Goal: Task Accomplishment & Management: Use online tool/utility

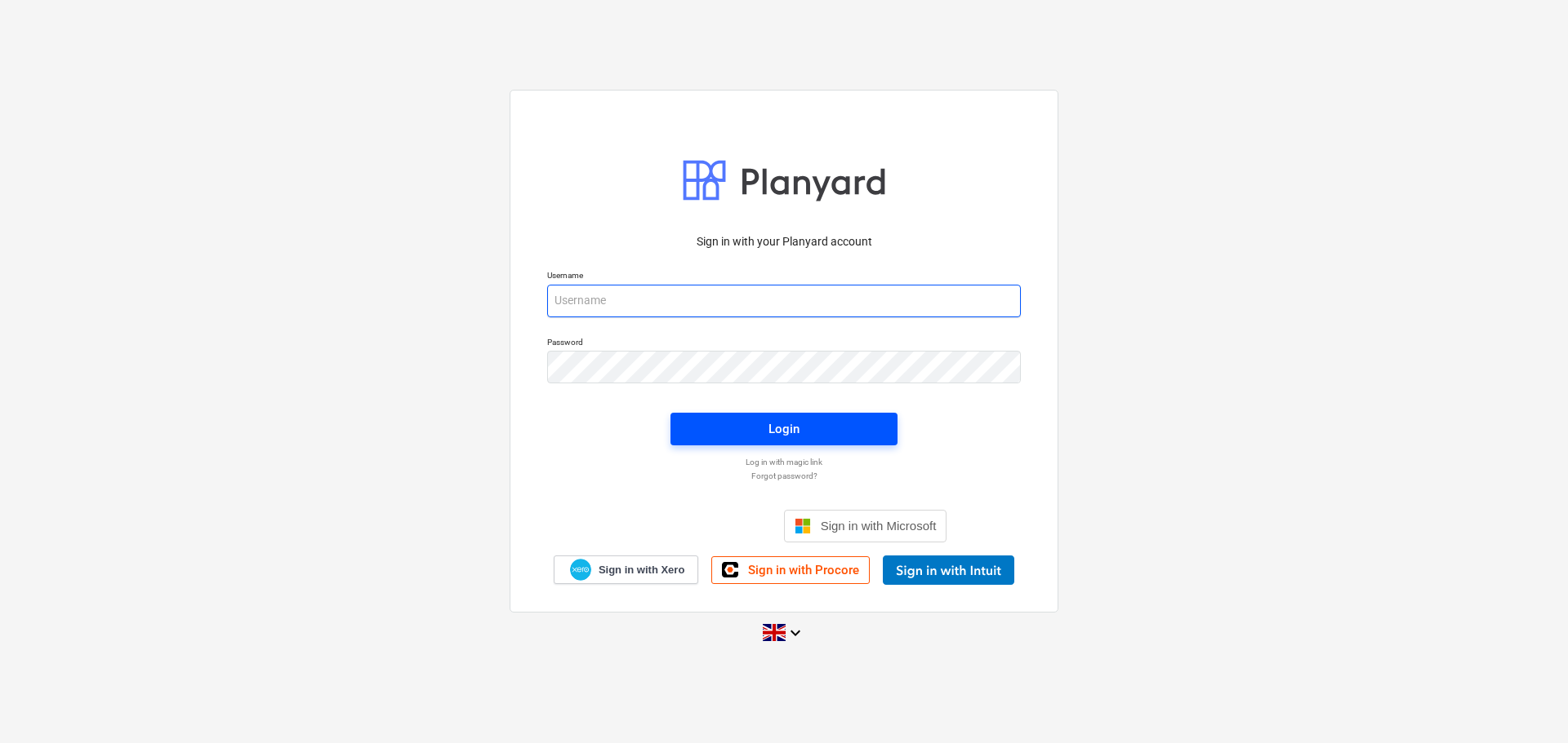
type input "[PERSON_NAME][EMAIL_ADDRESS][DOMAIN_NAME]"
click at [854, 419] on span "Login" at bounding box center [783, 429] width 188 height 22
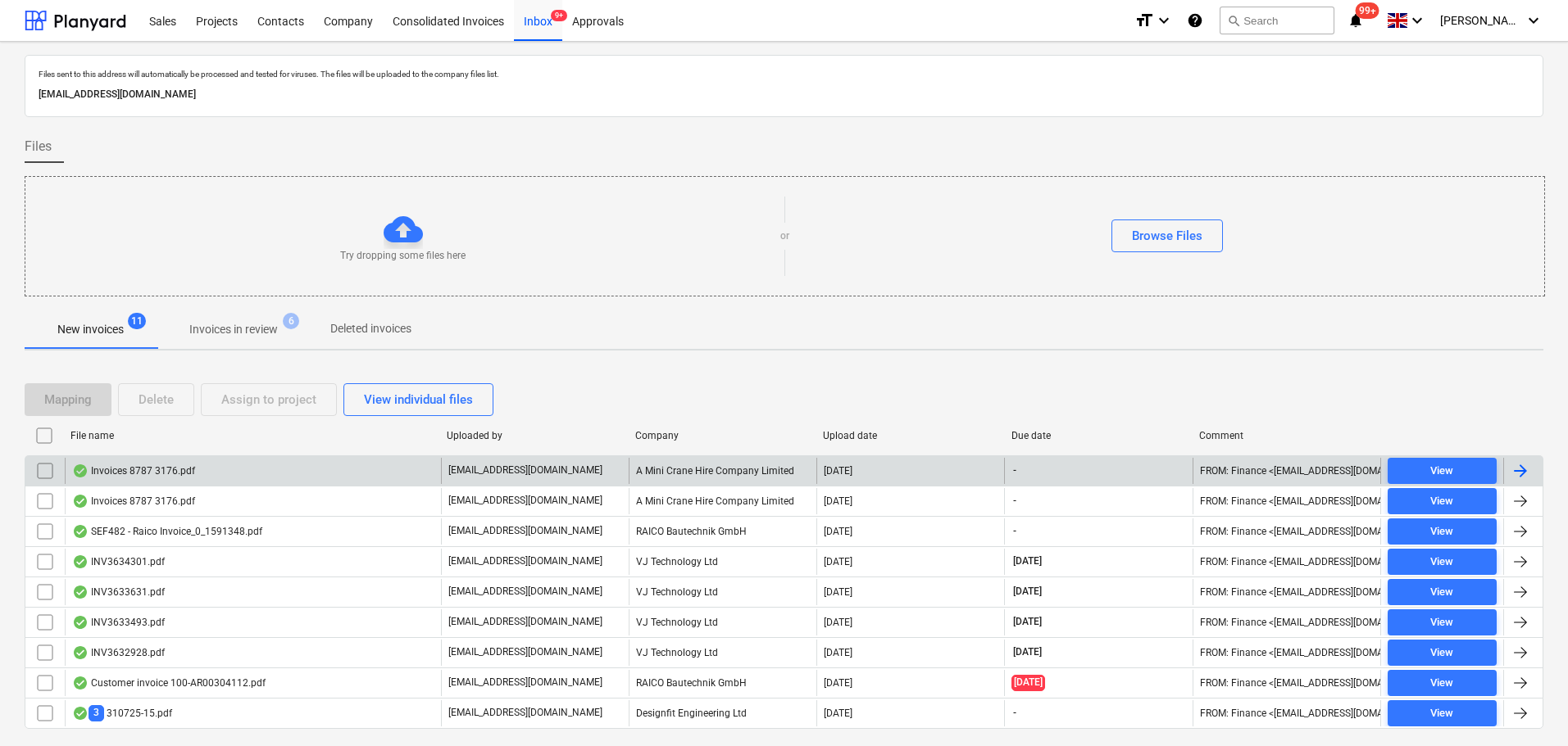
click at [133, 472] on div "Invoices 8787 3176.pdf" at bounding box center [133, 471] width 123 height 13
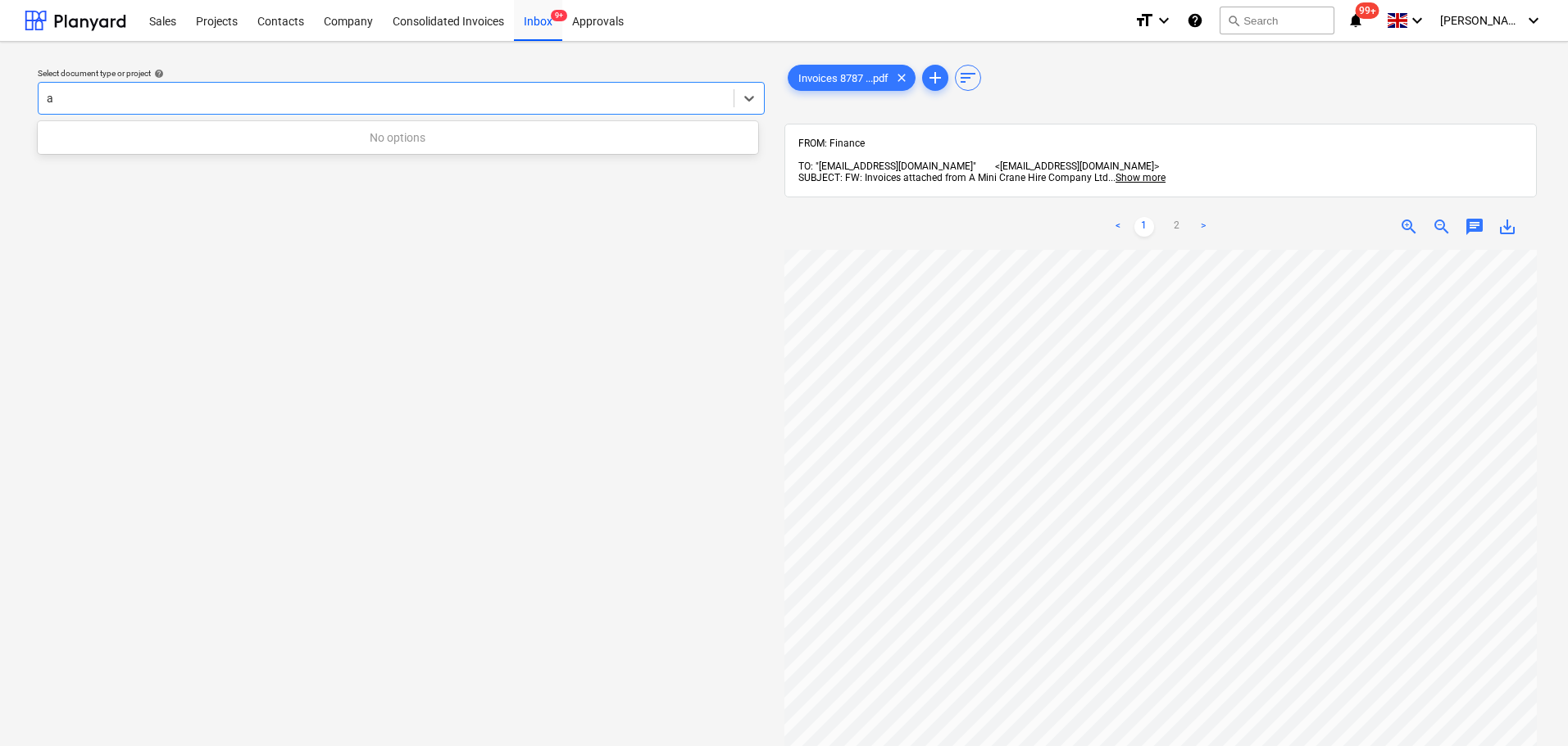
type input "a"
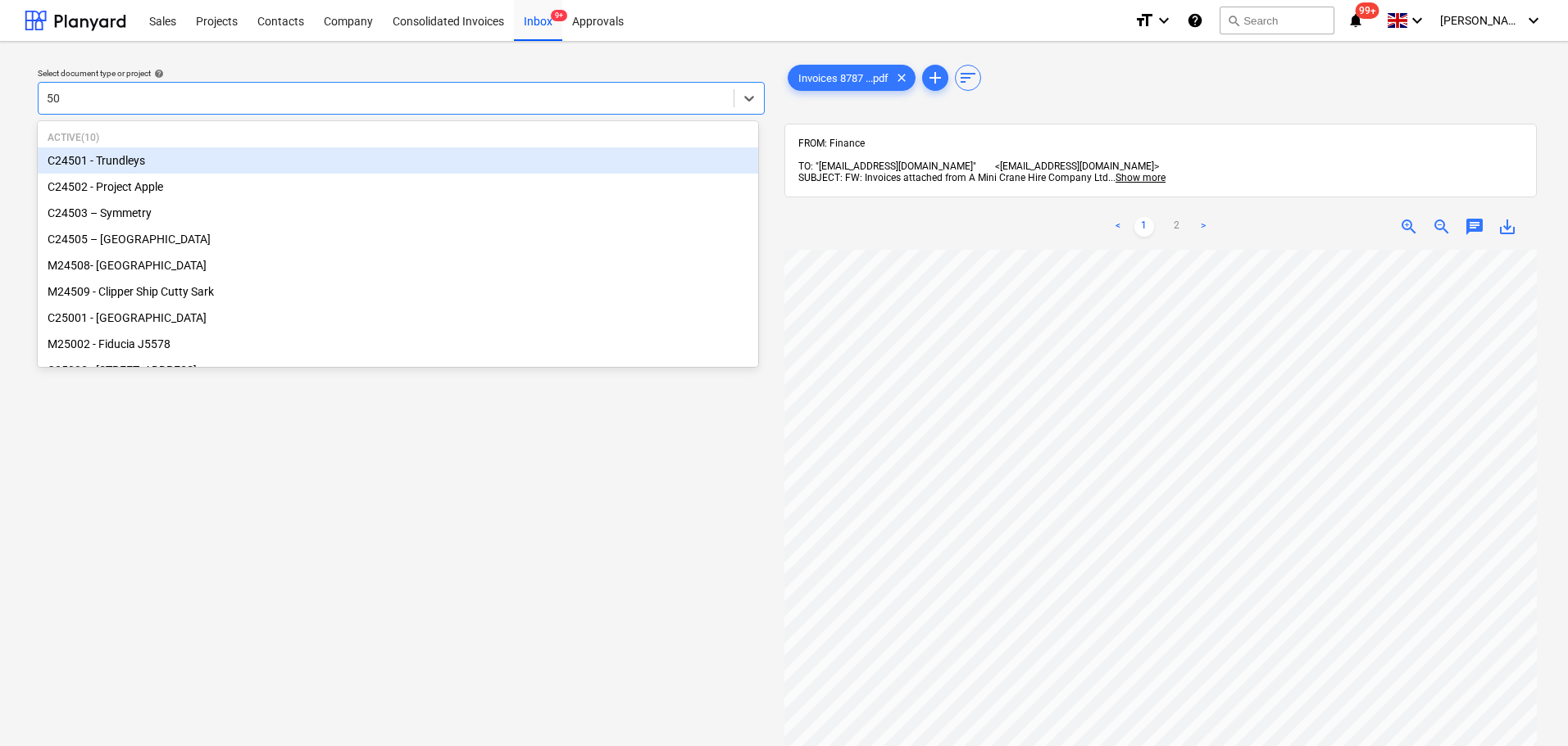
type input "505"
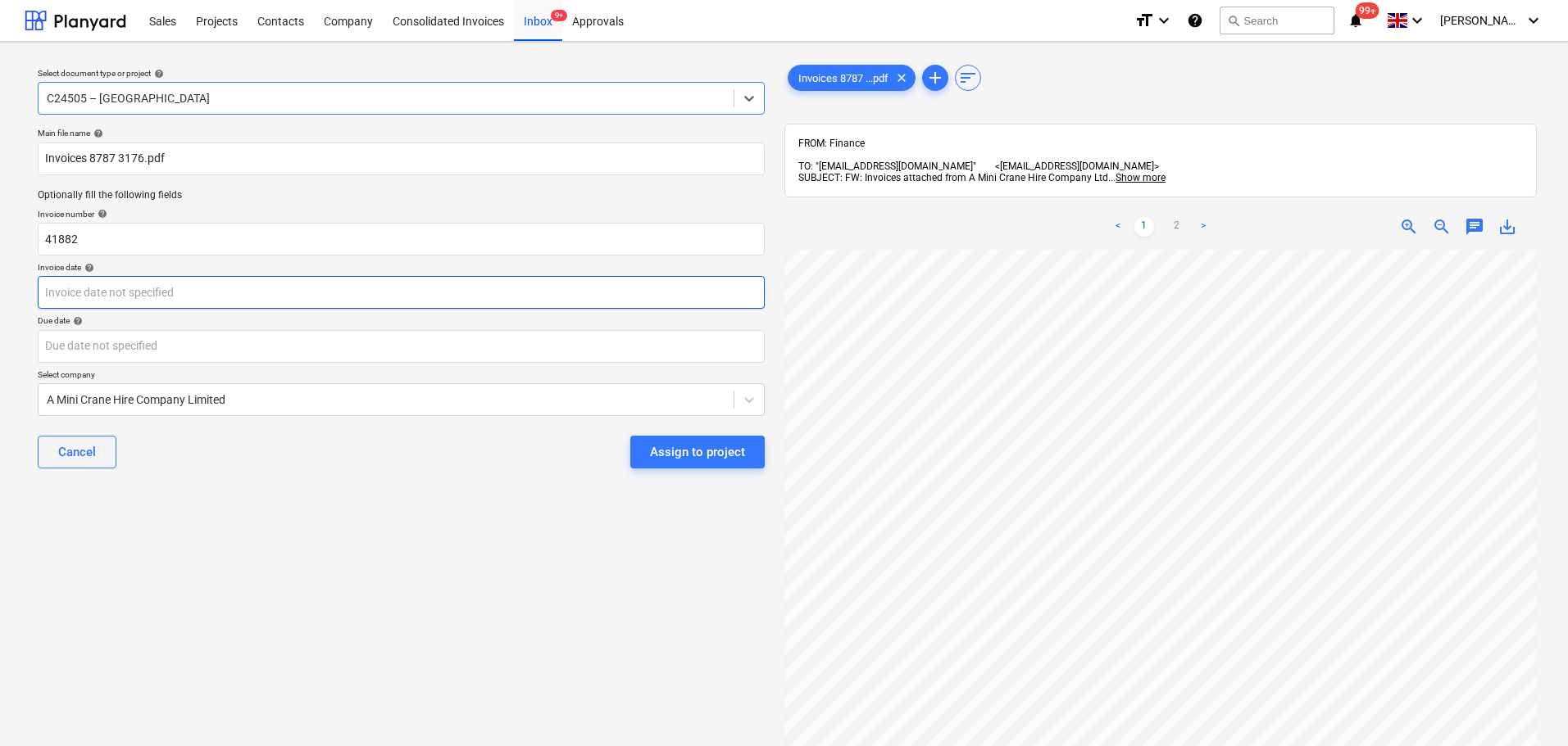
click at [390, 289] on body "Sales Projects Contacts Company Consolidated Invoices Inbox 9+ Approvals format…" at bounding box center [784, 373] width 1568 height 746
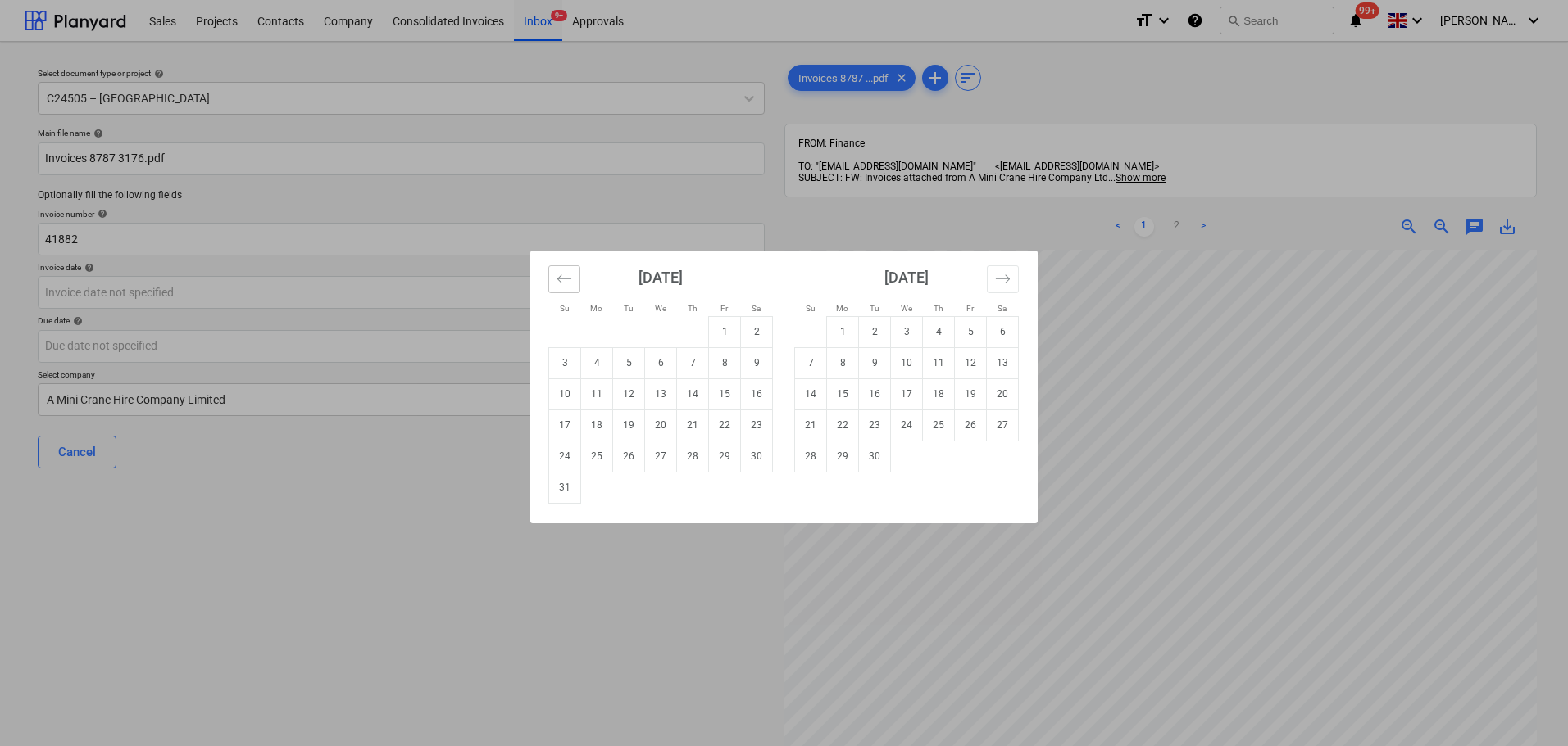
click at [564, 285] on icon "Move backward to switch to the previous month." at bounding box center [564, 279] width 15 height 15
click at [689, 458] on td "31" at bounding box center [693, 456] width 32 height 31
type input "[DATE]"
click at [249, 341] on body "Sales Projects Contacts Company Consolidated Invoices Inbox 9+ Approvals format…" at bounding box center [784, 373] width 1568 height 746
click at [565, 487] on td "31" at bounding box center [566, 487] width 32 height 31
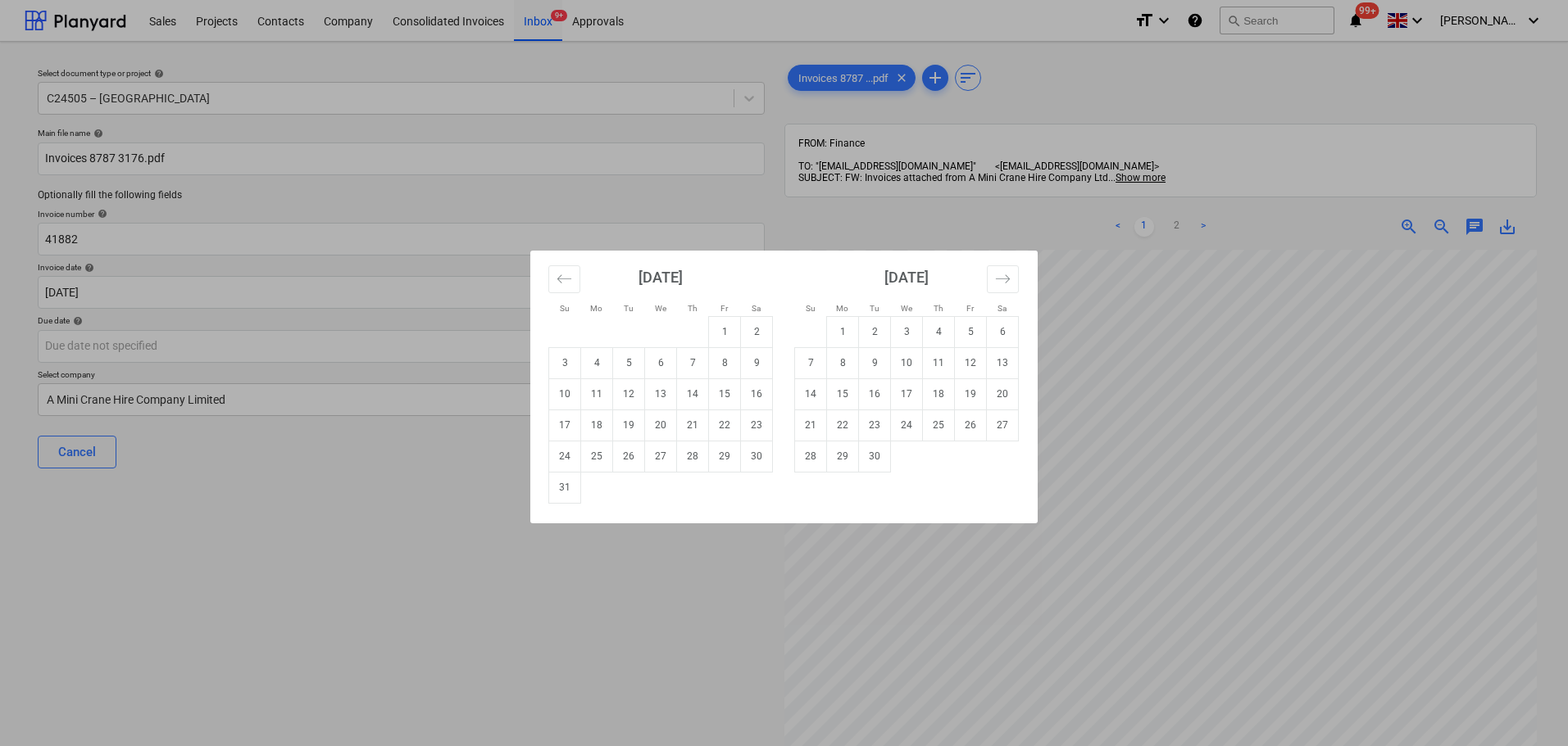
type input "[DATE]"
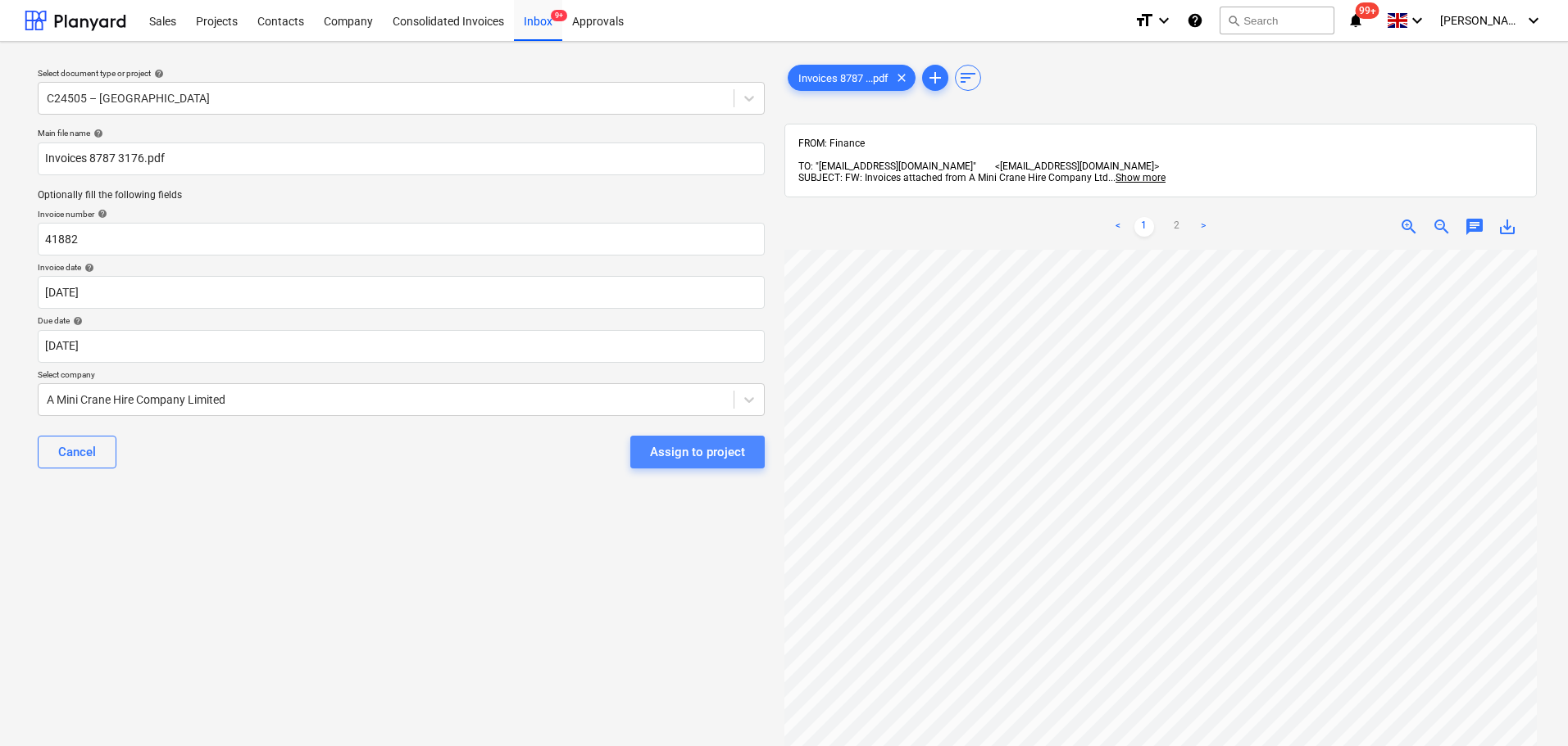
click at [727, 455] on div "Assign to project" at bounding box center [697, 452] width 96 height 22
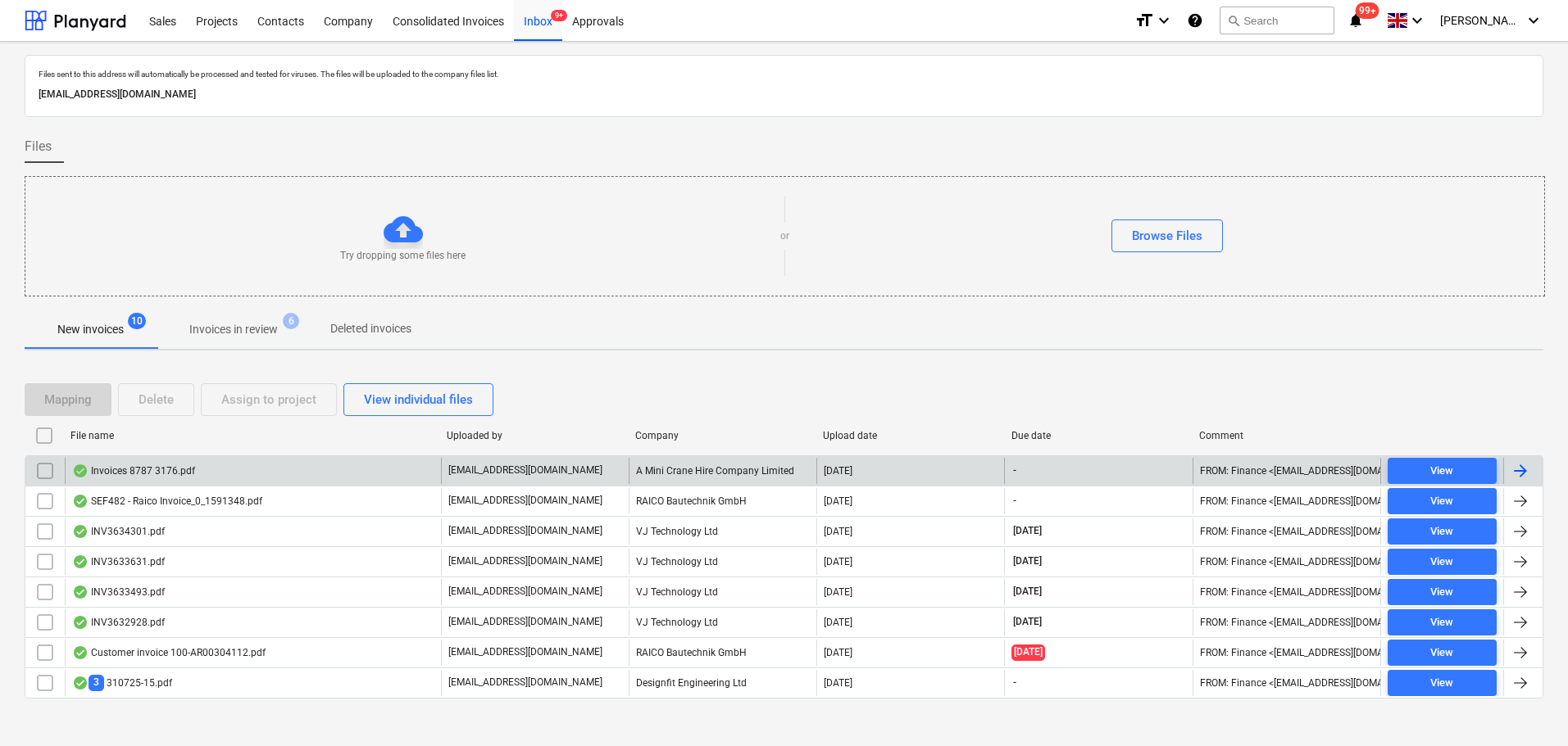
click at [166, 472] on div "Invoices 8787 3176.pdf" at bounding box center [133, 471] width 123 height 13
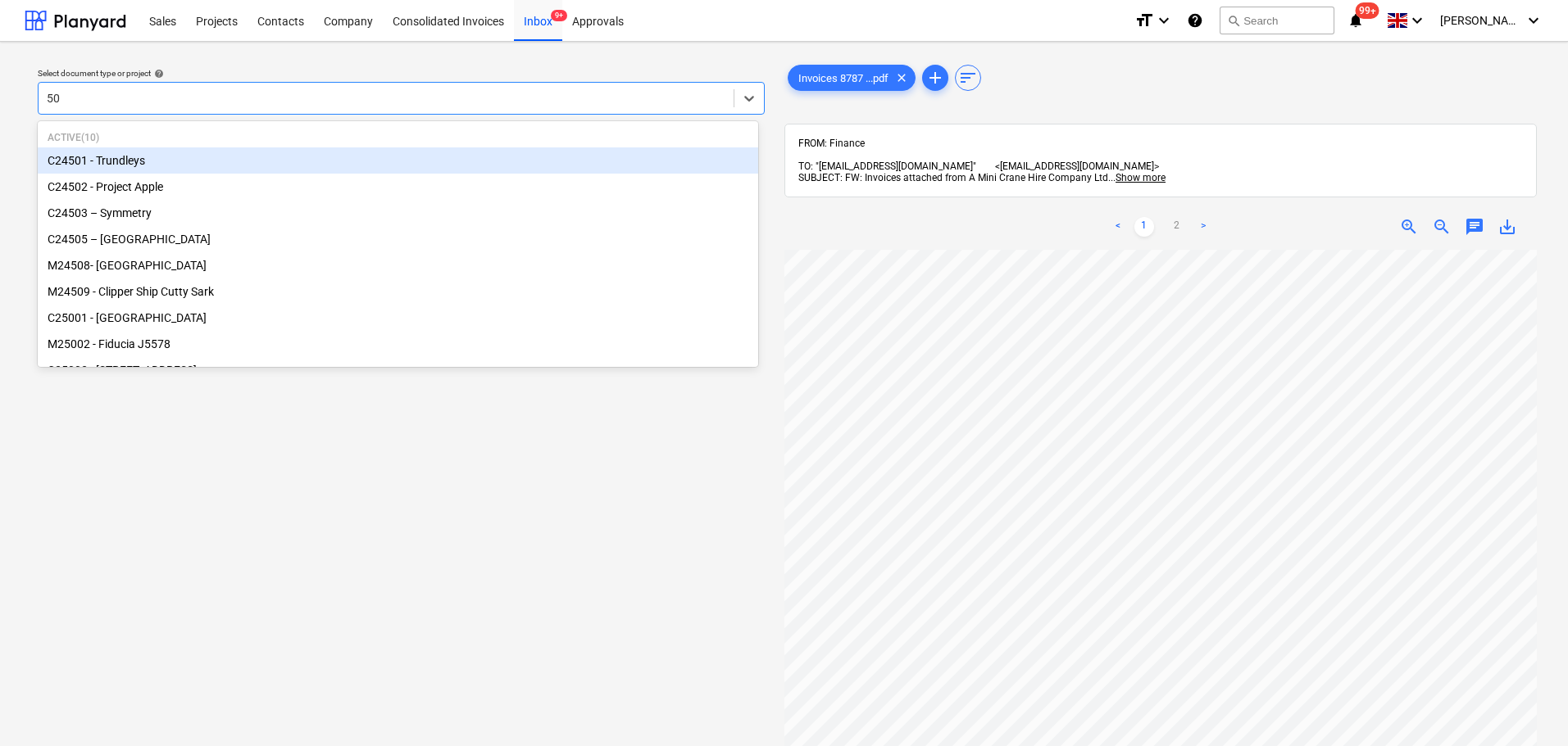
type input "505"
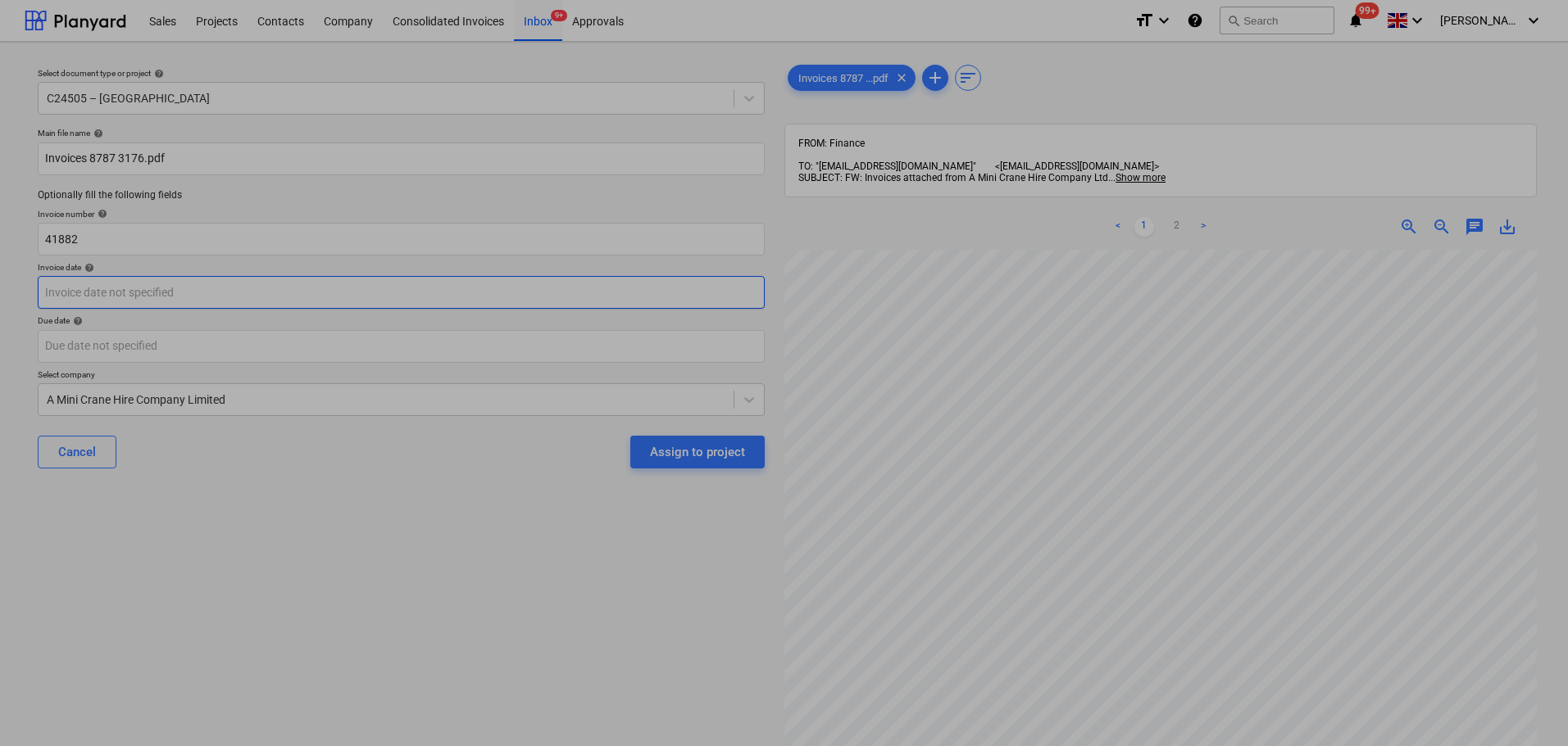
click at [359, 280] on body "Sales Projects Contacts Company Consolidated Invoices Inbox 9+ Approvals format…" at bounding box center [784, 373] width 1568 height 746
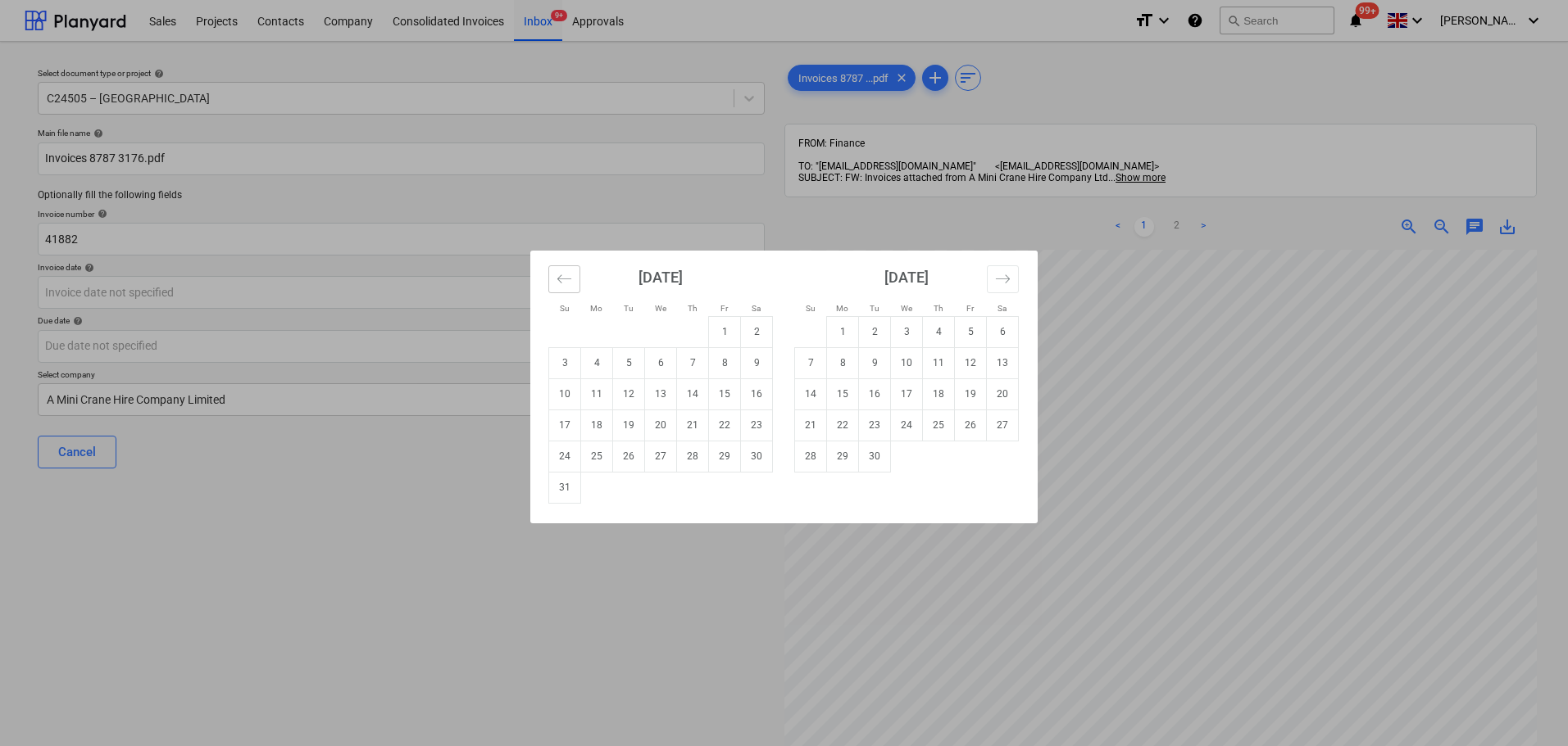
click at [574, 281] on button "Move backward to switch to the previous month." at bounding box center [565, 279] width 32 height 27
click at [703, 469] on td "31" at bounding box center [693, 456] width 32 height 31
type input "[DATE]"
click at [409, 334] on body "Sales Projects Contacts Company Consolidated Invoices Inbox 9+ Approvals format…" at bounding box center [784, 373] width 1568 height 746
click at [558, 482] on td "31" at bounding box center [566, 487] width 32 height 31
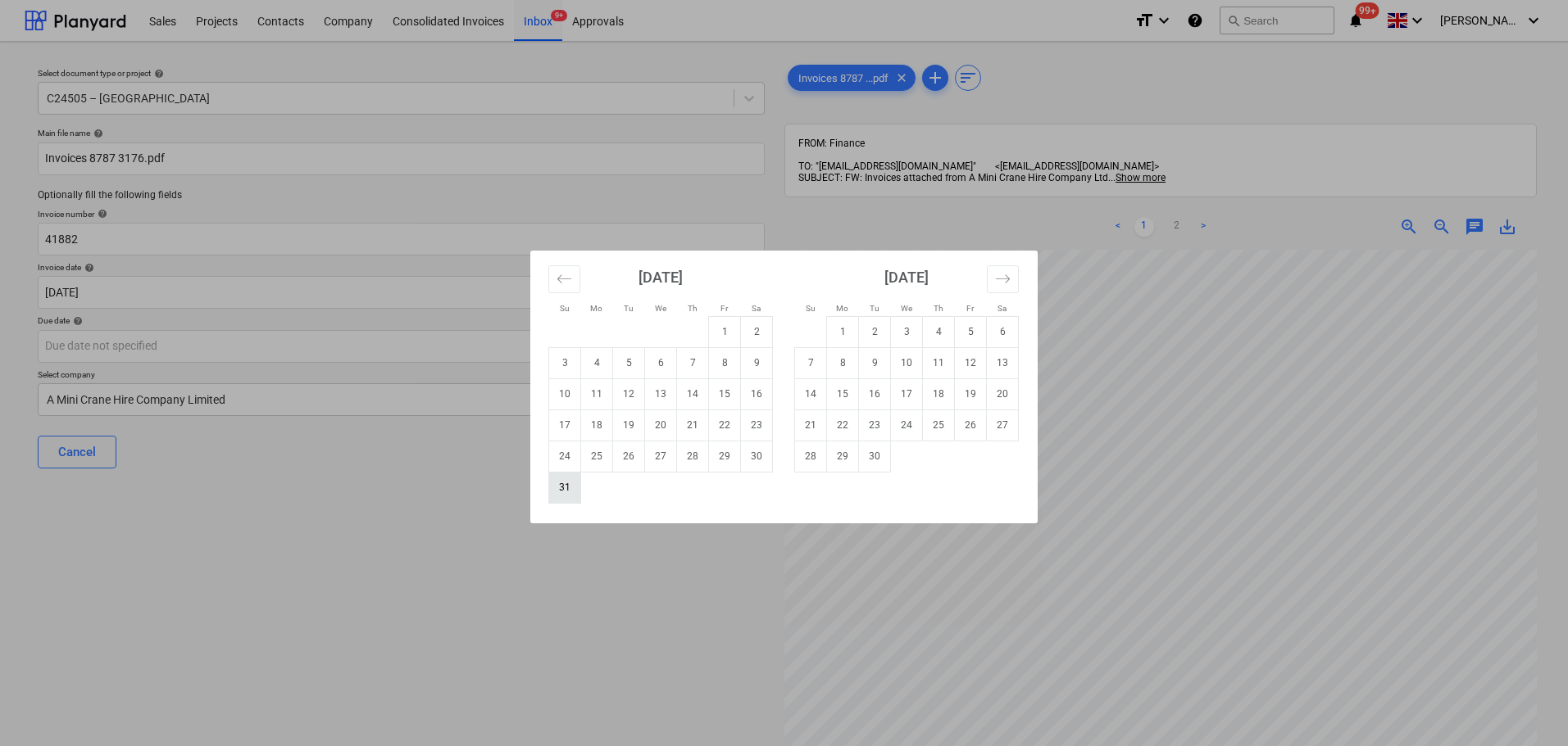
type input "[DATE]"
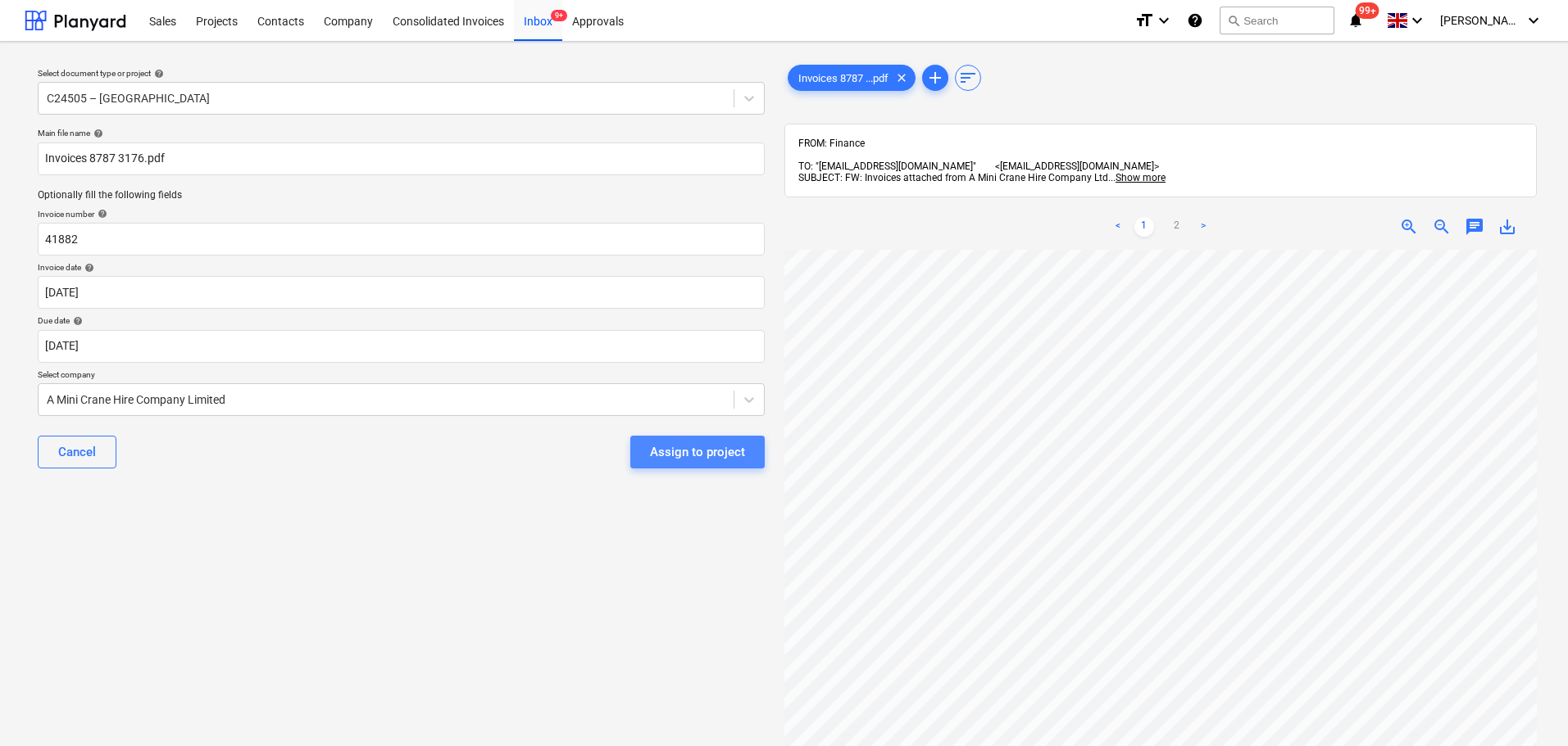
click at [716, 455] on div "Assign to project" at bounding box center [697, 452] width 96 height 22
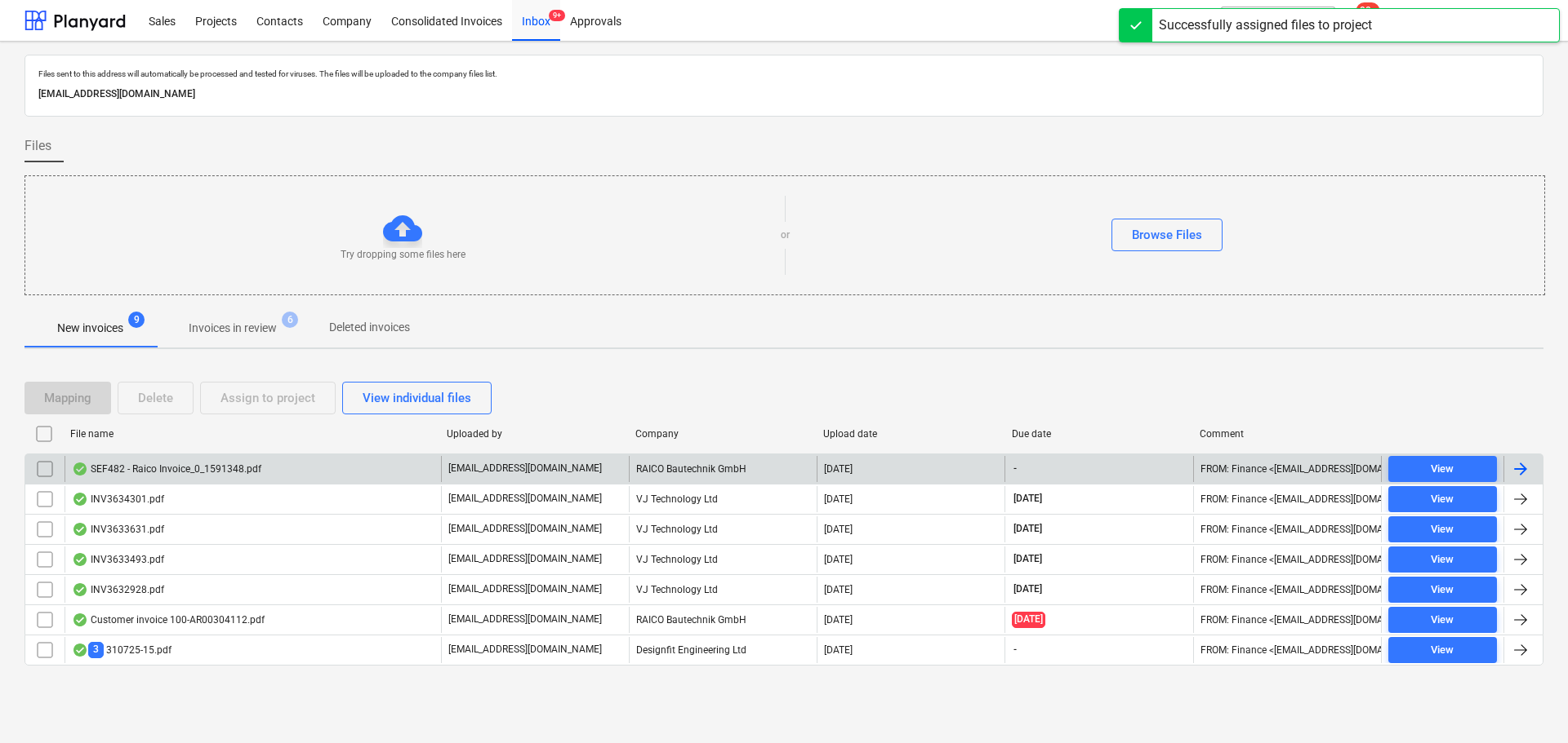
click at [190, 468] on div "SEF482 - Raico Invoice_0_1591348.pdf" at bounding box center [166, 469] width 189 height 13
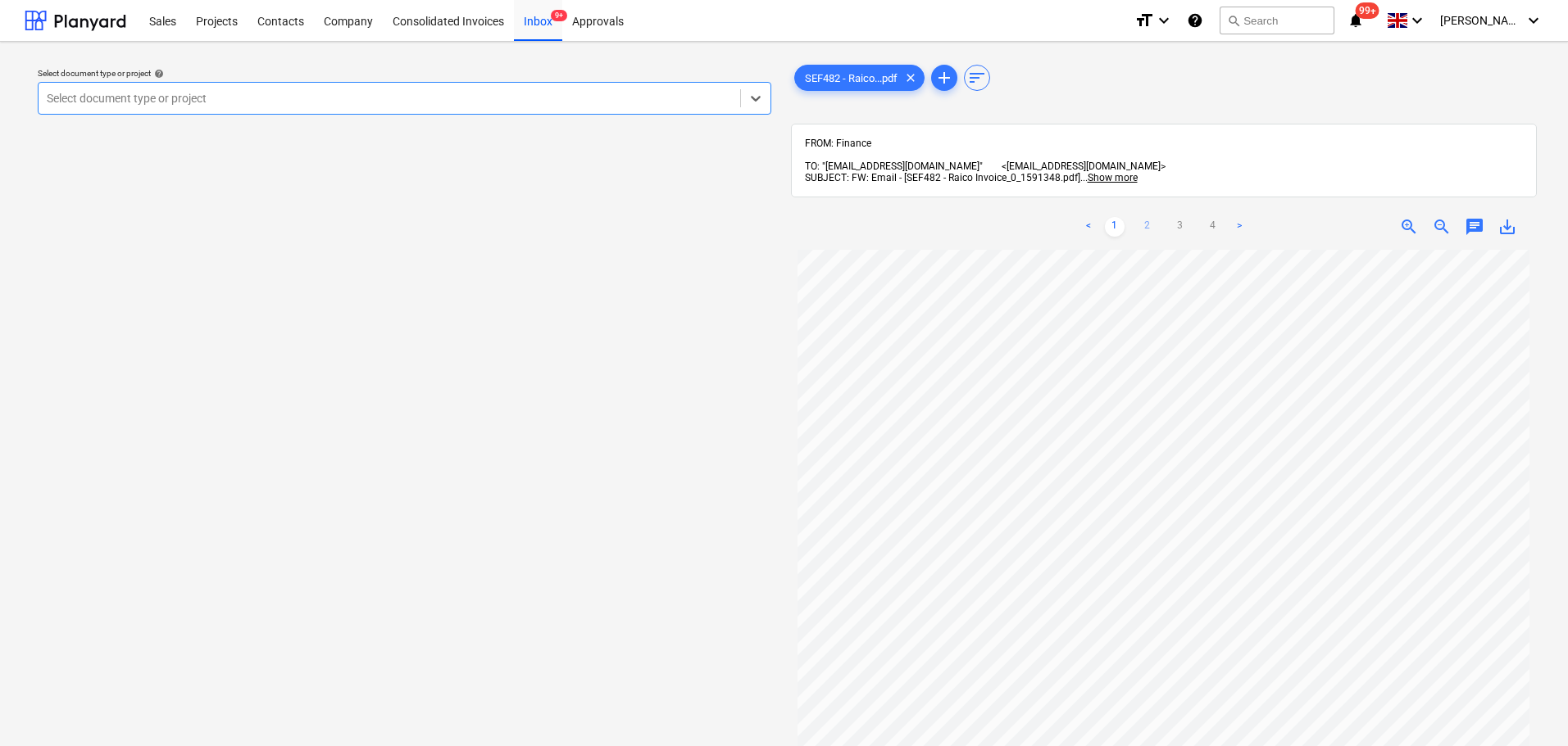
click at [1148, 217] on link "2" at bounding box center [1147, 227] width 20 height 20
click at [1184, 217] on link "3" at bounding box center [1179, 227] width 20 height 20
click at [1214, 217] on link "4" at bounding box center [1212, 227] width 20 height 20
click at [1142, 217] on link "2" at bounding box center [1147, 227] width 20 height 20
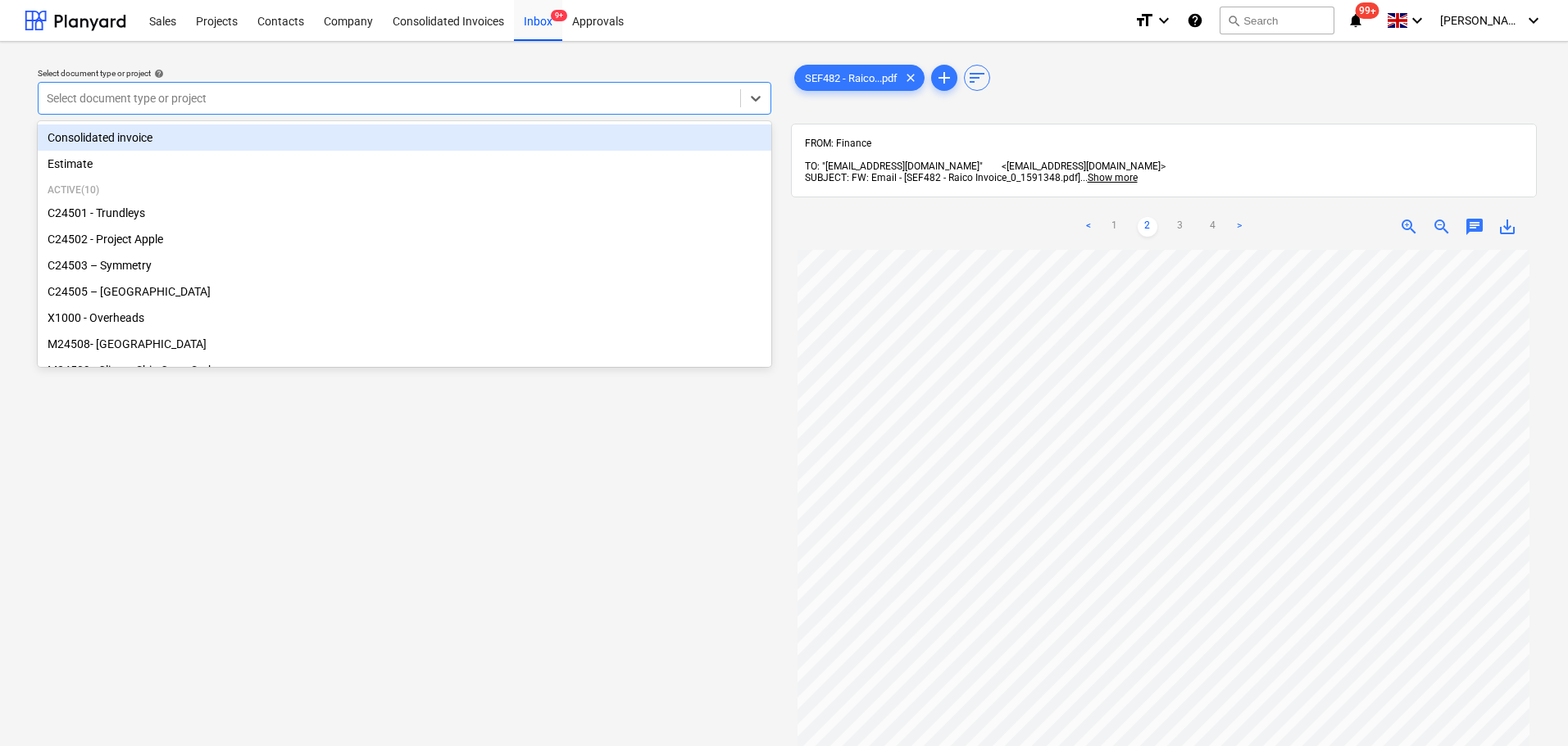
click at [355, 98] on div at bounding box center [389, 97] width 685 height 16
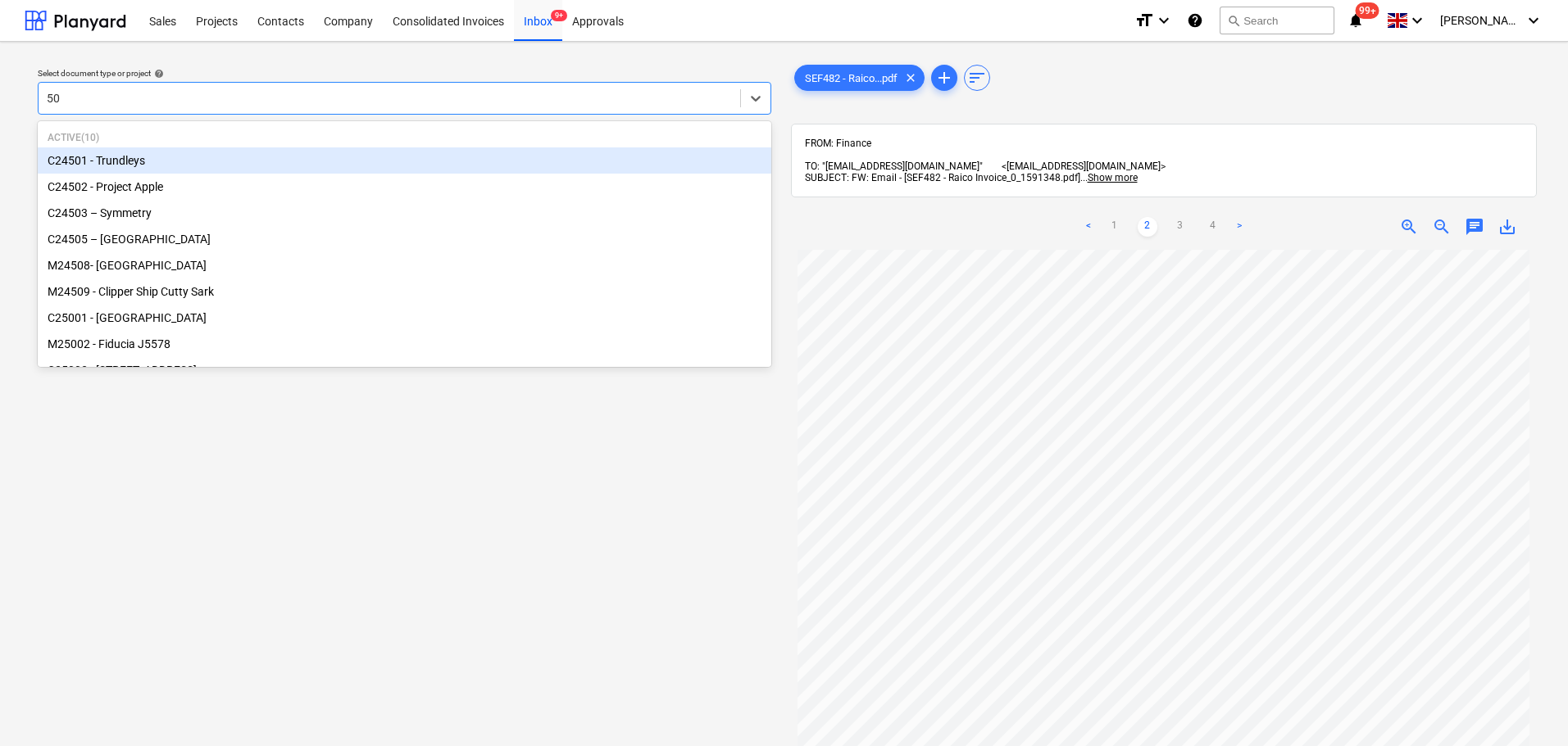
type input "501"
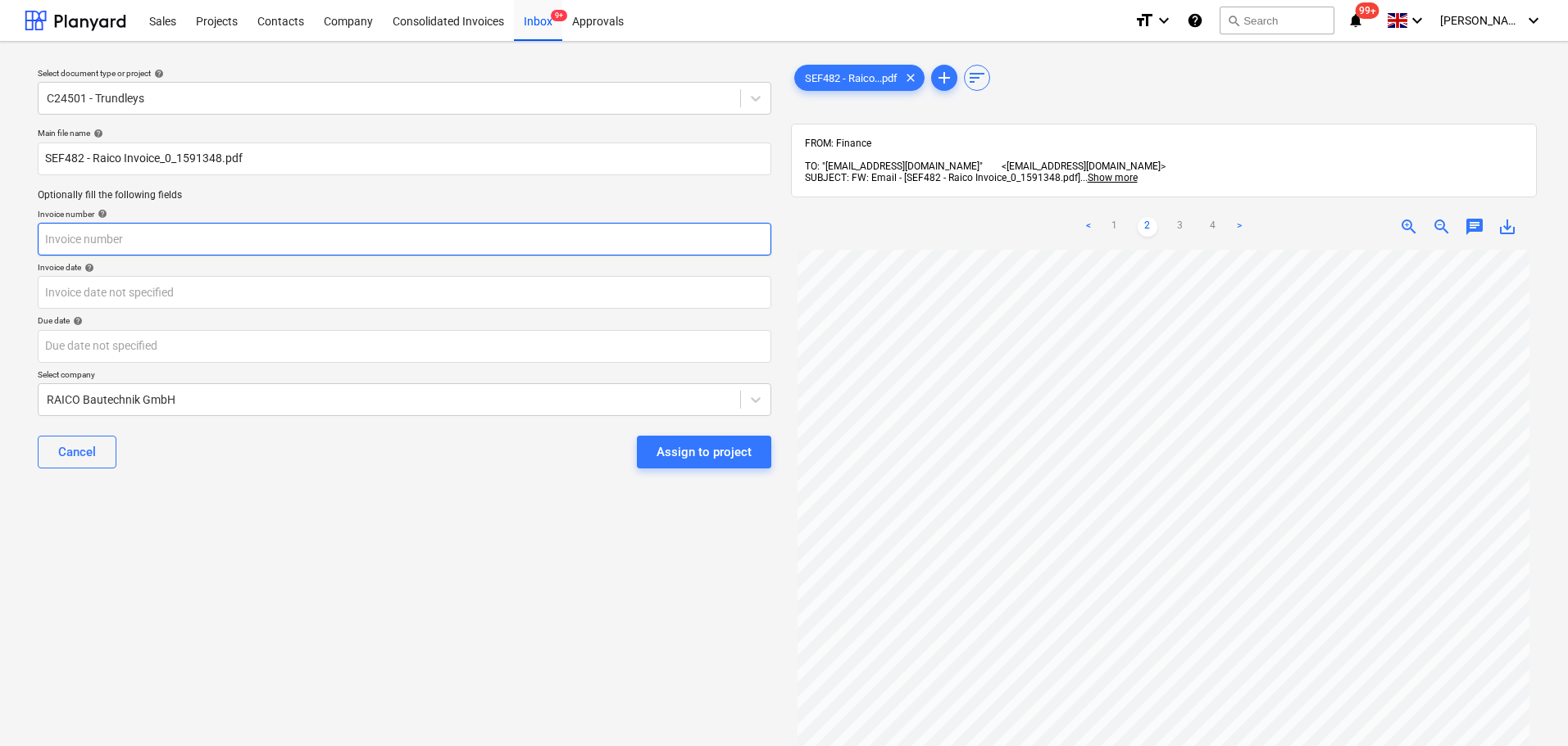
click at [339, 227] on input "text" at bounding box center [405, 239] width 734 height 33
type input "R"
type input "AR00303935"
click at [456, 297] on body "Sales Projects Contacts Company Consolidated Invoices Inbox 9+ Approvals format…" at bounding box center [784, 373] width 1568 height 746
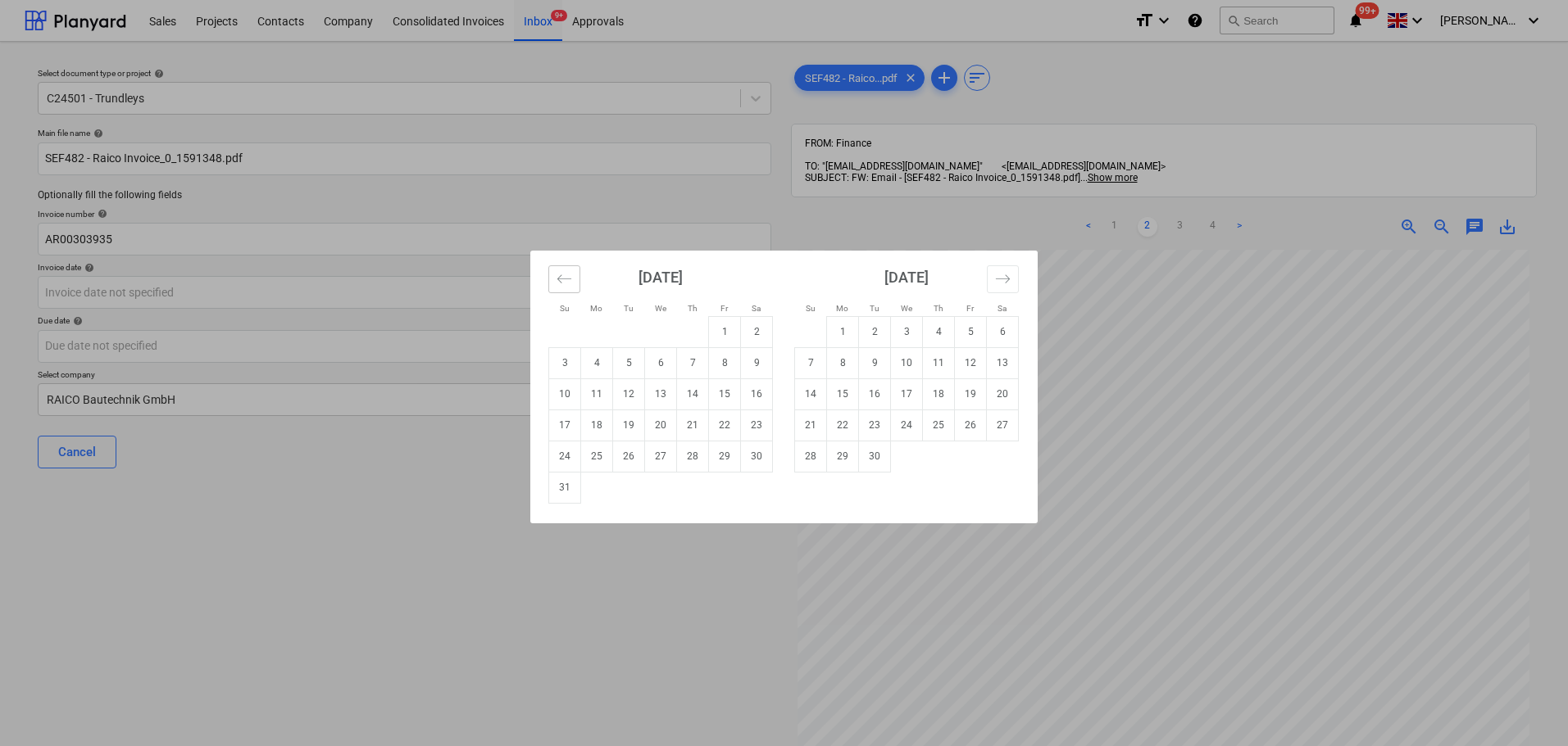
click at [555, 286] on button "Move backward to switch to the previous month." at bounding box center [565, 279] width 32 height 27
click at [680, 458] on td "31" at bounding box center [693, 456] width 32 height 31
type input "[DATE]"
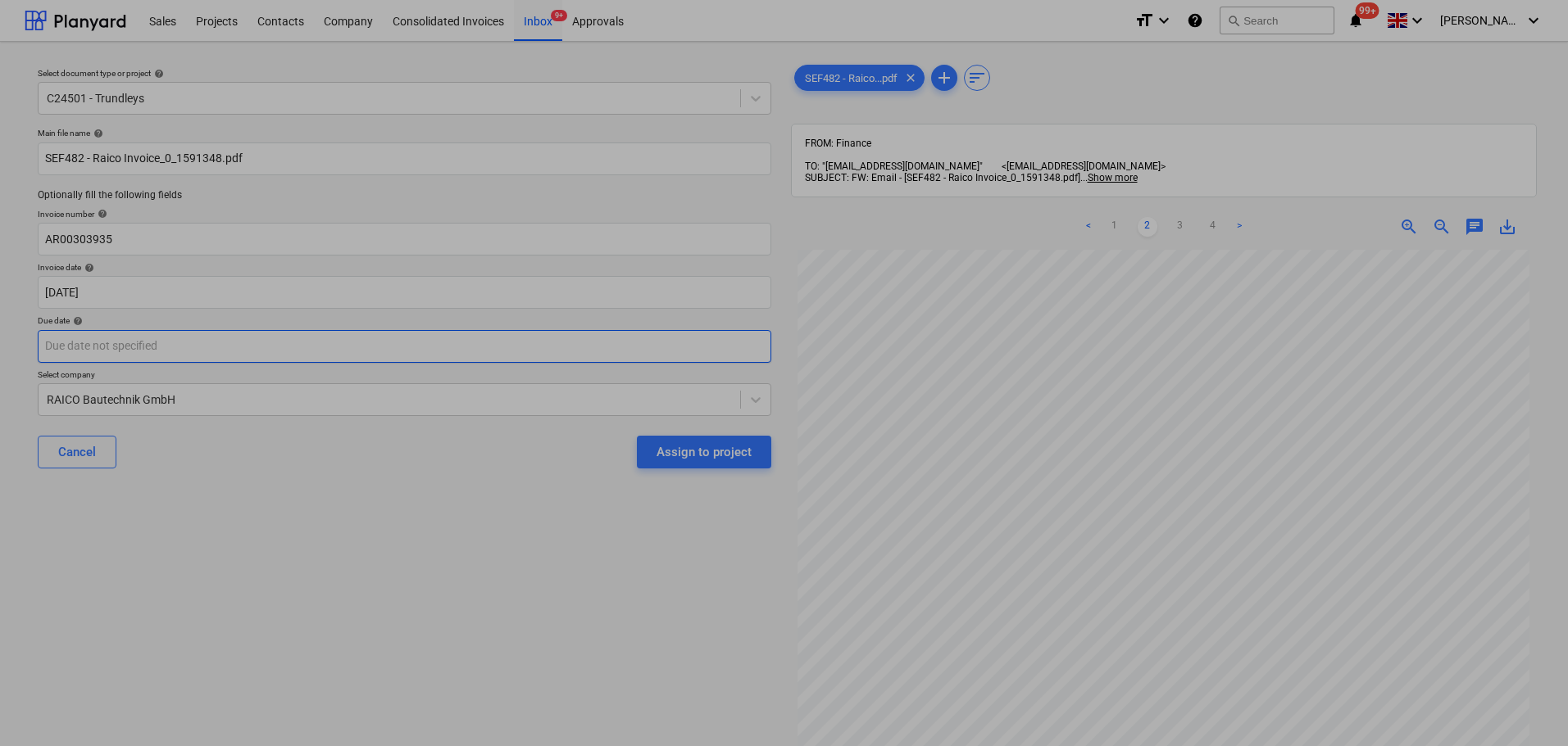
click at [377, 340] on body "Sales Projects Contacts Company Consolidated Invoices Inbox 9+ Approvals format…" at bounding box center [784, 373] width 1568 height 746
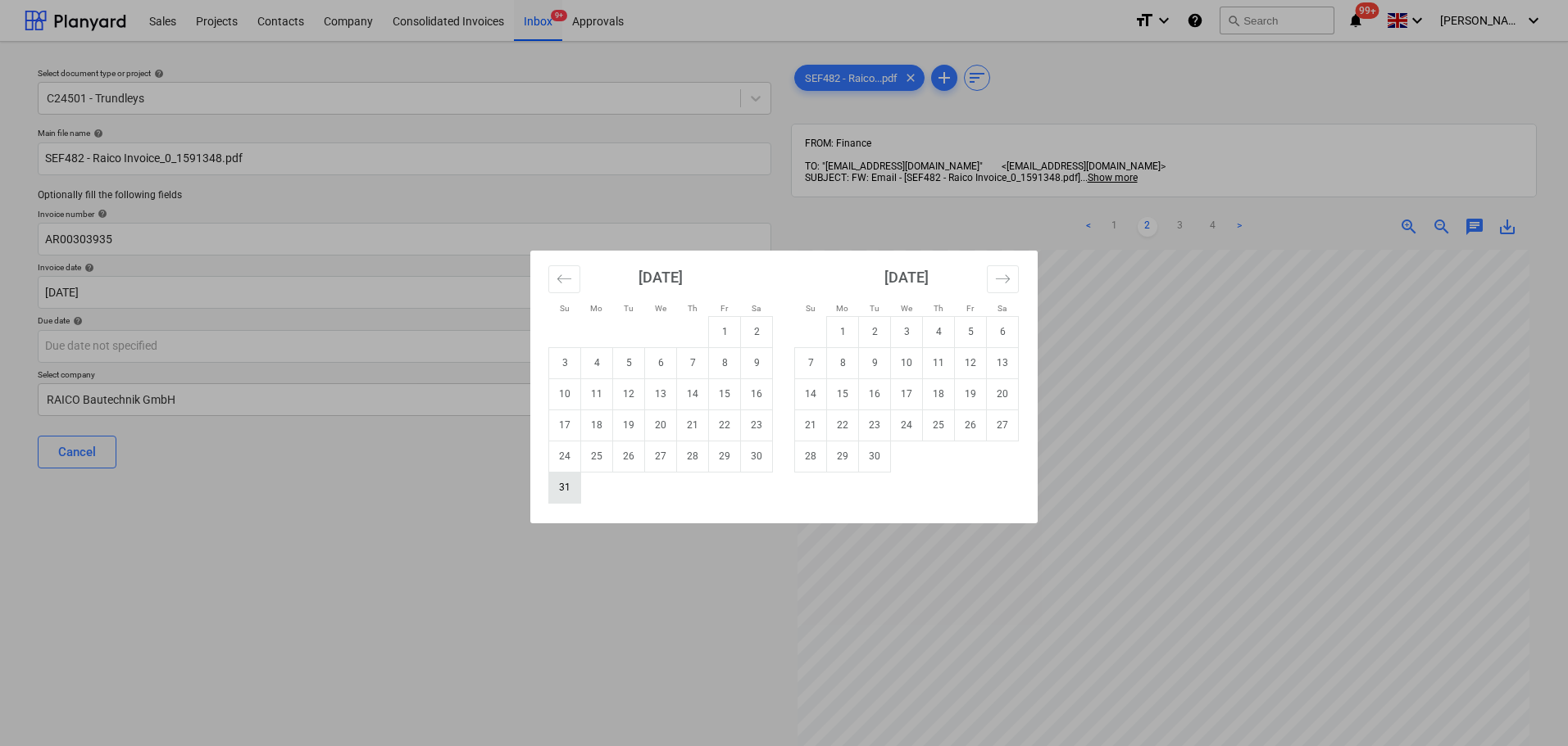
click at [559, 484] on td "31" at bounding box center [566, 487] width 32 height 31
type input "[DATE]"
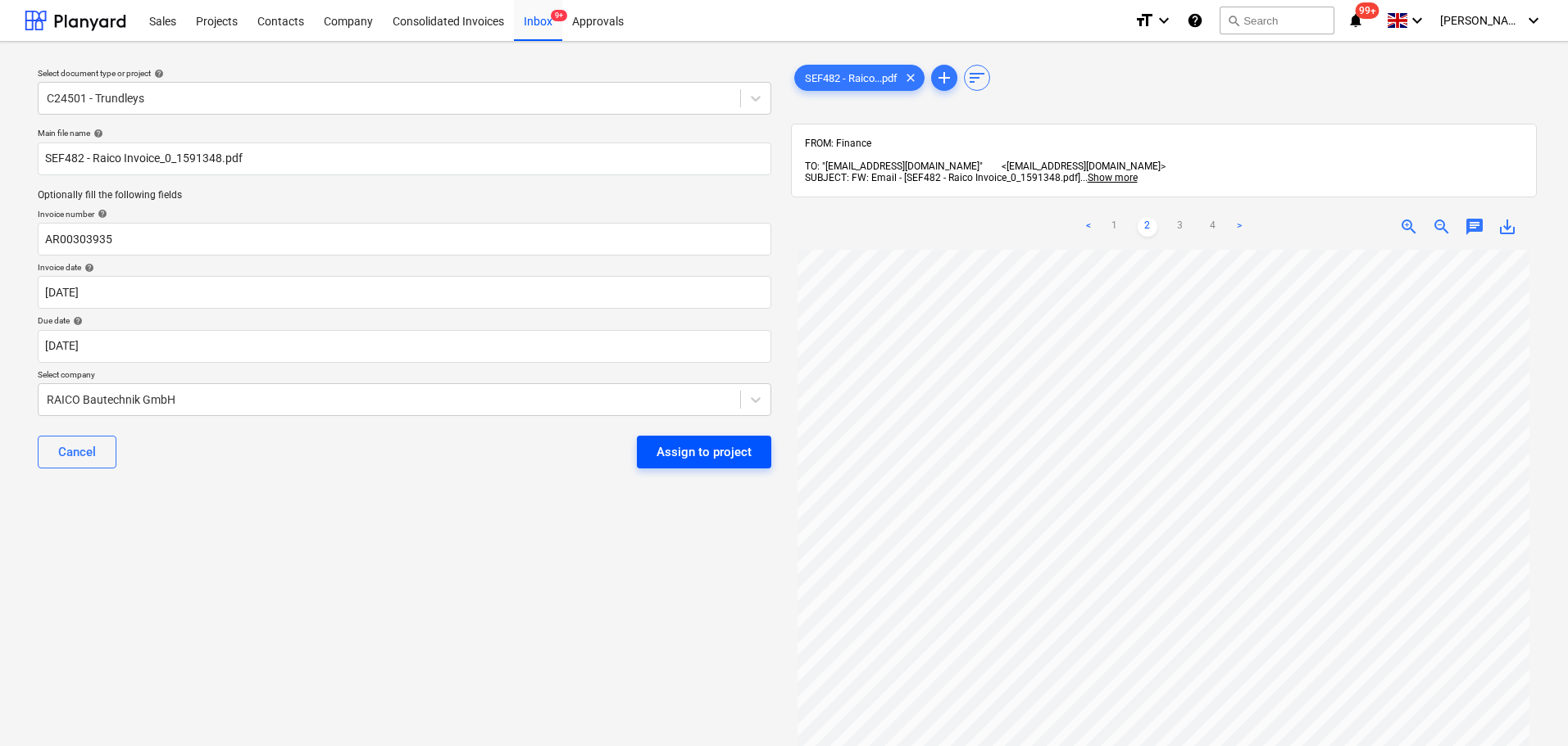
click at [703, 459] on div "Assign to project" at bounding box center [704, 452] width 96 height 22
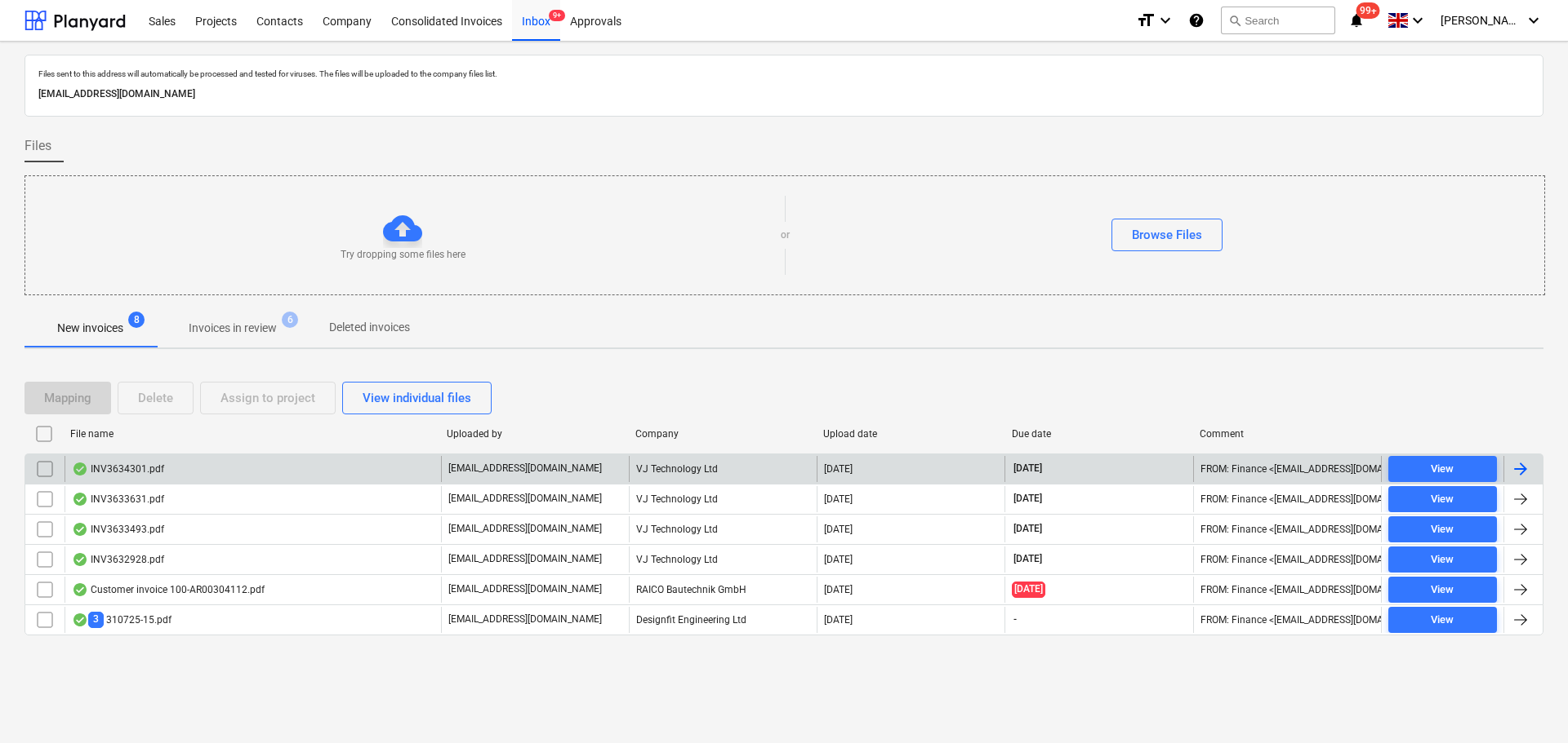
click at [117, 468] on div "INV3634301.pdf" at bounding box center [118, 469] width 92 height 13
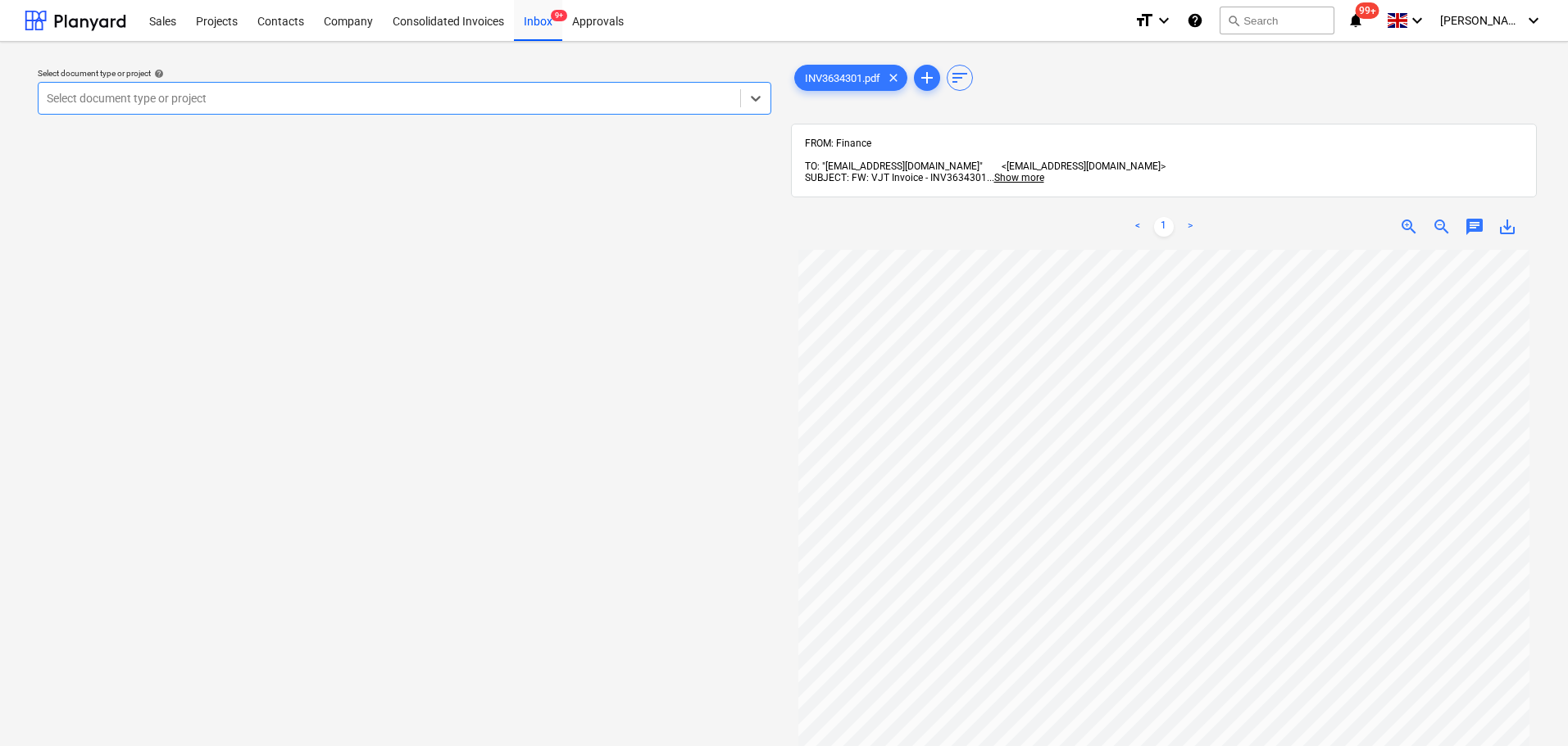
drag, startPoint x: 359, startPoint y: 89, endPoint x: 358, endPoint y: 98, distance: 9.1
click at [359, 94] on div at bounding box center [389, 97] width 685 height 16
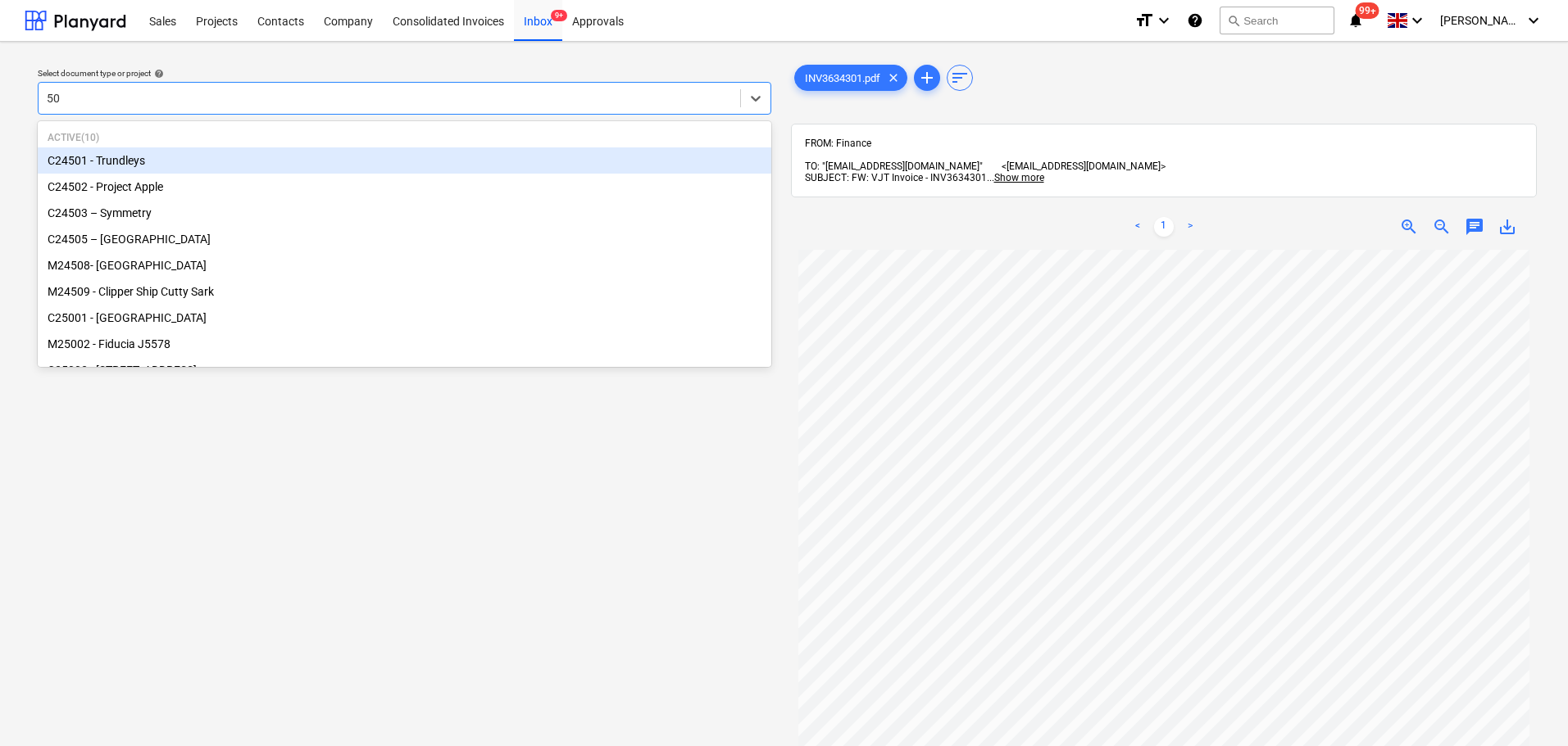
type input "505"
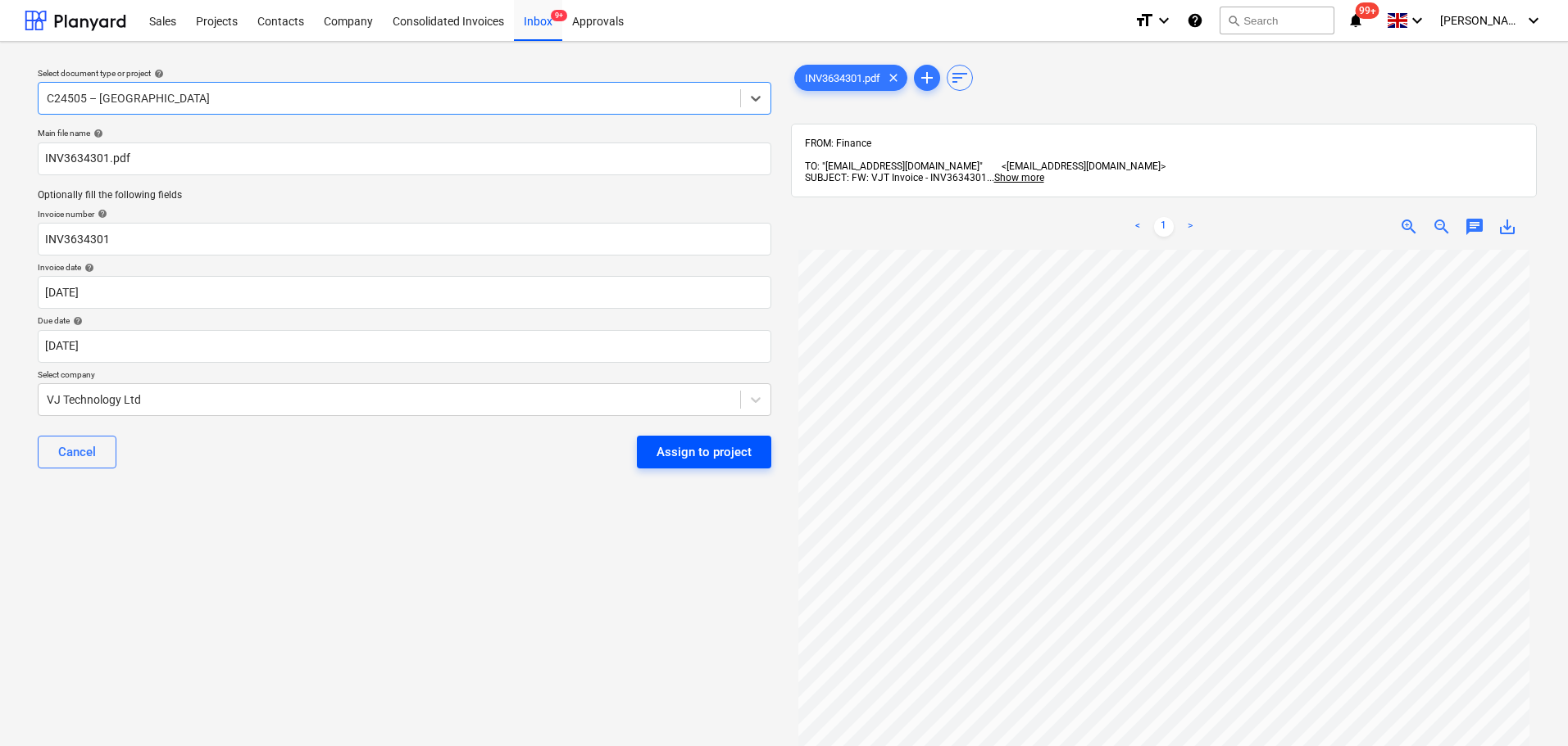
click at [721, 442] on div "Assign to project" at bounding box center [704, 452] width 96 height 22
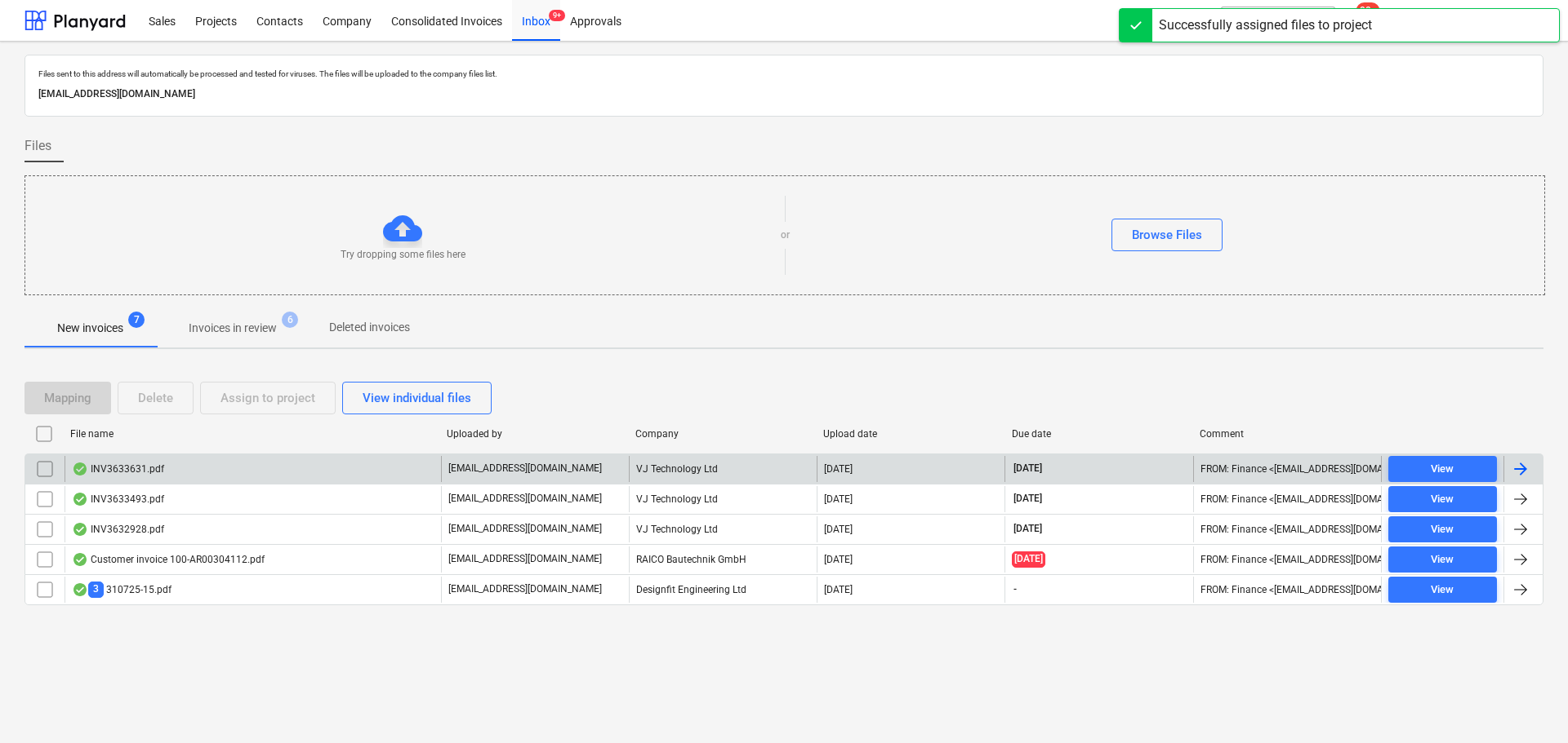
click at [149, 475] on div "INV3633631.pdf" at bounding box center [118, 469] width 92 height 13
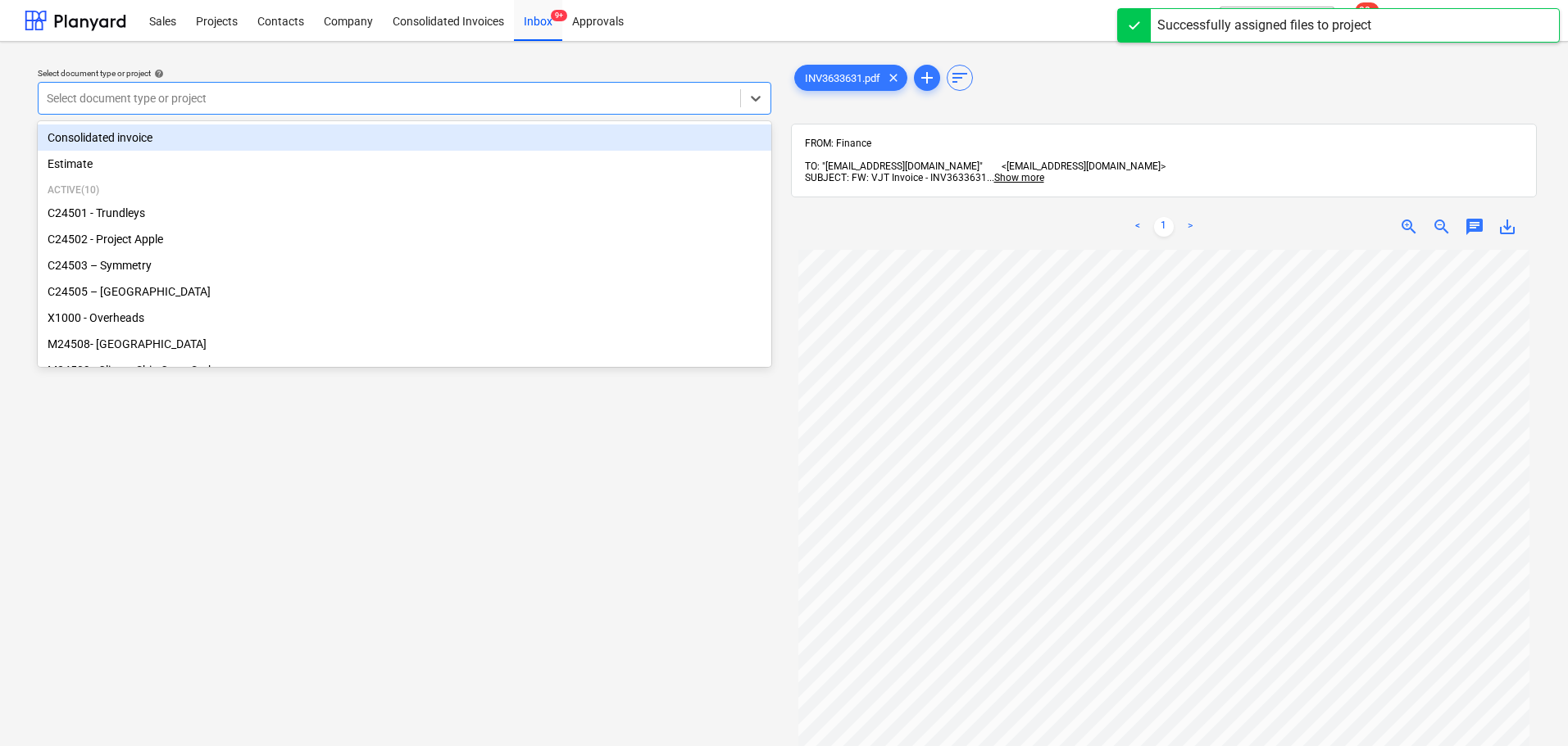
click at [342, 101] on div at bounding box center [389, 97] width 685 height 16
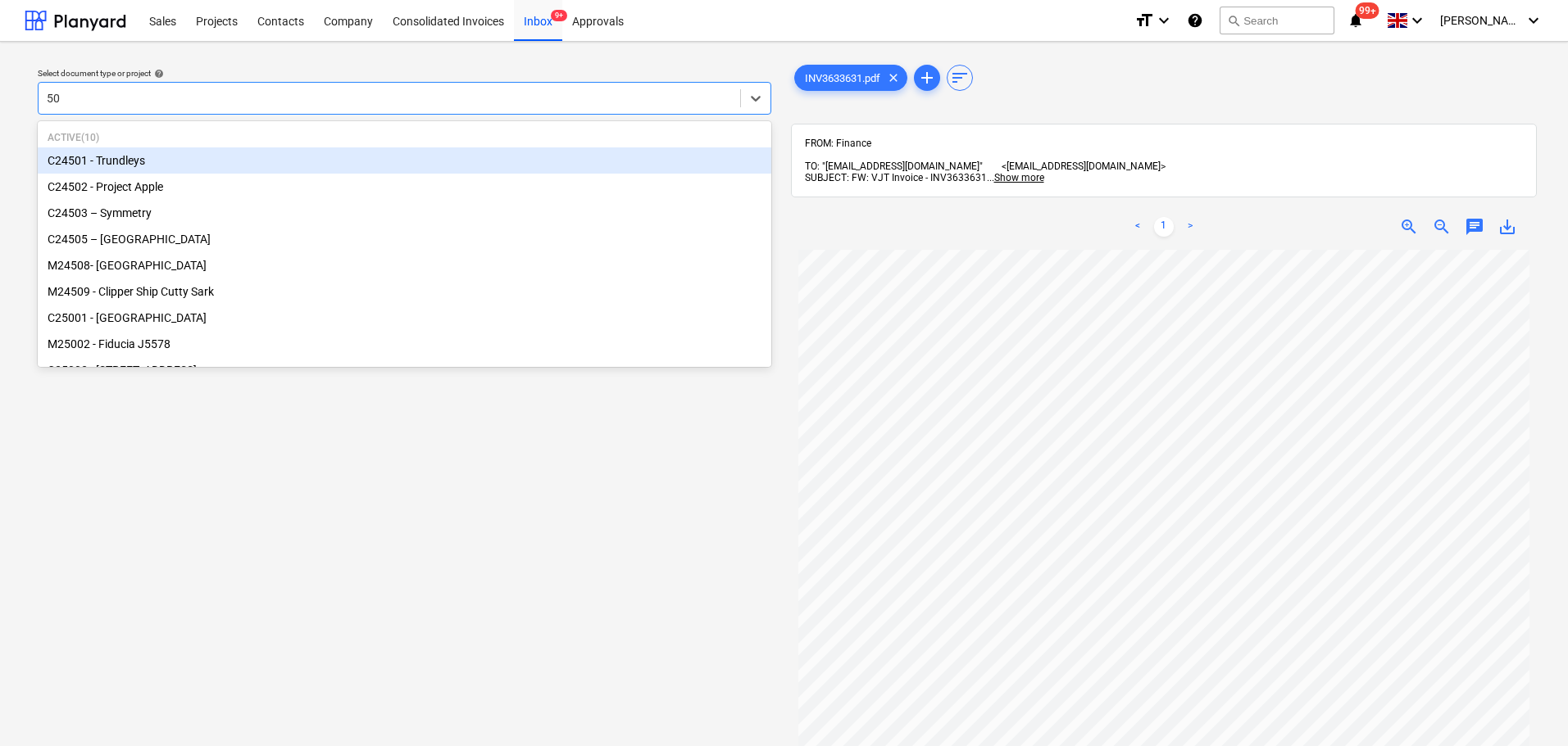
type input "505"
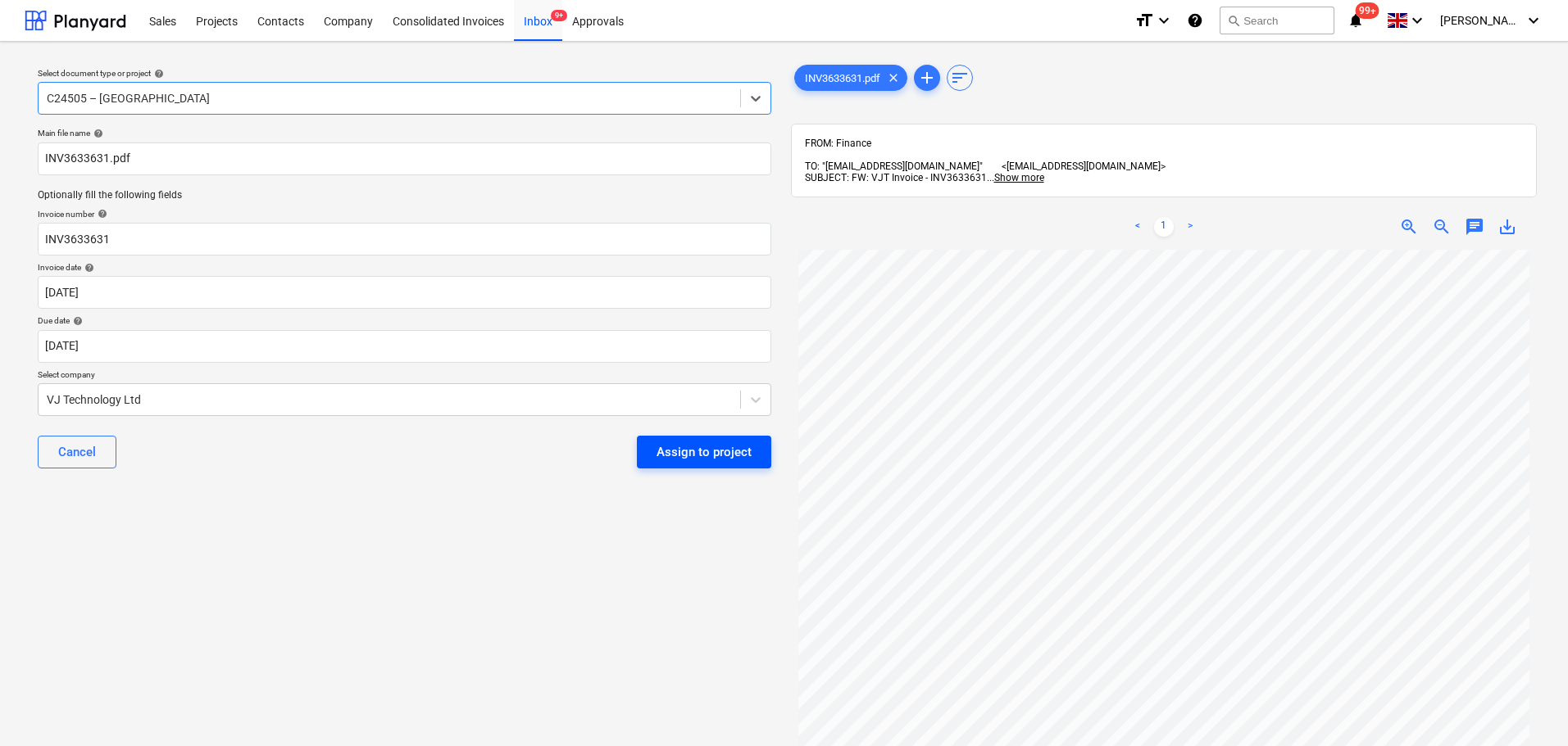
click at [711, 458] on div "Assign to project" at bounding box center [704, 452] width 96 height 22
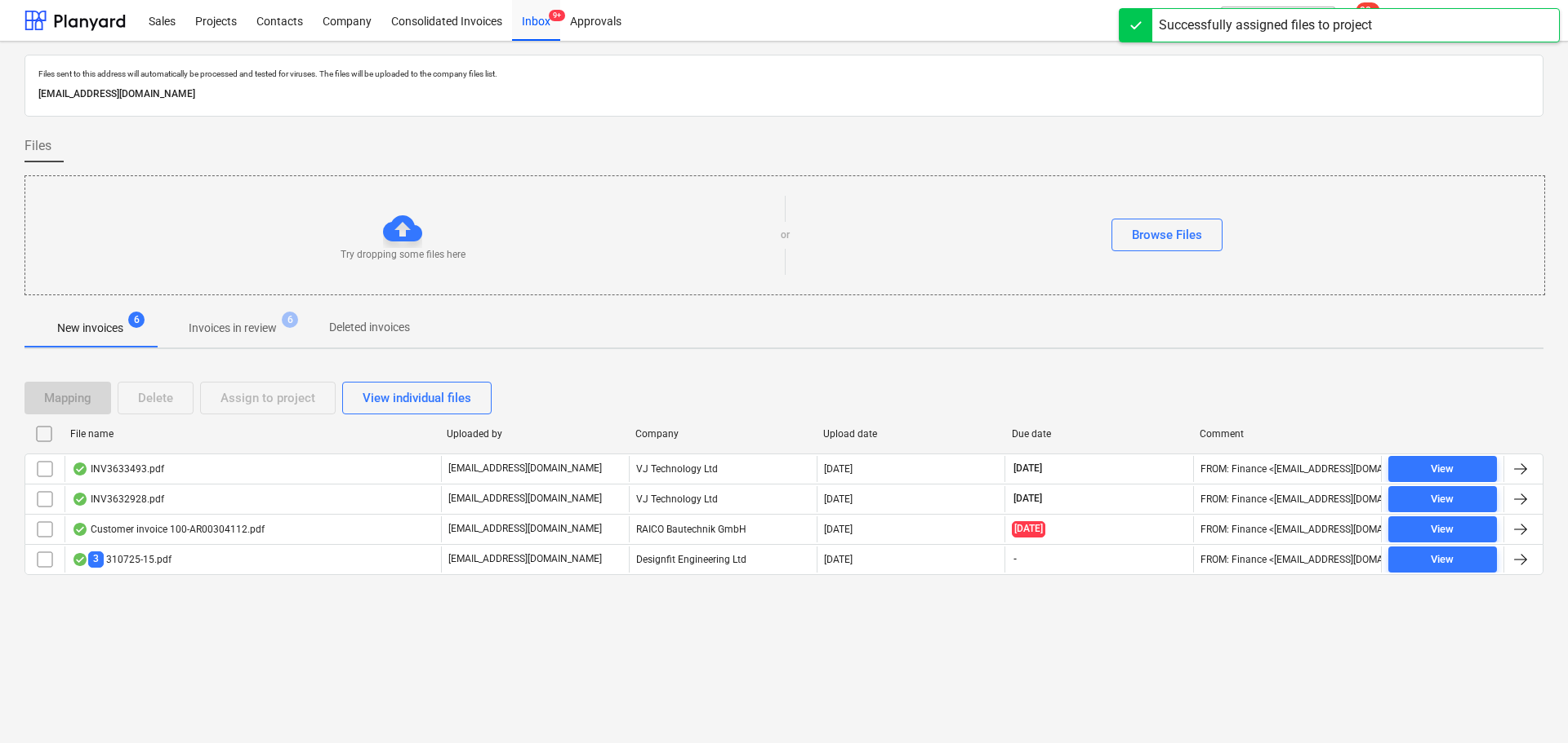
click at [149, 468] on div "INV3633493.pdf" at bounding box center [118, 469] width 92 height 13
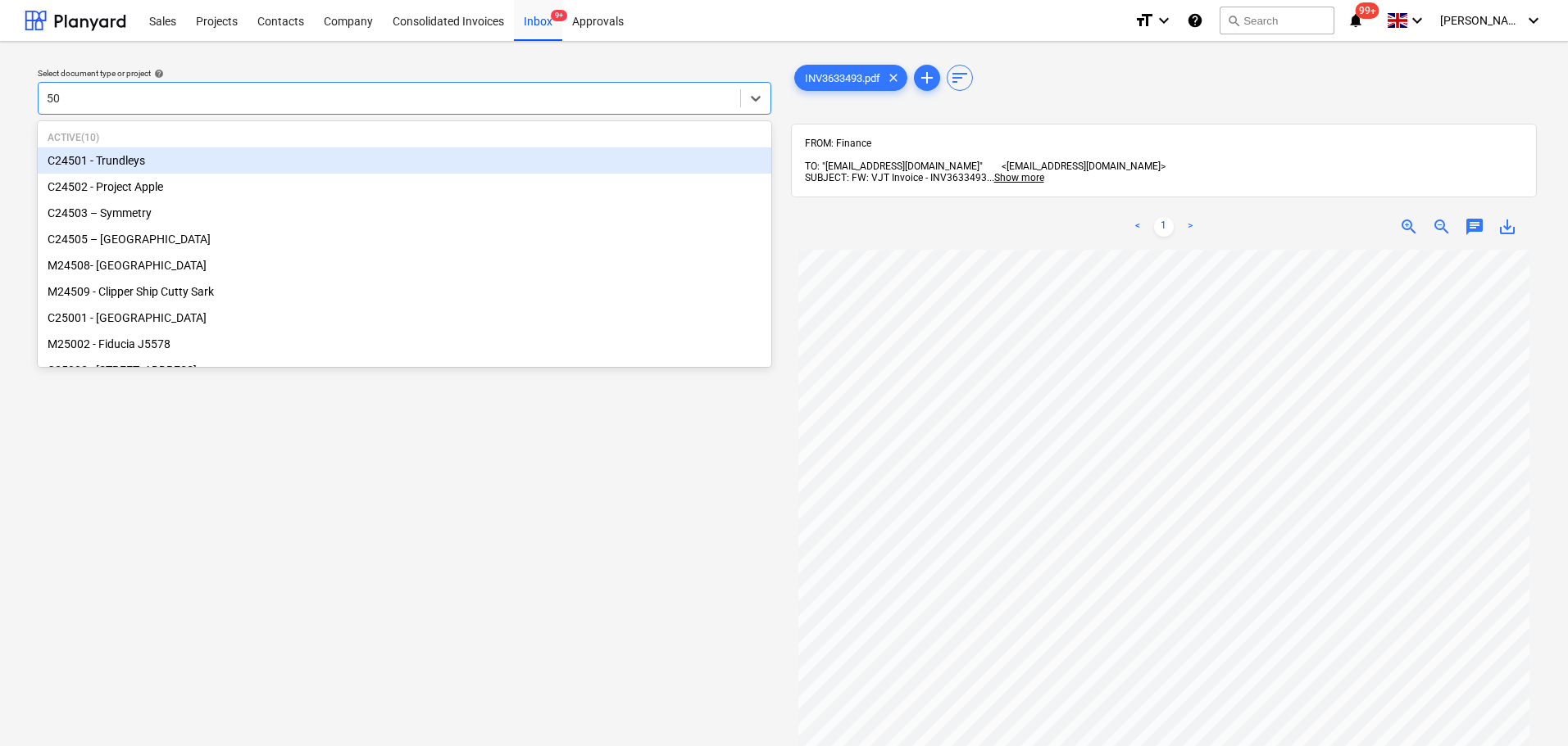
type input "505"
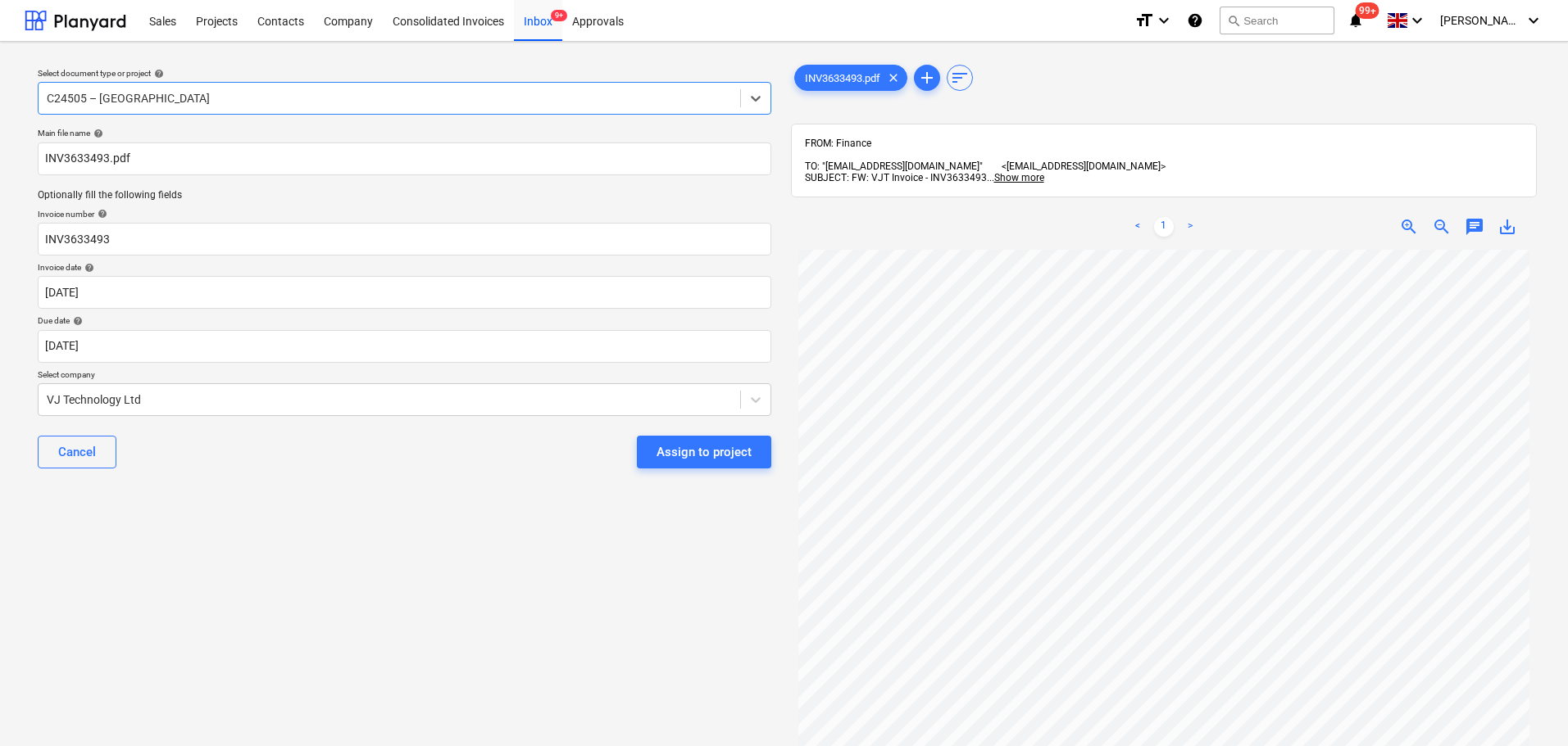
click at [693, 451] on div "Assign to project" at bounding box center [704, 452] width 96 height 22
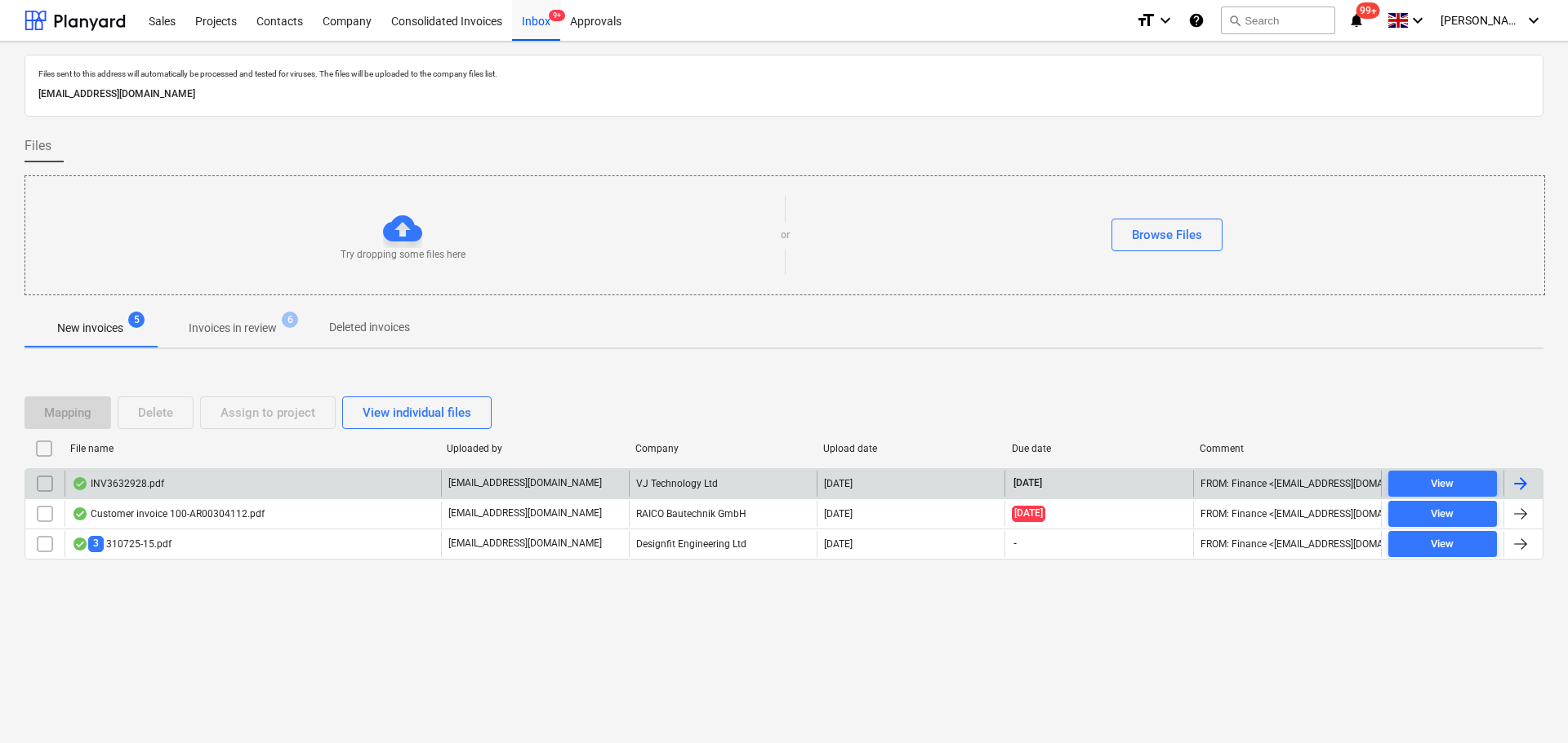
click at [150, 482] on div "INV3632928.pdf" at bounding box center [118, 484] width 92 height 13
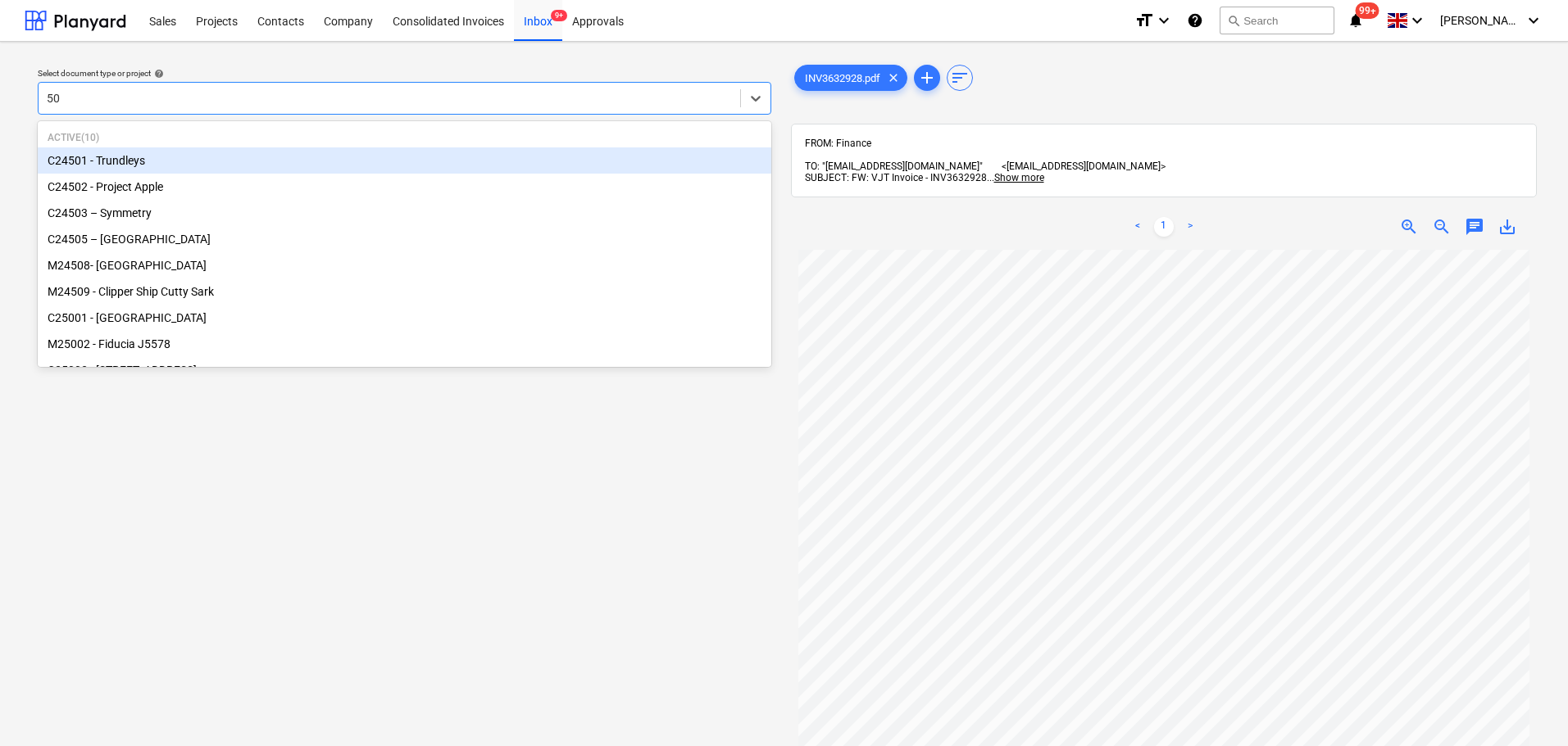
type input "505"
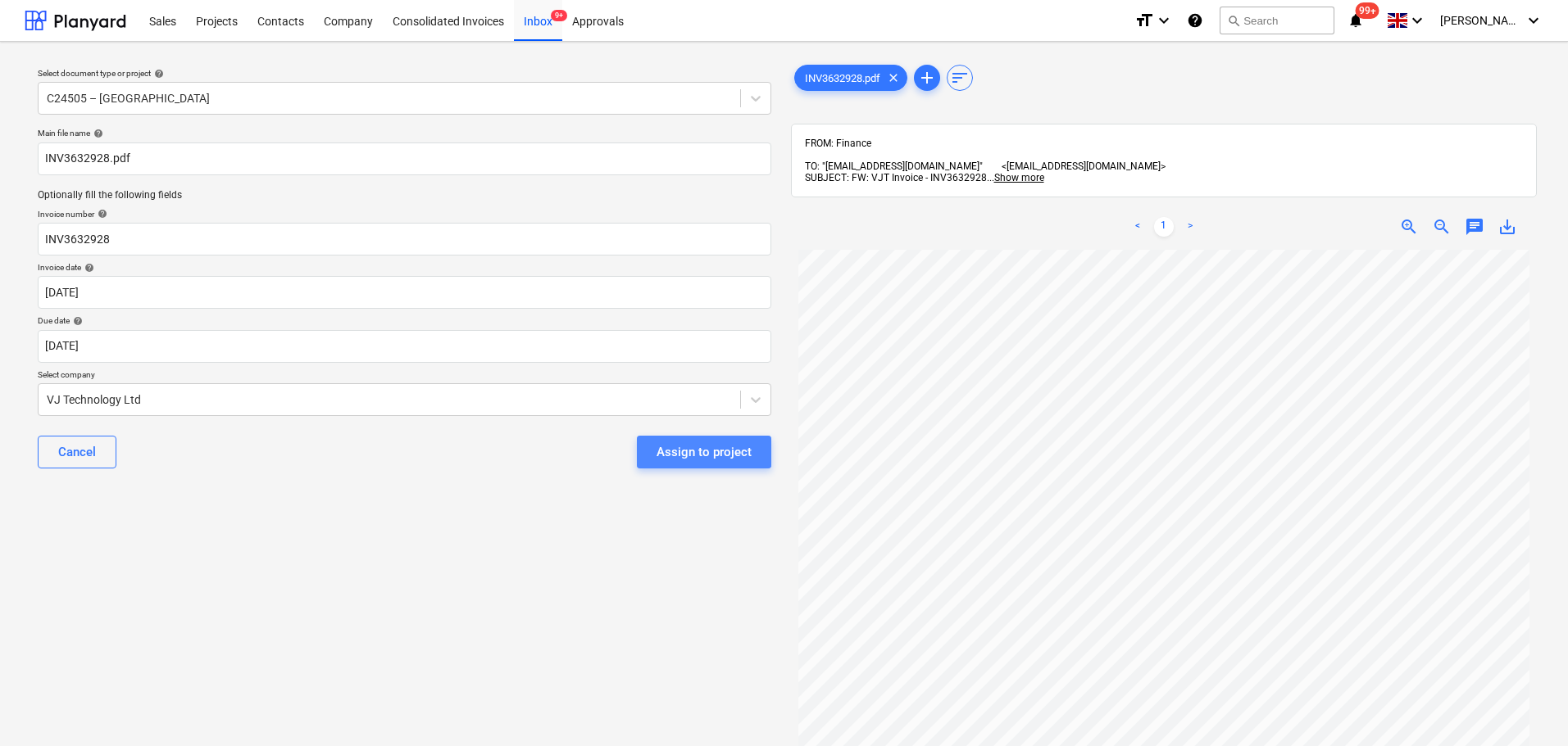
click at [688, 449] on div "Assign to project" at bounding box center [704, 452] width 96 height 22
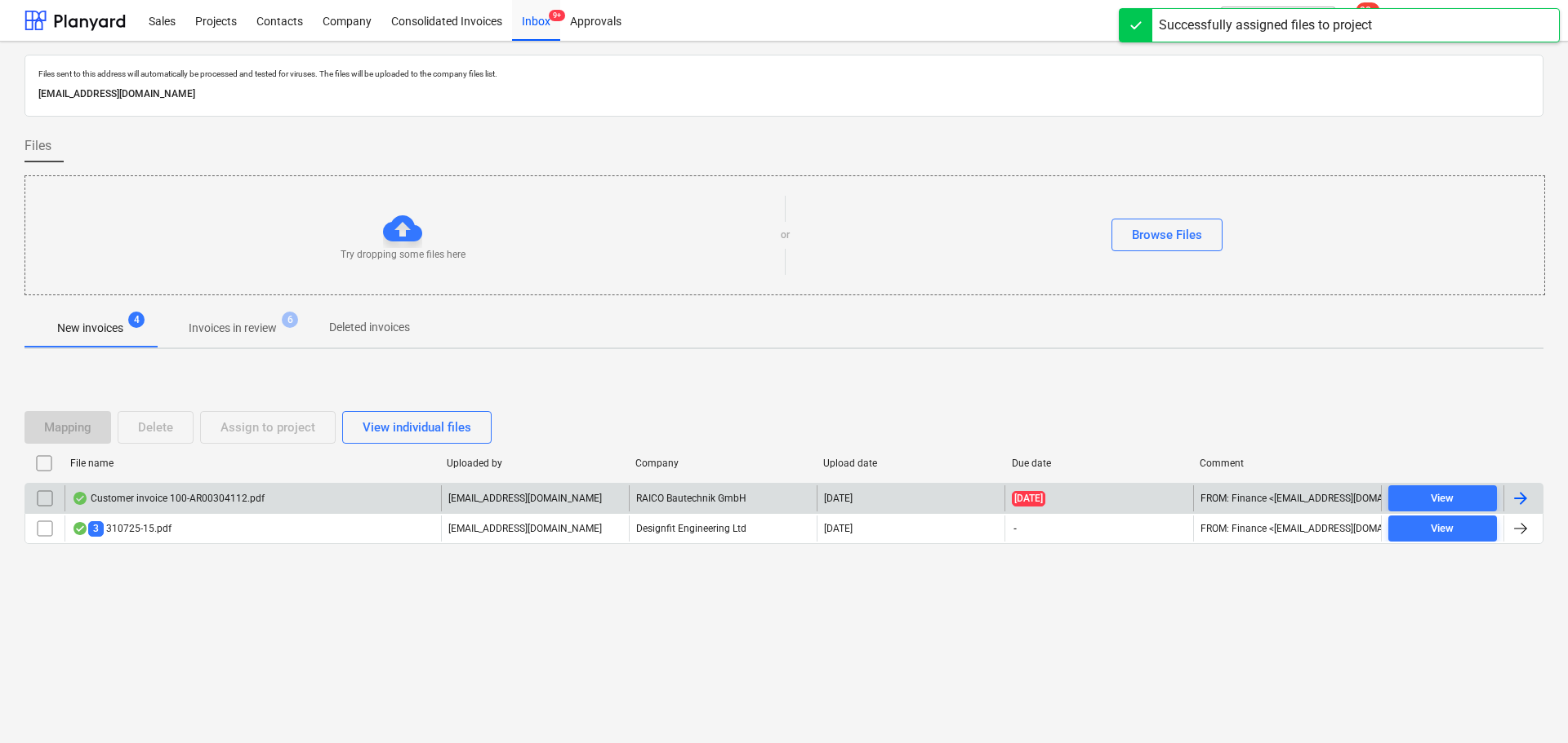
click at [248, 505] on div "Customer invoice 100-AR00304112.pdf" at bounding box center [168, 499] width 193 height 13
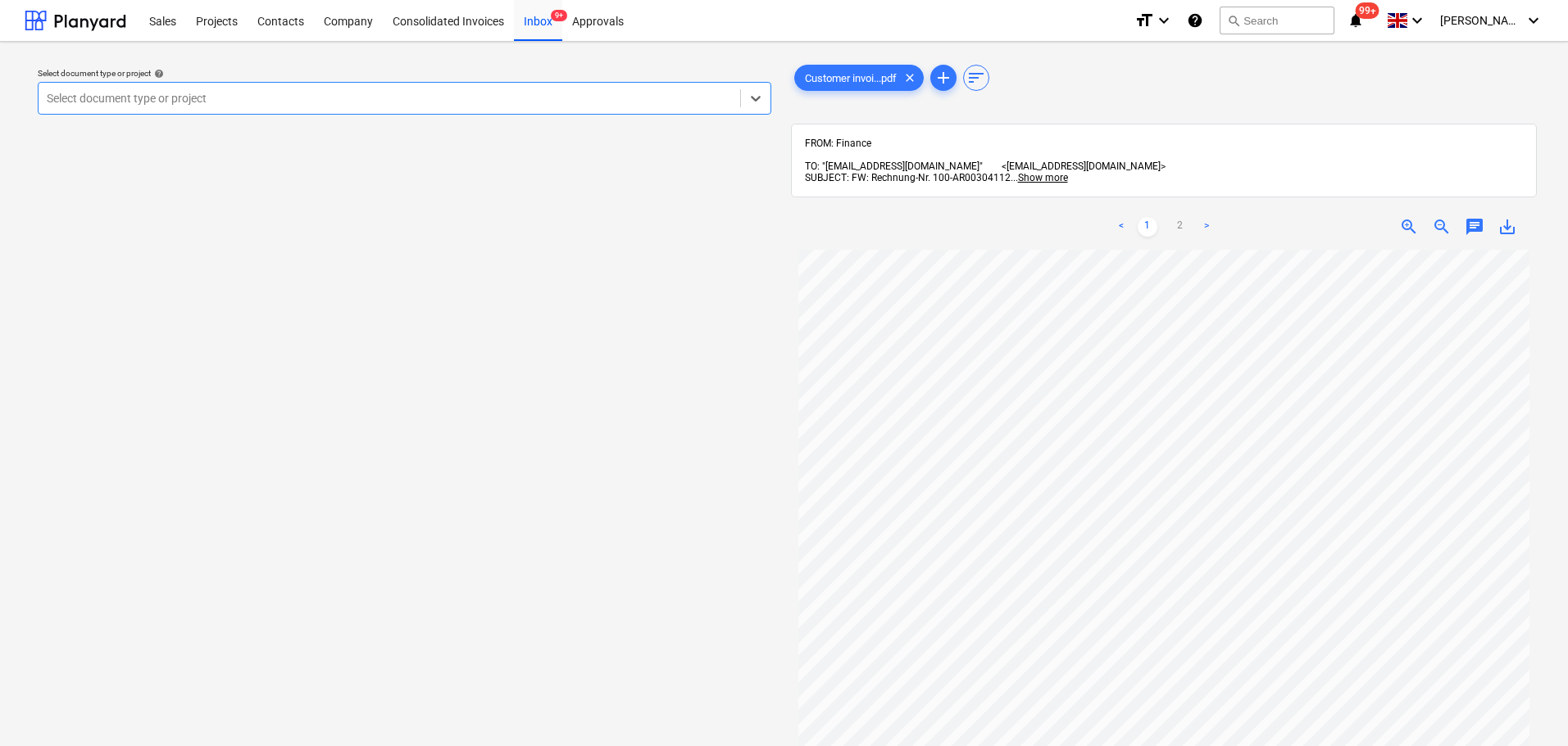
scroll to position [82, 0]
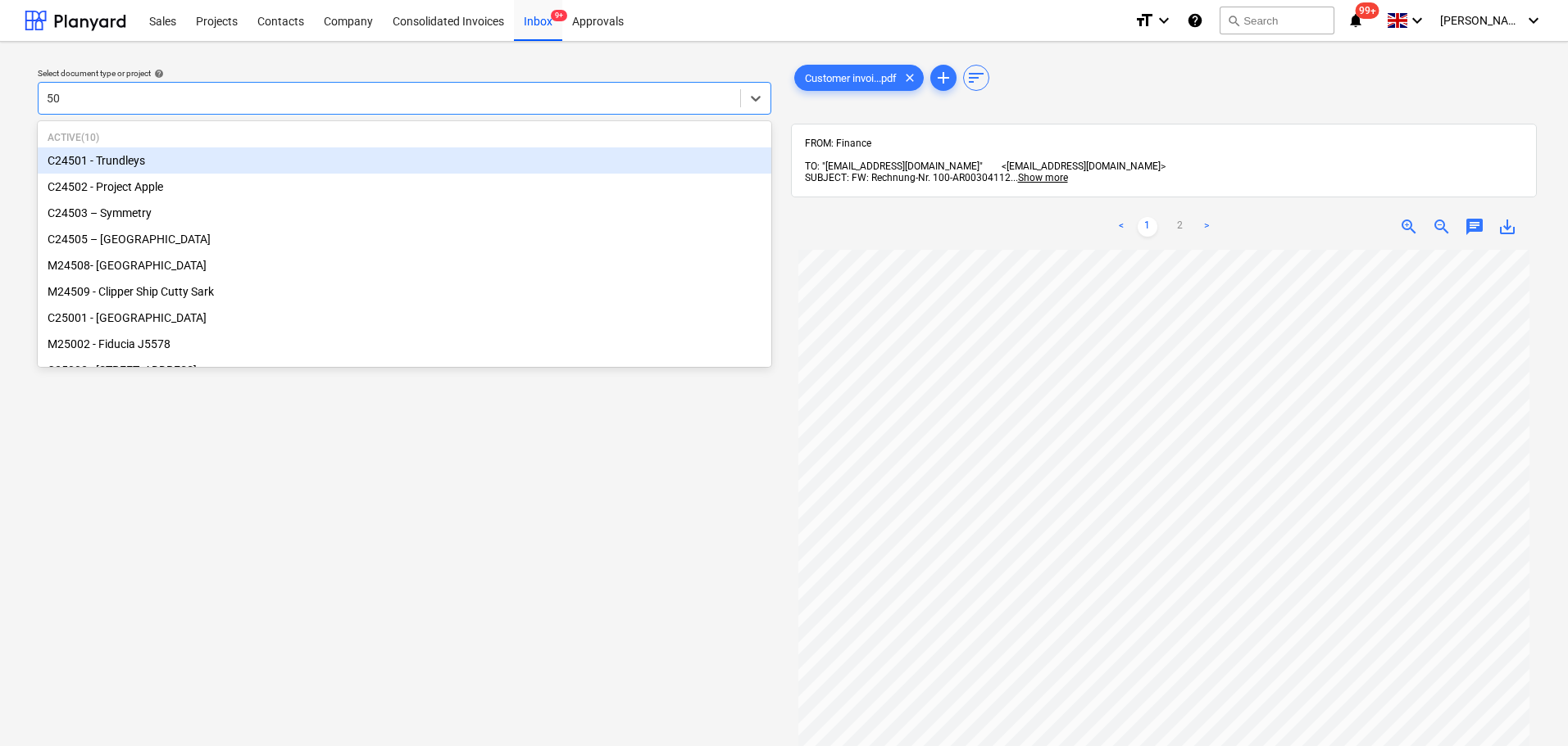
type input "501"
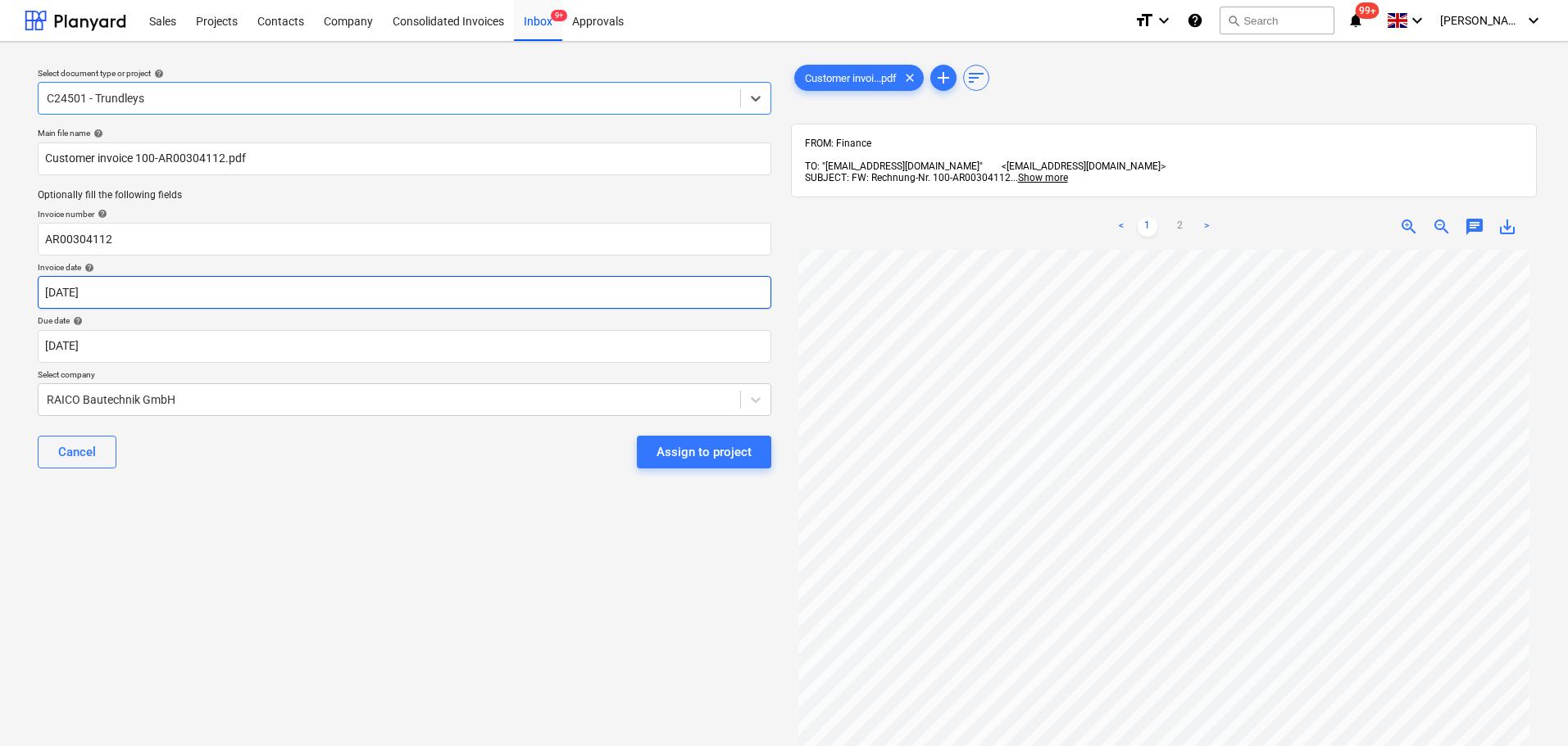
click at [130, 295] on body "Sales Projects Contacts Company Consolidated Invoices Inbox 9+ Approvals format…" at bounding box center [784, 373] width 1568 height 746
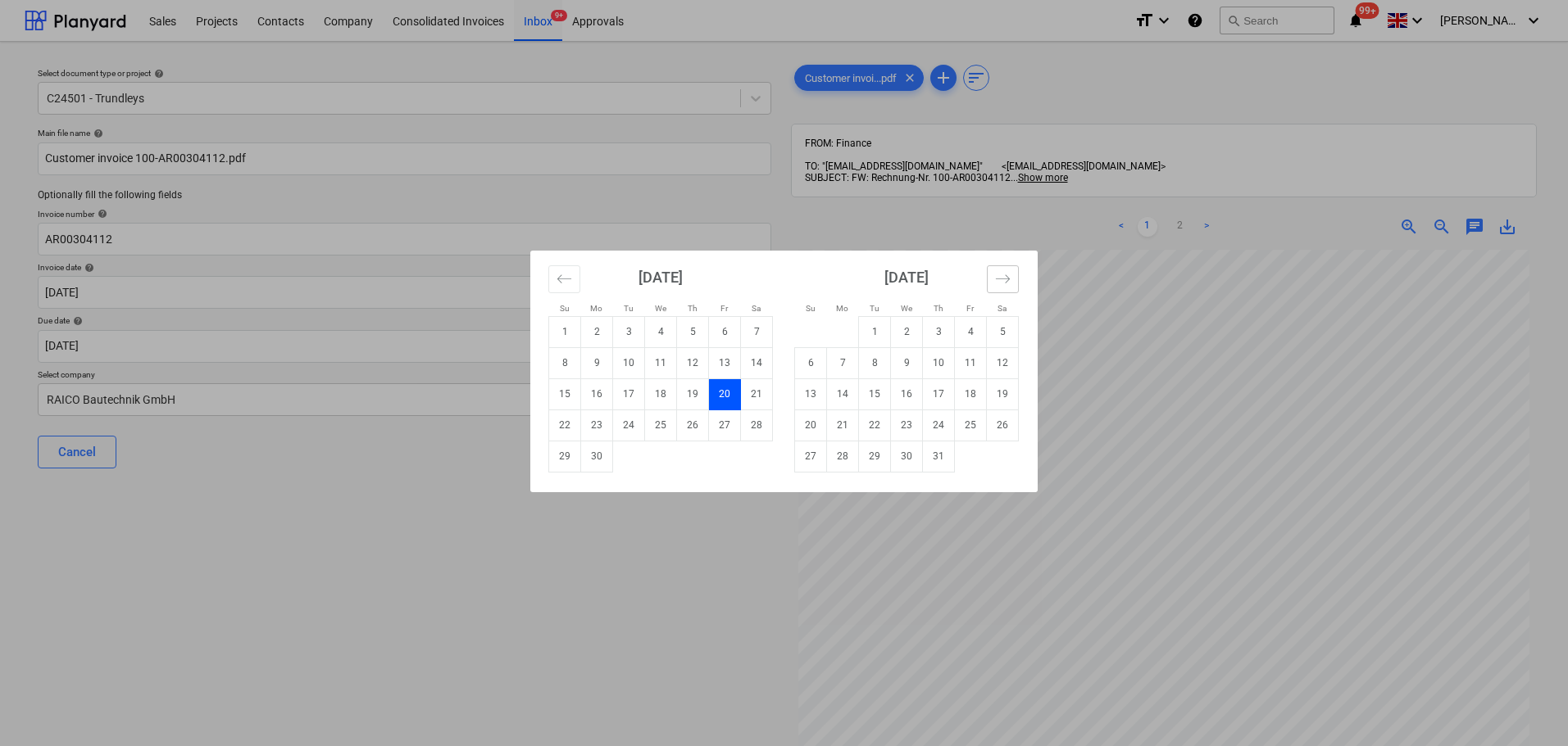
click at [1002, 282] on icon "Move forward to switch to the next month." at bounding box center [1002, 279] width 15 height 15
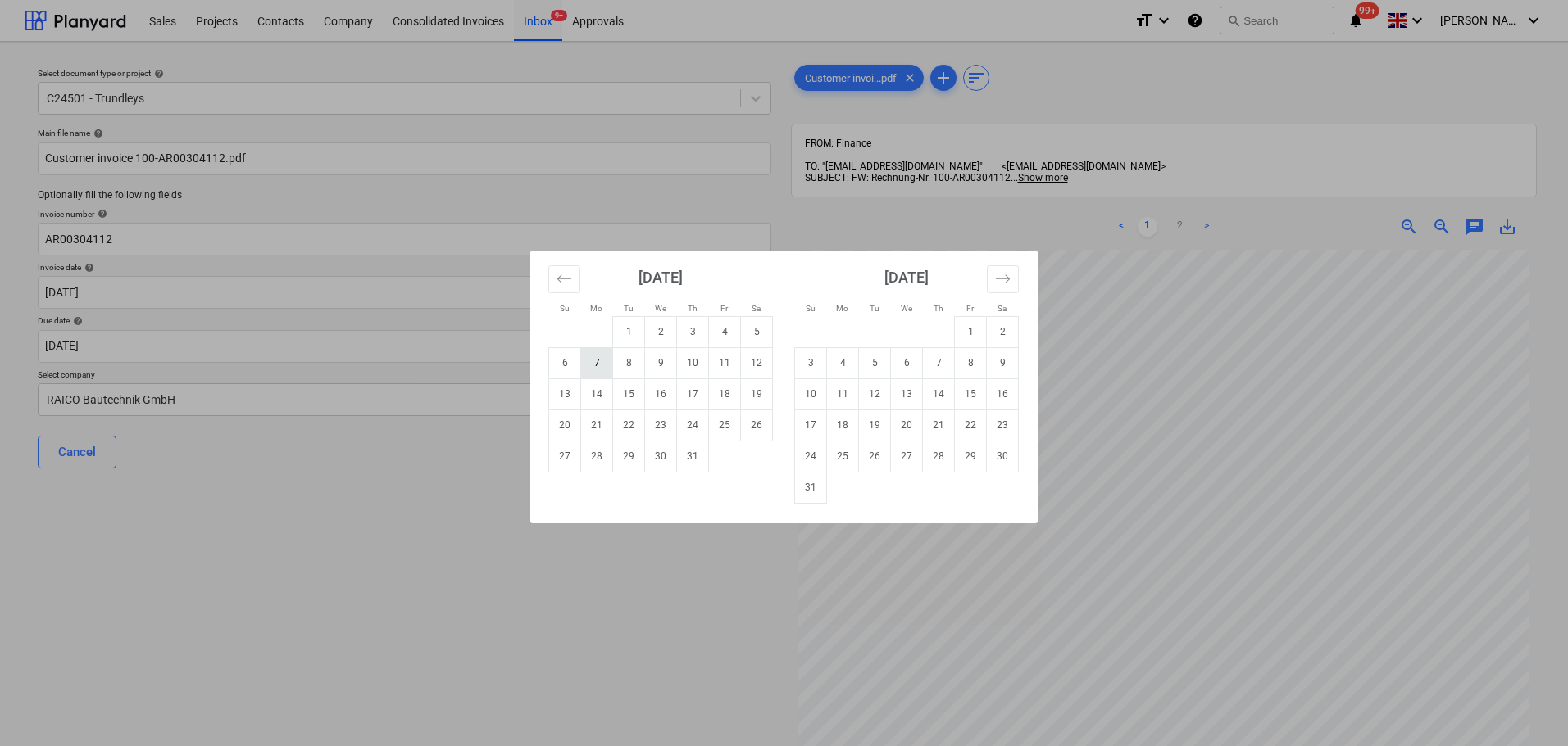
click at [588, 372] on td "7" at bounding box center [597, 362] width 32 height 31
type input "[DATE]"
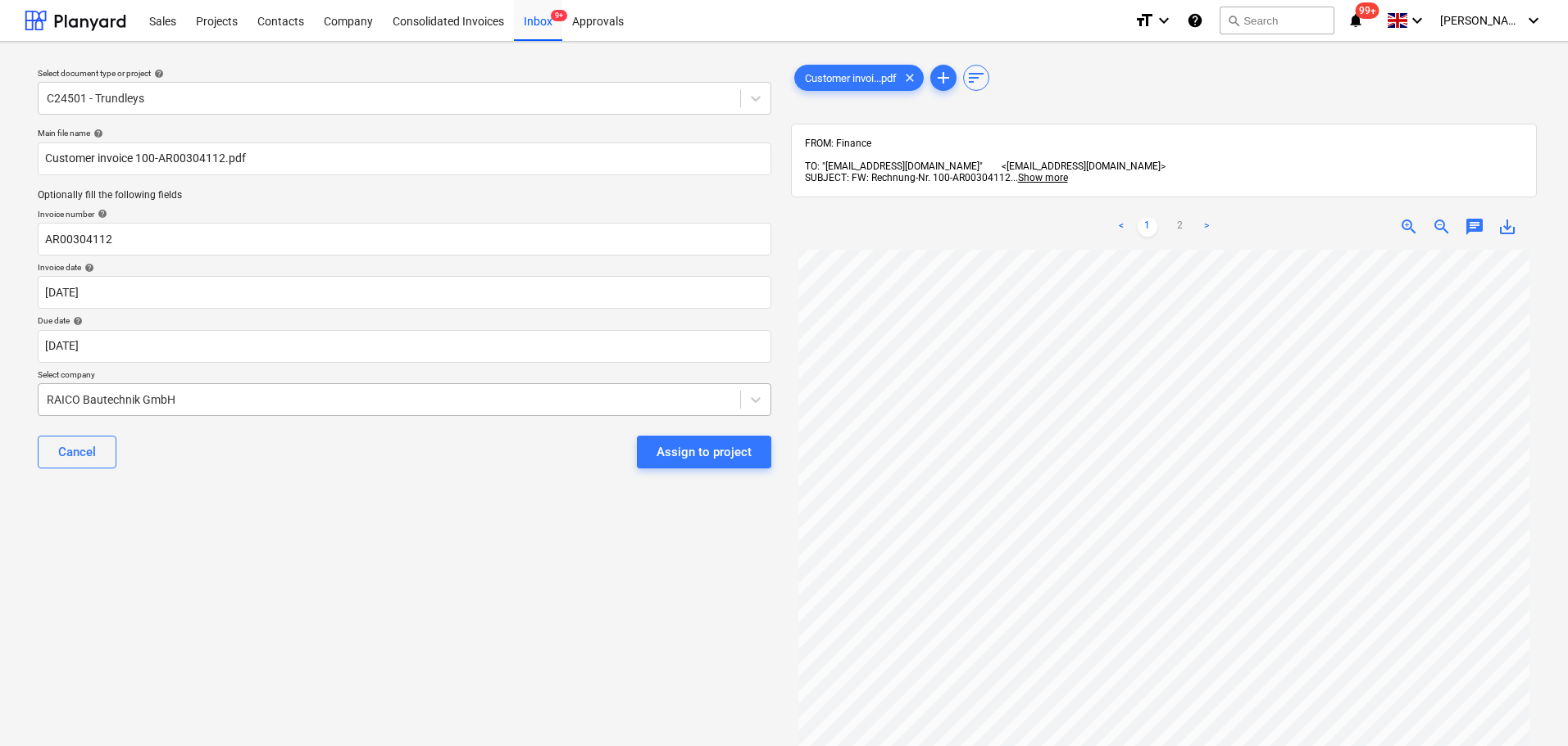
scroll to position [337, 0]
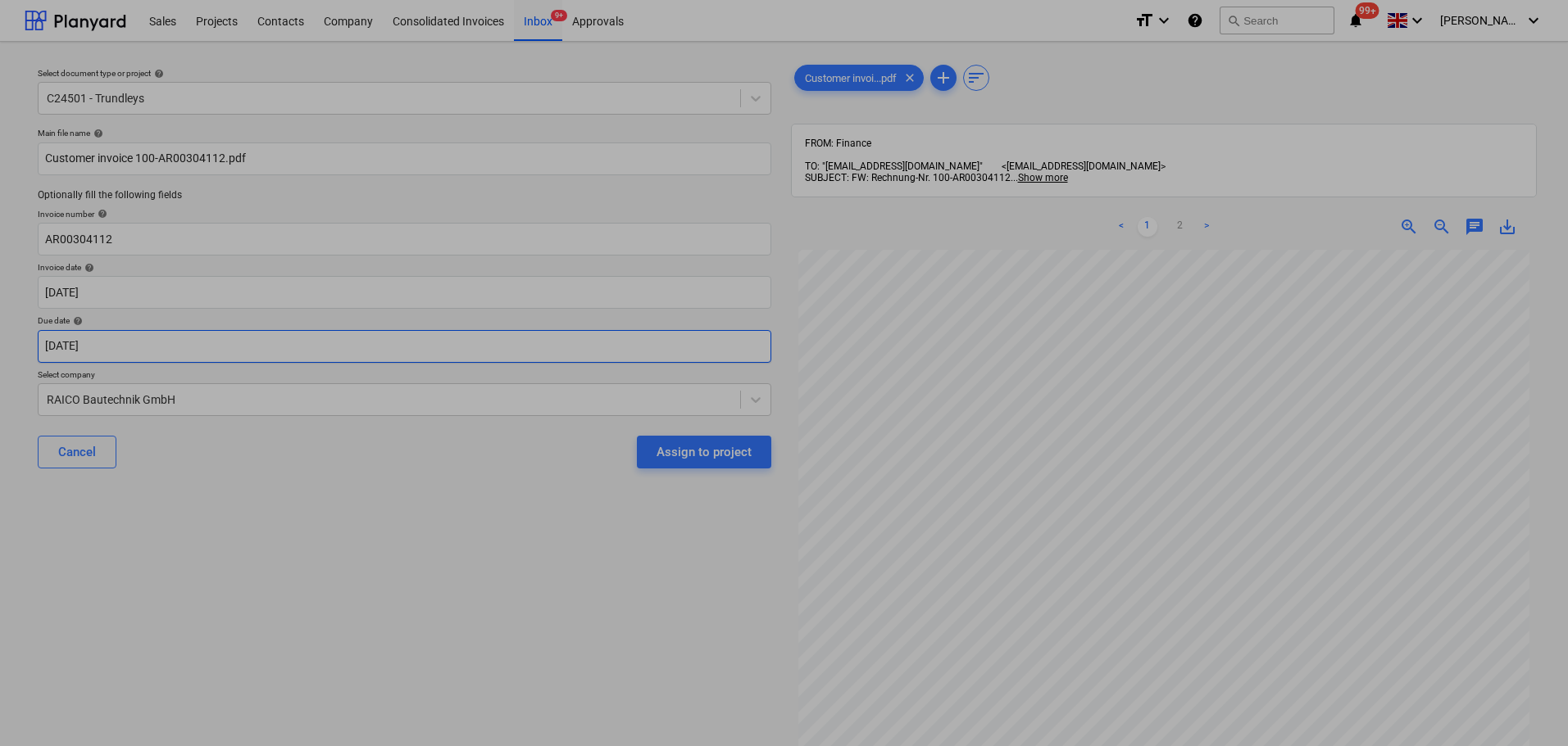
click at [259, 335] on body "Sales Projects Contacts Company Consolidated Invoices Inbox 9+ Approvals format…" at bounding box center [784, 373] width 1568 height 746
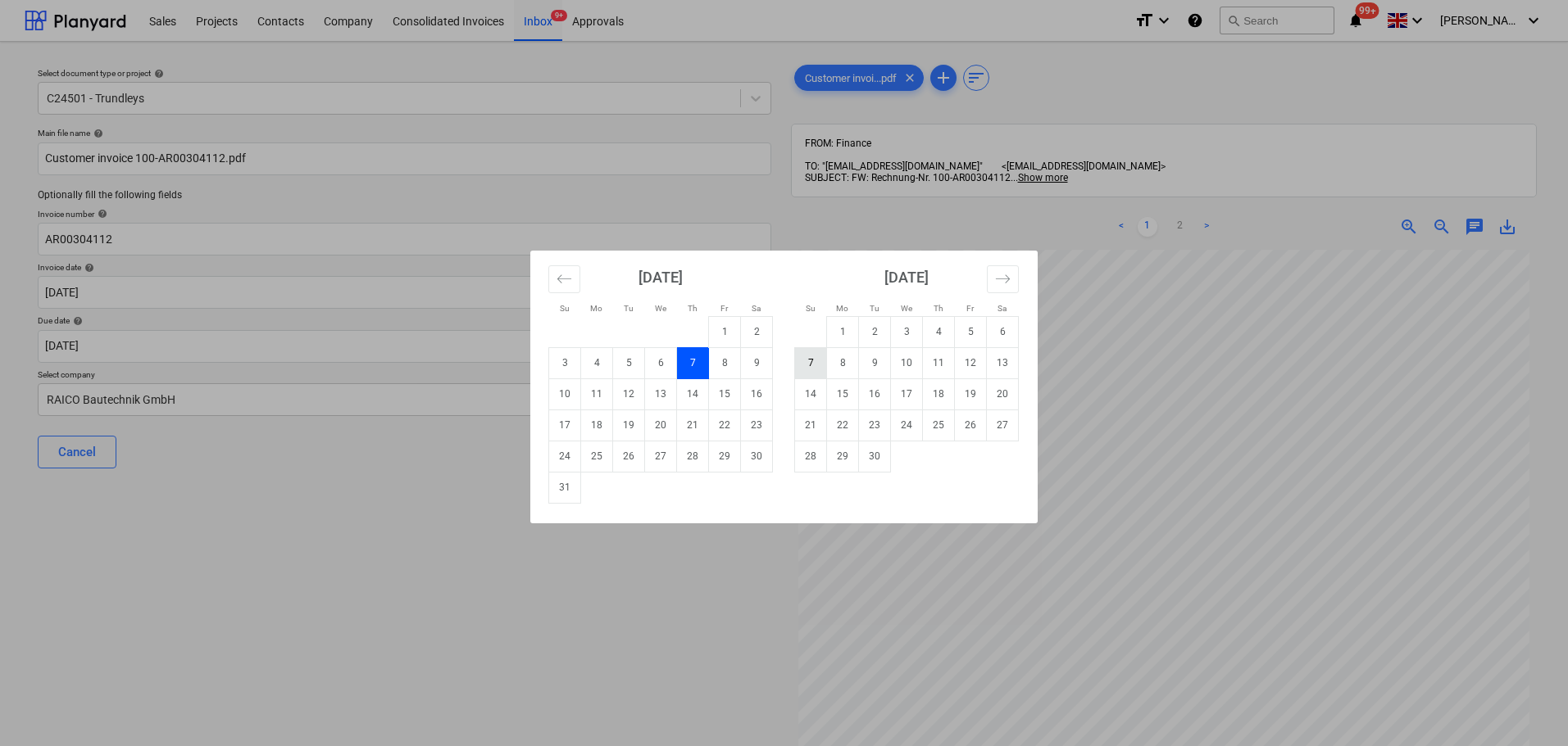
click at [795, 364] on td "7" at bounding box center [811, 362] width 32 height 31
type input "[DATE]"
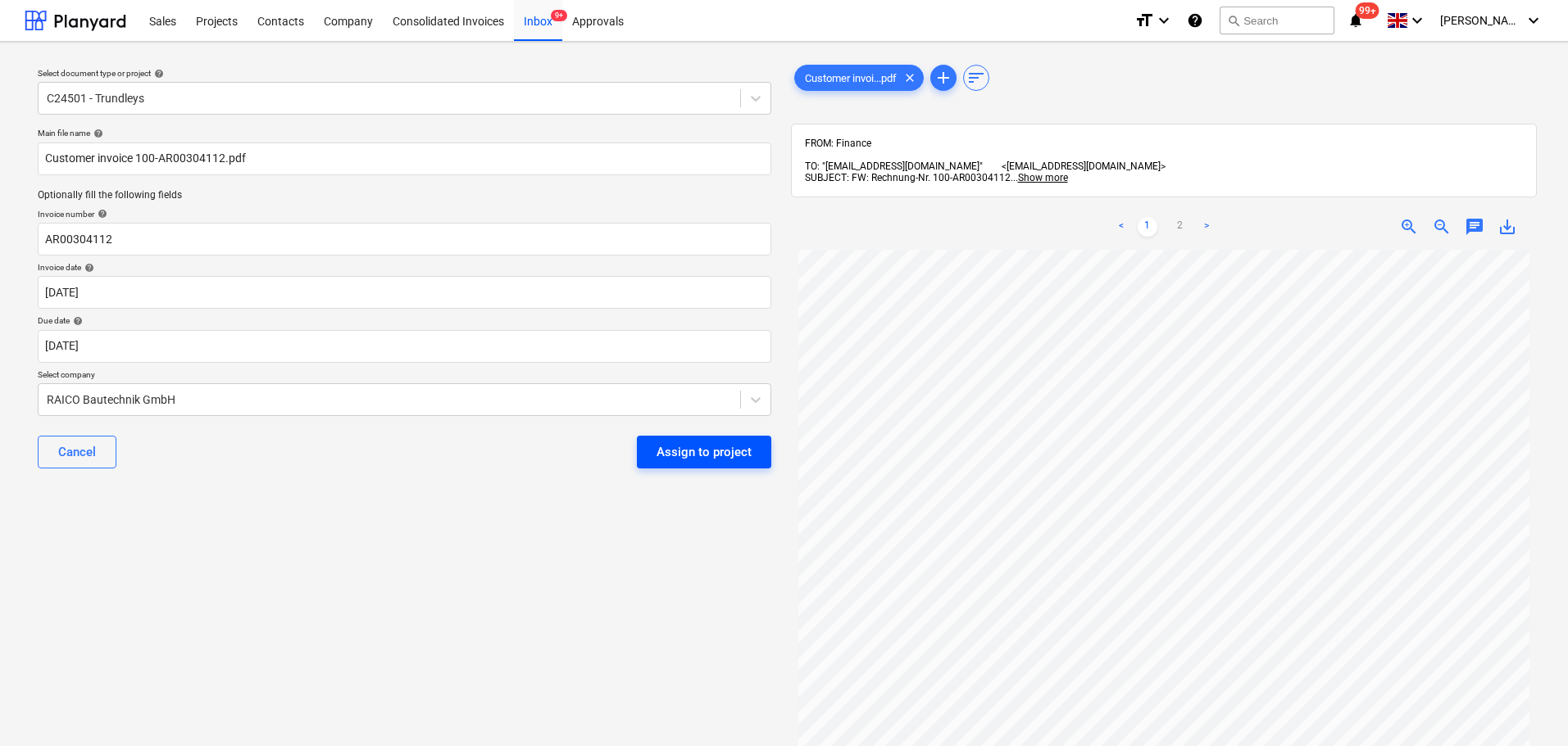
click at [724, 452] on div "Assign to project" at bounding box center [704, 452] width 96 height 22
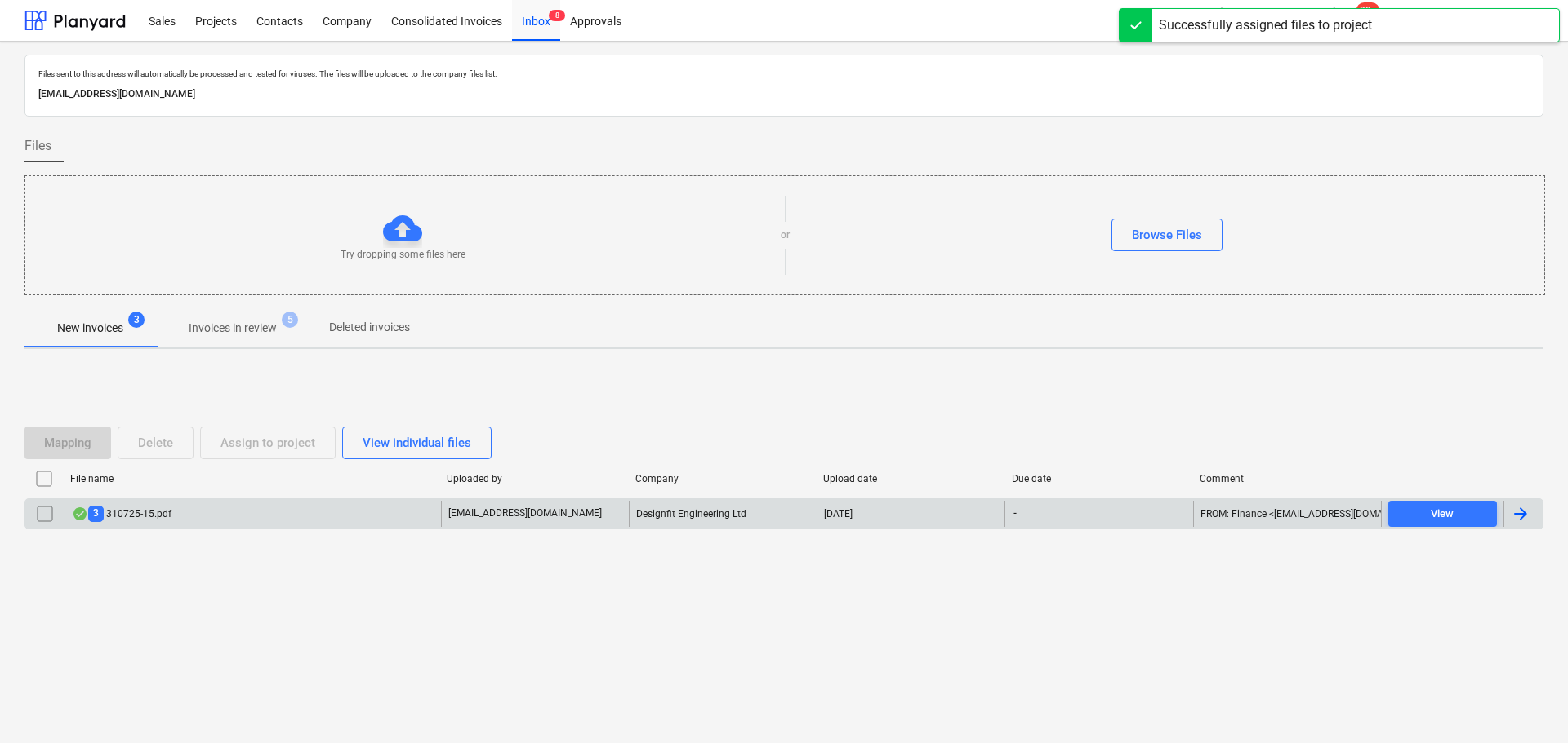
click at [132, 516] on div "3 310725-15.pdf" at bounding box center [122, 513] width 100 height 15
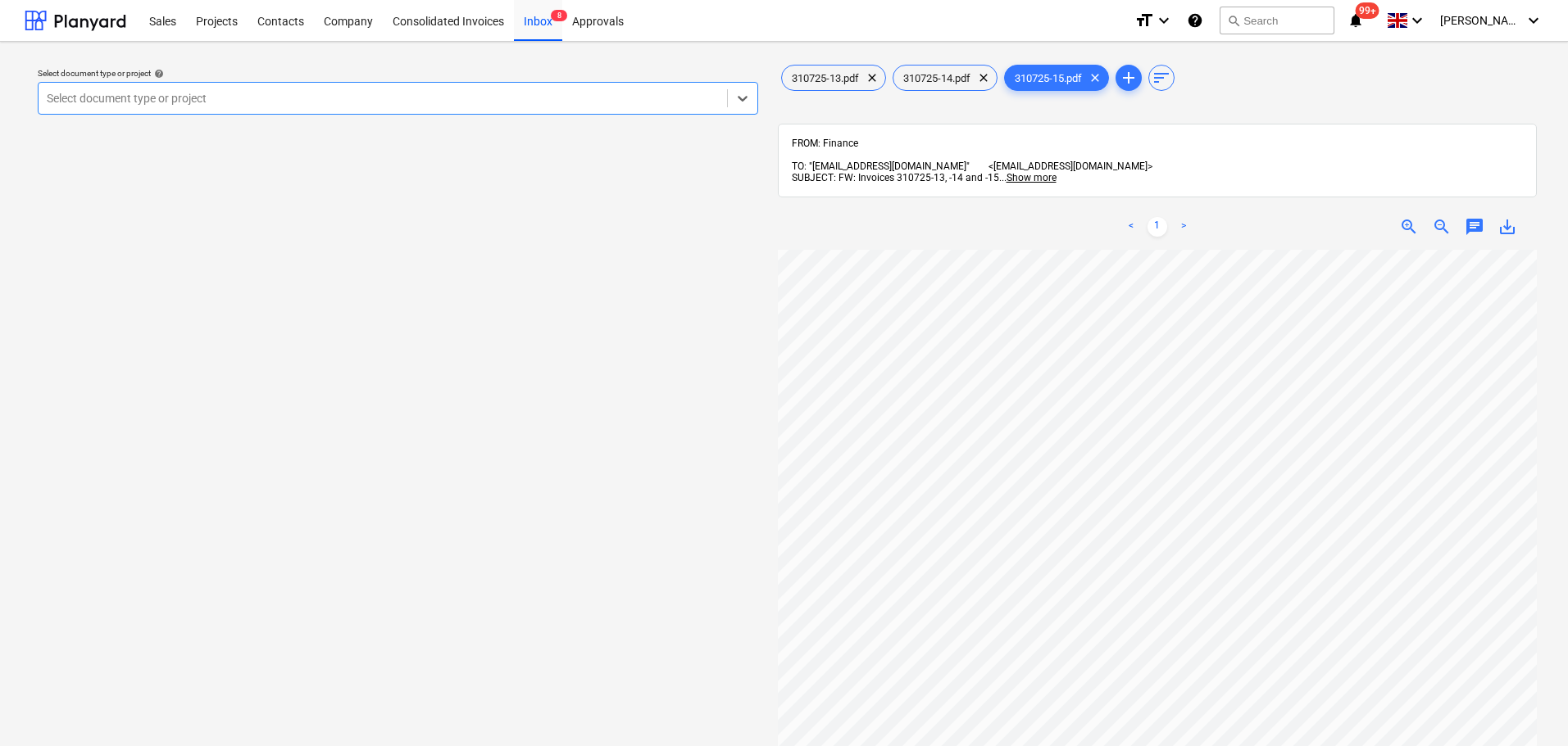
scroll to position [285, 0]
click at [1434, 217] on span "zoom_out" at bounding box center [1441, 227] width 20 height 20
click at [1436, 217] on span "zoom_out" at bounding box center [1441, 227] width 20 height 20
click at [346, 96] on div at bounding box center [389, 97] width 685 height 16
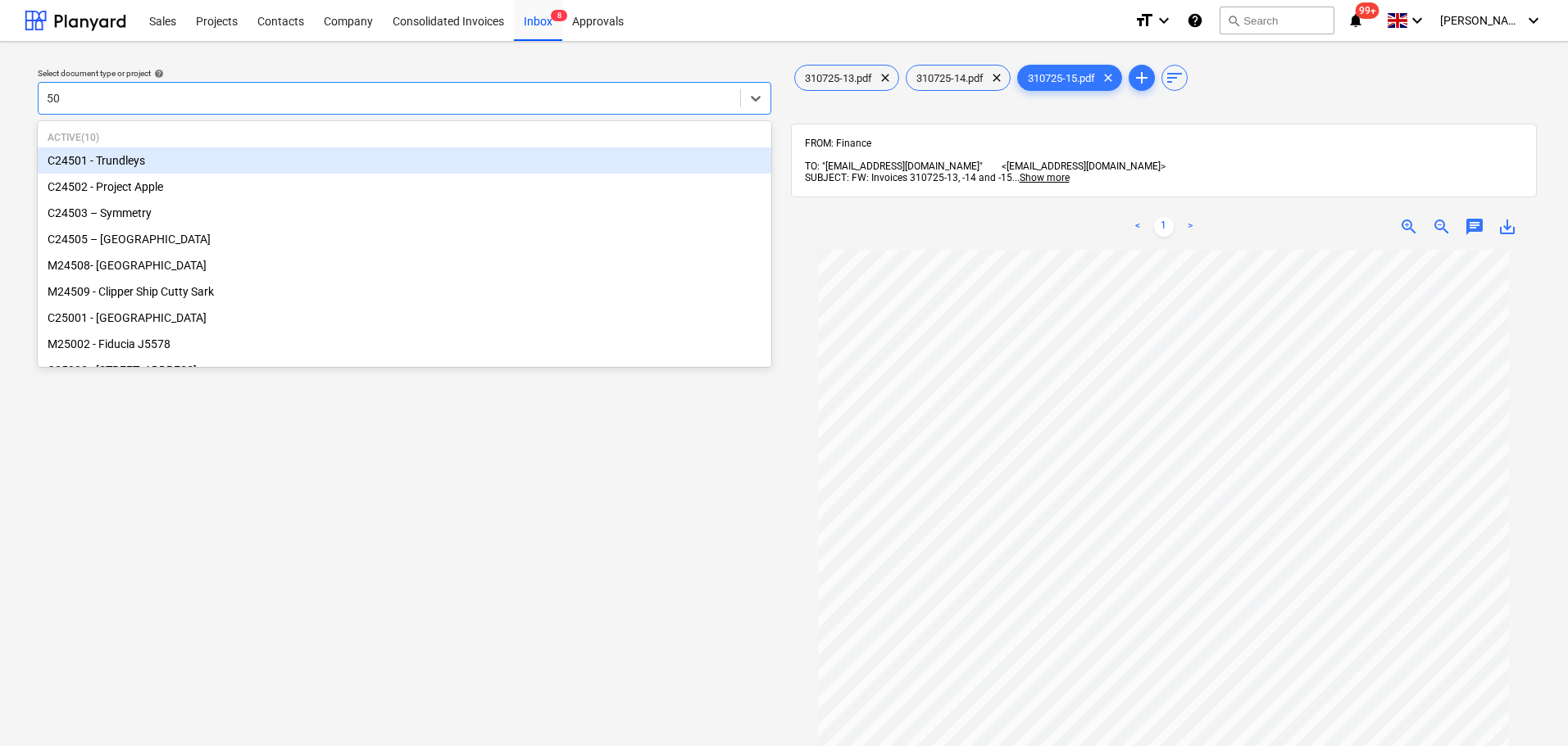
type input "501"
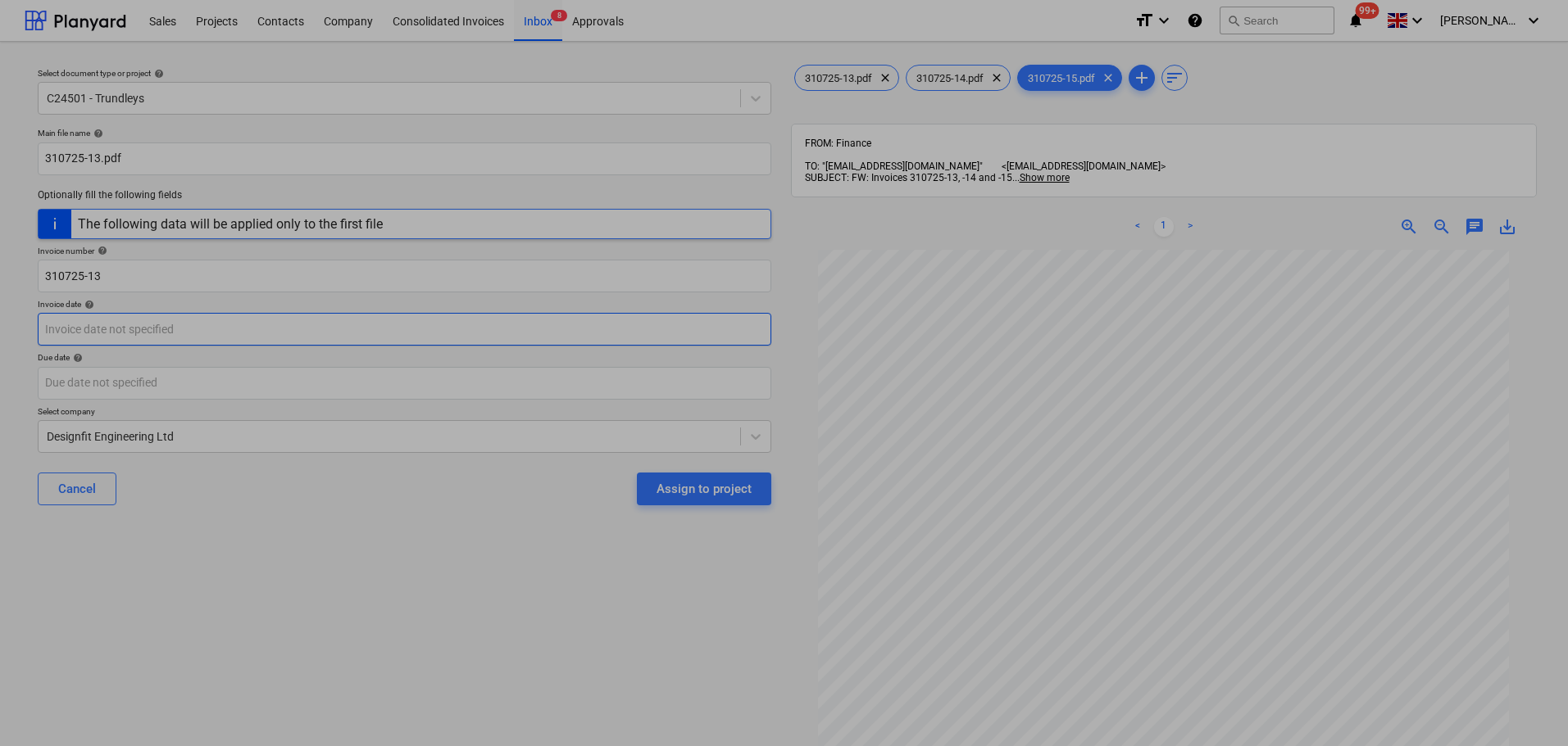
click at [236, 333] on body "Sales Projects Contacts Company Consolidated Invoices Inbox 8 Approvals format_…" at bounding box center [784, 373] width 1568 height 746
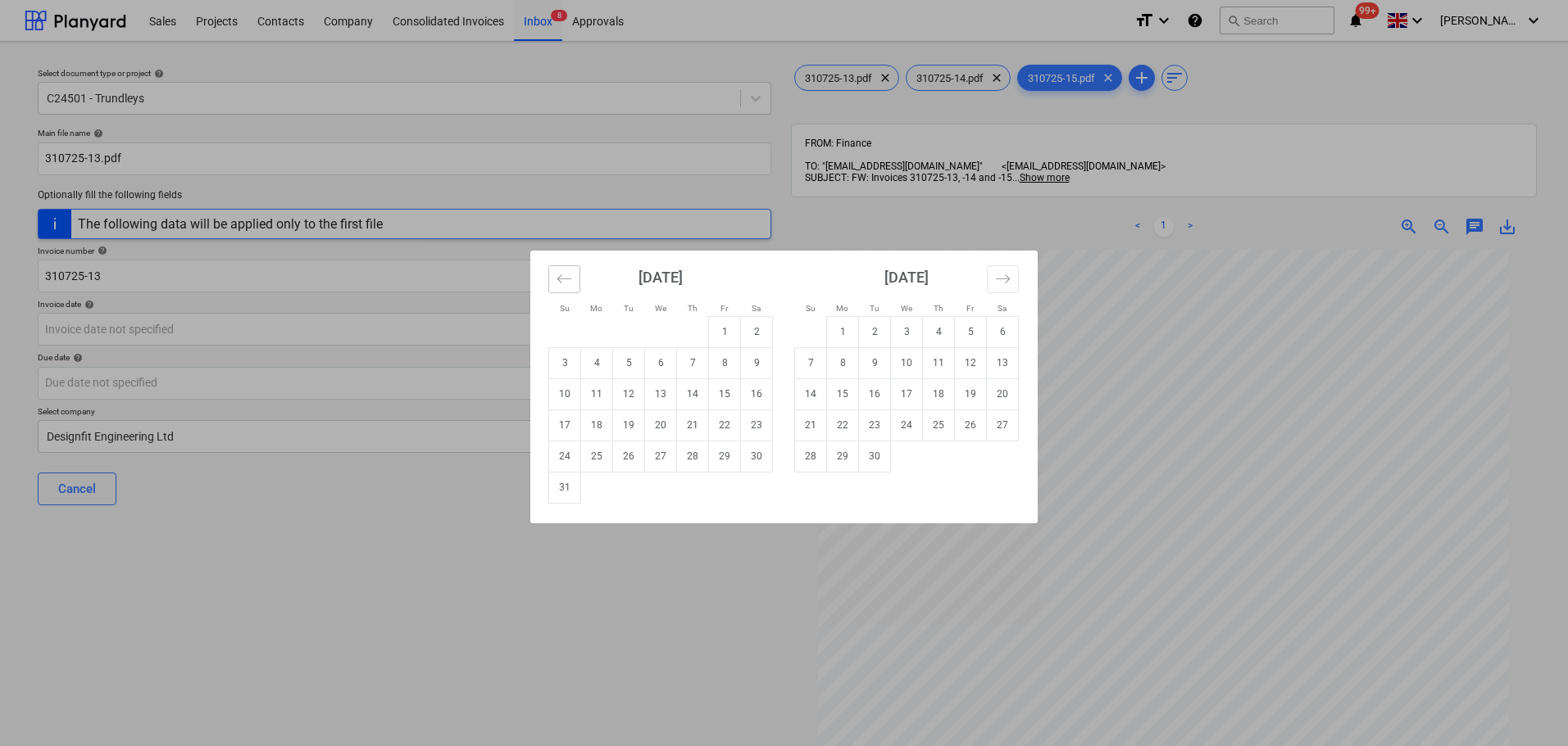
click at [563, 282] on icon "Move backward to switch to the previous month." at bounding box center [564, 279] width 15 height 15
click at [704, 463] on td "31" at bounding box center [693, 456] width 32 height 31
type input "[DATE]"
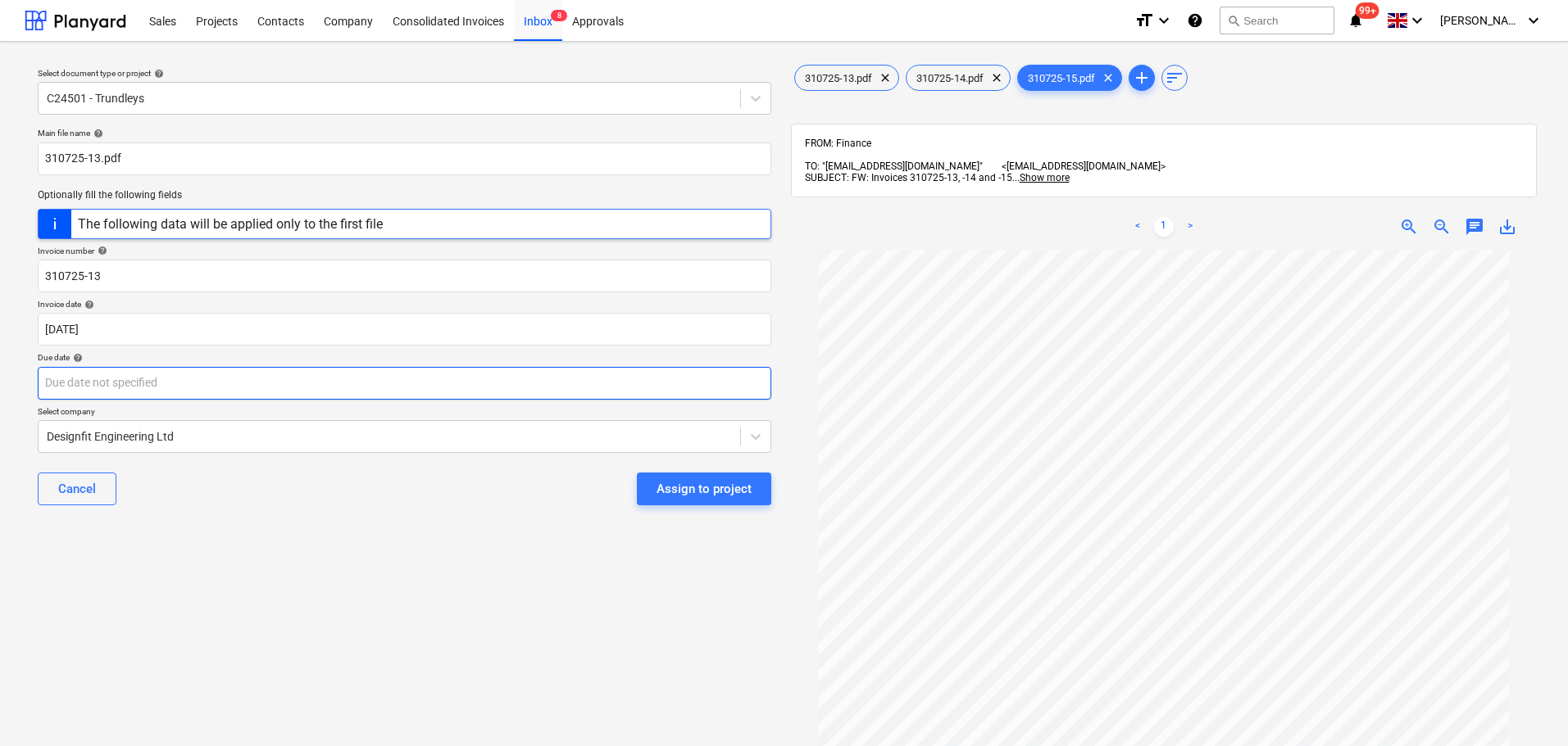
click at [311, 384] on body "Sales Projects Contacts Company Consolidated Invoices Inbox 8 Approvals format_…" at bounding box center [784, 373] width 1568 height 746
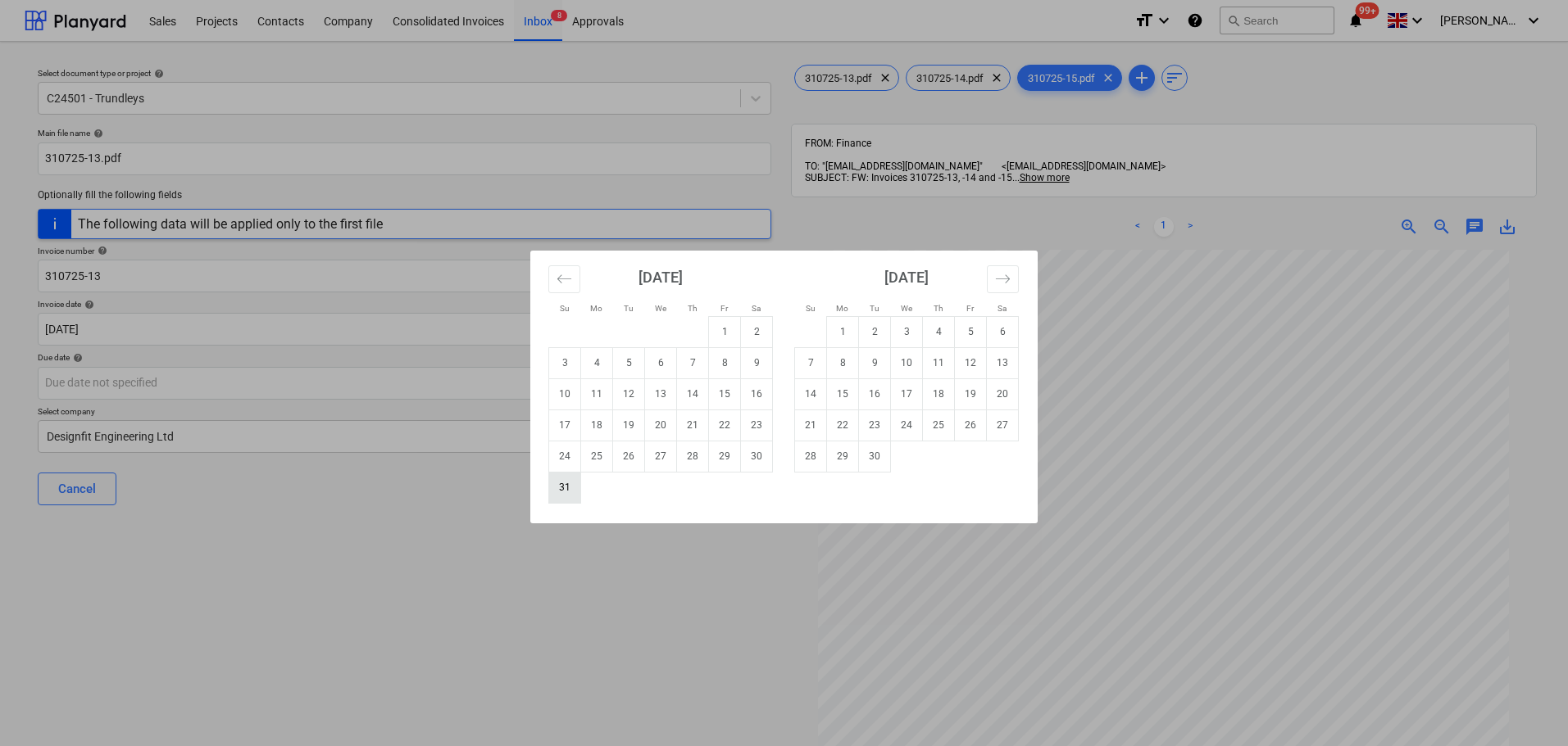
click at [567, 483] on td "31" at bounding box center [566, 487] width 32 height 31
type input "[DATE]"
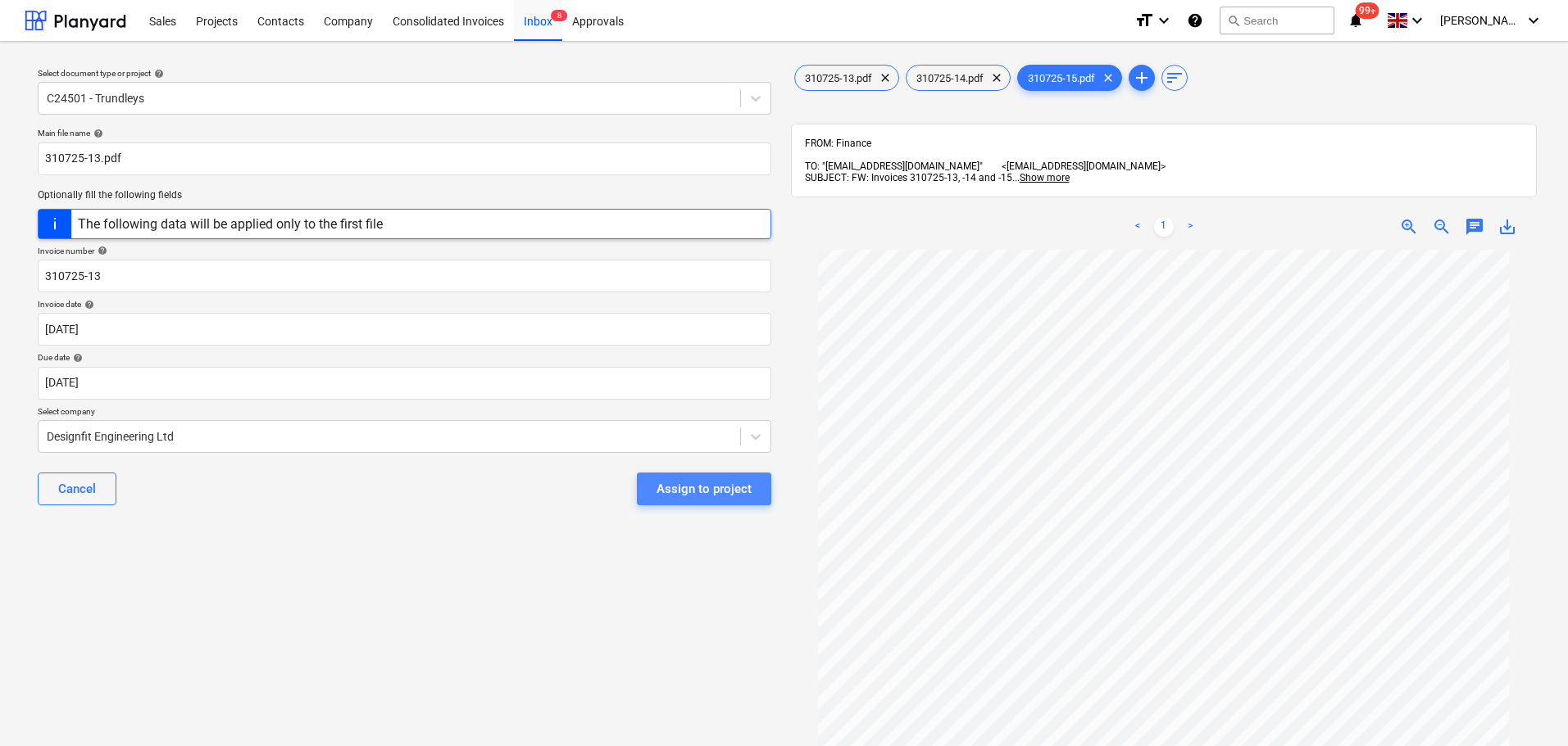
click at [726, 489] on div "Assign to project" at bounding box center [704, 489] width 96 height 22
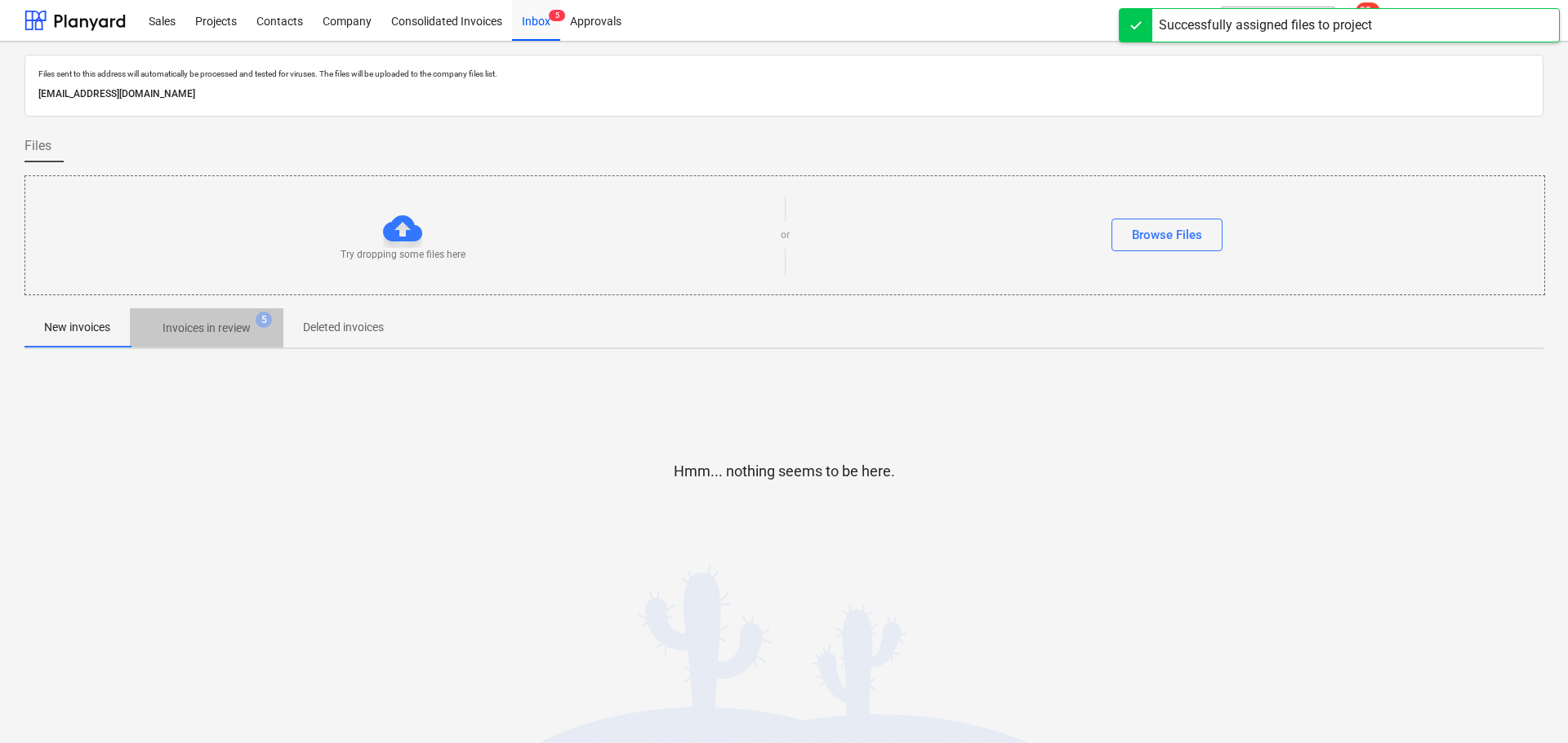
click at [237, 329] on p "Invoices in review" at bounding box center [206, 329] width 89 height 17
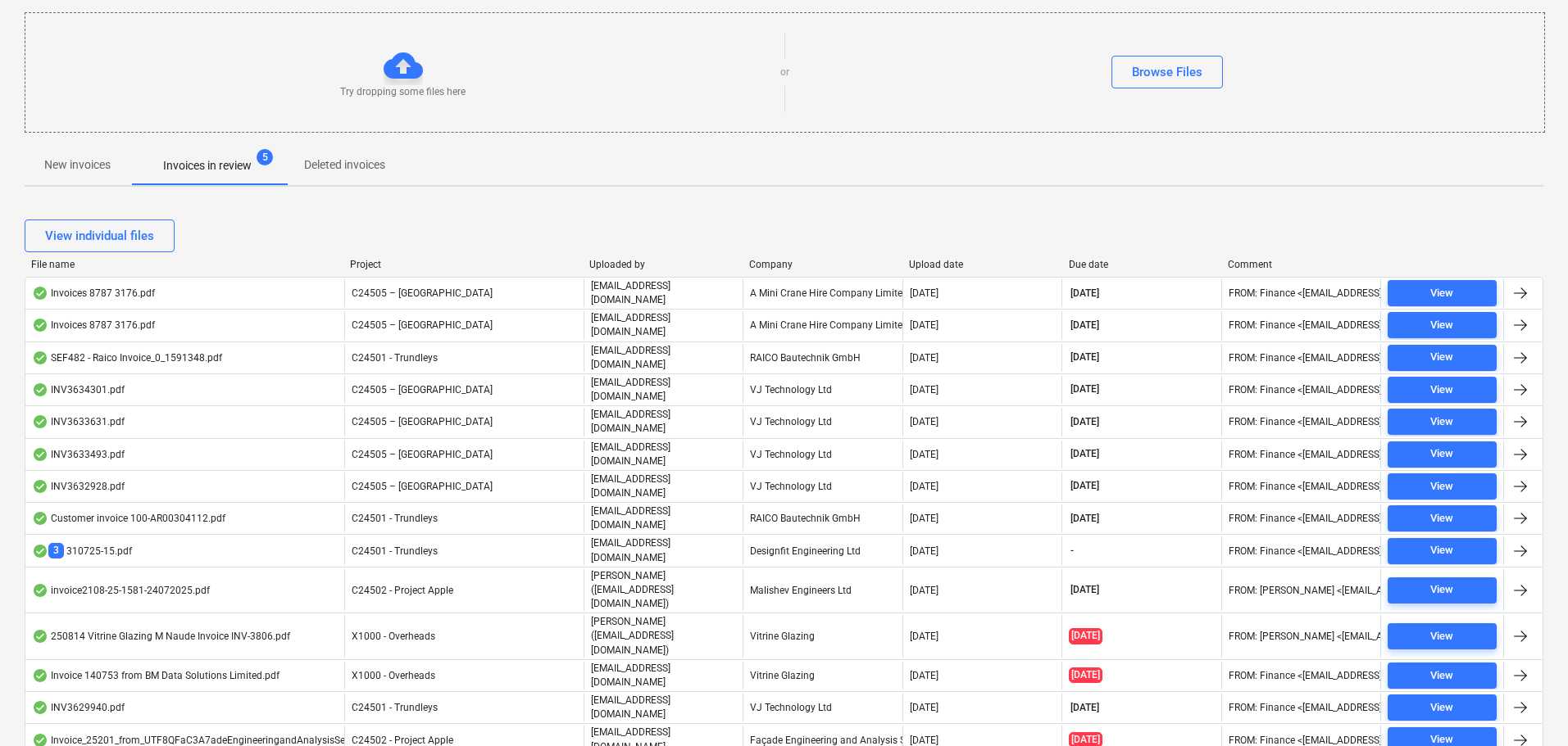
scroll to position [7, 0]
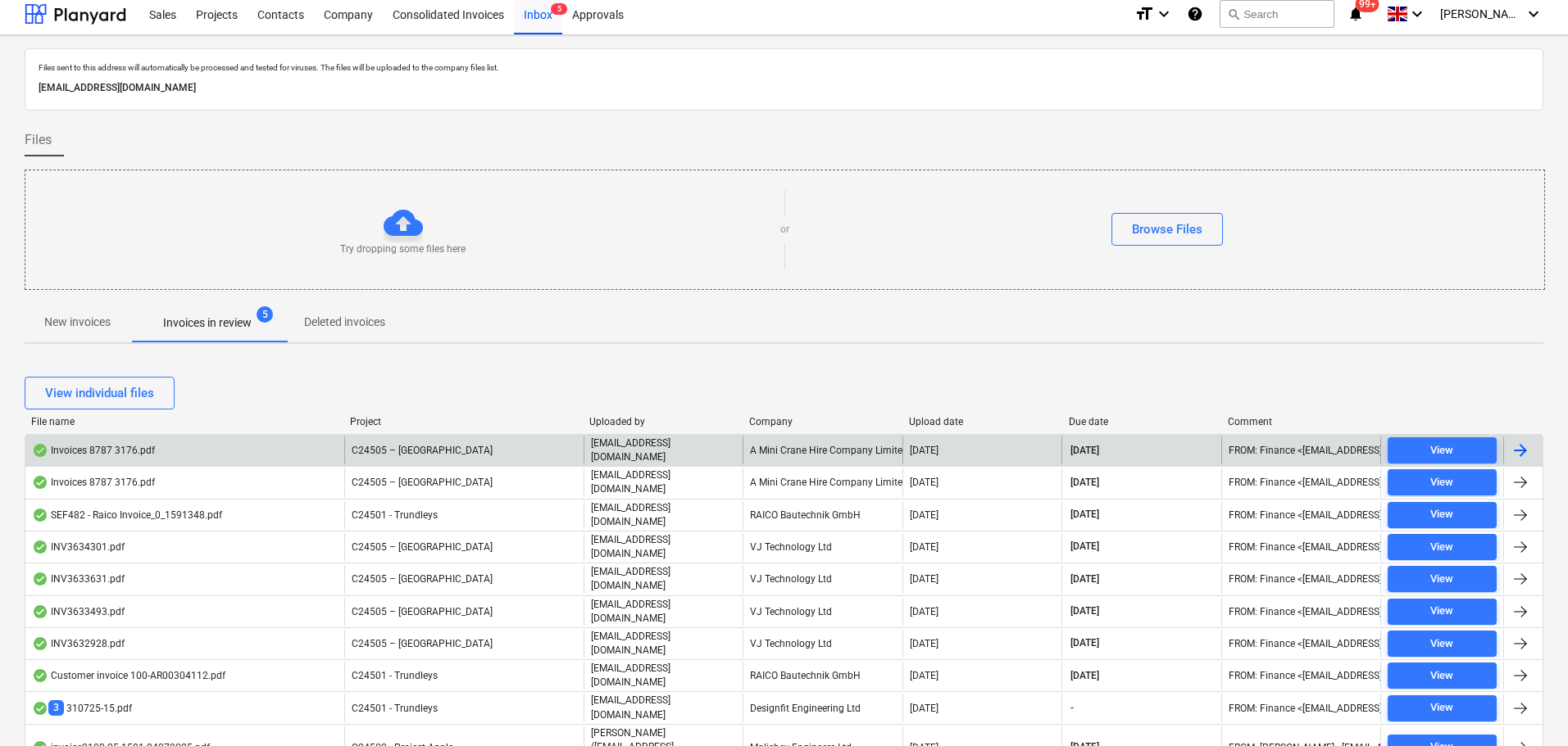
click at [159, 447] on div "Invoices 8787 3176.pdf" at bounding box center [184, 450] width 319 height 27
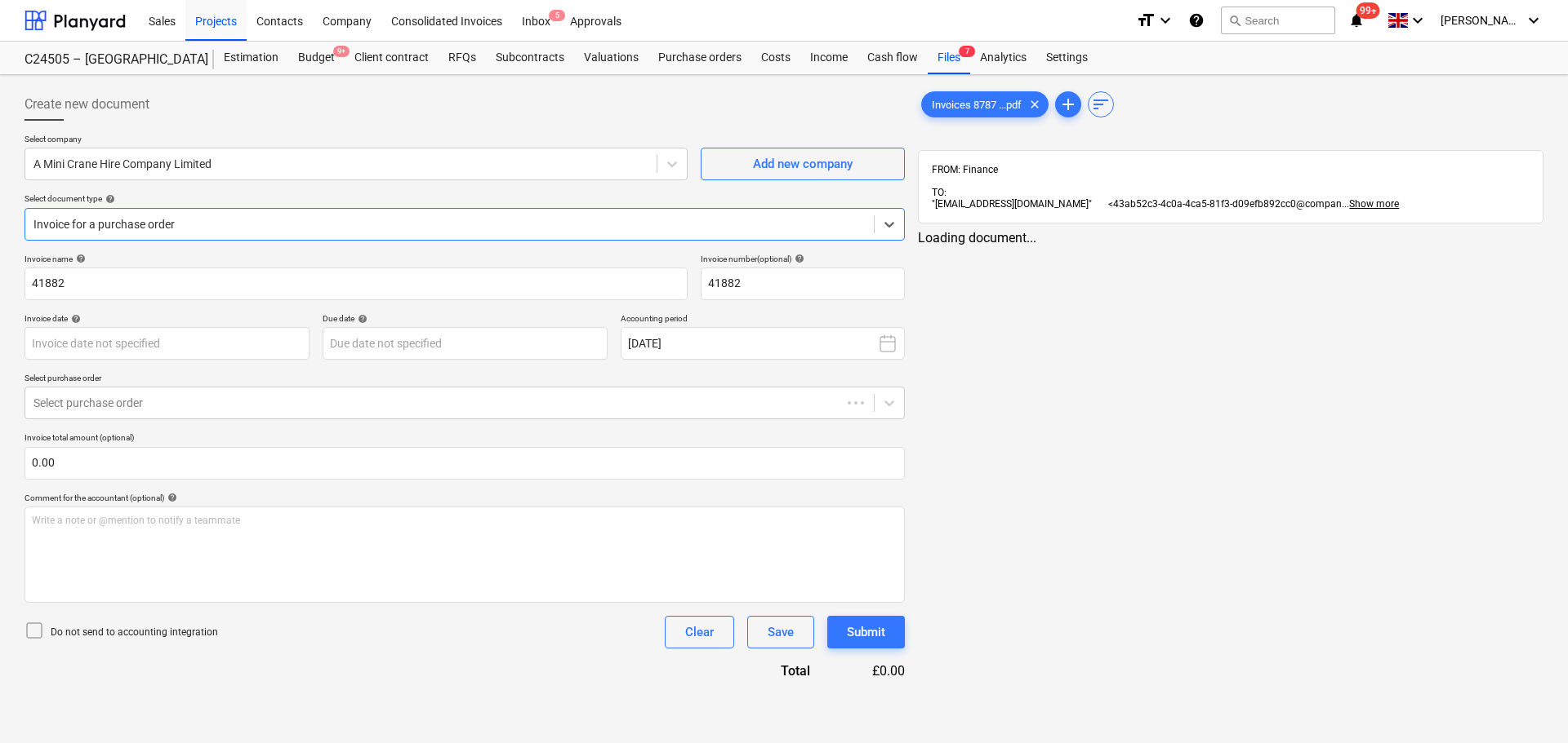
type input "[DATE]"
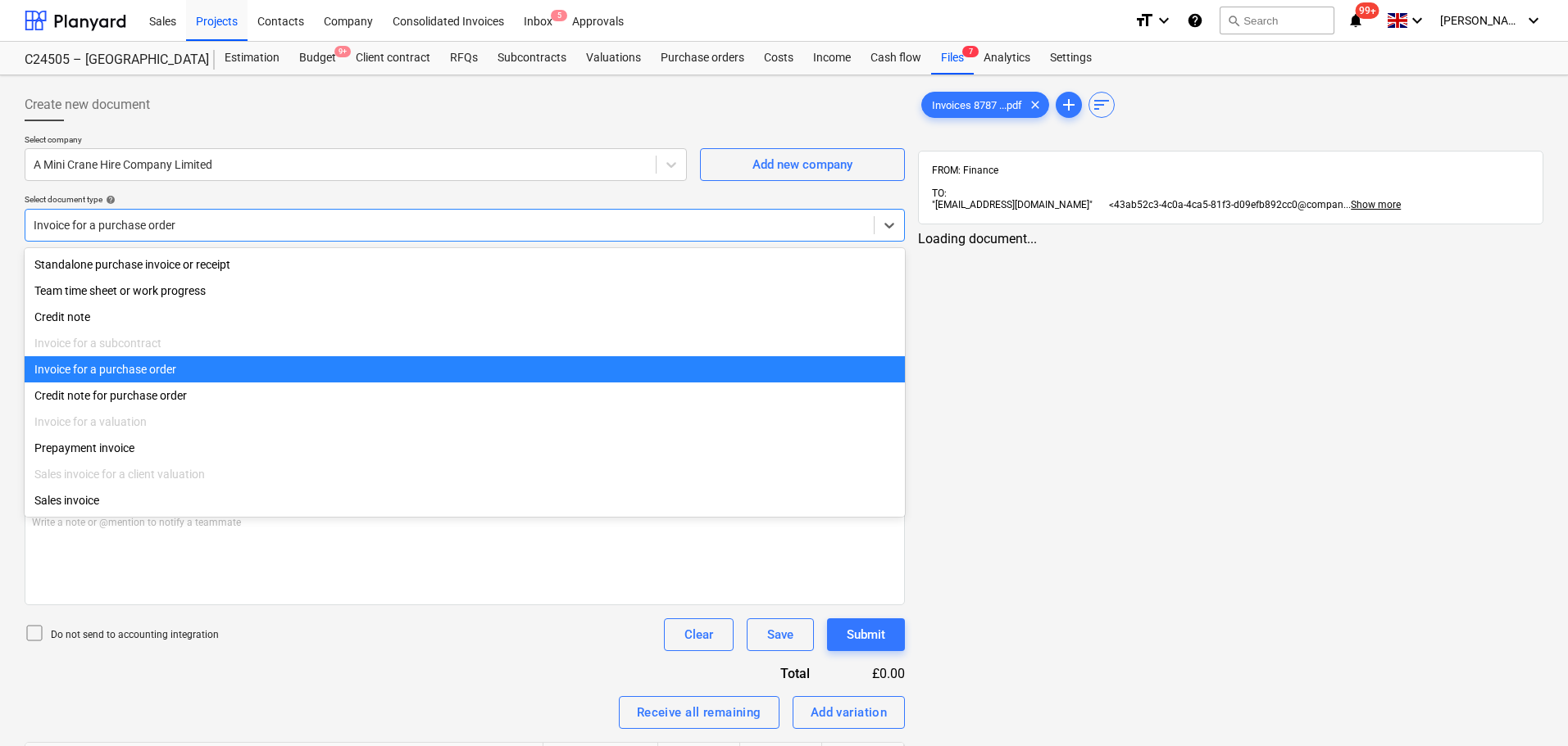
click at [792, 217] on div at bounding box center [450, 225] width 832 height 16
click at [186, 372] on div "Invoice for a purchase order" at bounding box center [464, 370] width 880 height 26
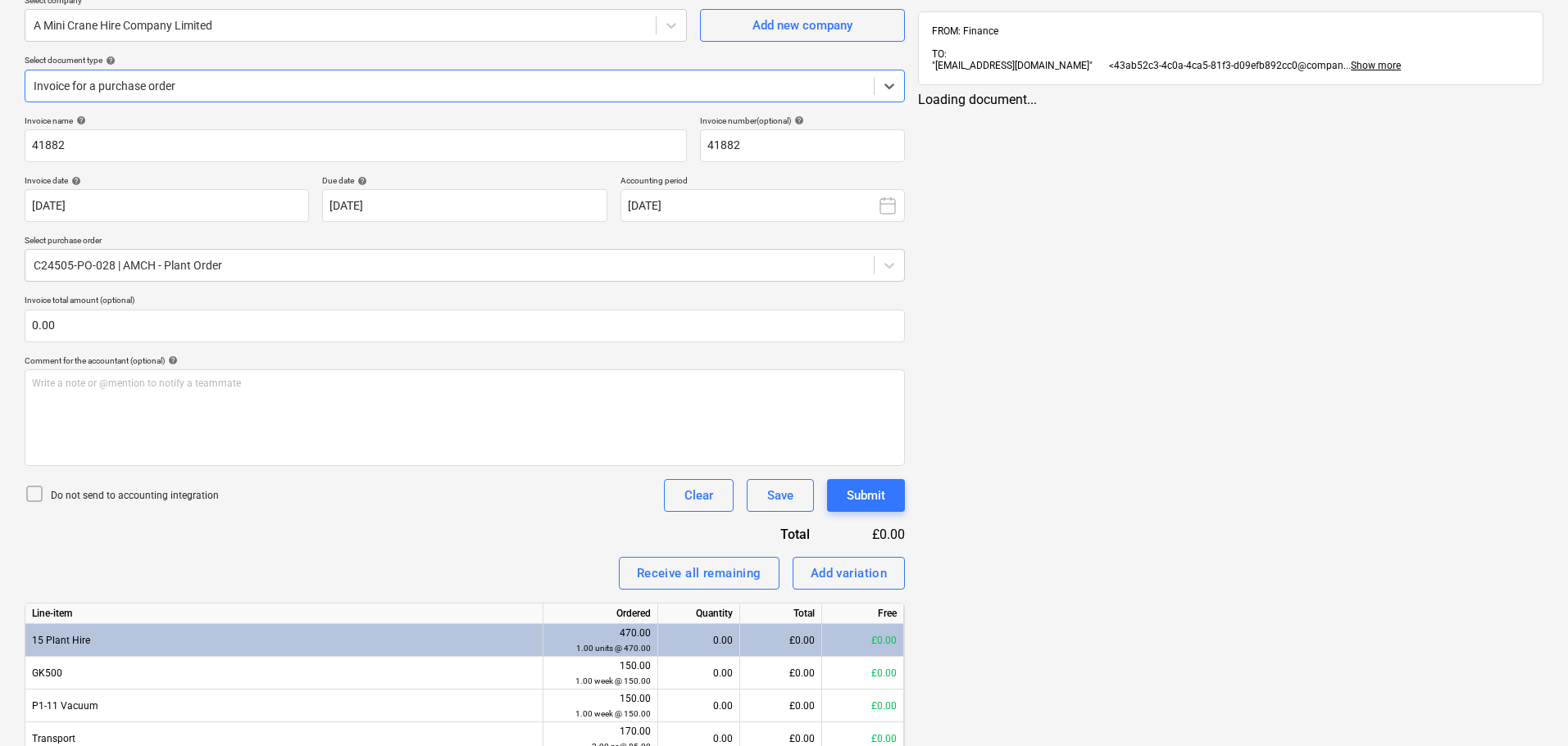
scroll to position [2, 0]
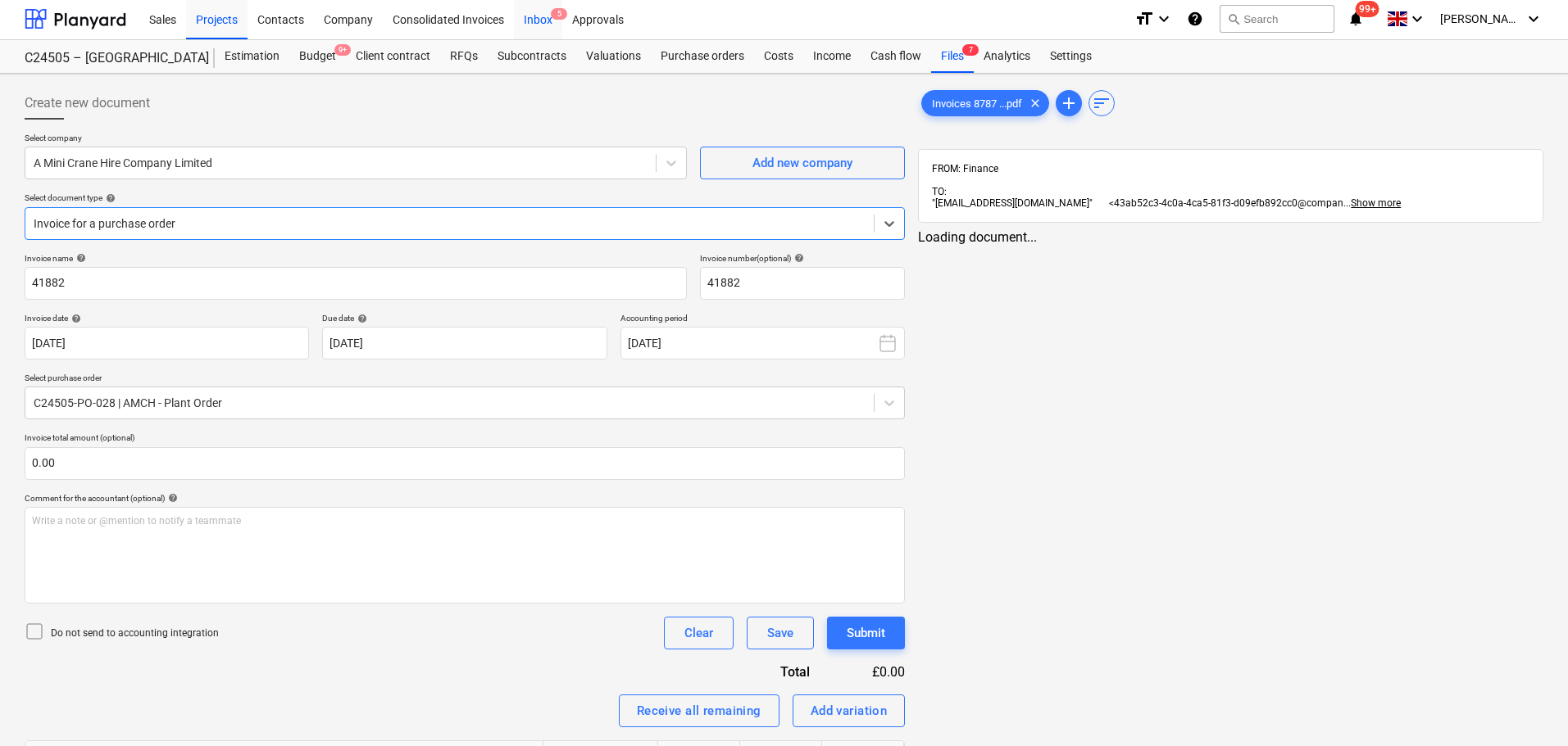
click at [552, 15] on span "5" at bounding box center [558, 14] width 16 height 11
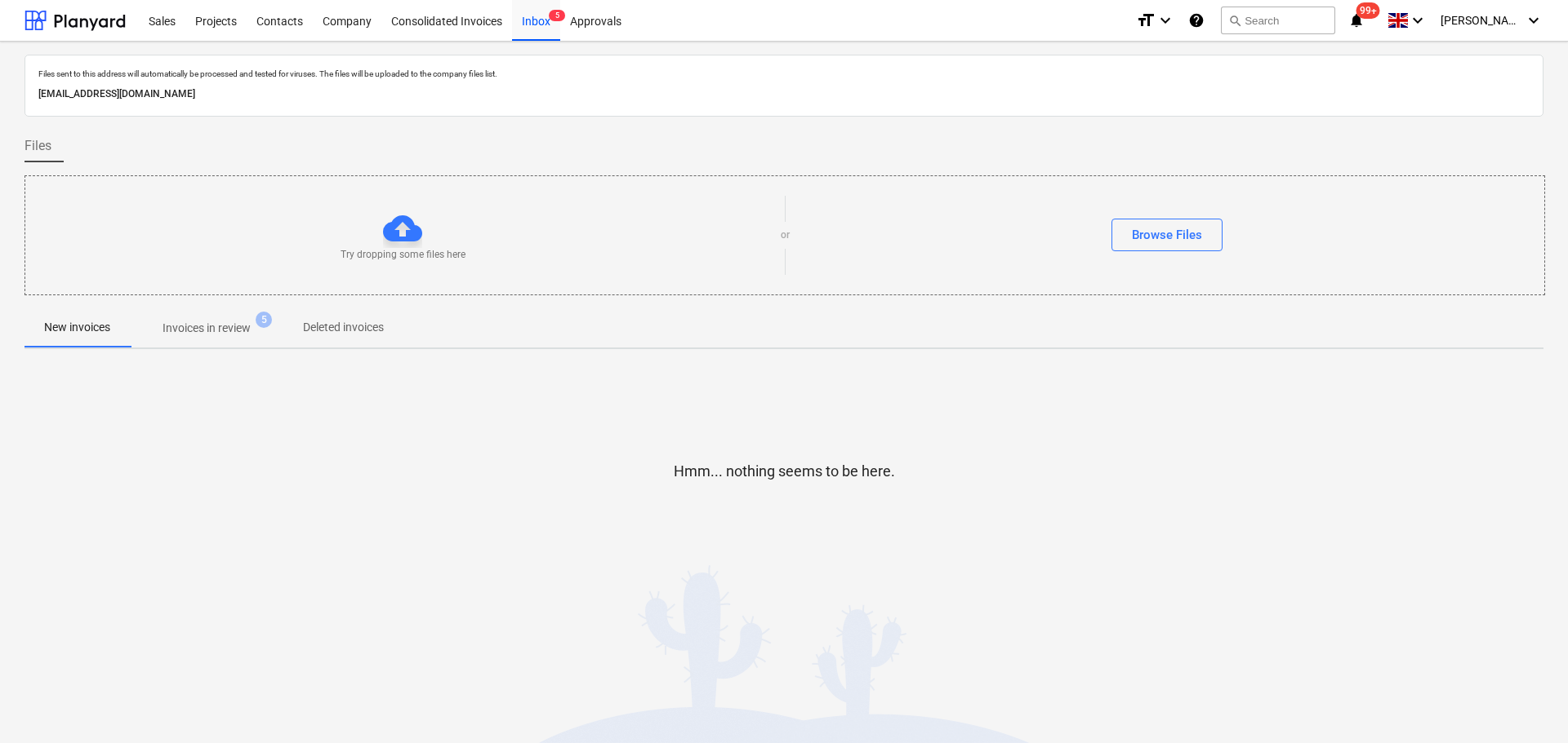
click at [231, 328] on p "Invoices in review" at bounding box center [206, 329] width 89 height 17
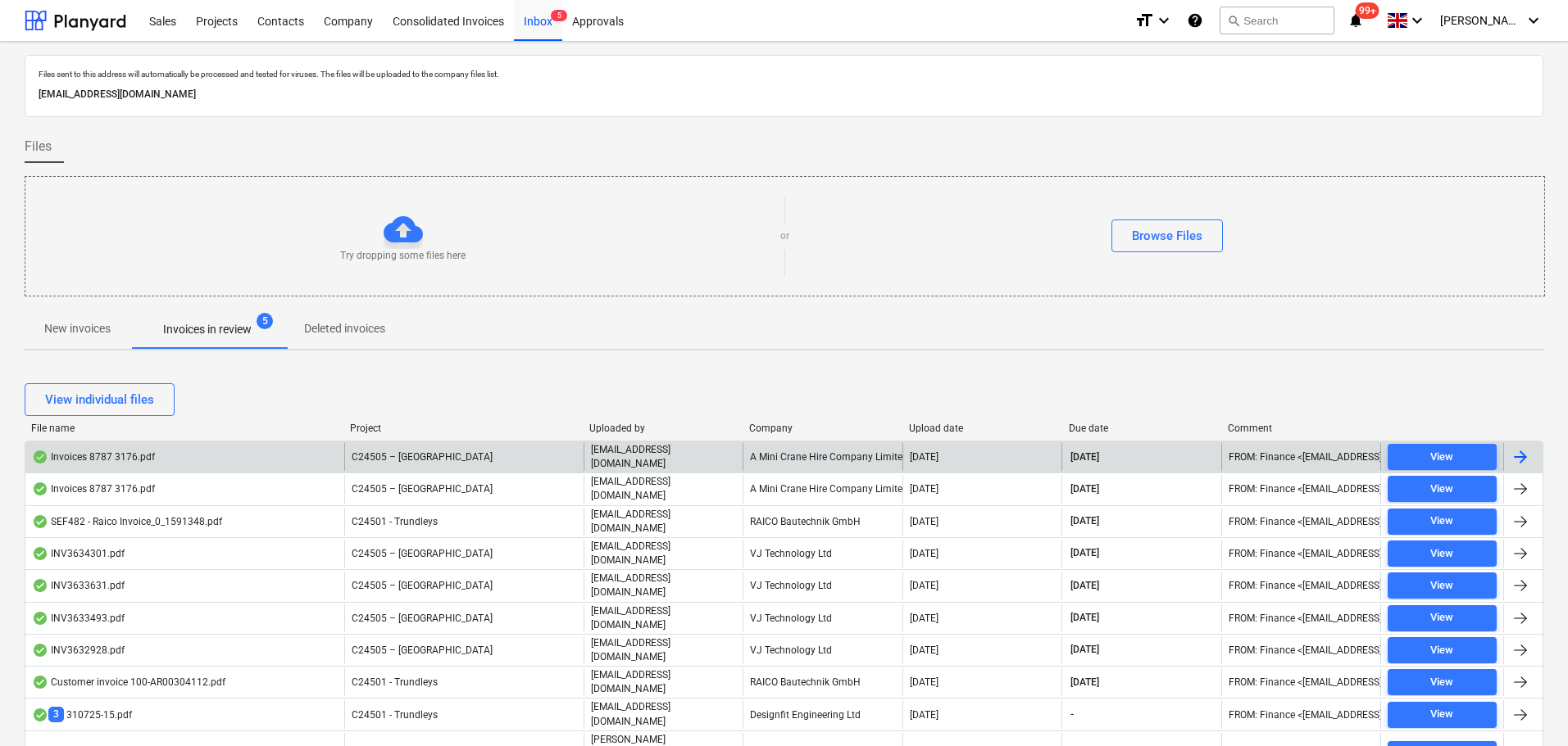
click at [146, 460] on div "Invoices 8787 3176.pdf" at bounding box center [94, 458] width 123 height 13
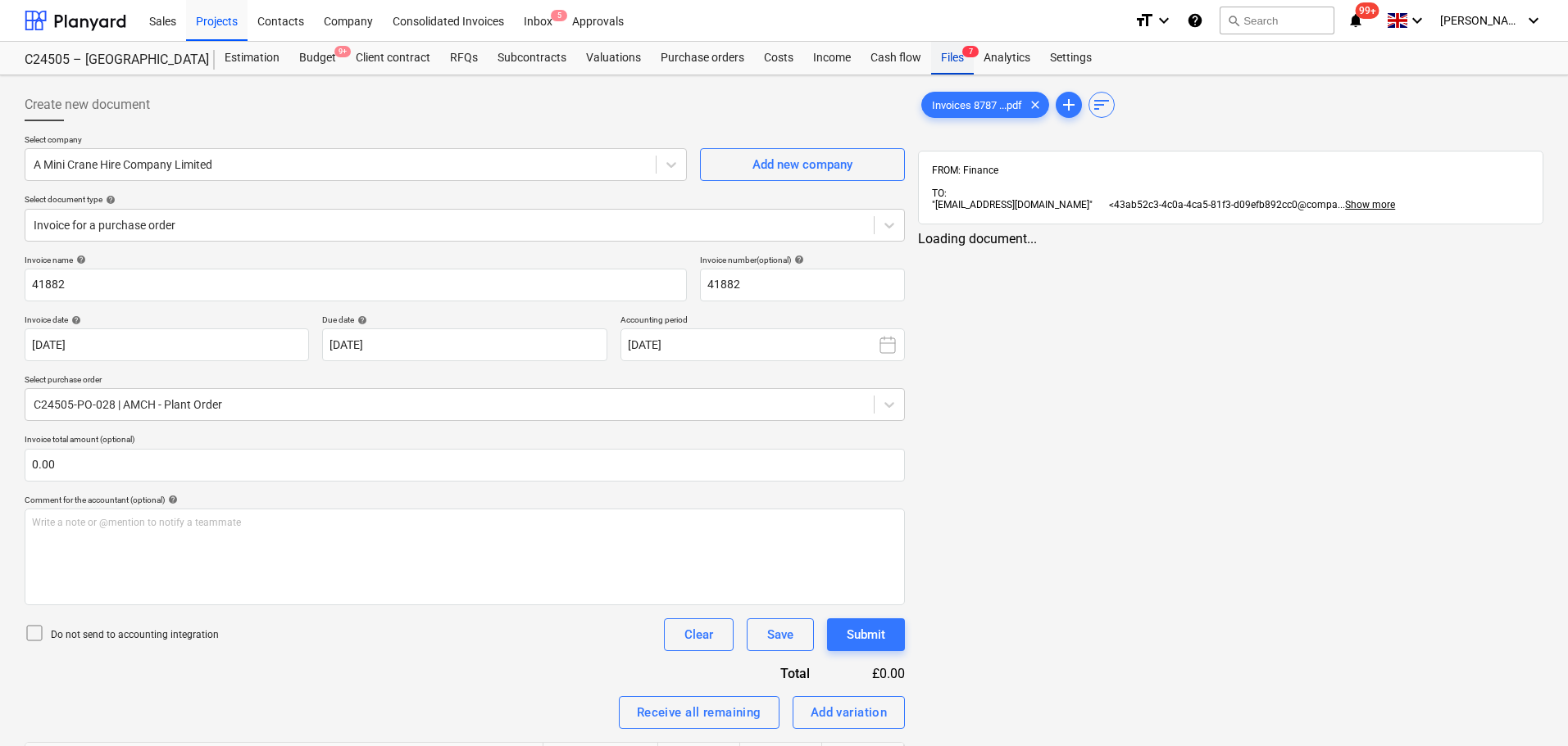
click at [962, 46] on span "7" at bounding box center [969, 52] width 16 height 11
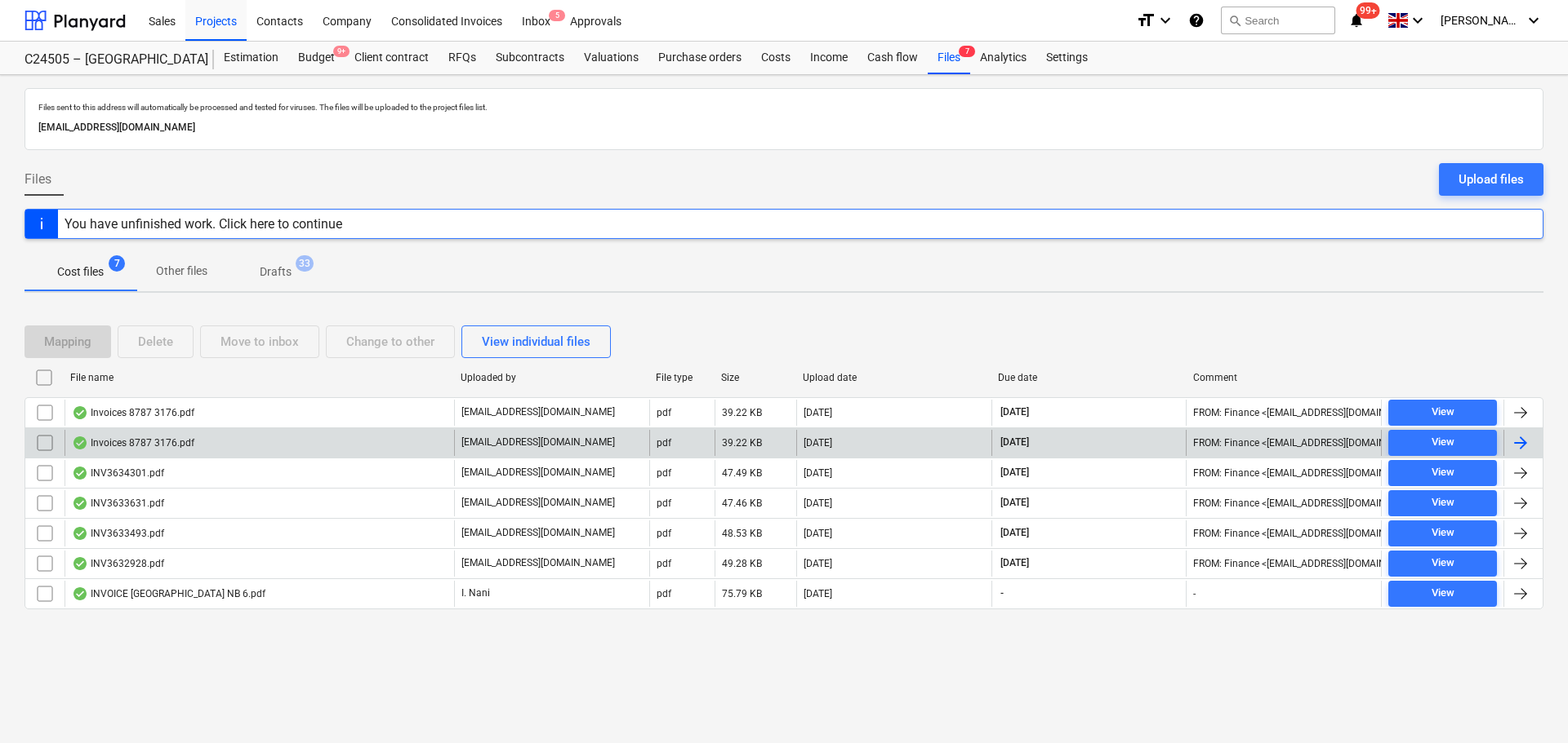
click at [41, 442] on input "checkbox" at bounding box center [45, 444] width 26 height 26
click at [151, 346] on div "Delete" at bounding box center [155, 342] width 35 height 22
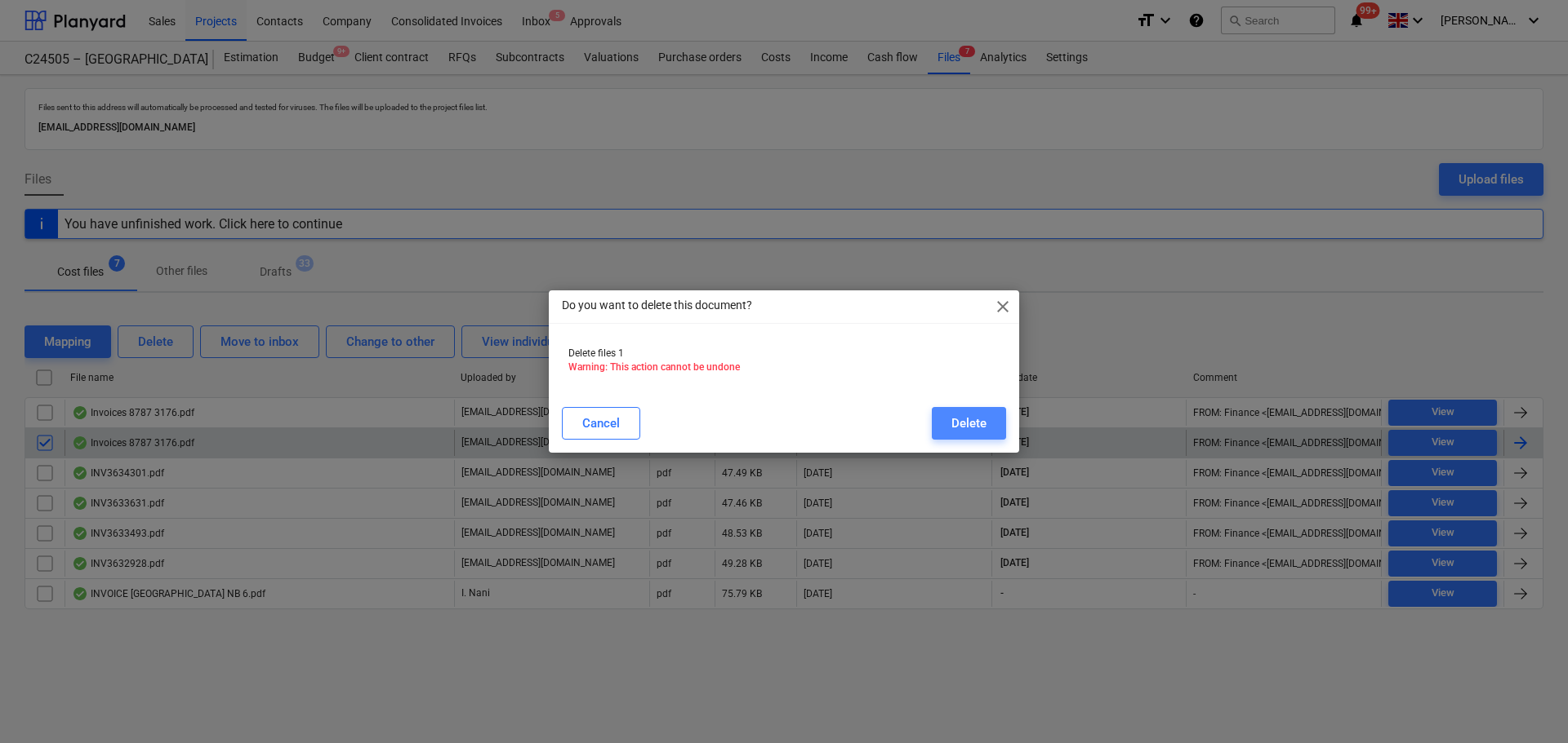
click at [969, 419] on div "Delete" at bounding box center [969, 423] width 35 height 22
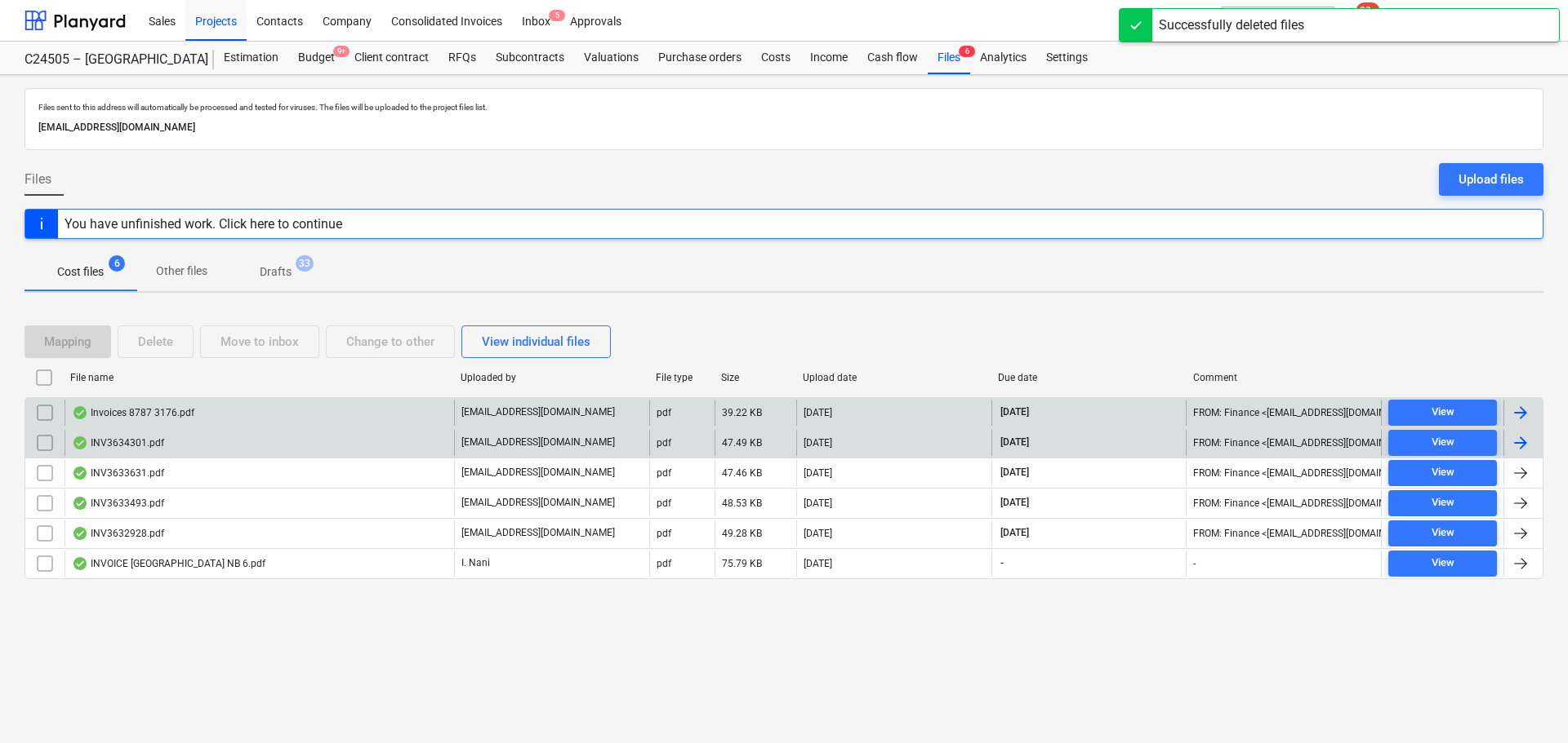
click at [122, 408] on div "Invoices 8787 3176.pdf" at bounding box center [133, 413] width 122 height 13
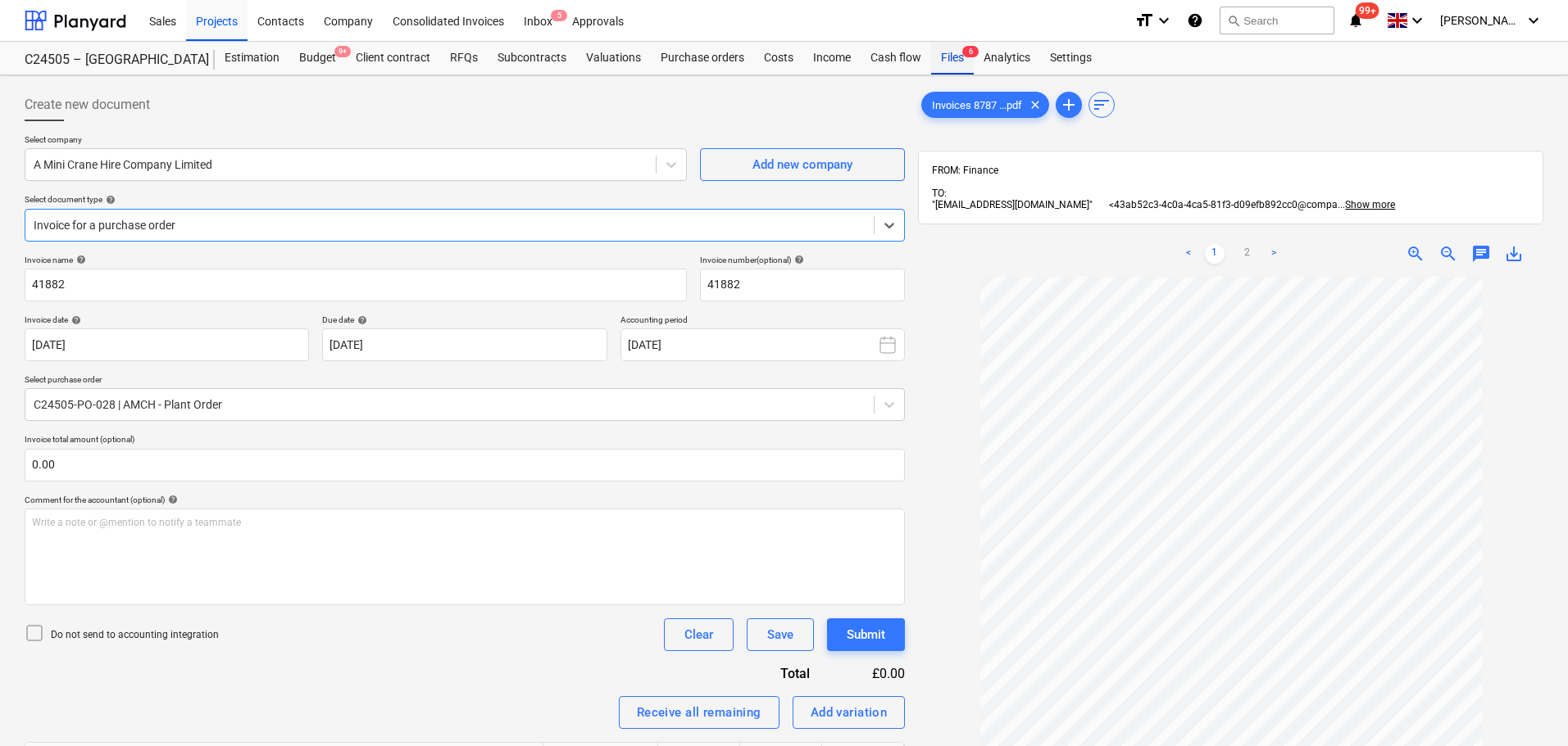
click at [956, 58] on div "Files 6" at bounding box center [951, 58] width 43 height 33
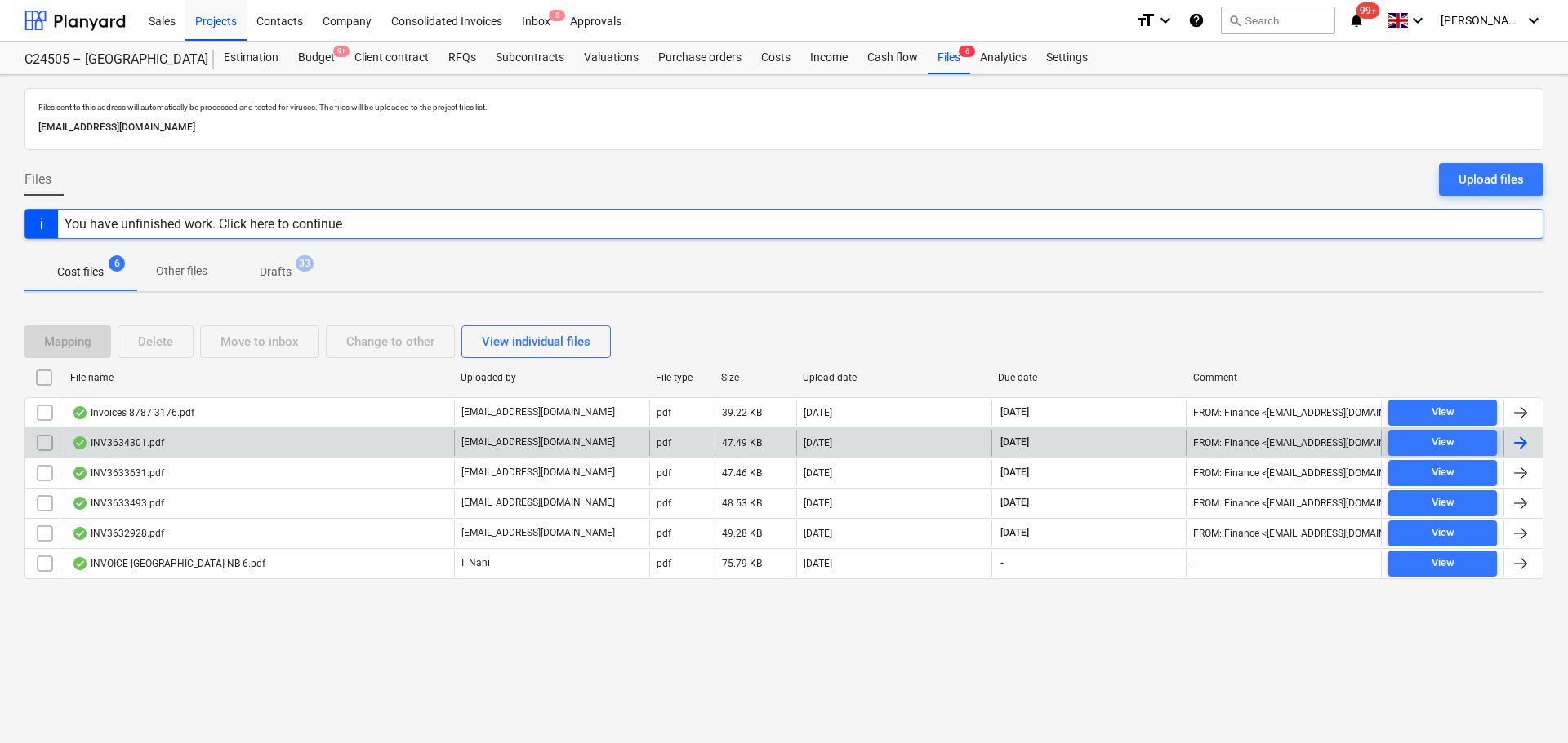
click at [128, 437] on div "INV3634301.pdf" at bounding box center [118, 444] width 92 height 13
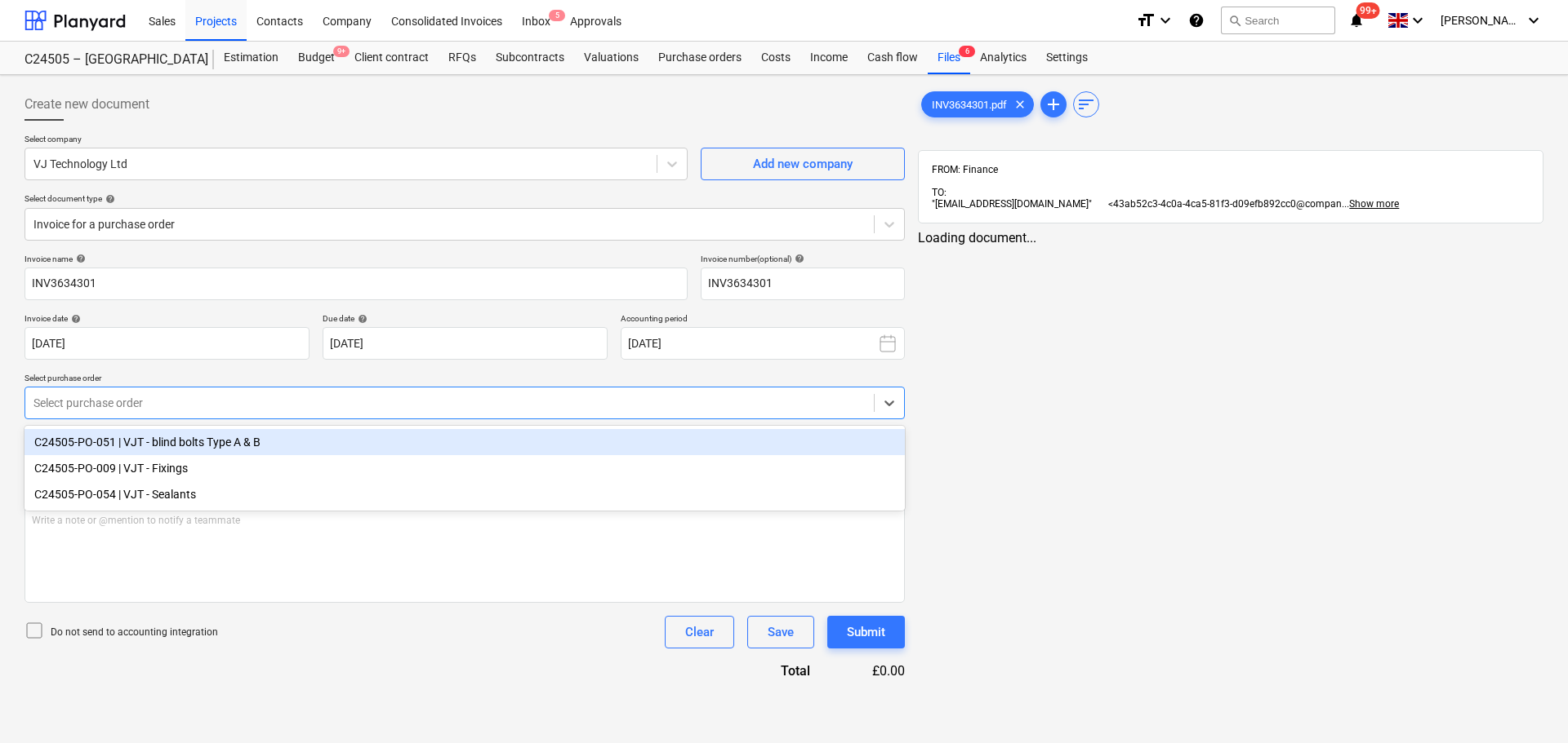
click at [756, 399] on div at bounding box center [449, 402] width 832 height 16
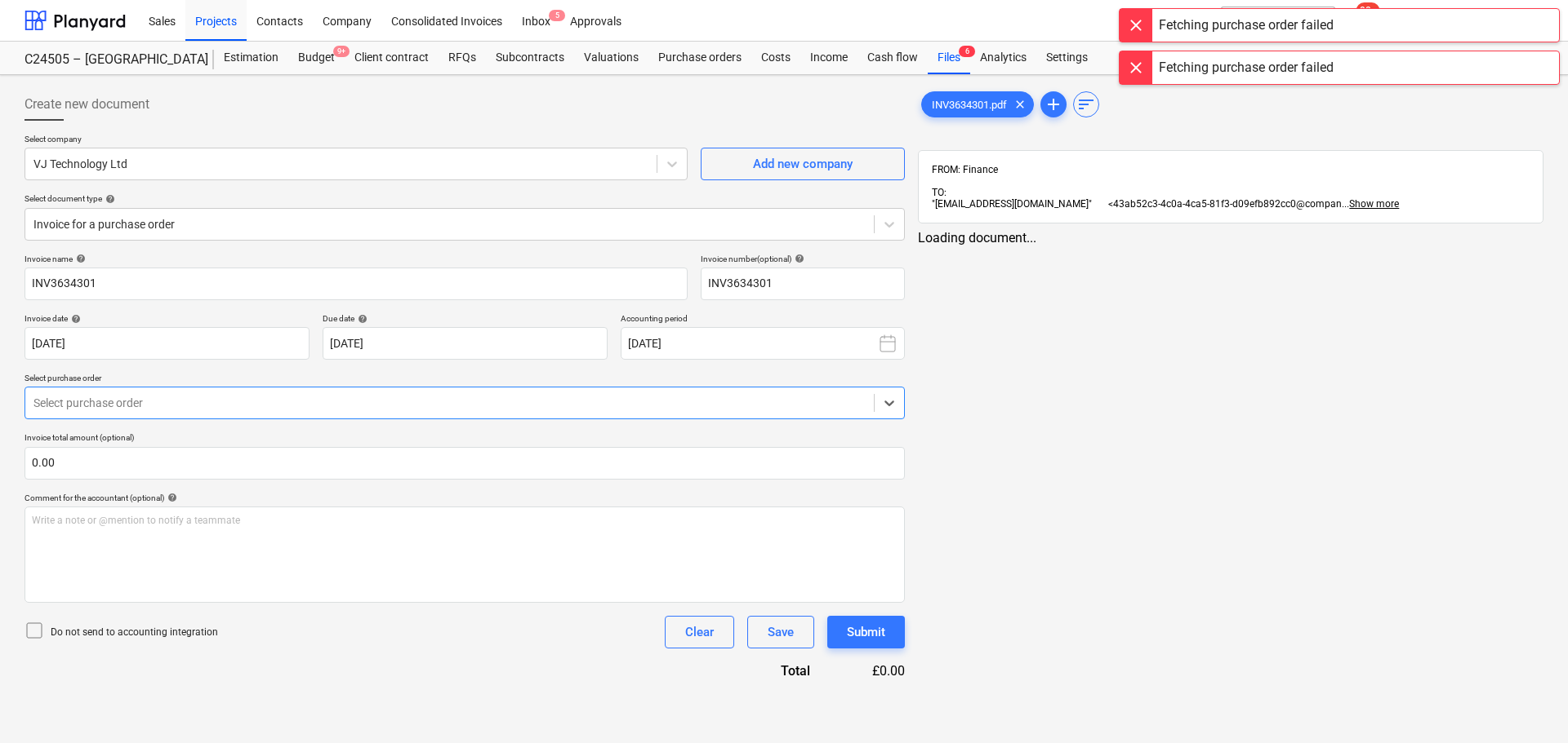
click at [756, 397] on div at bounding box center [449, 402] width 832 height 16
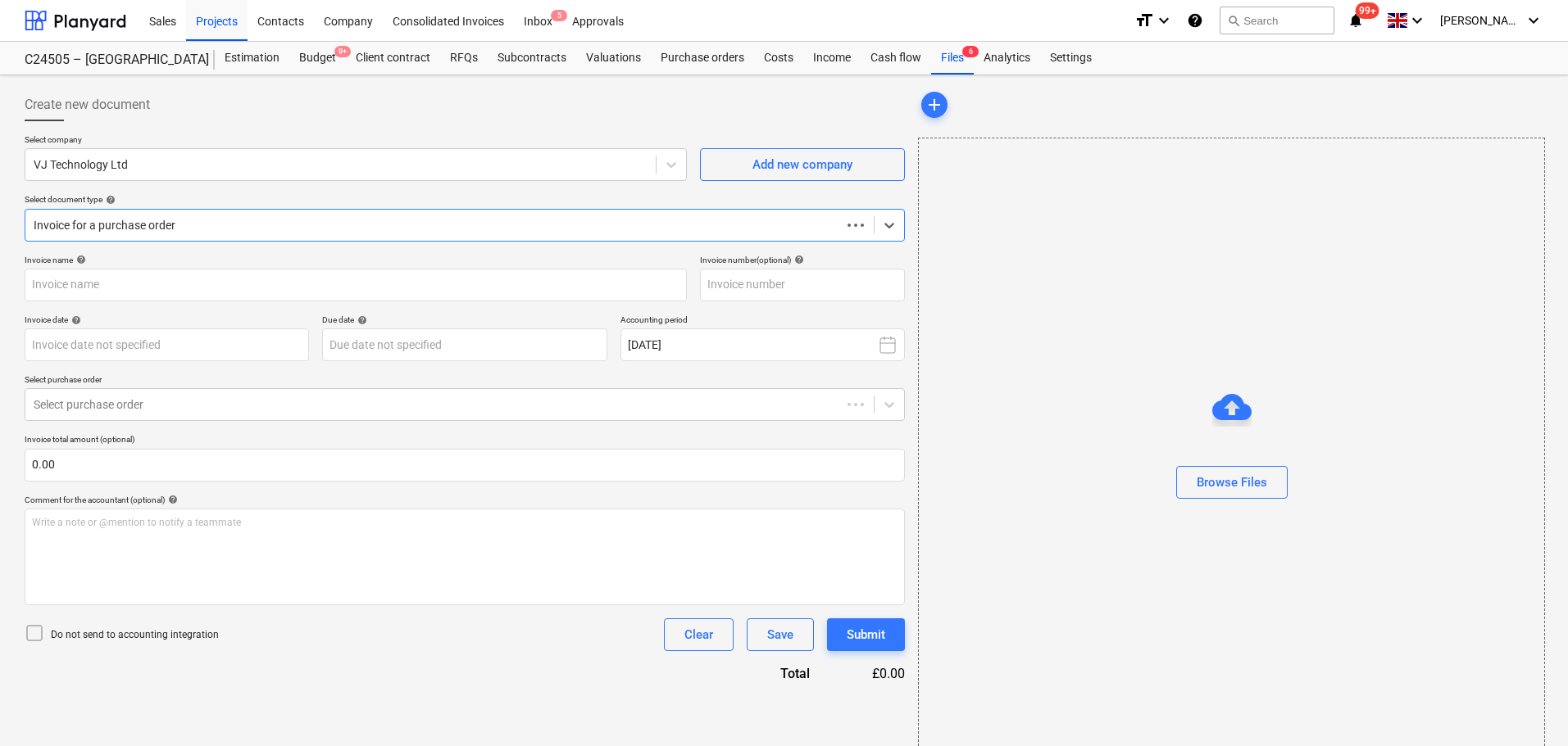
type input "INV3634301"
type input "[DATE]"
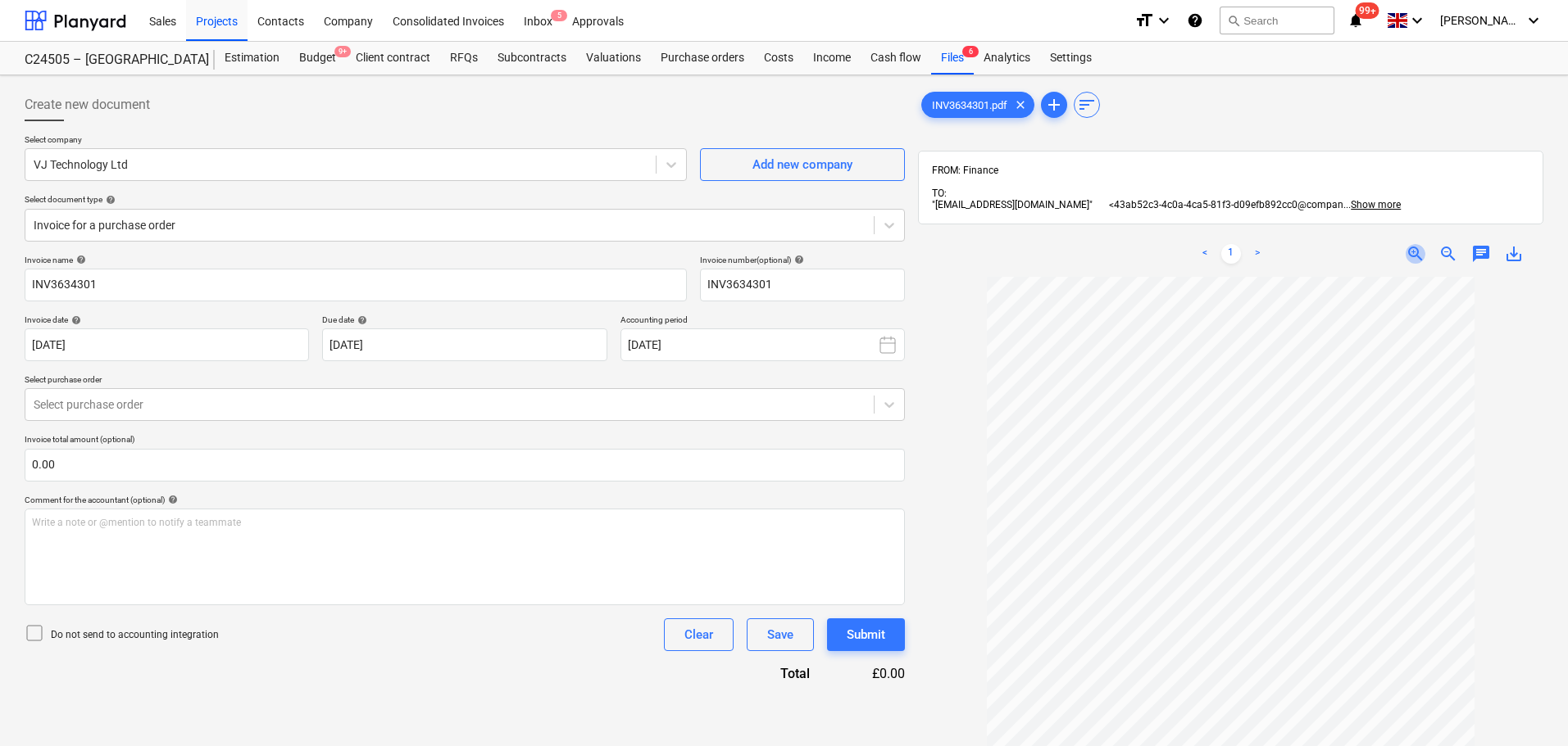
click at [1410, 253] on span "zoom_in" at bounding box center [1415, 253] width 20 height 20
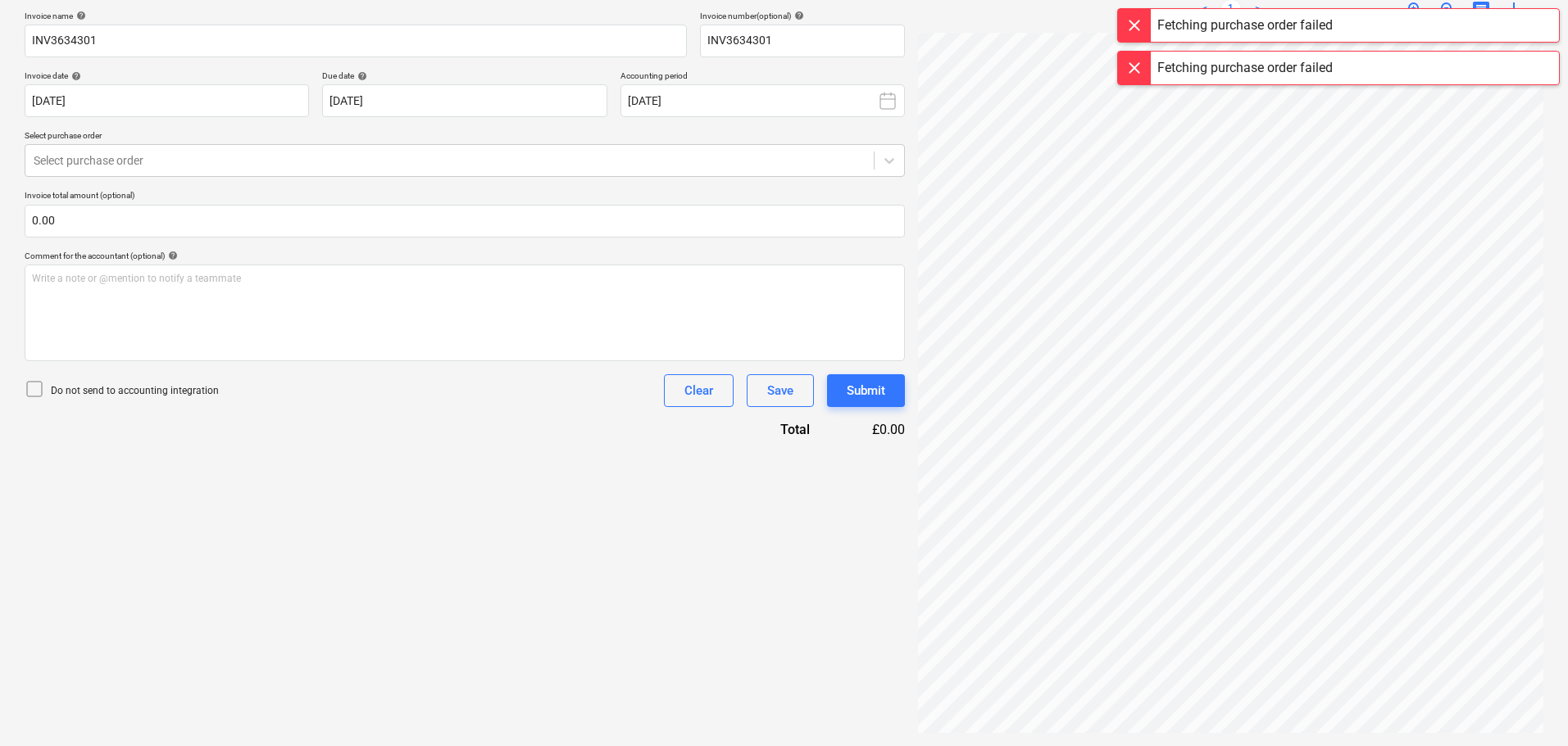
scroll to position [0, 96]
click at [201, 152] on div at bounding box center [450, 160] width 832 height 16
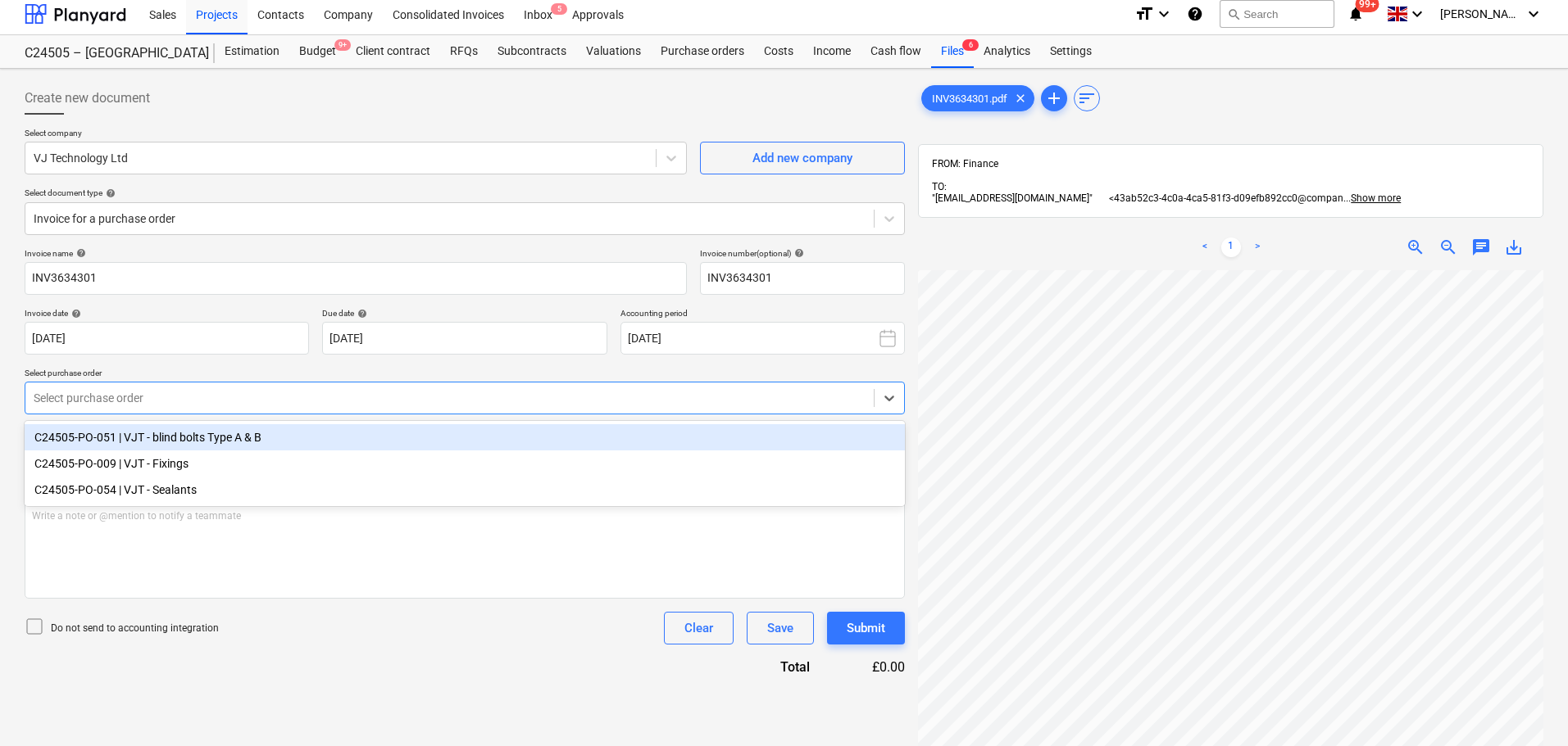
scroll to position [0, 0]
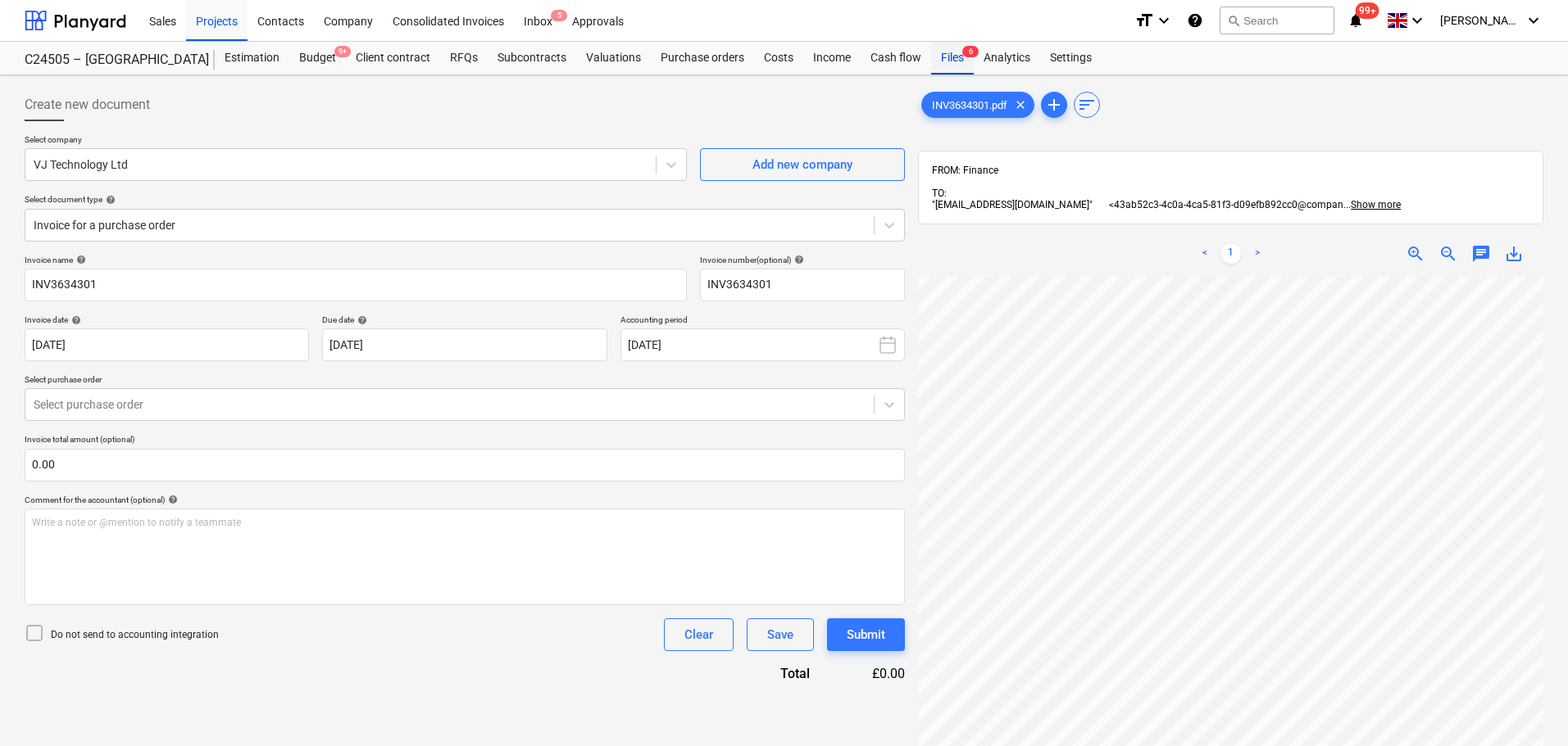
click at [945, 54] on div "Files 6" at bounding box center [951, 58] width 43 height 33
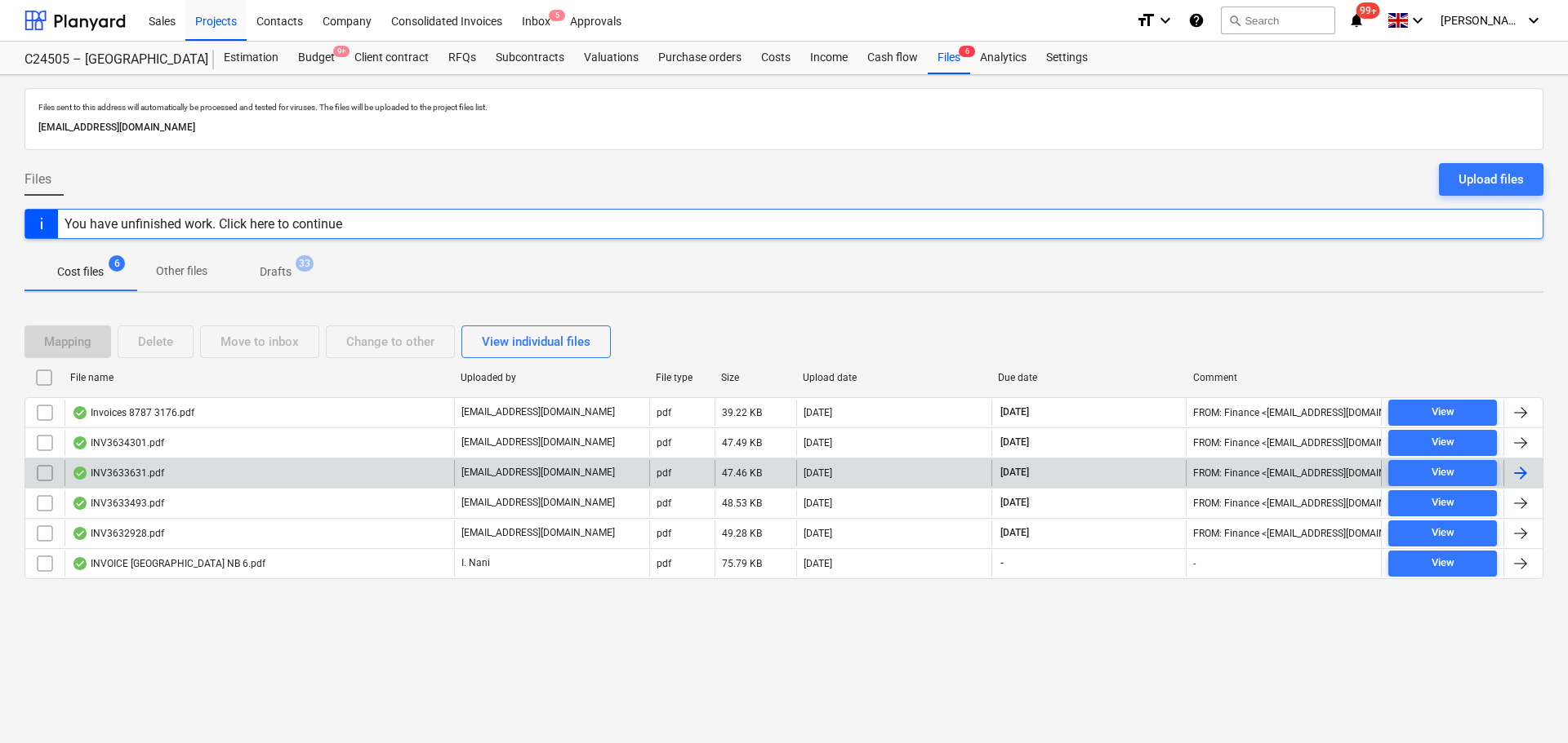
click at [147, 474] on div "INV3633631.pdf" at bounding box center [118, 474] width 92 height 13
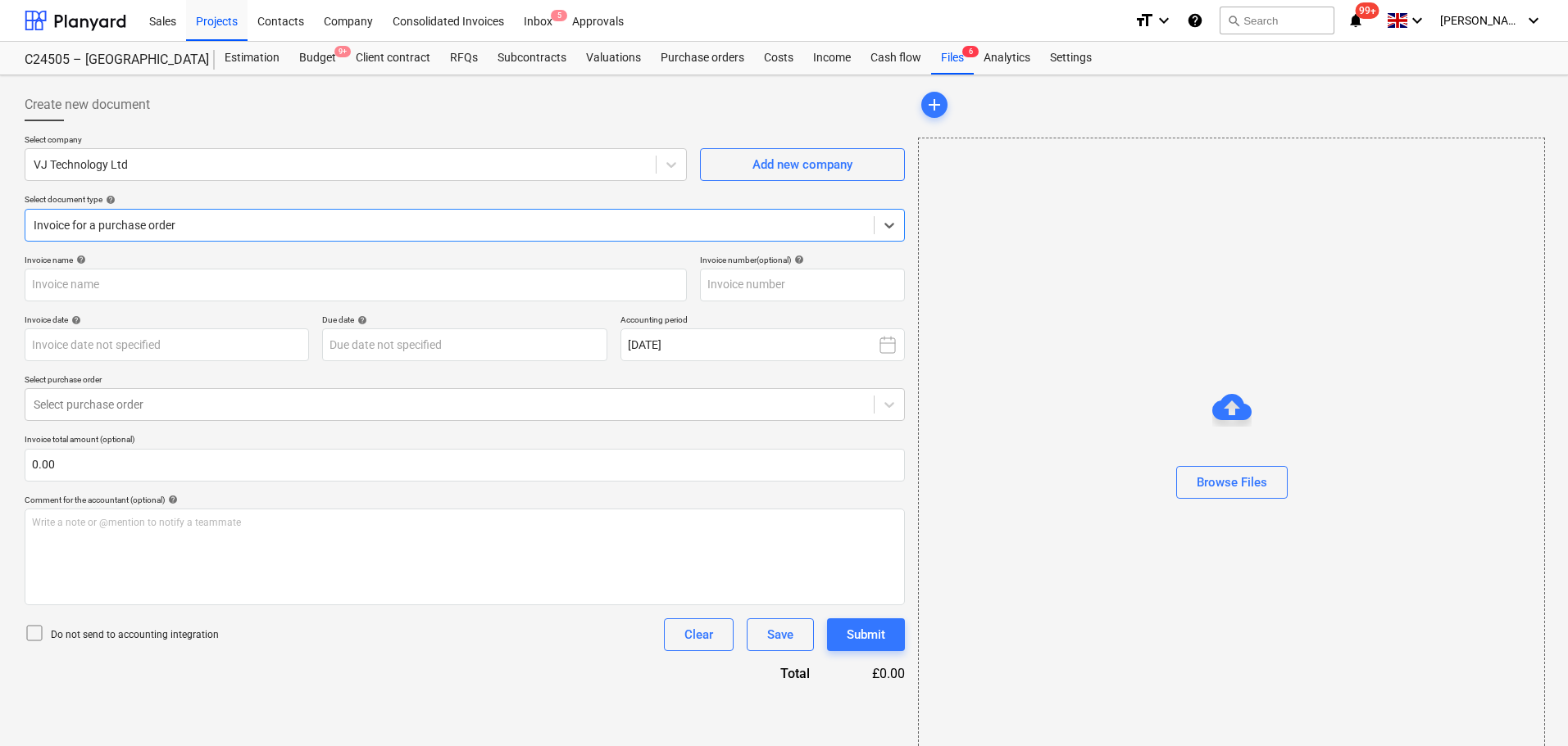
type input "INV3633631"
type input "[DATE]"
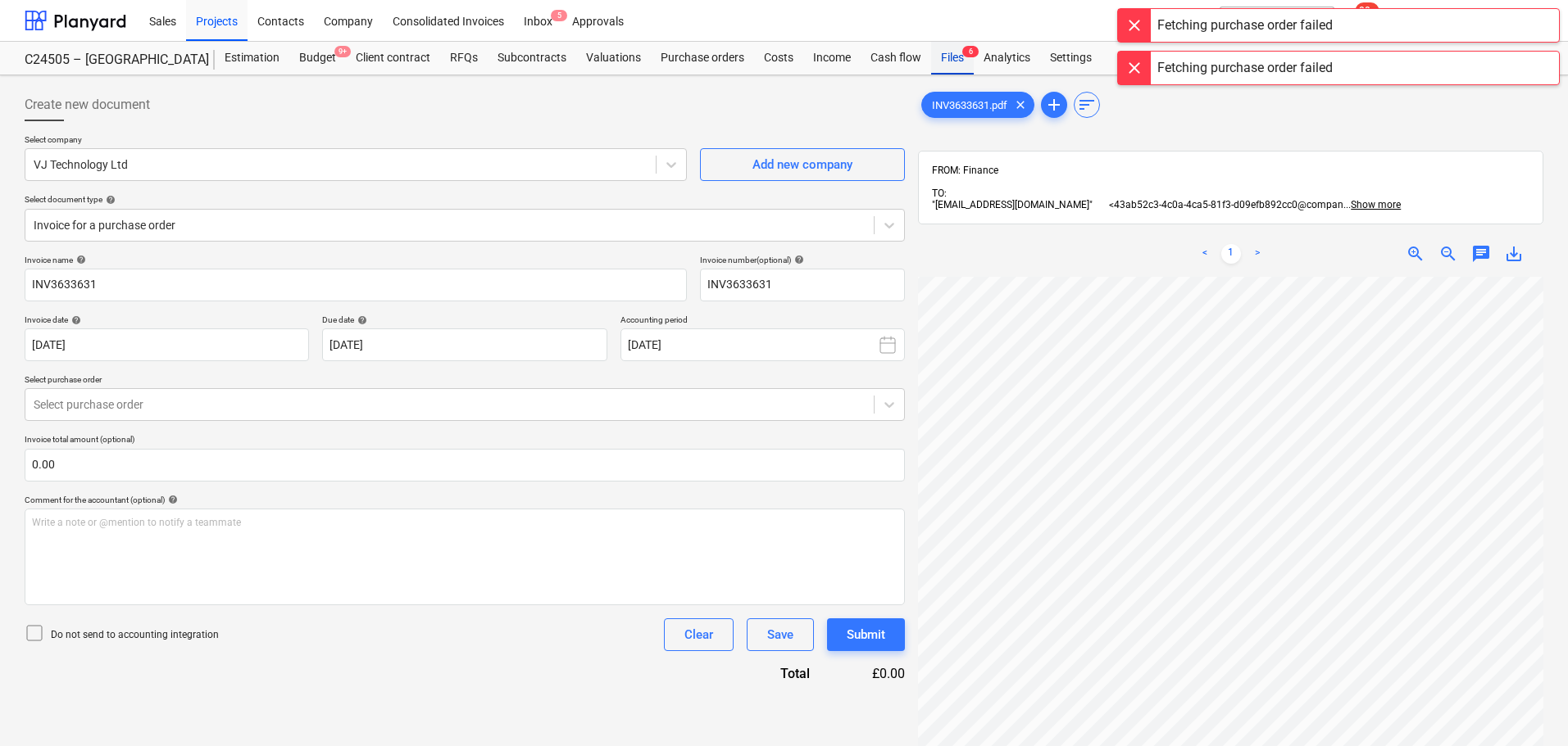
click at [952, 59] on div "Files 6" at bounding box center [951, 58] width 43 height 33
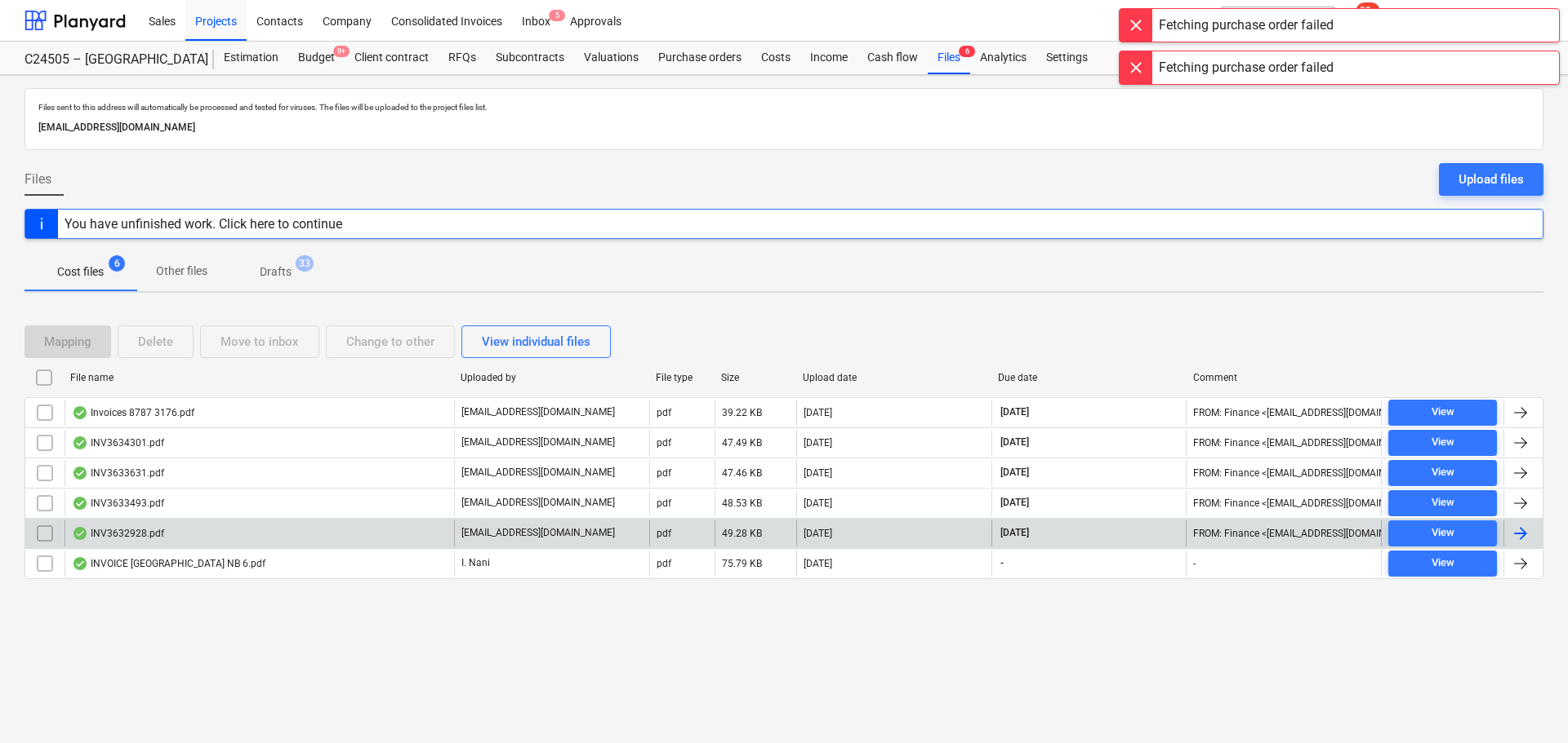
click at [147, 529] on div "INV3632928.pdf" at bounding box center [118, 534] width 92 height 13
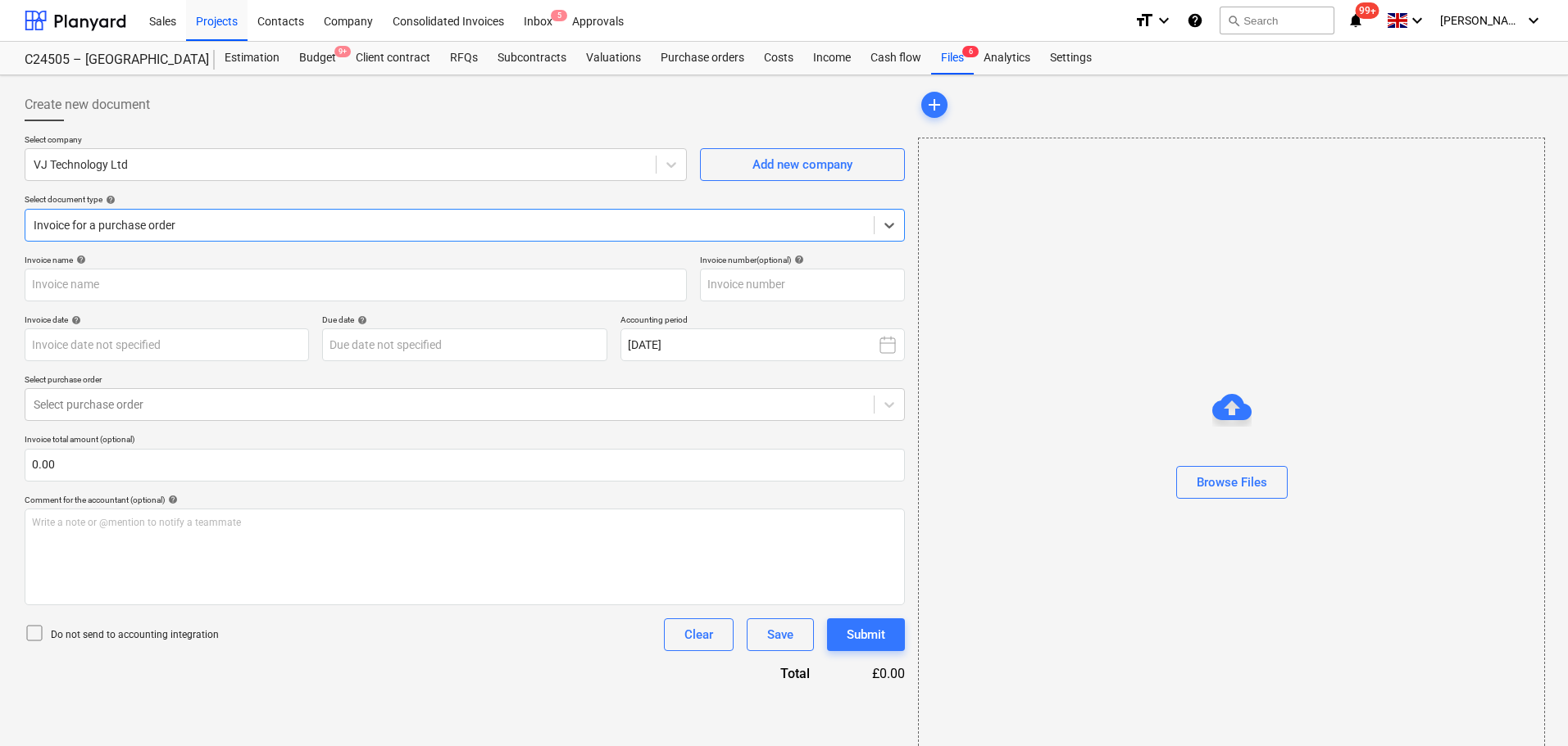
type input "INV3632928"
type input "[DATE]"
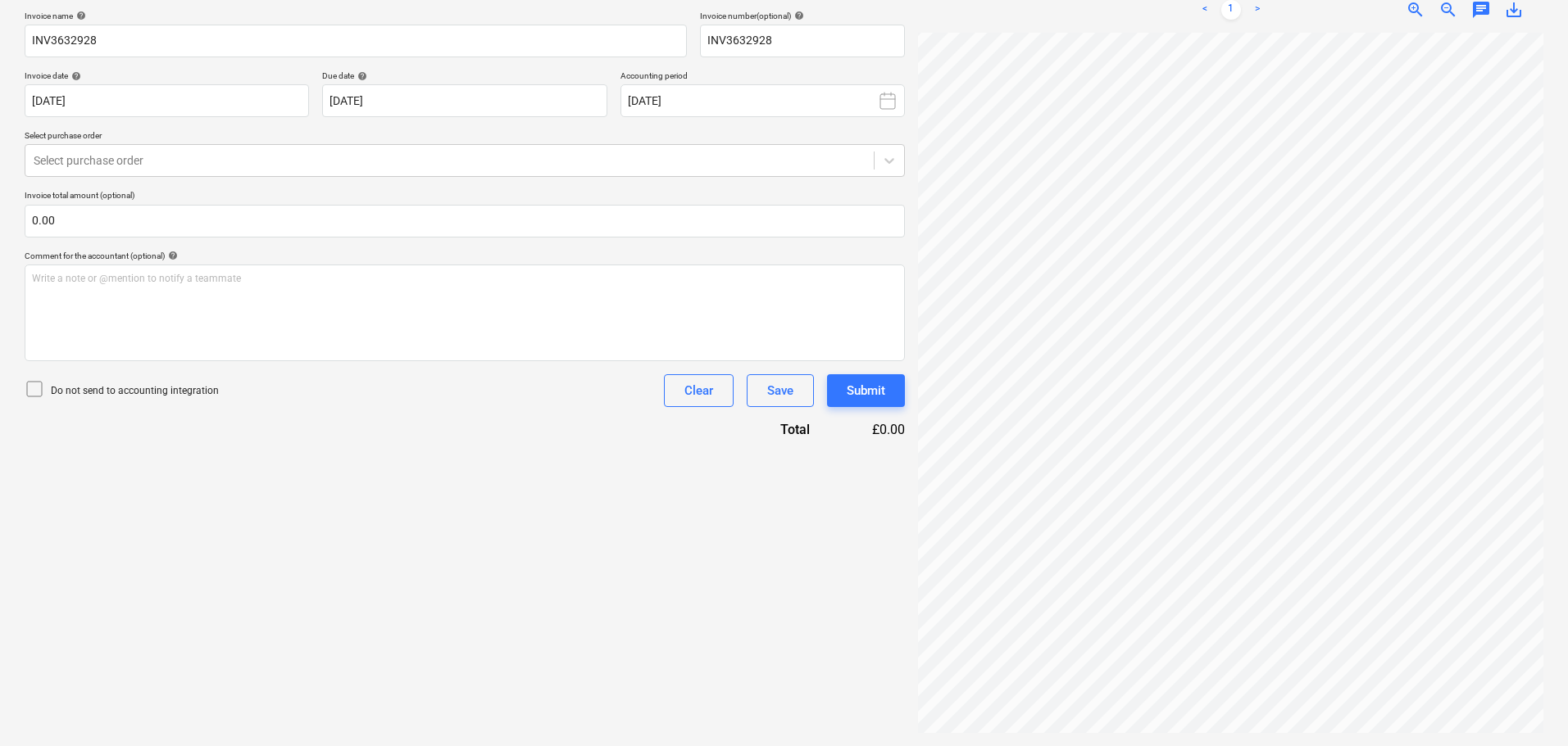
scroll to position [19, 111]
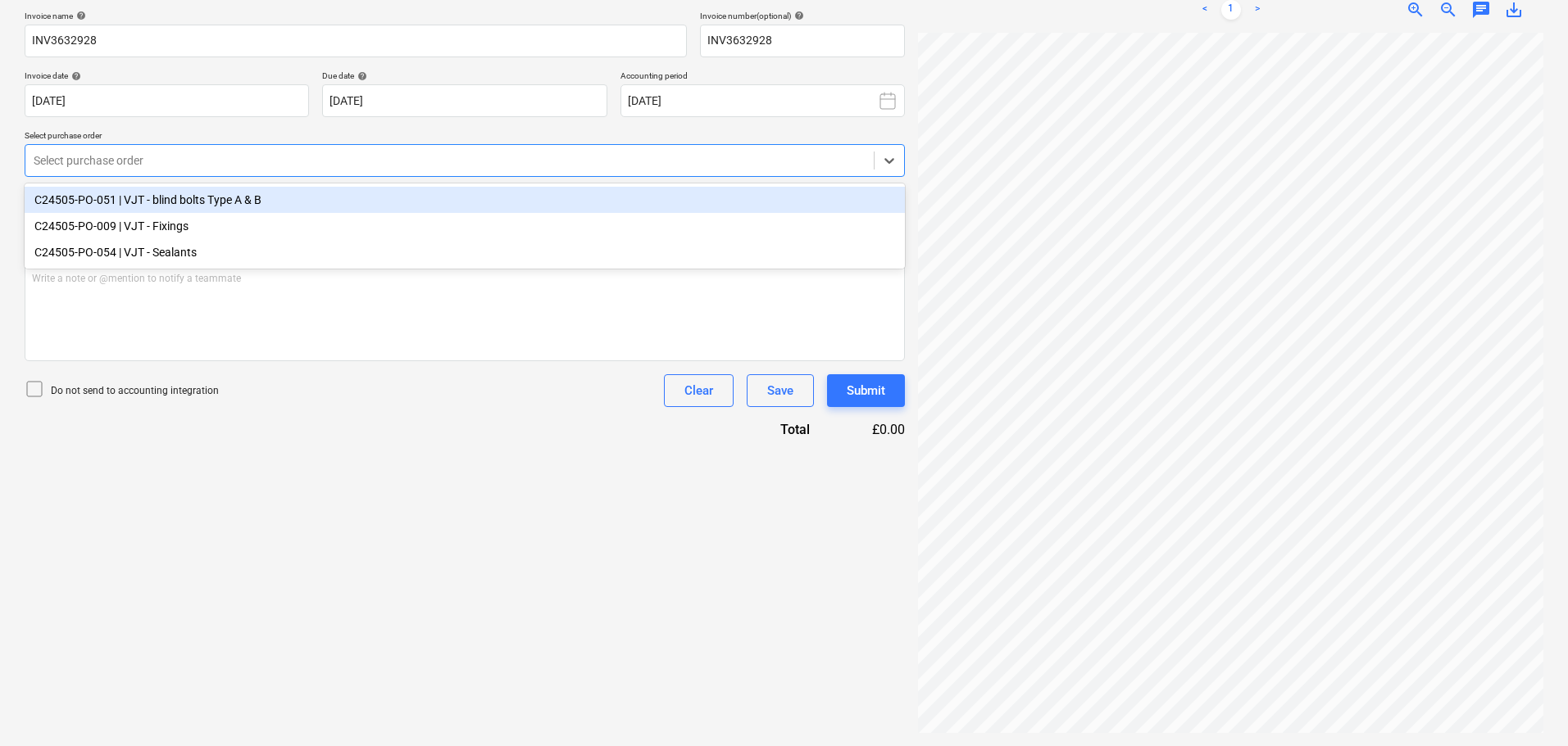
click at [202, 161] on div at bounding box center [450, 160] width 832 height 16
click at [182, 205] on div "C24505-PO-051 | VJT - blind bolts Type A & B" at bounding box center [464, 200] width 880 height 26
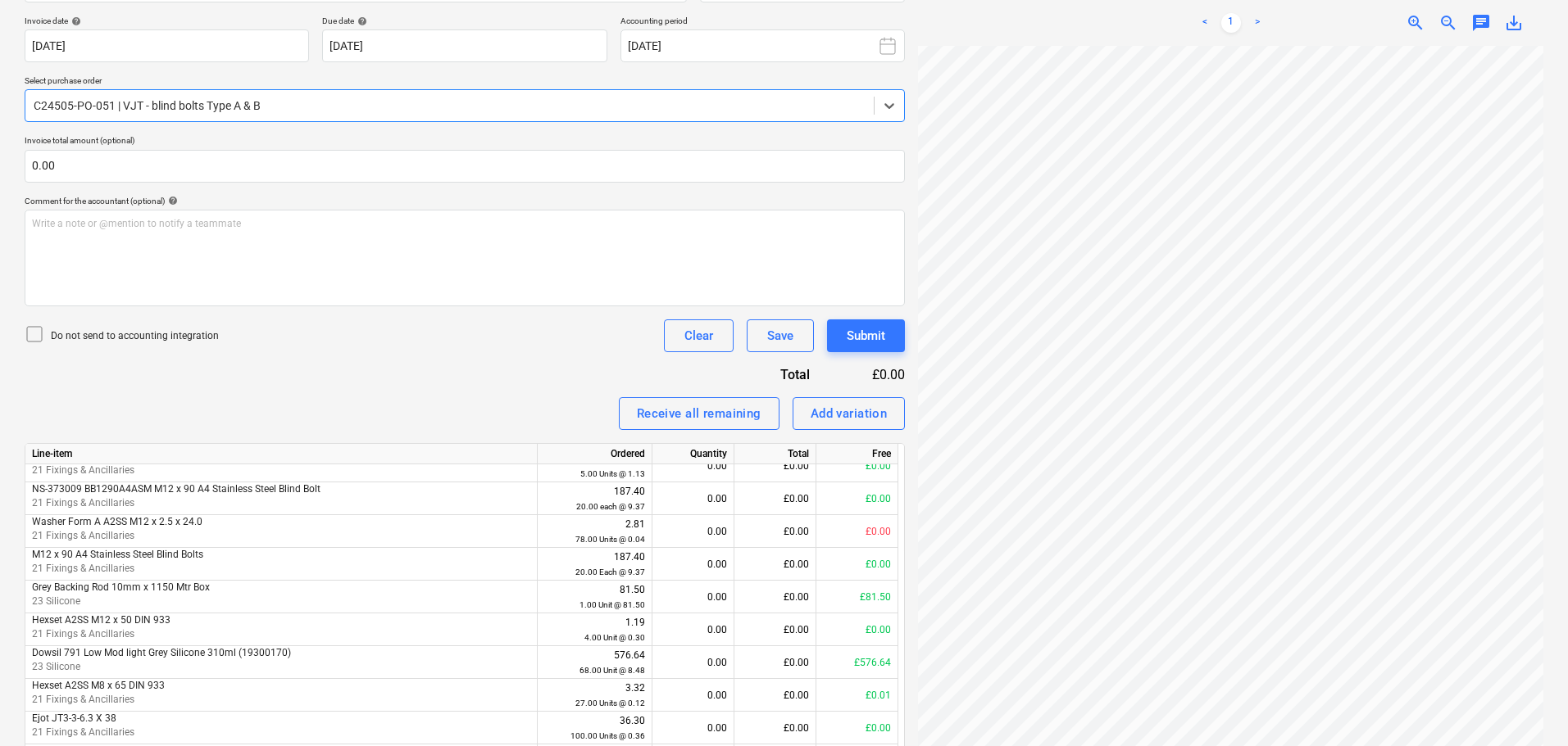
scroll to position [326, 0]
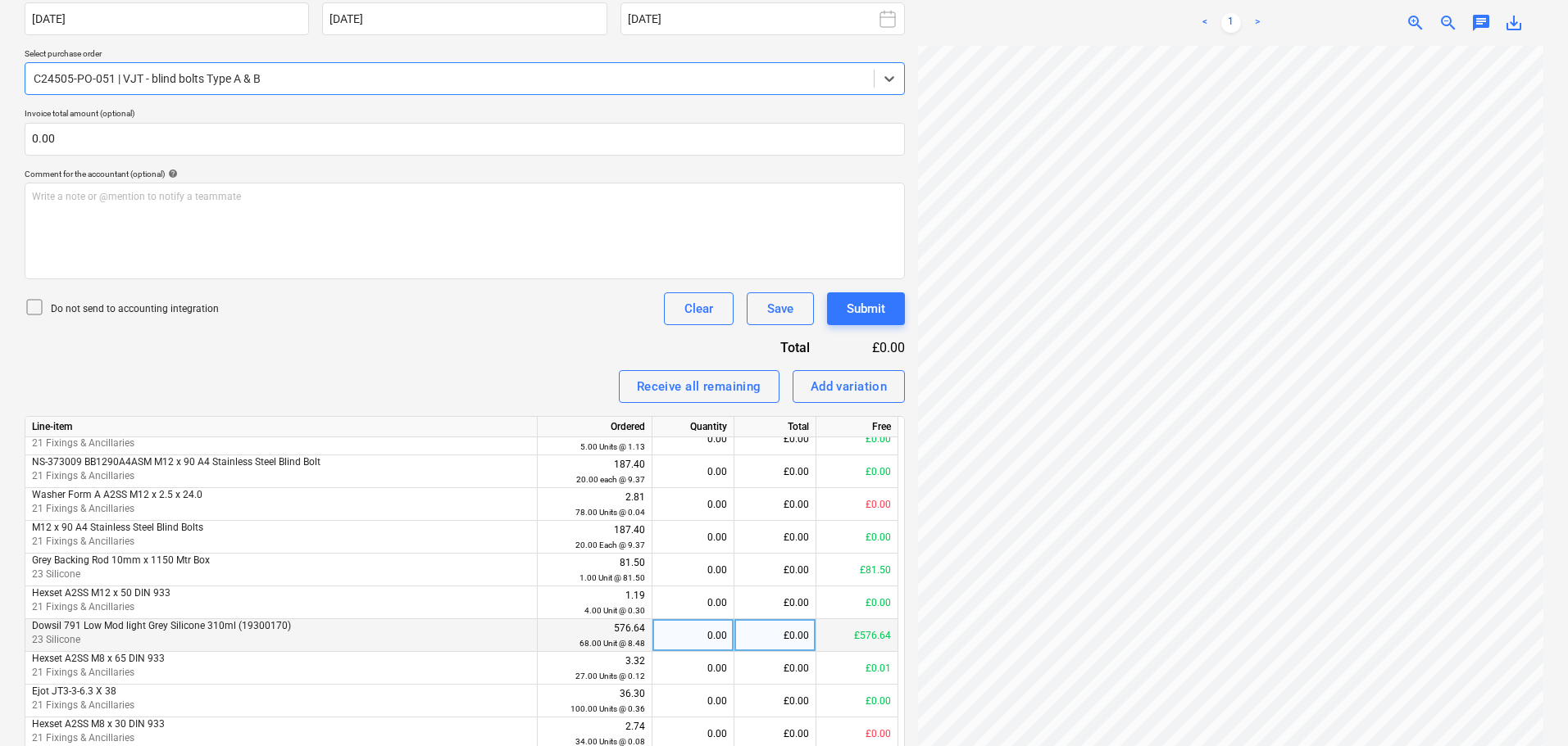
click at [759, 637] on div "£0.00" at bounding box center [775, 635] width 82 height 33
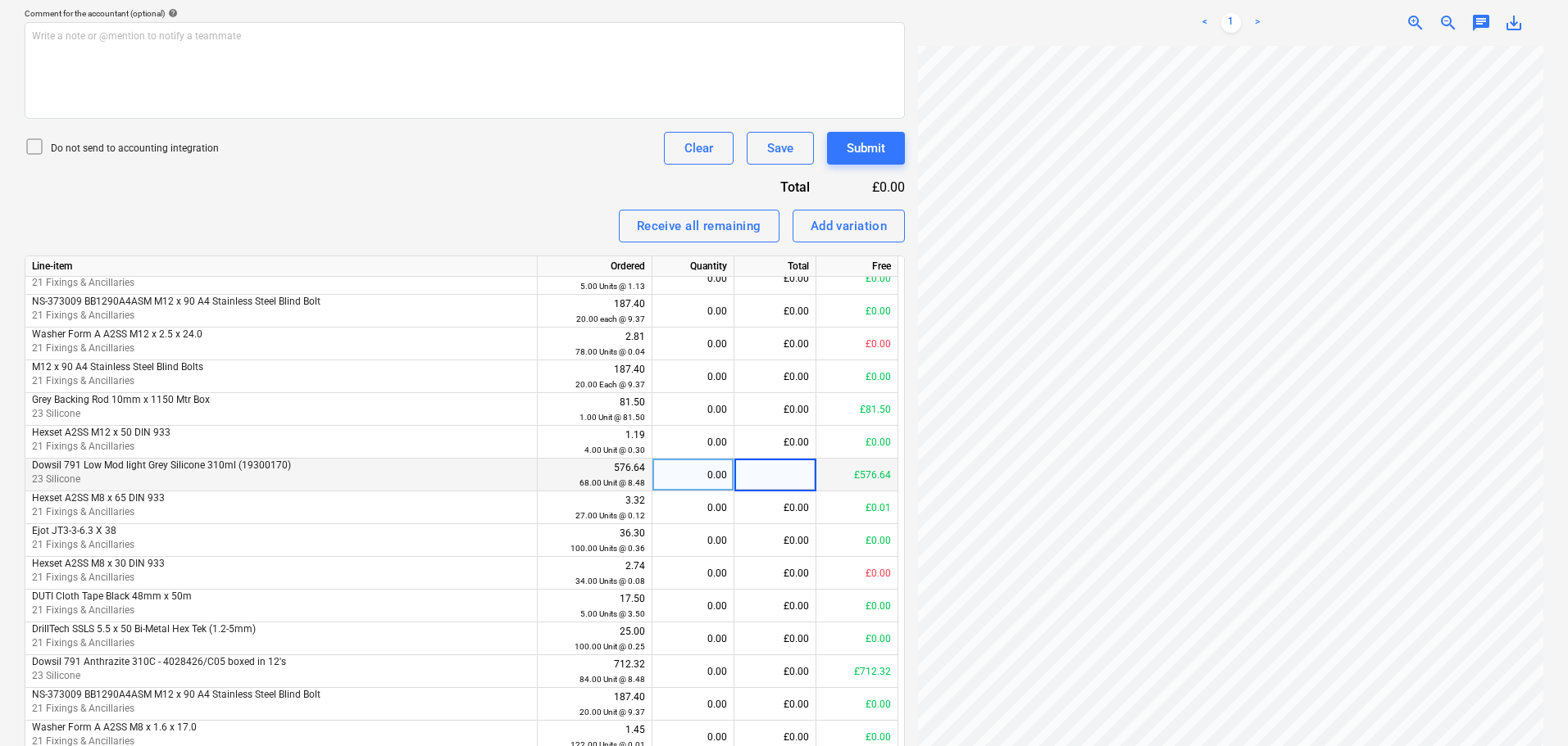
scroll to position [490, 0]
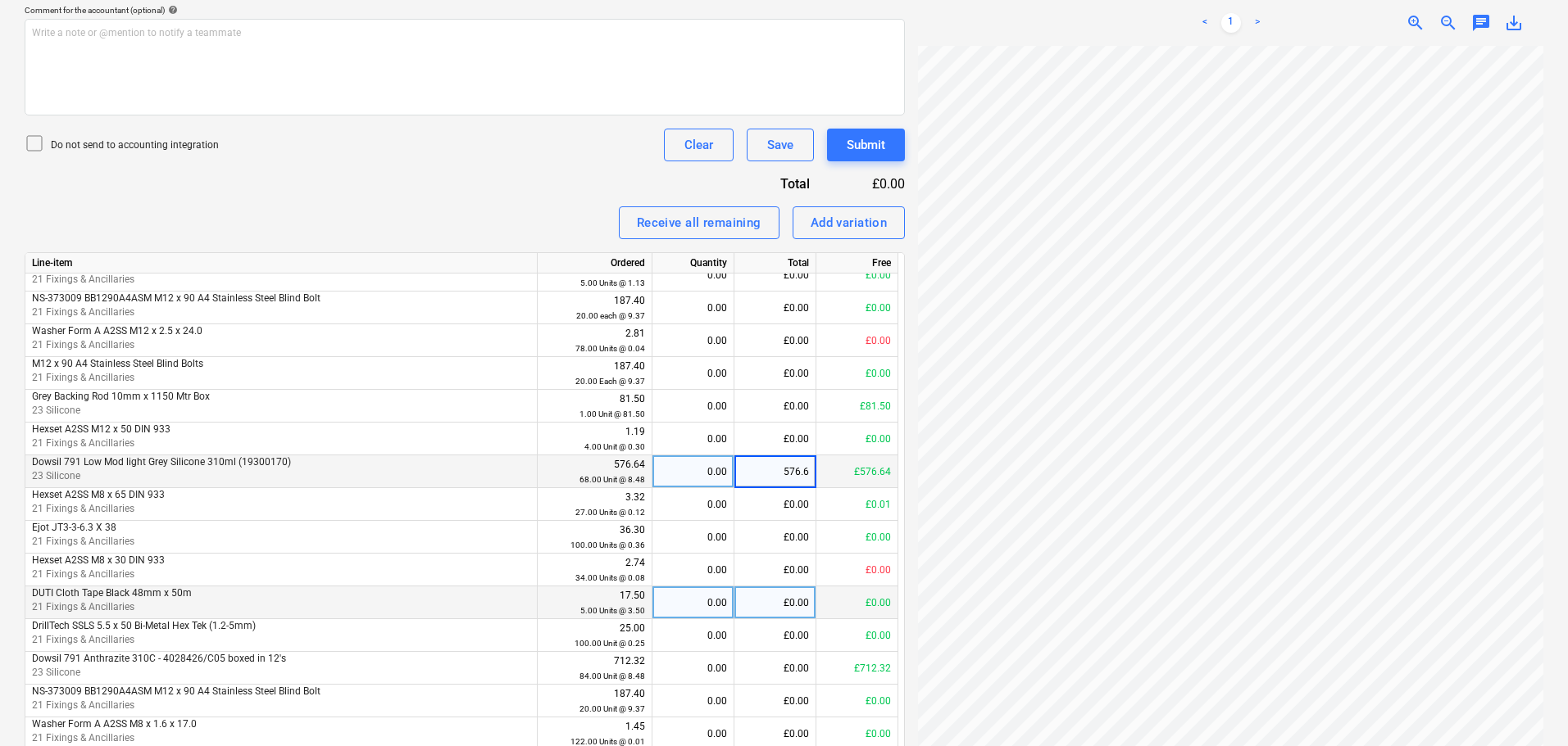
type input "576.64"
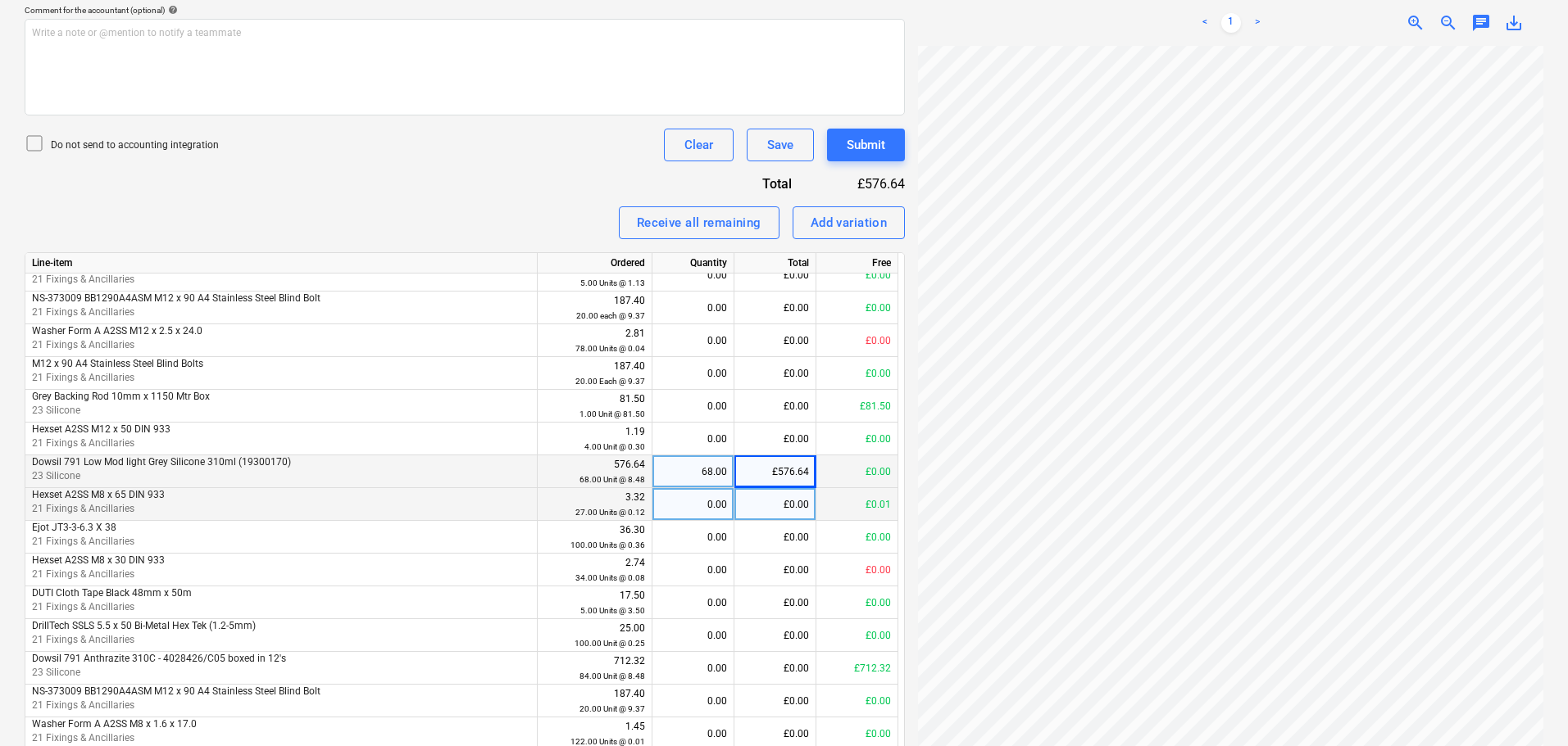
click at [804, 506] on div "£0.00" at bounding box center [775, 504] width 82 height 33
click at [776, 409] on div "£0.00" at bounding box center [775, 406] width 82 height 33
type input "81.50"
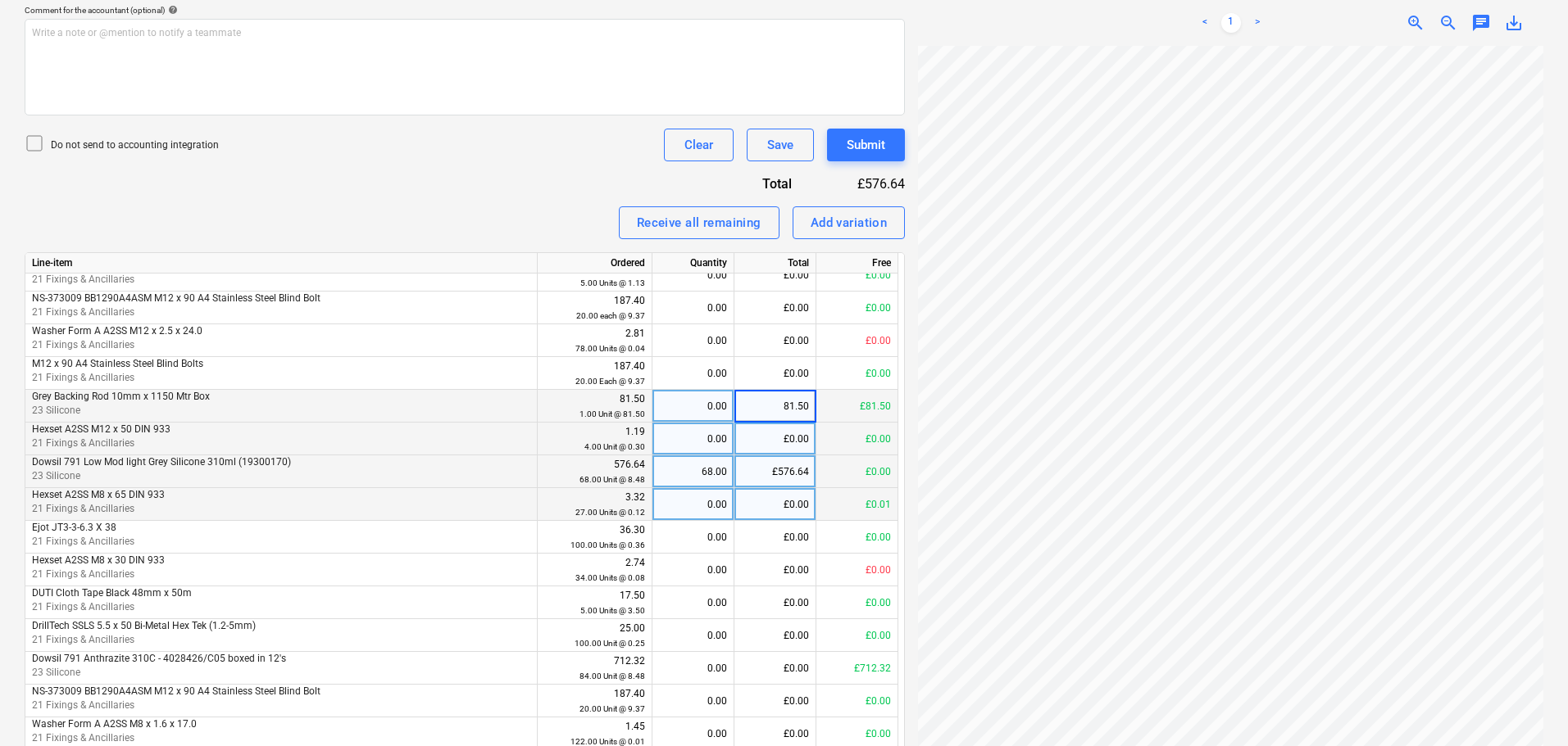
click at [777, 435] on div "£0.00" at bounding box center [775, 439] width 82 height 33
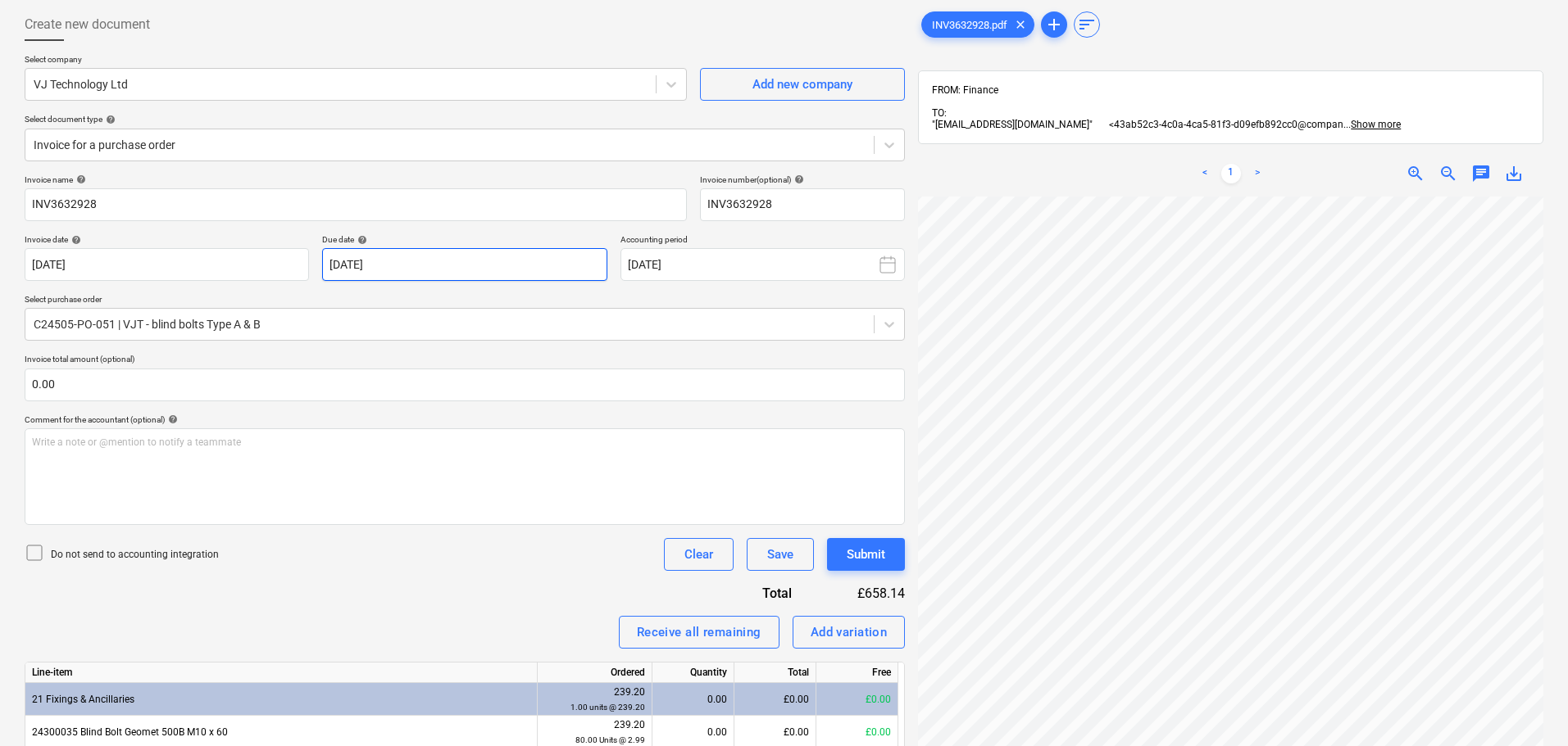
scroll to position [0, 0]
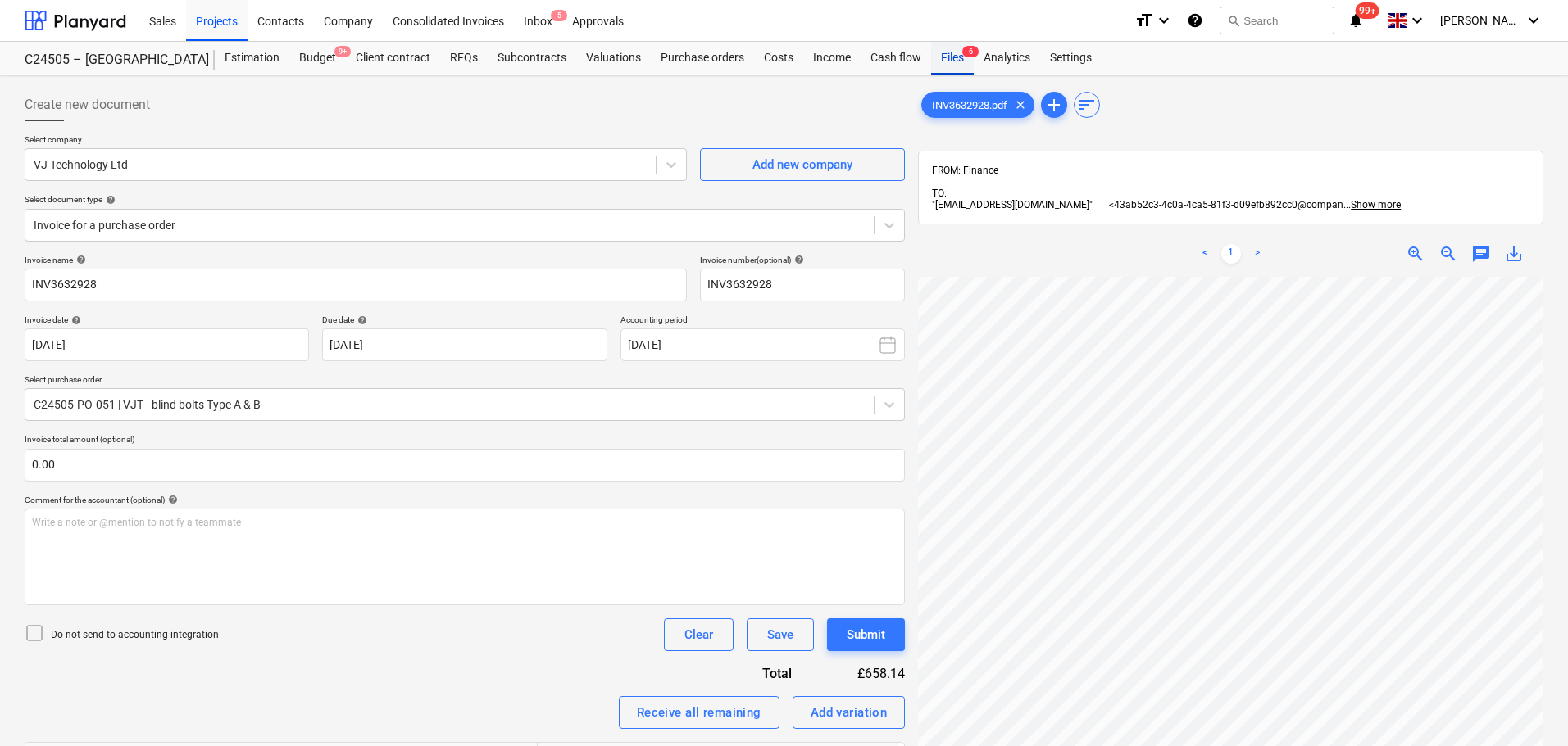
click at [962, 55] on span "6" at bounding box center [969, 52] width 16 height 11
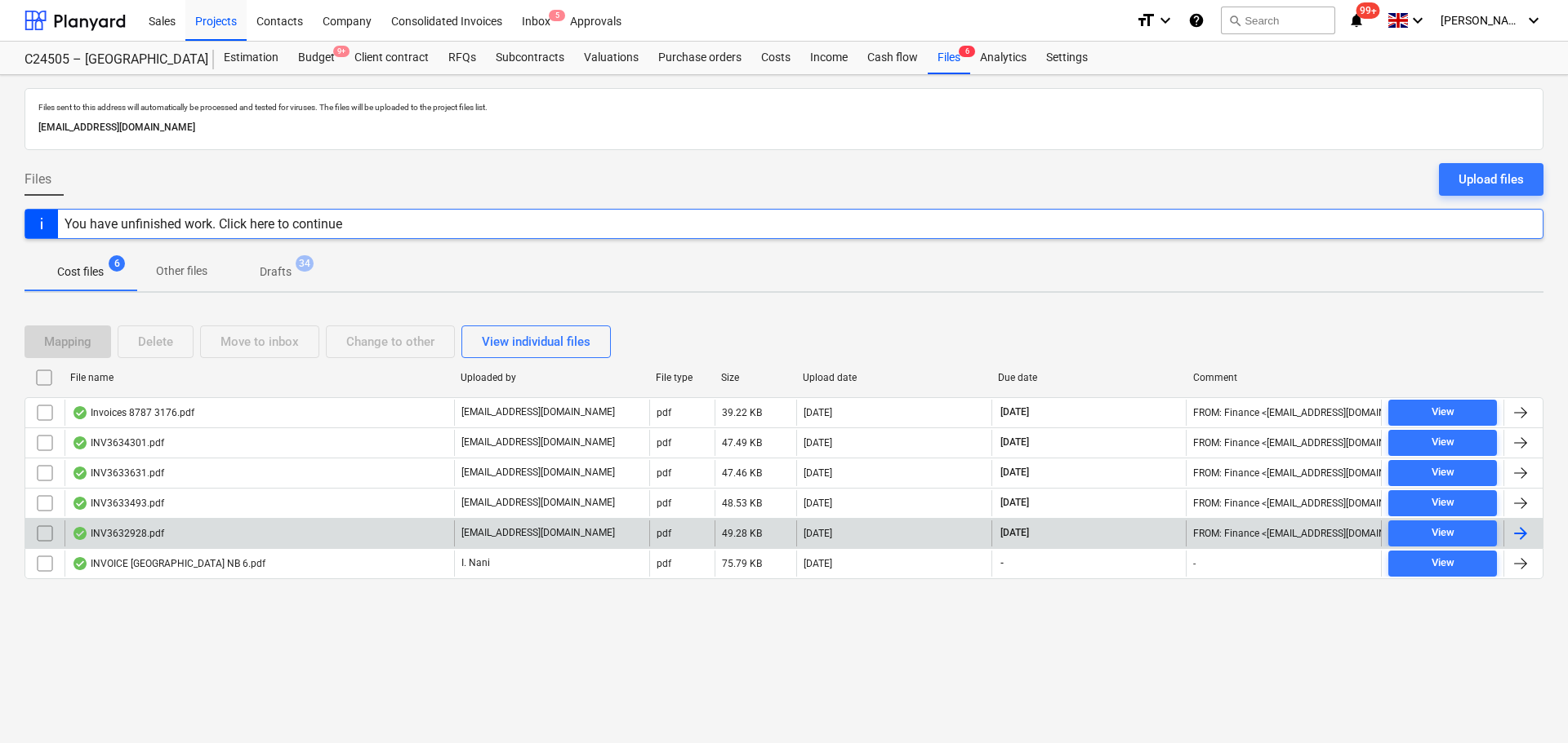
click at [134, 530] on div "INV3632928.pdf" at bounding box center [118, 534] width 92 height 13
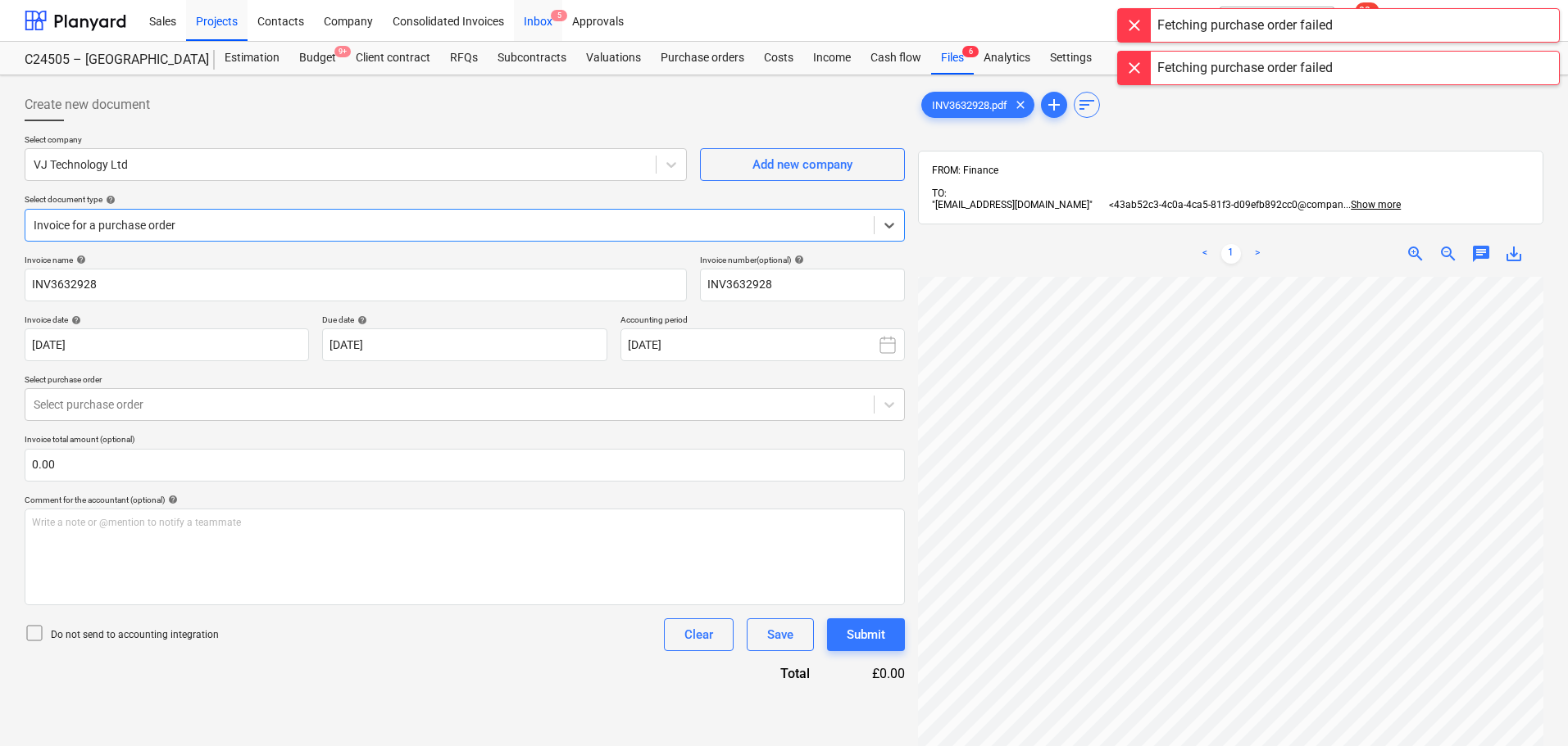
click at [535, 16] on div "Inbox 5" at bounding box center [537, 20] width 48 height 42
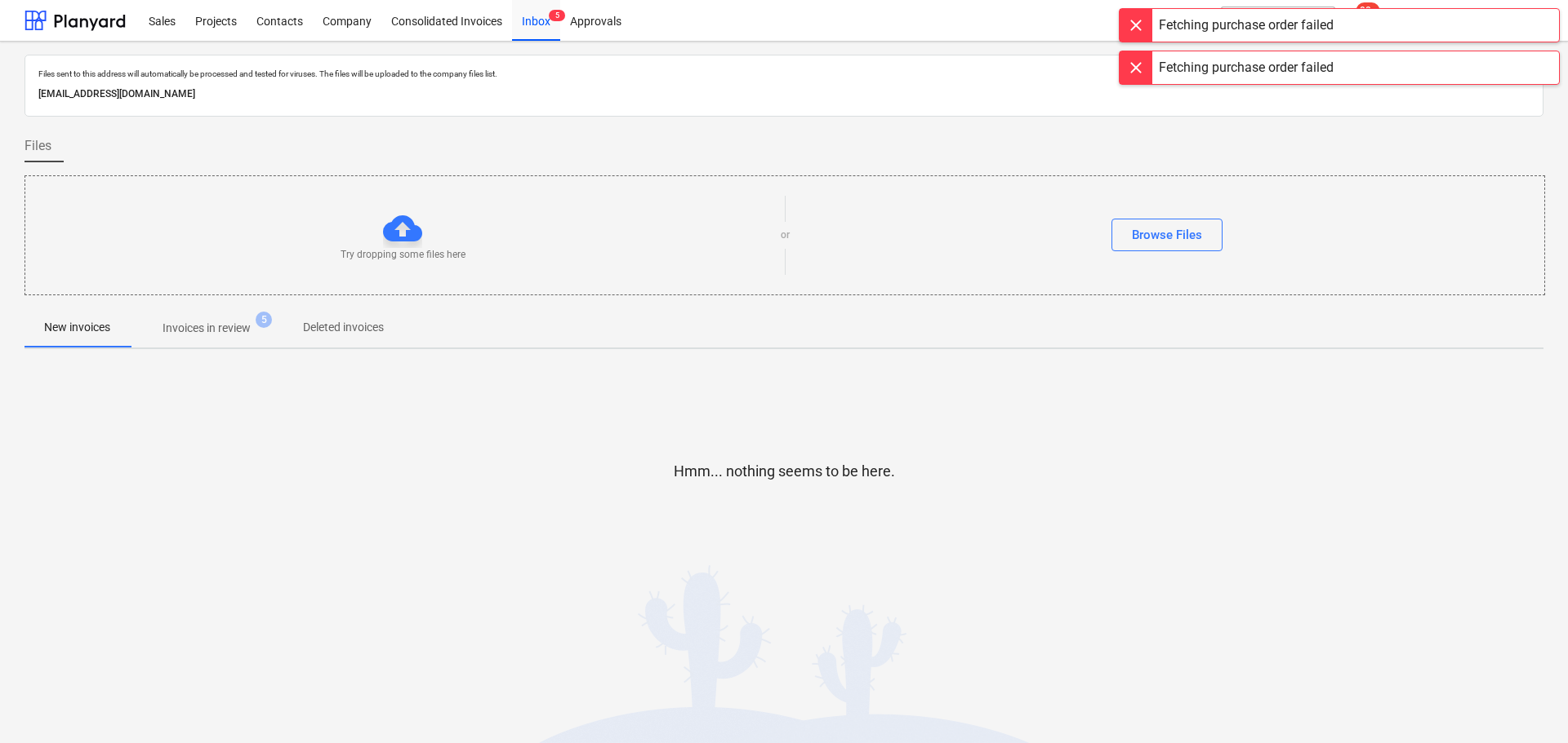
click at [223, 324] on p "Invoices in review" at bounding box center [206, 329] width 89 height 17
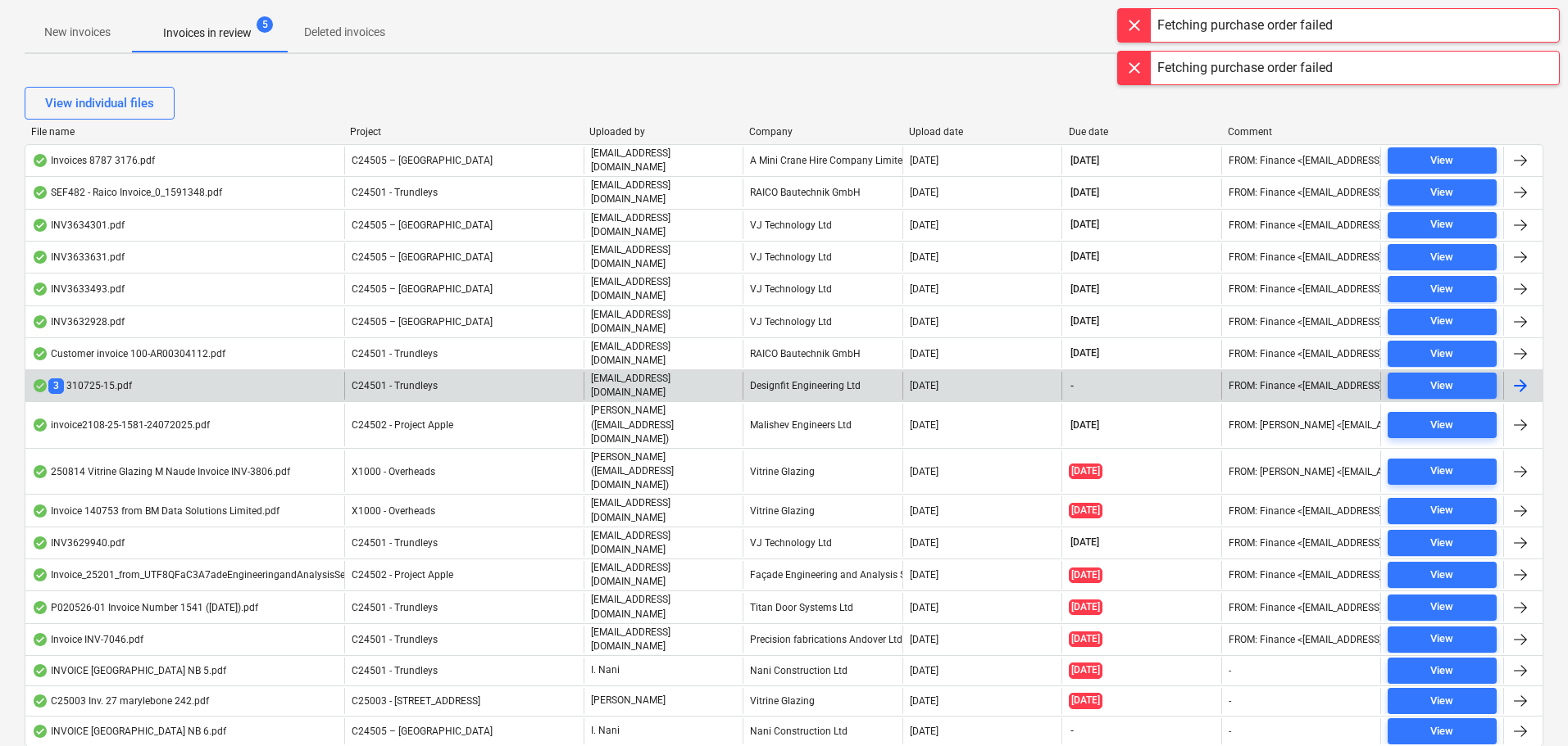
scroll to position [304, 0]
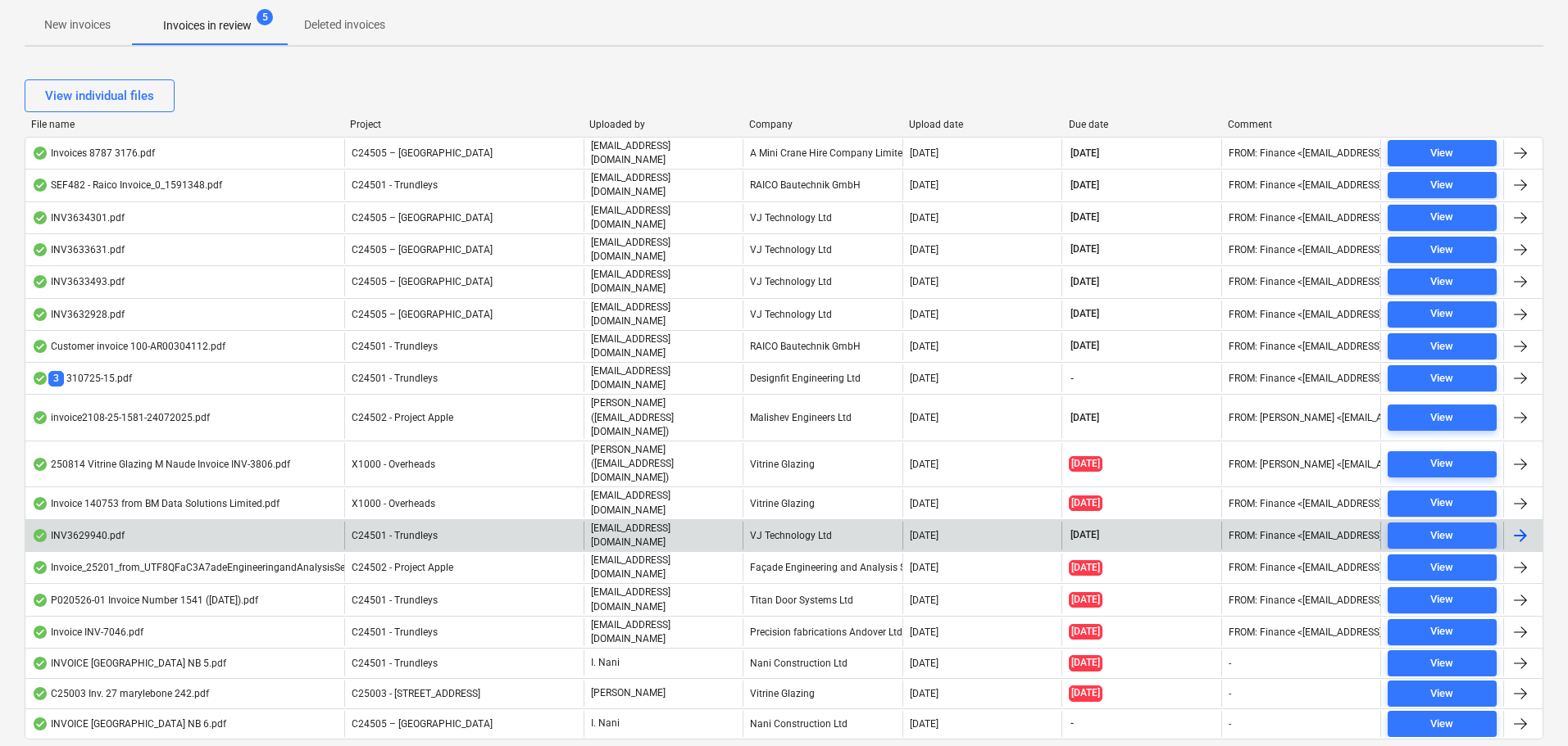
click at [212, 522] on div "INV3629940.pdf" at bounding box center [184, 535] width 319 height 27
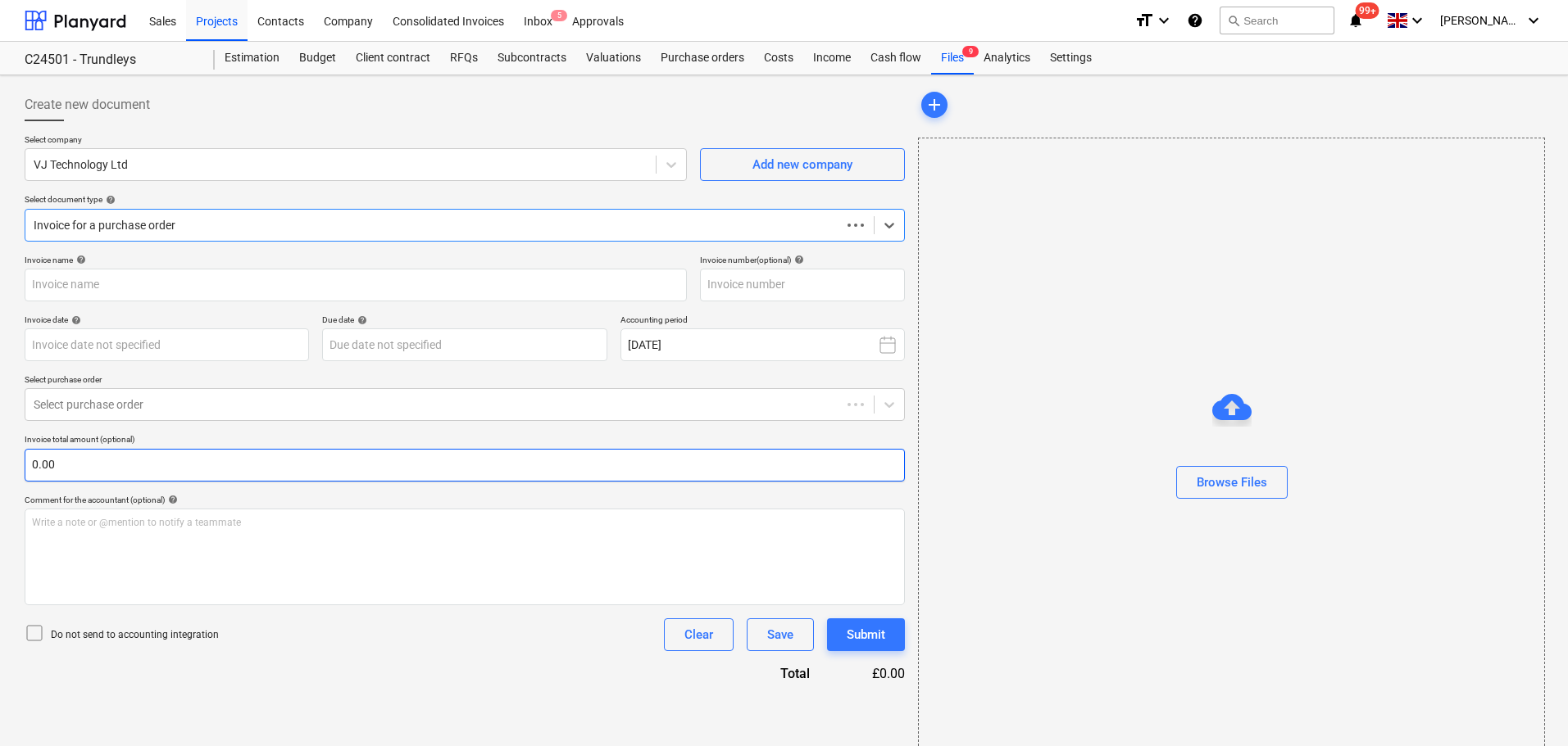
type input "INV3629940"
type input "30 Jul 2025"
type input "[DATE]"
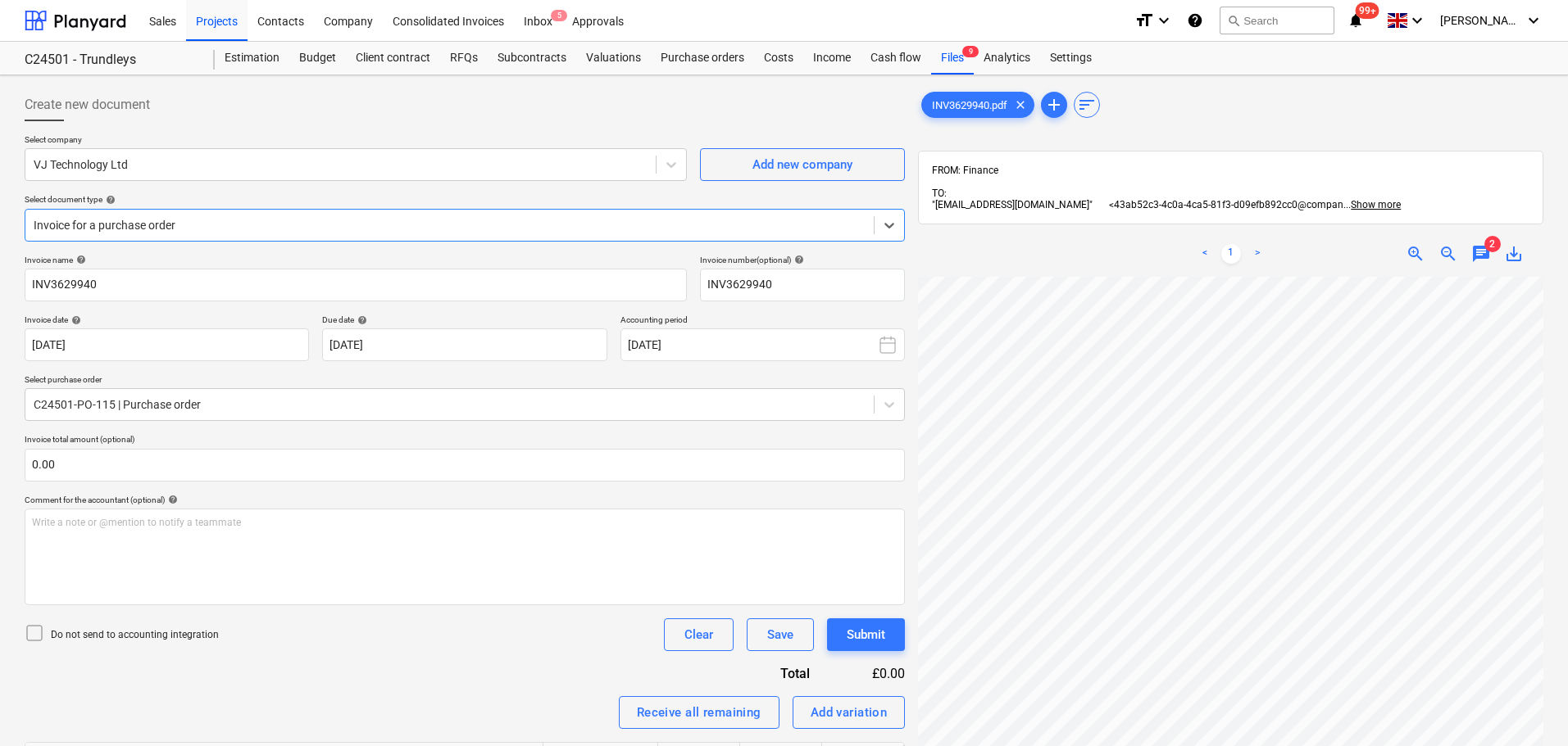
click at [1484, 248] on span "2" at bounding box center [1491, 244] width 16 height 16
click at [1472, 254] on span "chat" at bounding box center [1481, 253] width 20 height 20
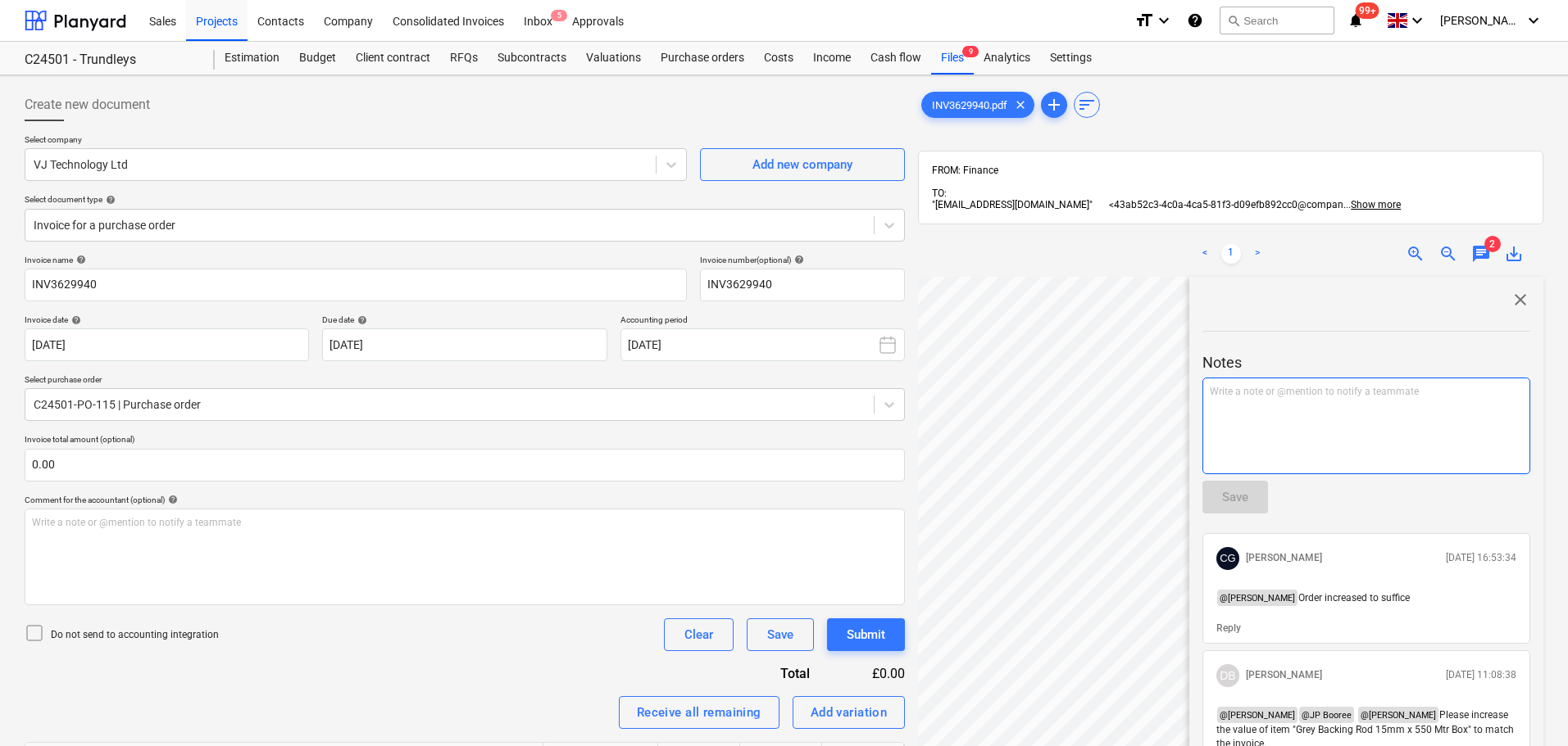
scroll to position [164, 0]
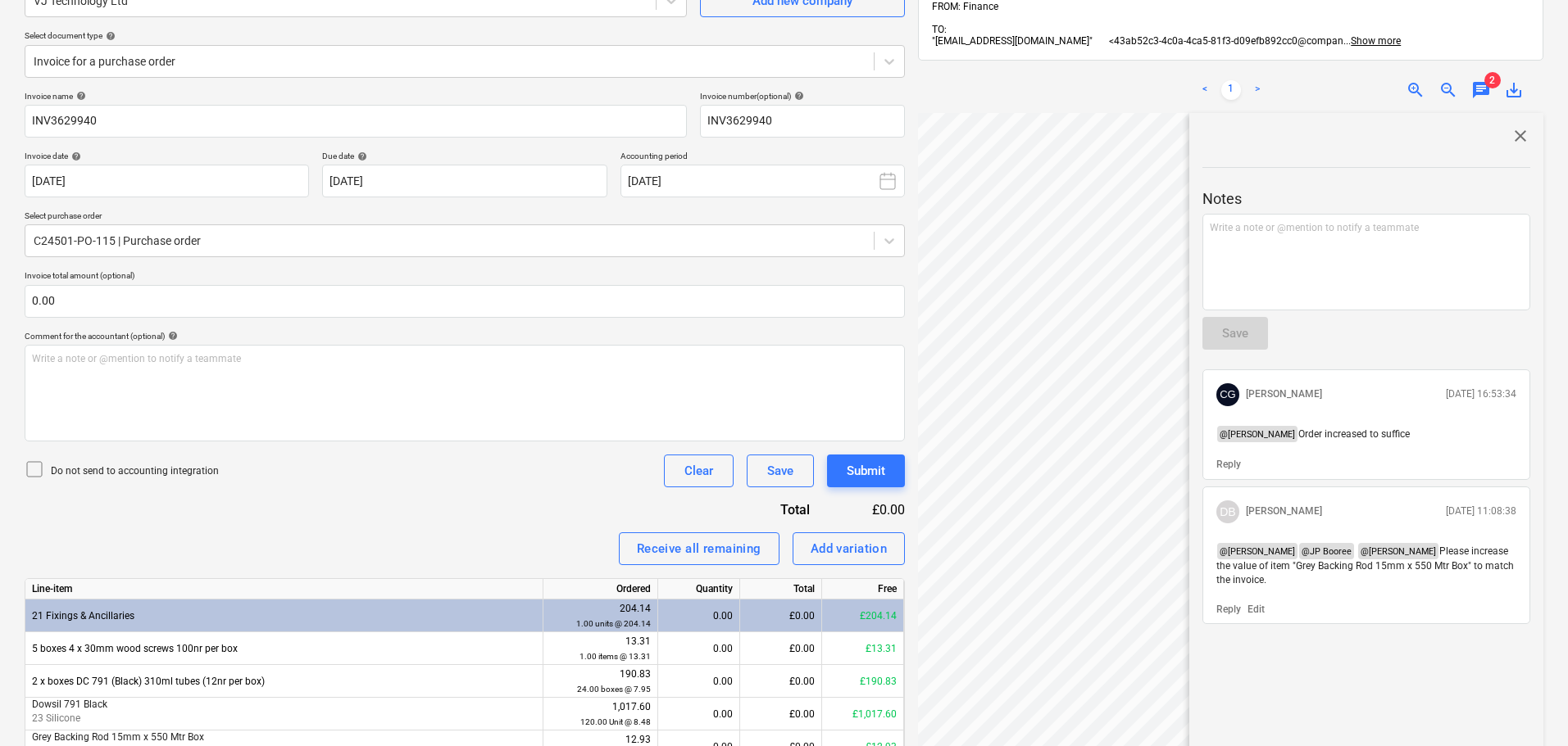
click at [1512, 134] on span "close" at bounding box center [1520, 135] width 20 height 20
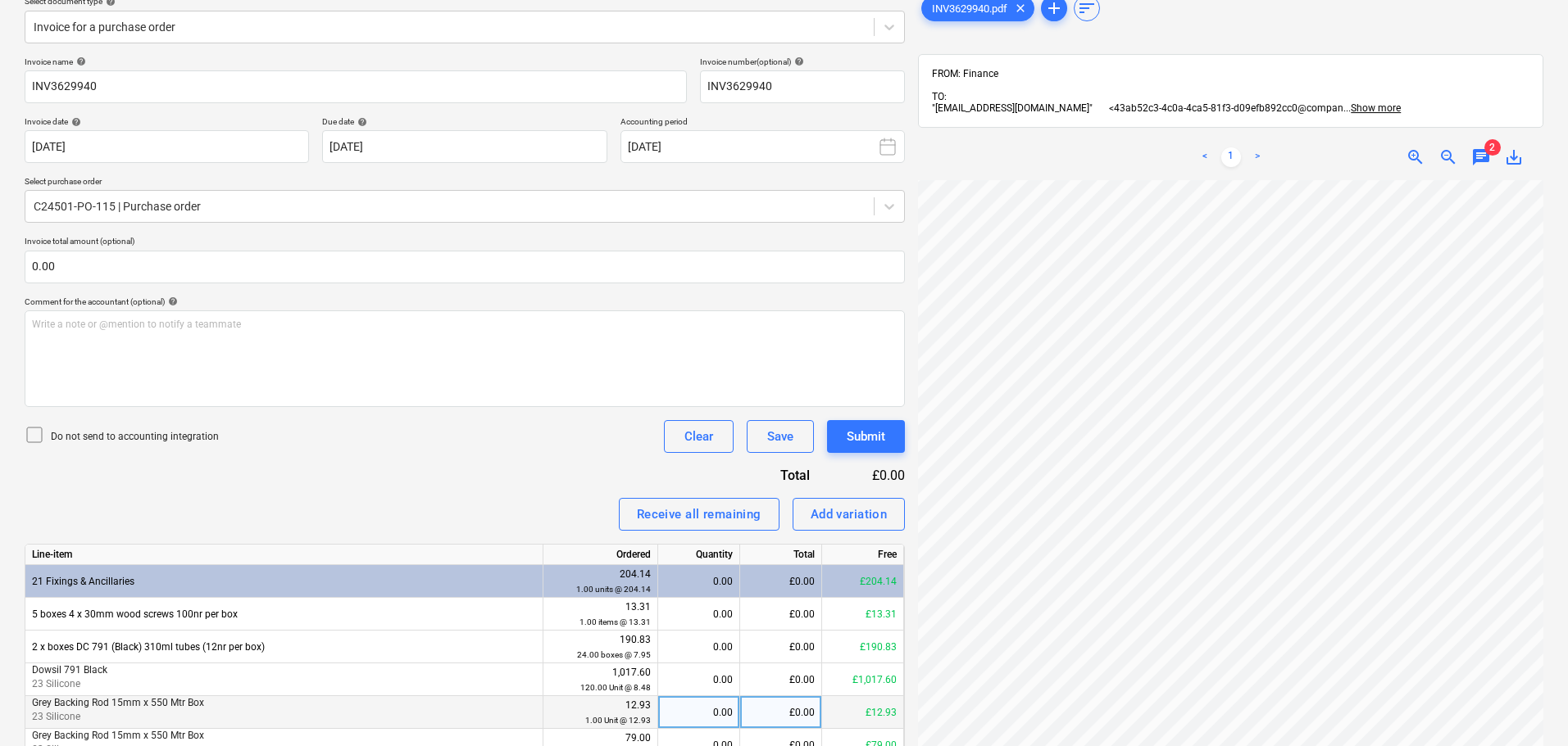
scroll to position [346, 0]
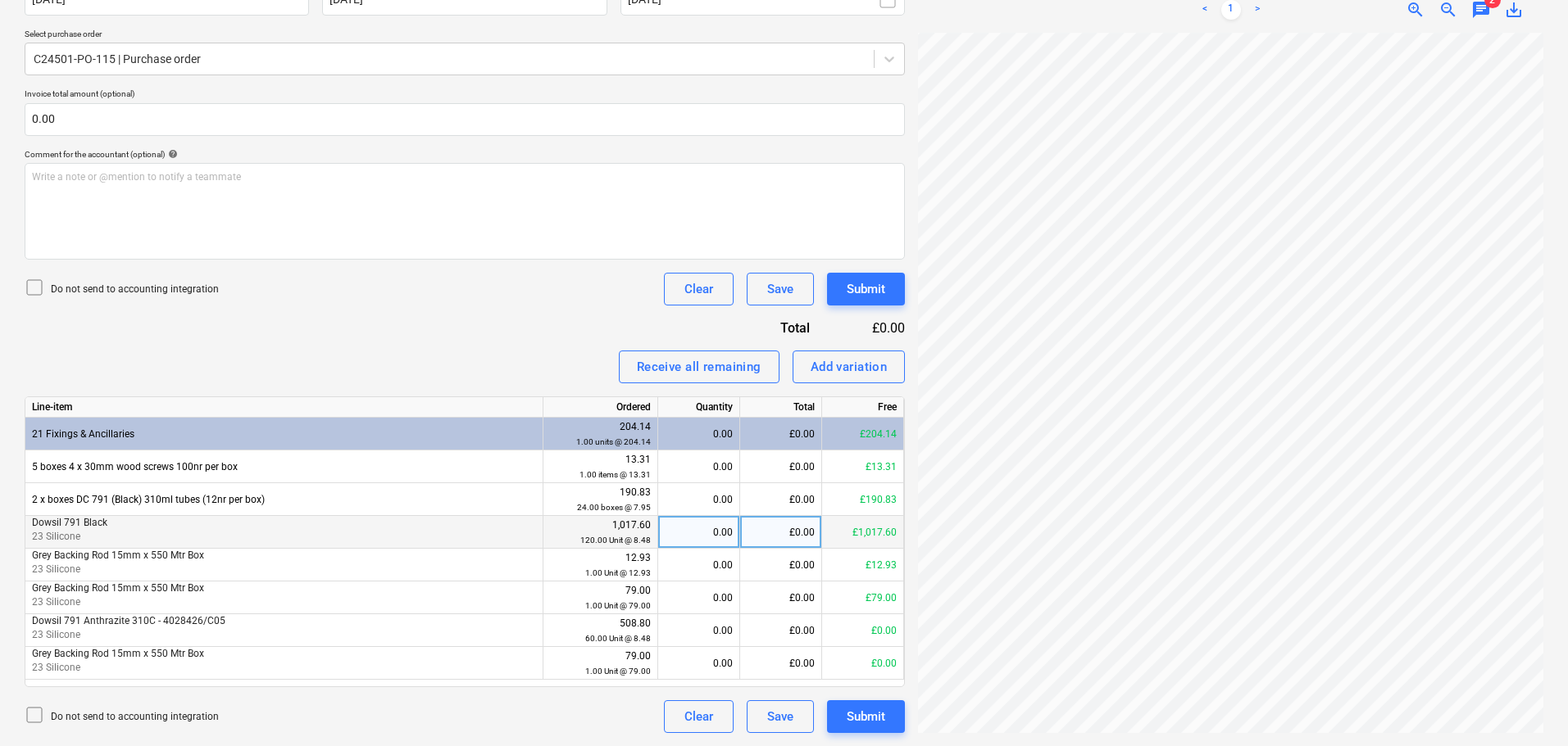
click at [787, 532] on div "£0.00" at bounding box center [781, 532] width 82 height 33
type input "1017.60"
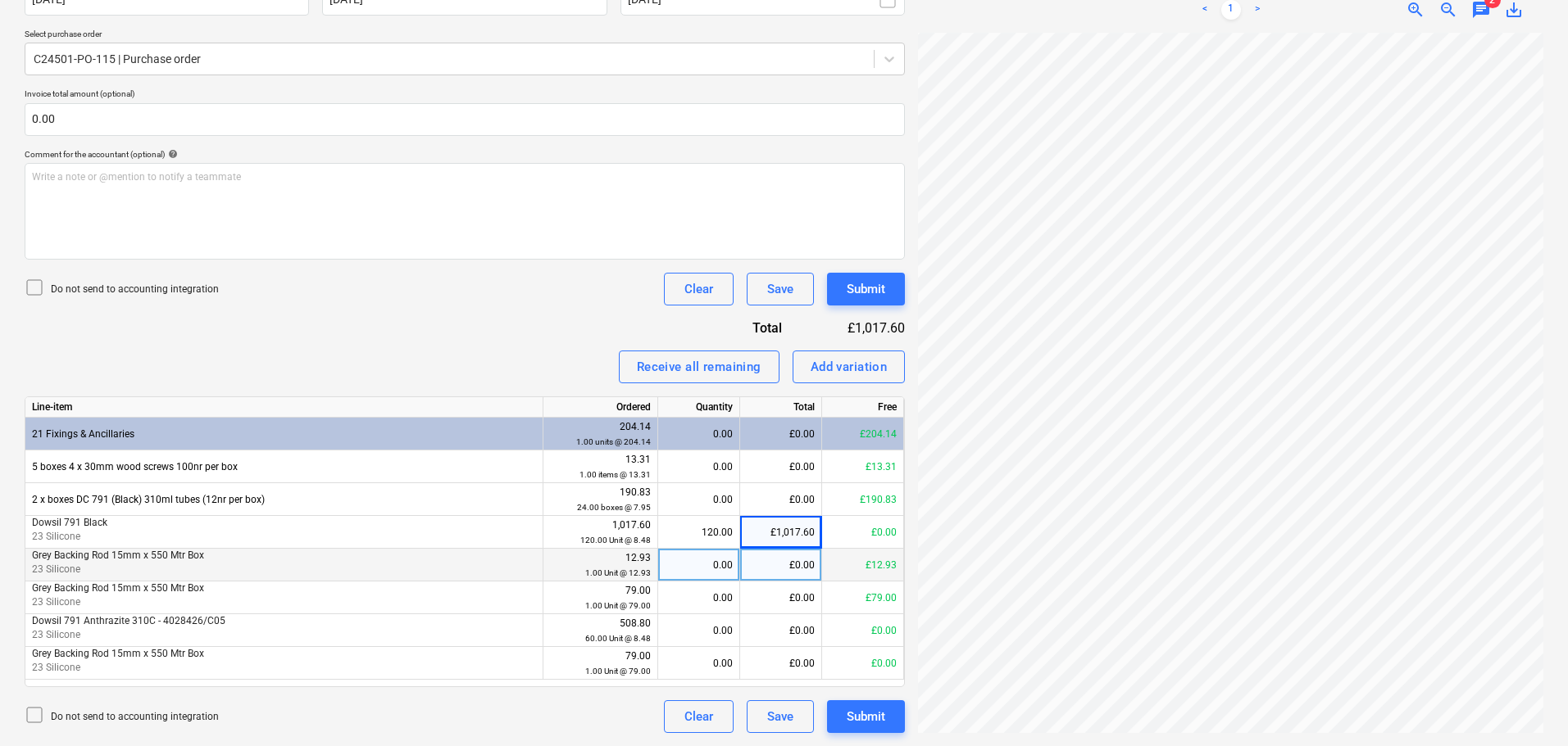
click at [782, 551] on div "£0.00" at bounding box center [781, 565] width 82 height 33
click at [767, 562] on input at bounding box center [781, 565] width 81 height 32
type input "12.93"
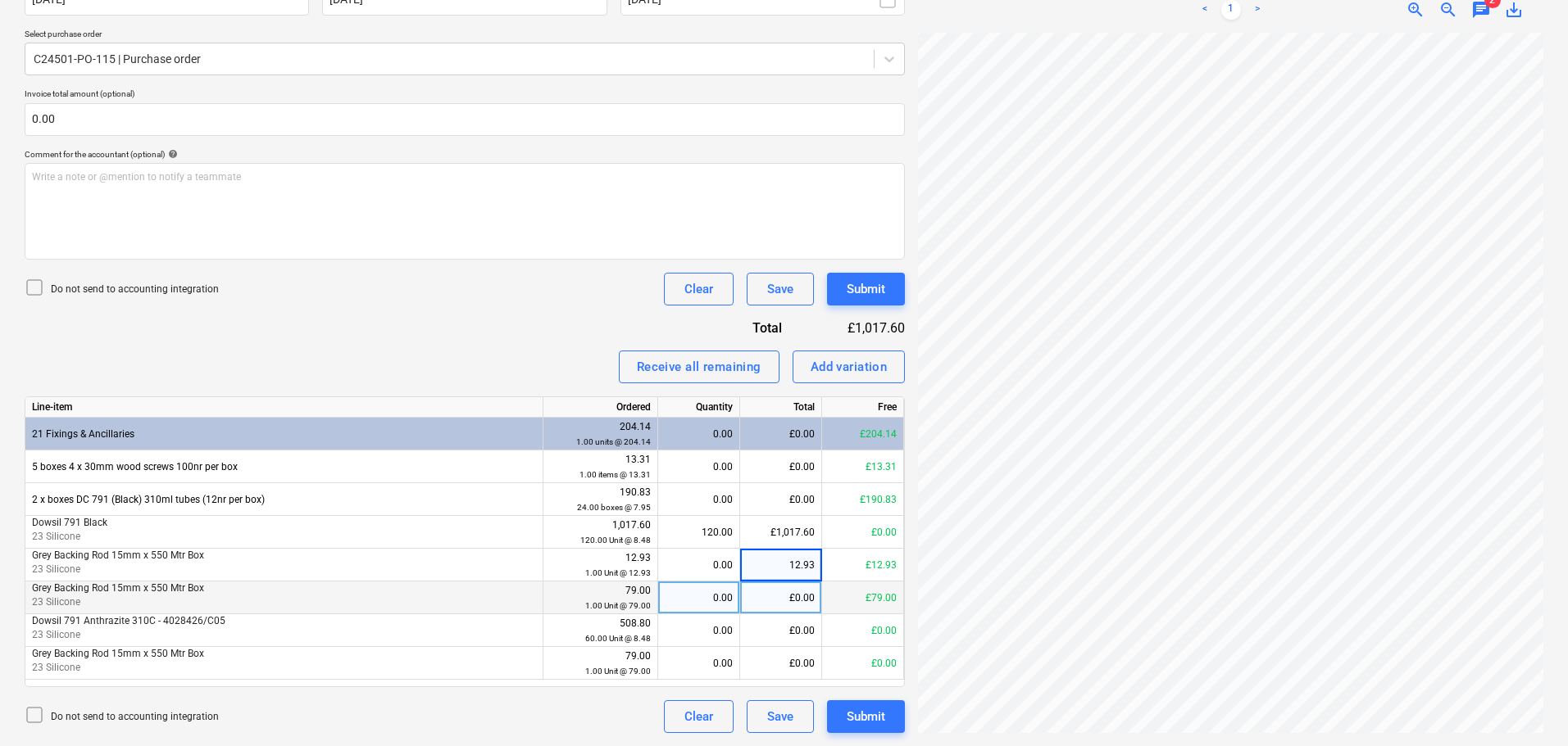
click at [799, 593] on div "£0.00" at bounding box center [781, 598] width 82 height 33
type input "79"
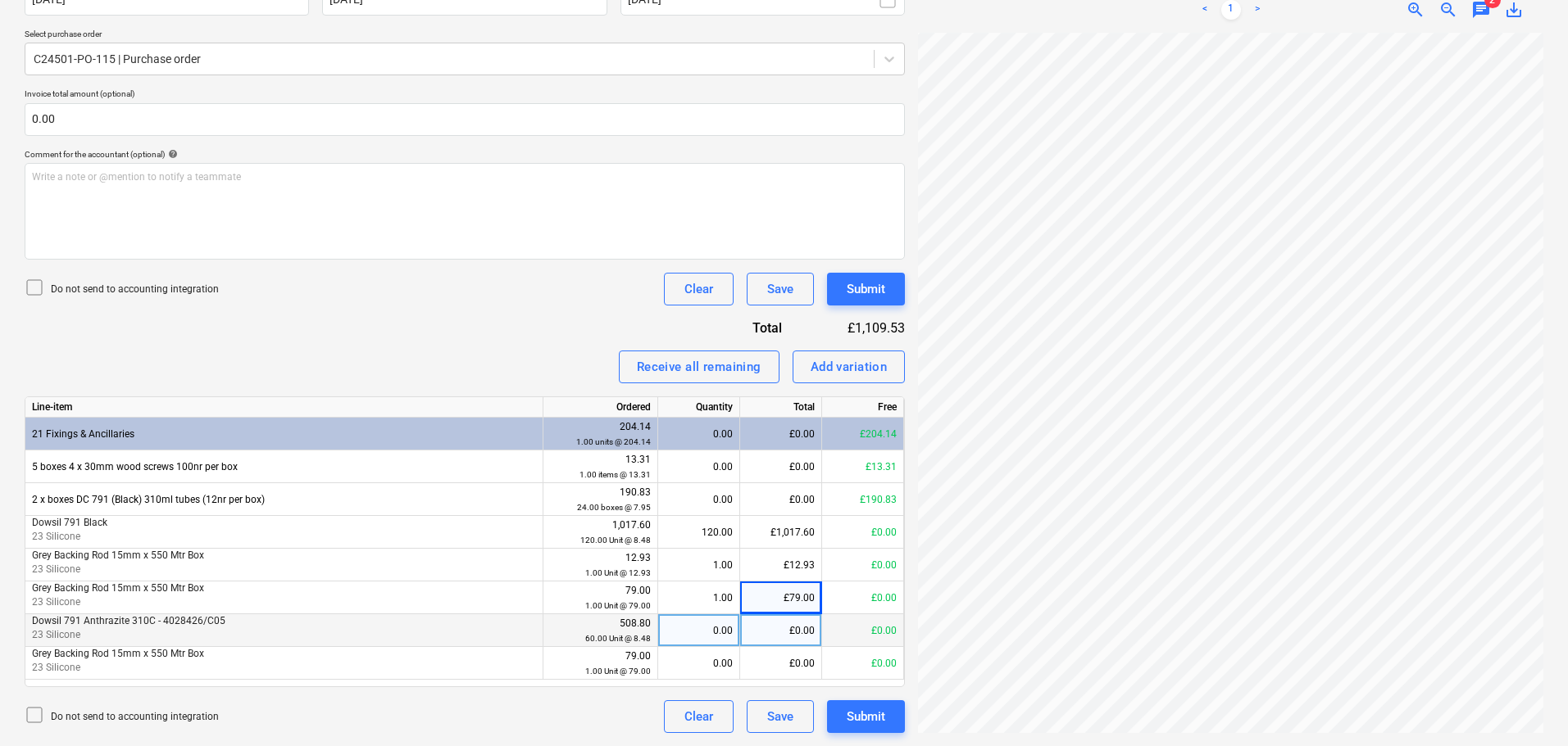
click at [793, 636] on div "£0.00" at bounding box center [781, 631] width 82 height 33
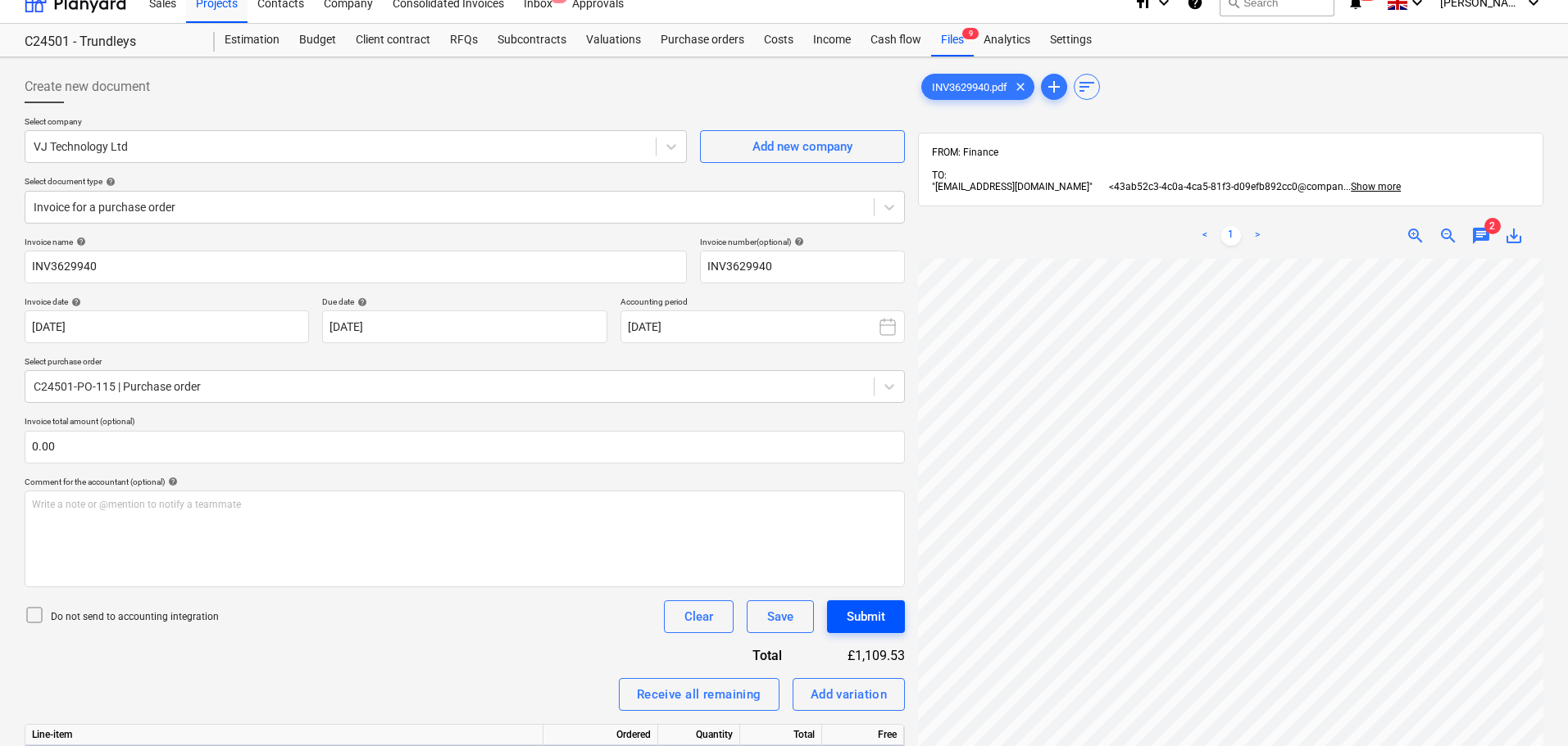
scroll to position [328, 115]
click at [1477, 239] on span "chat" at bounding box center [1481, 235] width 20 height 20
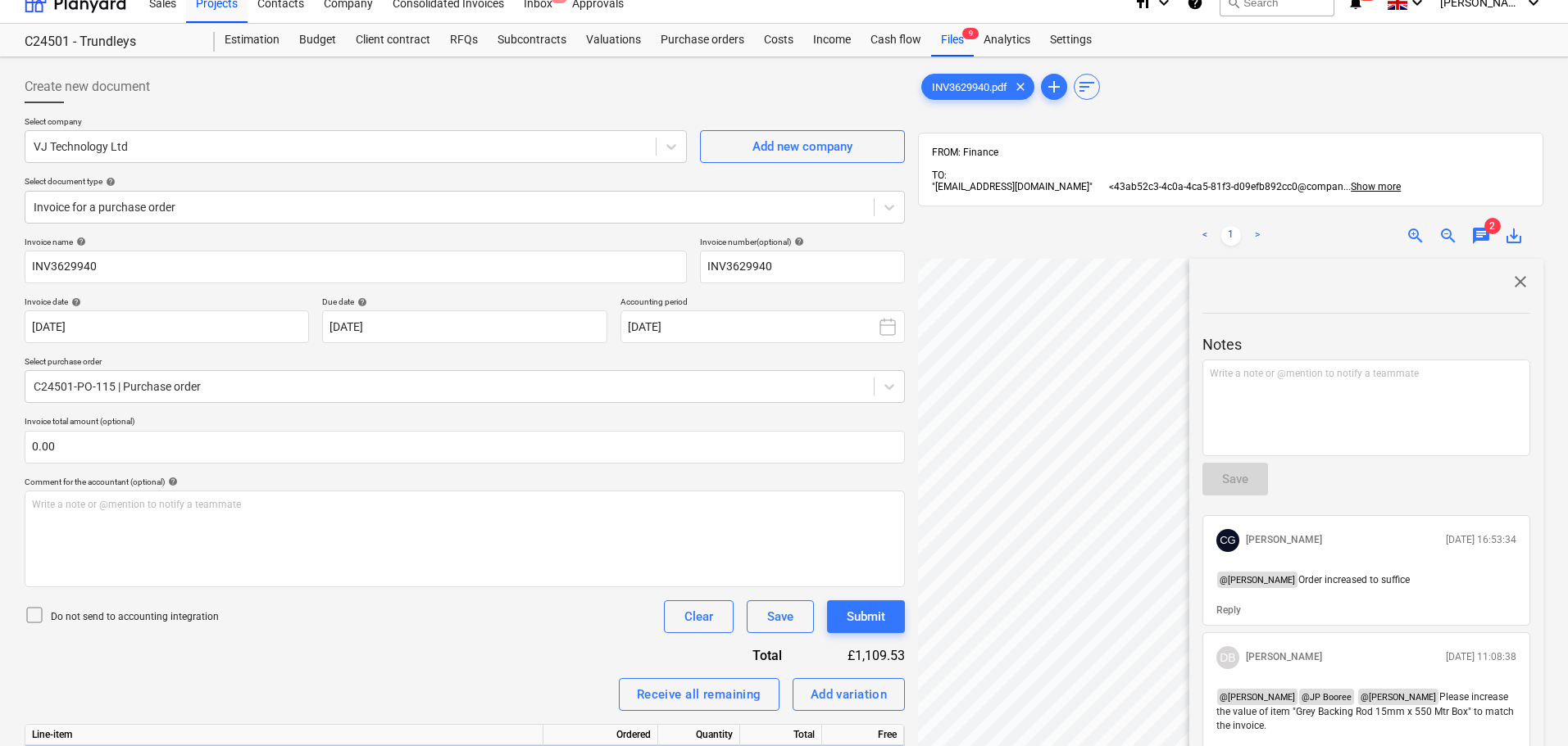
click at [1477, 239] on span "chat" at bounding box center [1481, 235] width 20 height 20
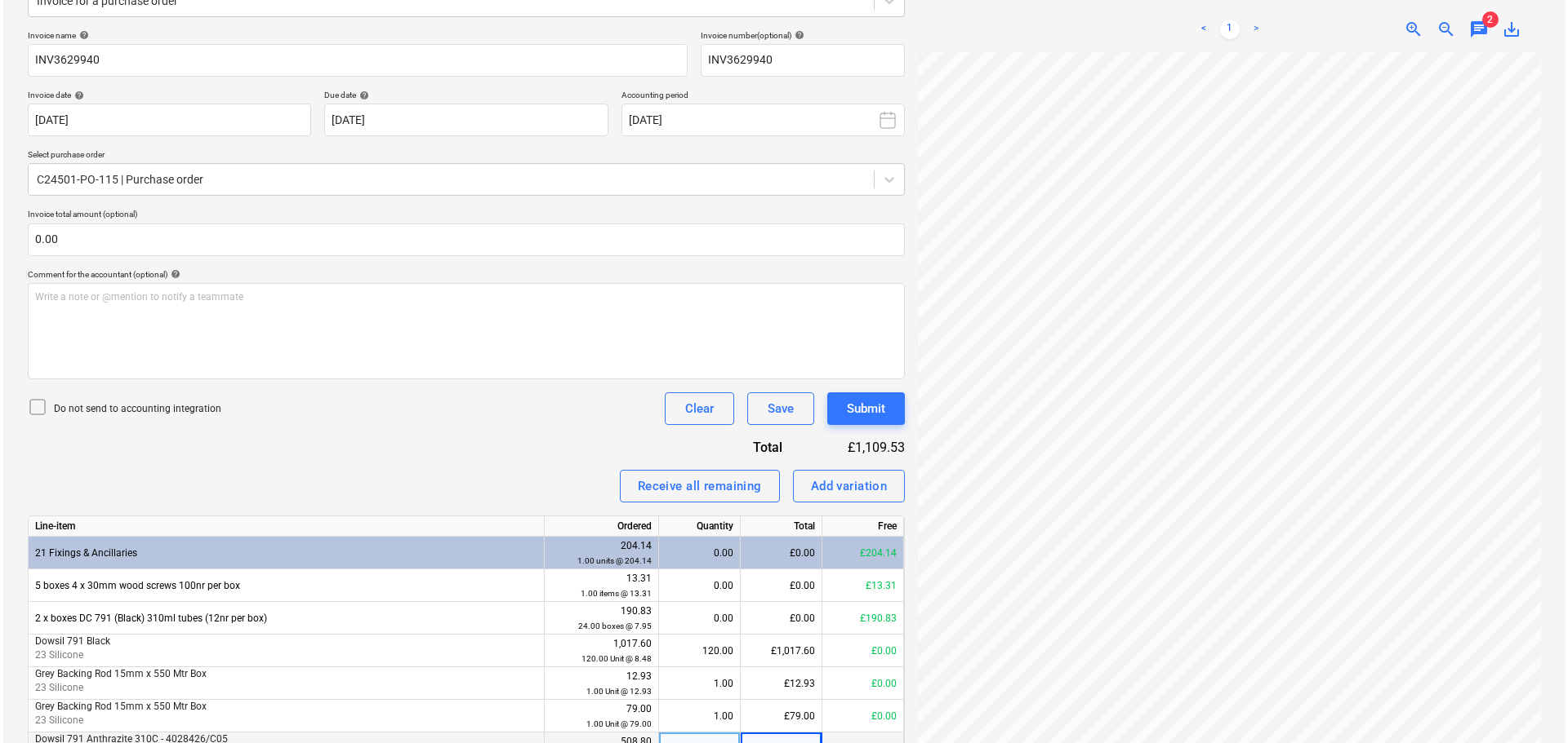
scroll to position [345, 0]
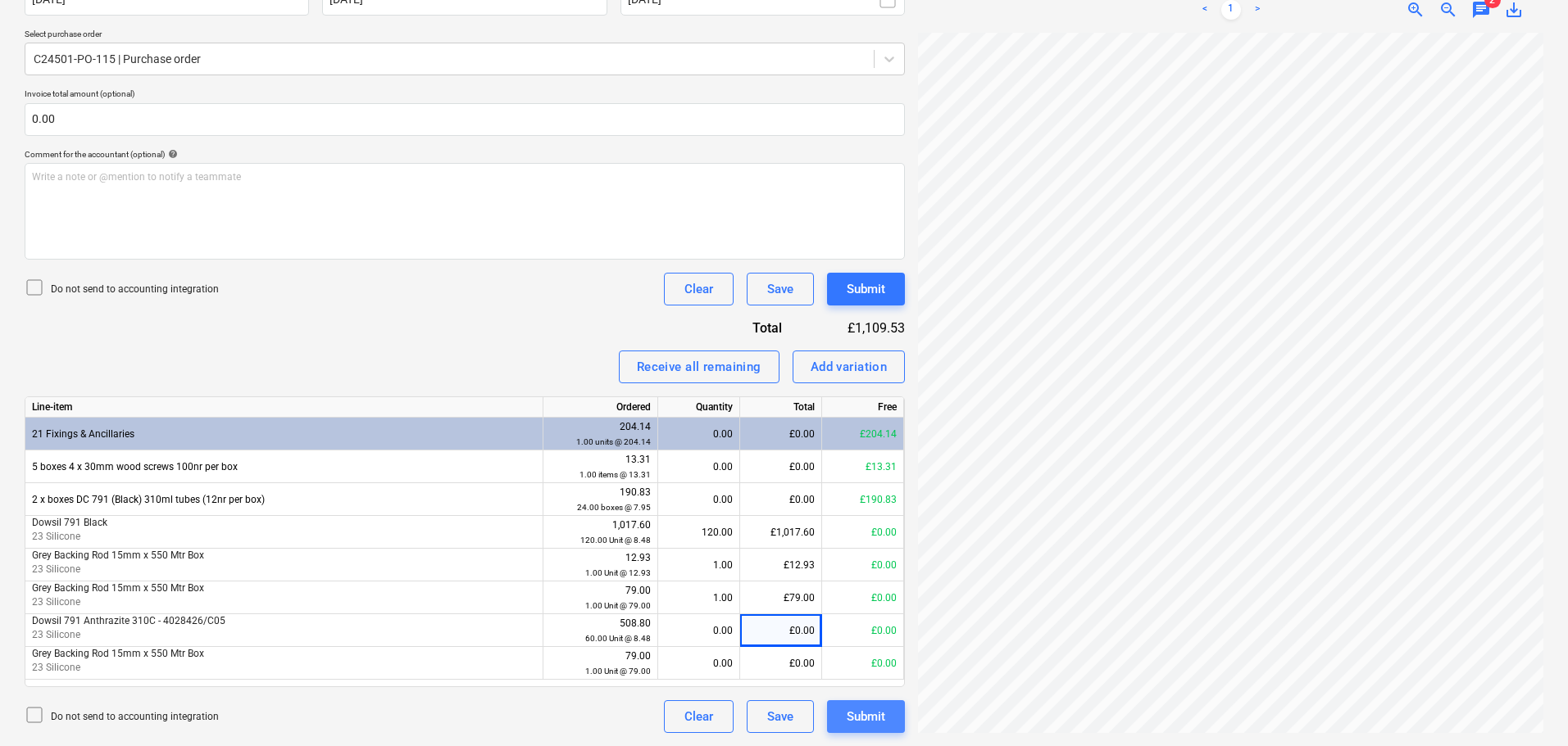
click at [863, 712] on div "Submit" at bounding box center [865, 717] width 39 height 22
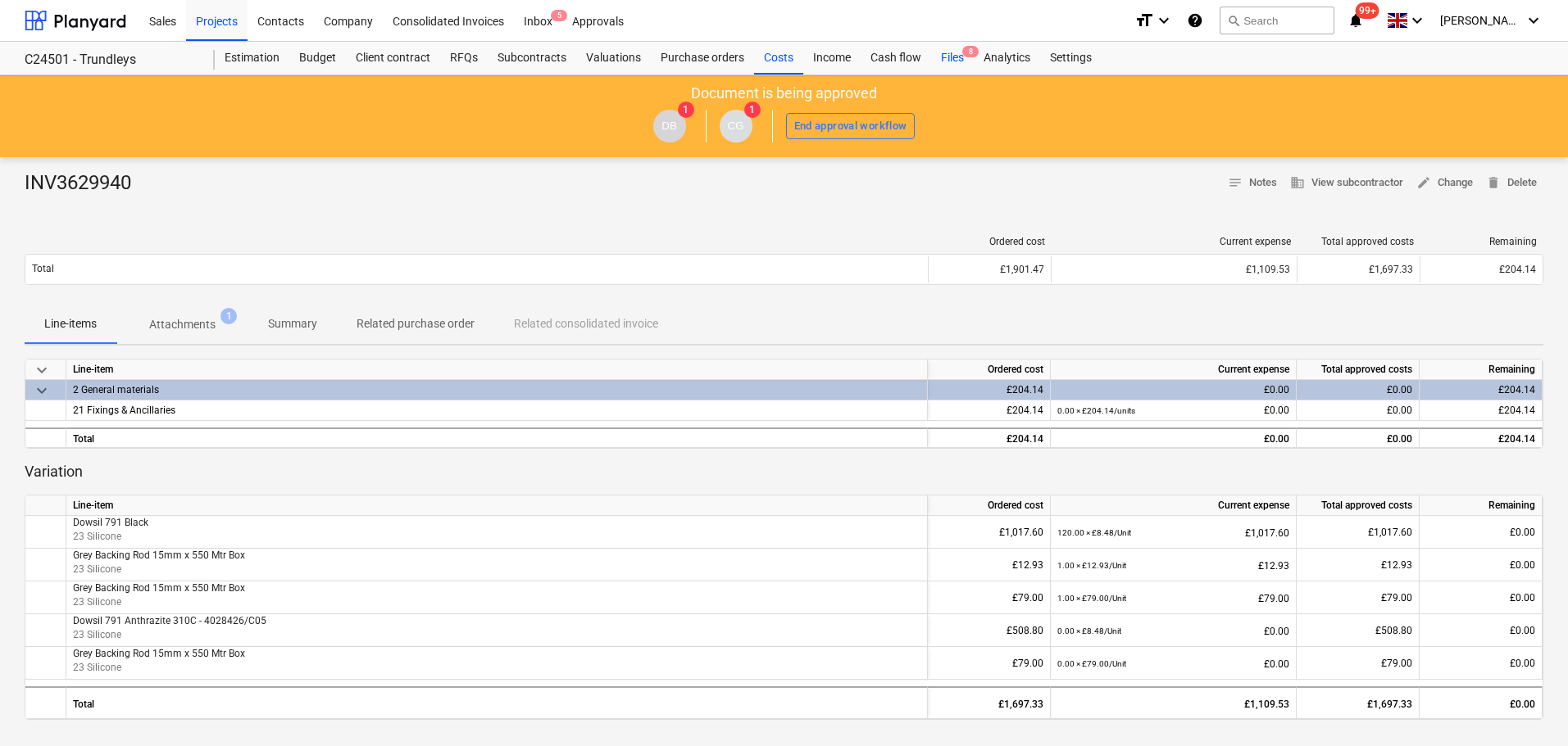
click at [965, 48] on span "8" at bounding box center [969, 52] width 16 height 11
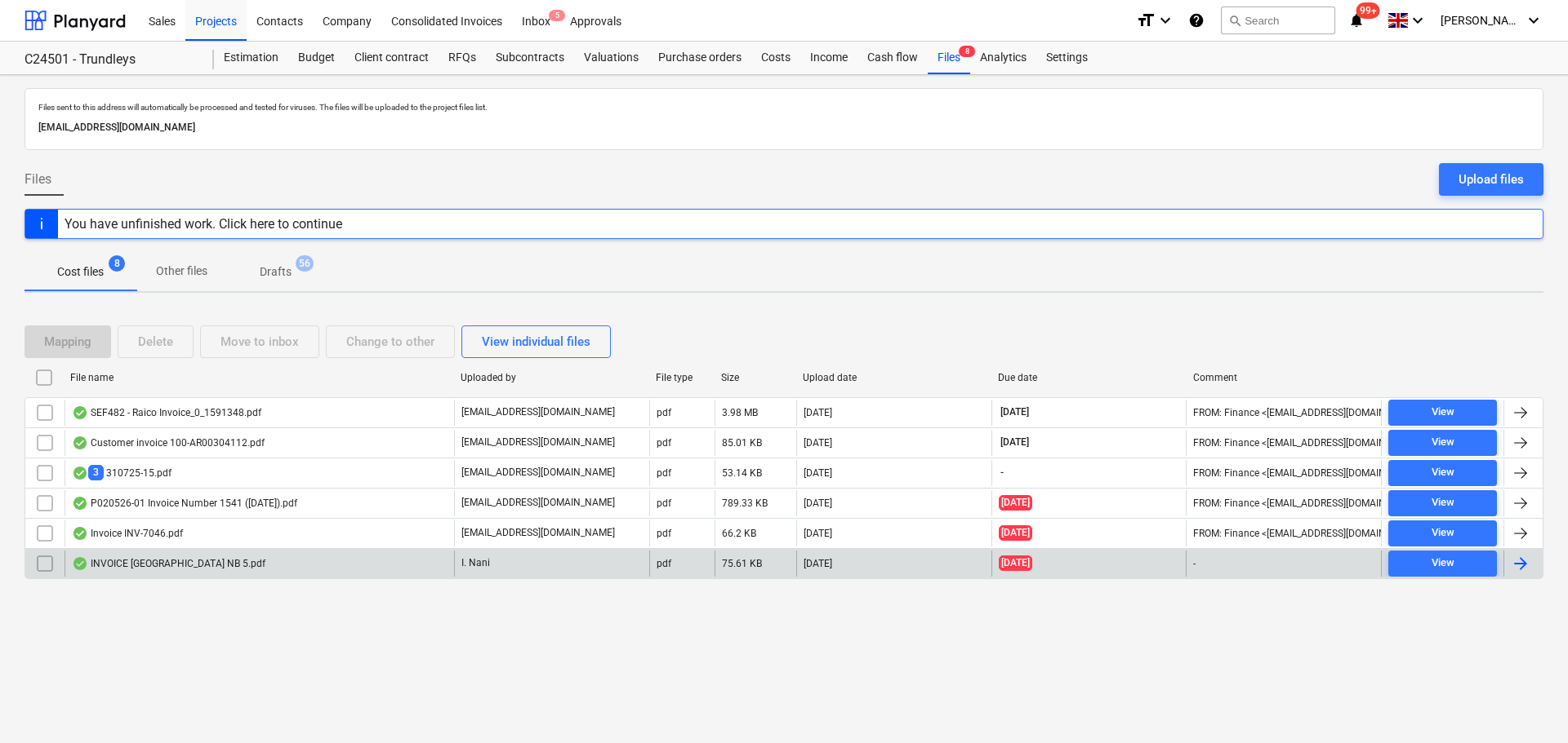
click at [242, 559] on div "INVOICE [GEOGRAPHIC_DATA] NB 5.pdf" at bounding box center [168, 564] width 193 height 13
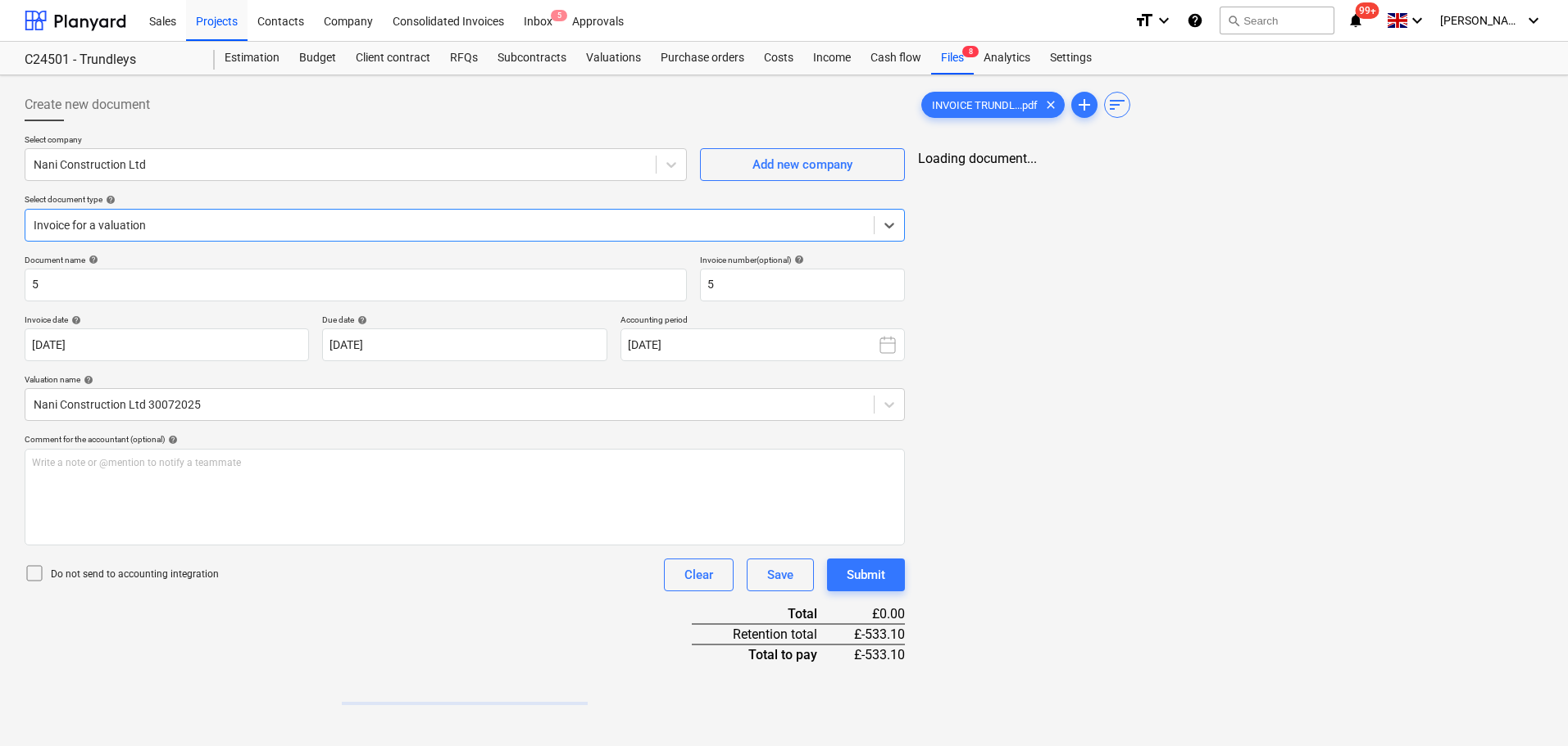
type input "5"
type input "01 Aug 2025"
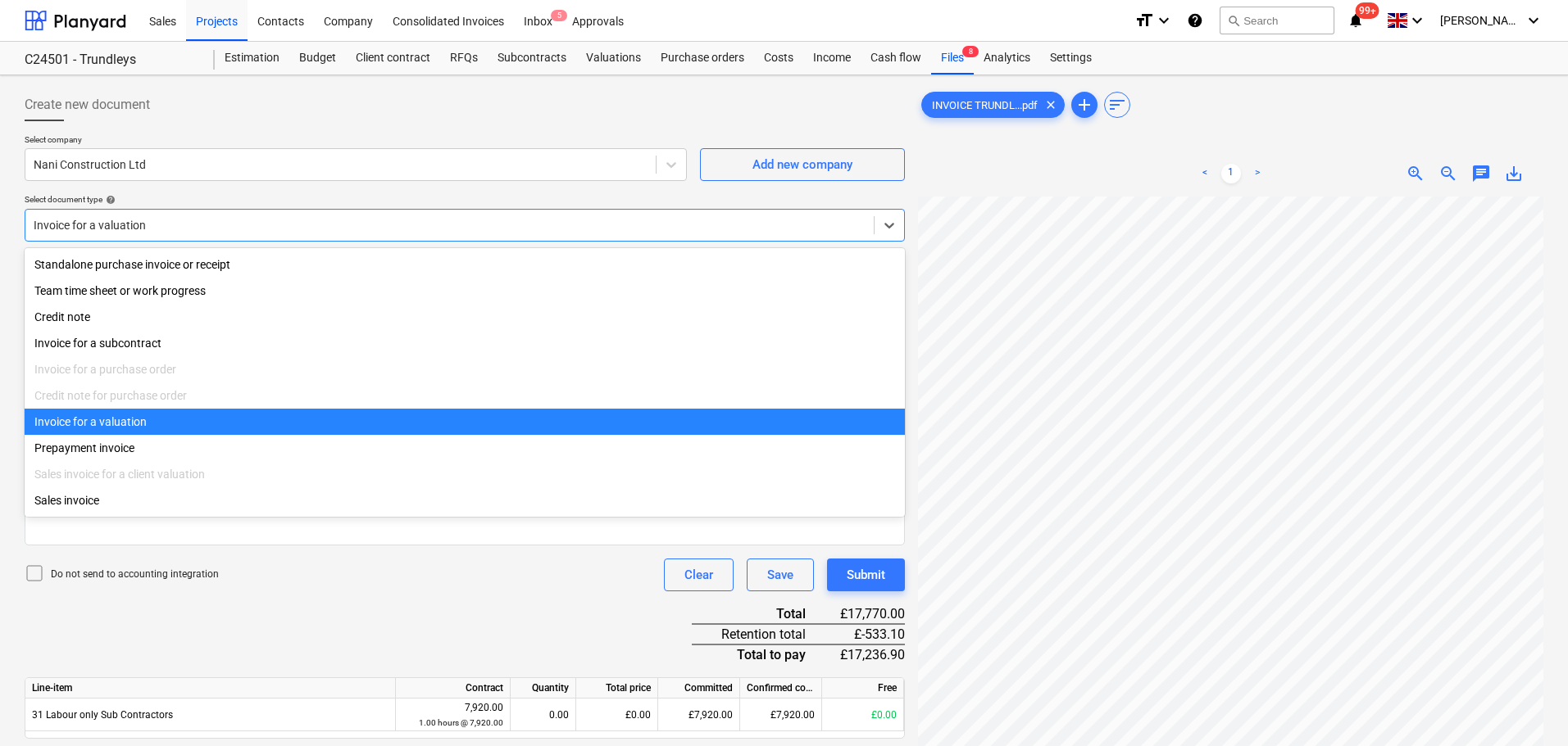
click at [860, 225] on div at bounding box center [450, 225] width 832 height 16
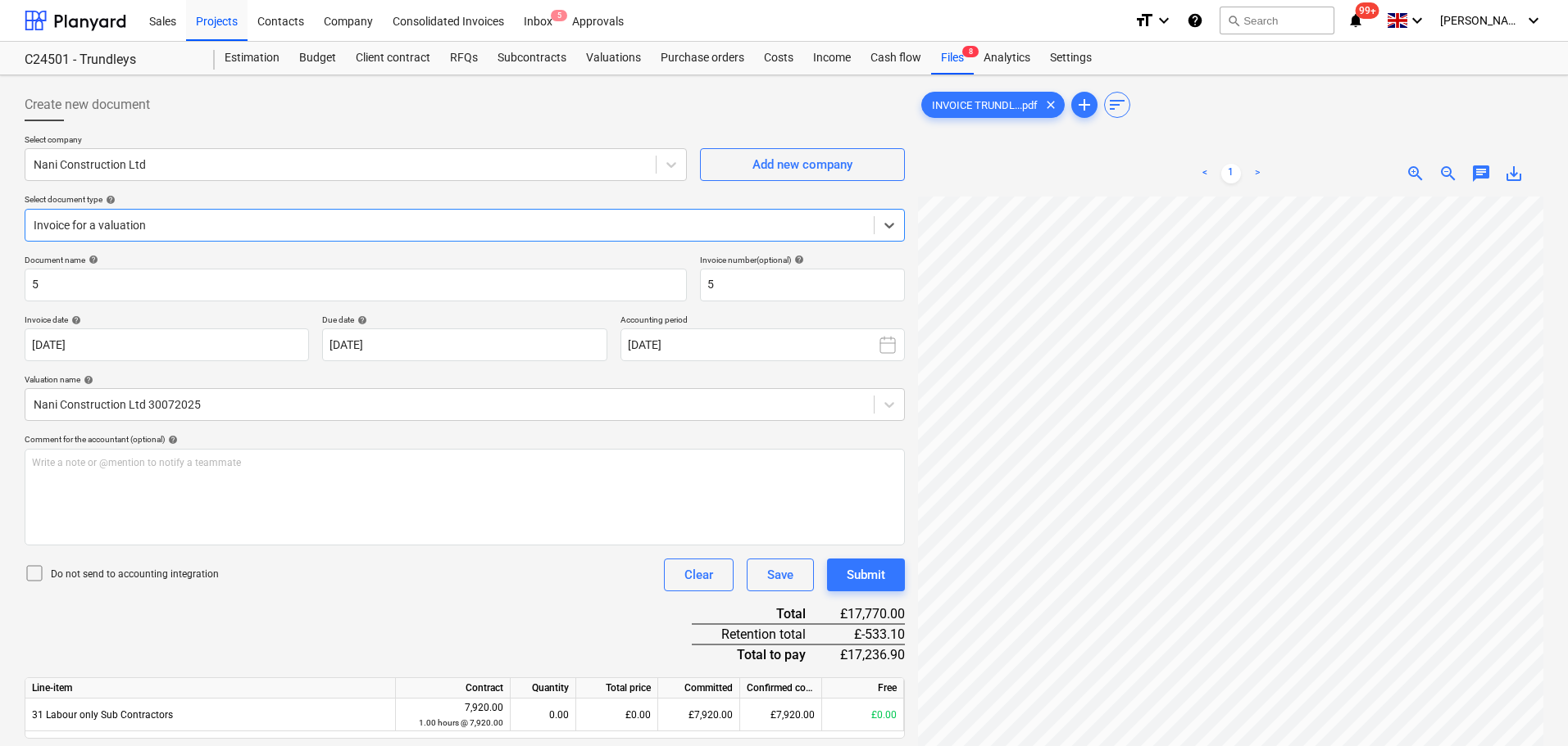
click at [862, 222] on div at bounding box center [450, 225] width 832 height 16
click at [931, 46] on div "Files 8" at bounding box center [951, 58] width 43 height 33
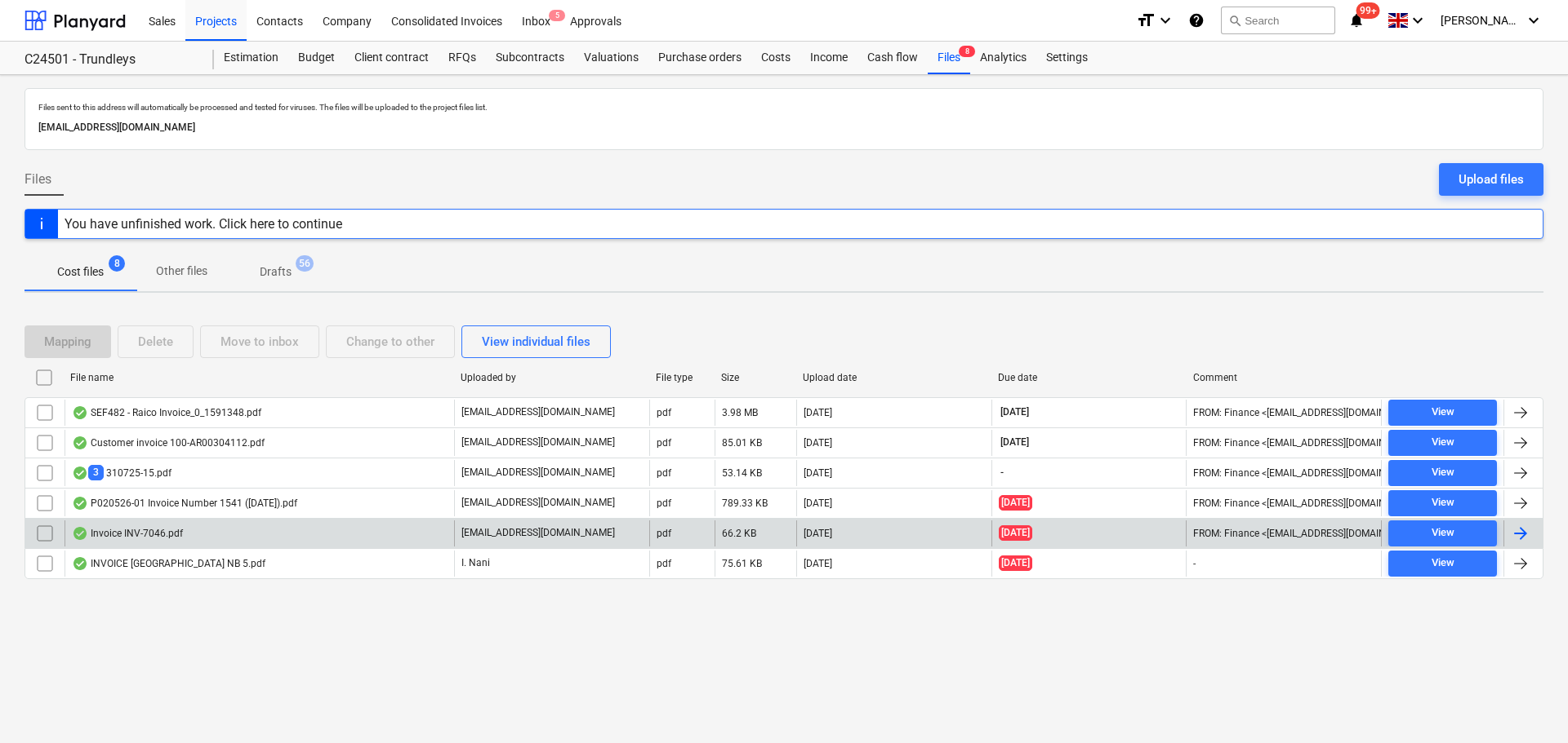
click at [179, 530] on div "Invoice INV-7046.pdf" at bounding box center [127, 534] width 111 height 13
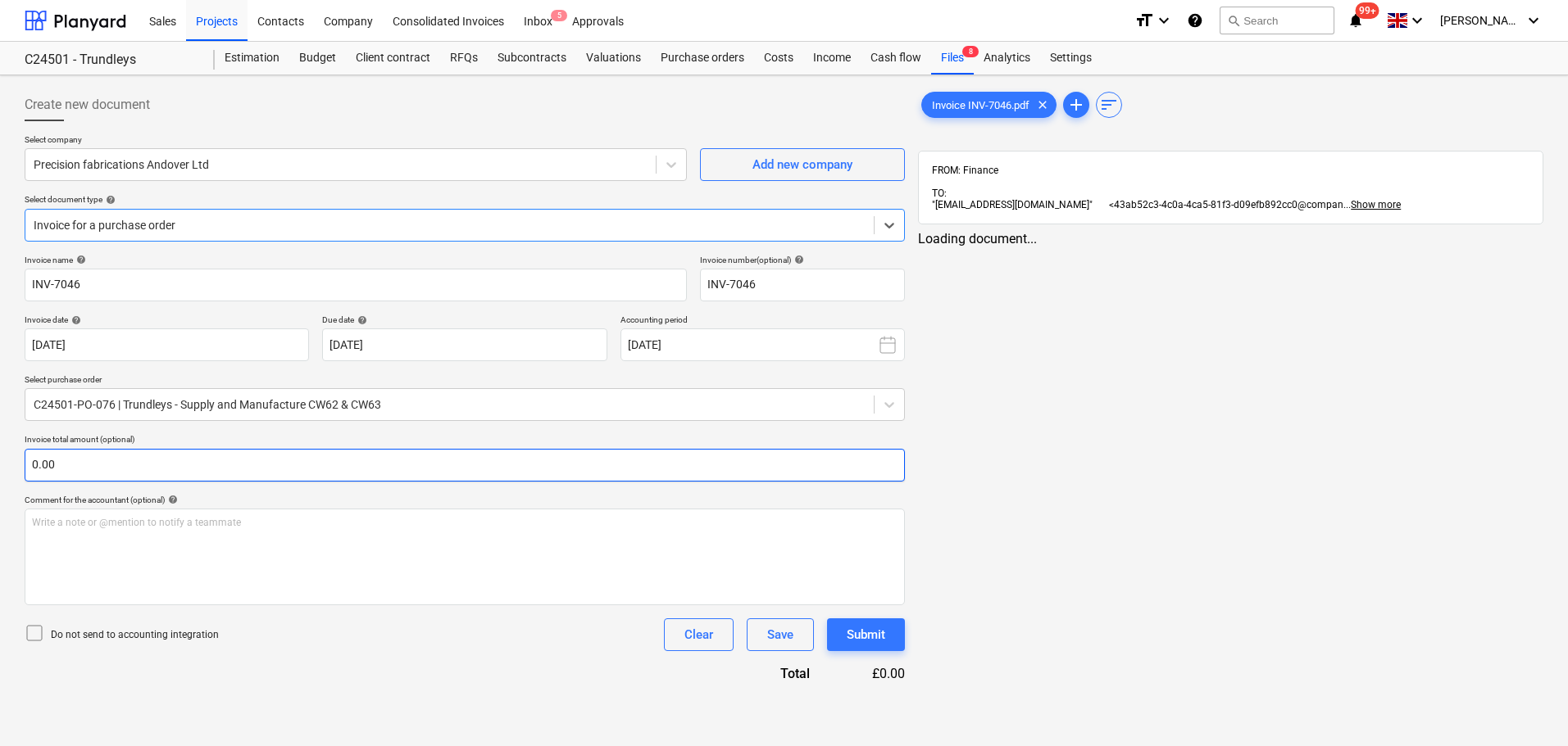
type input "INV-7046"
type input "26 Jun 2025"
type input "[DATE]"
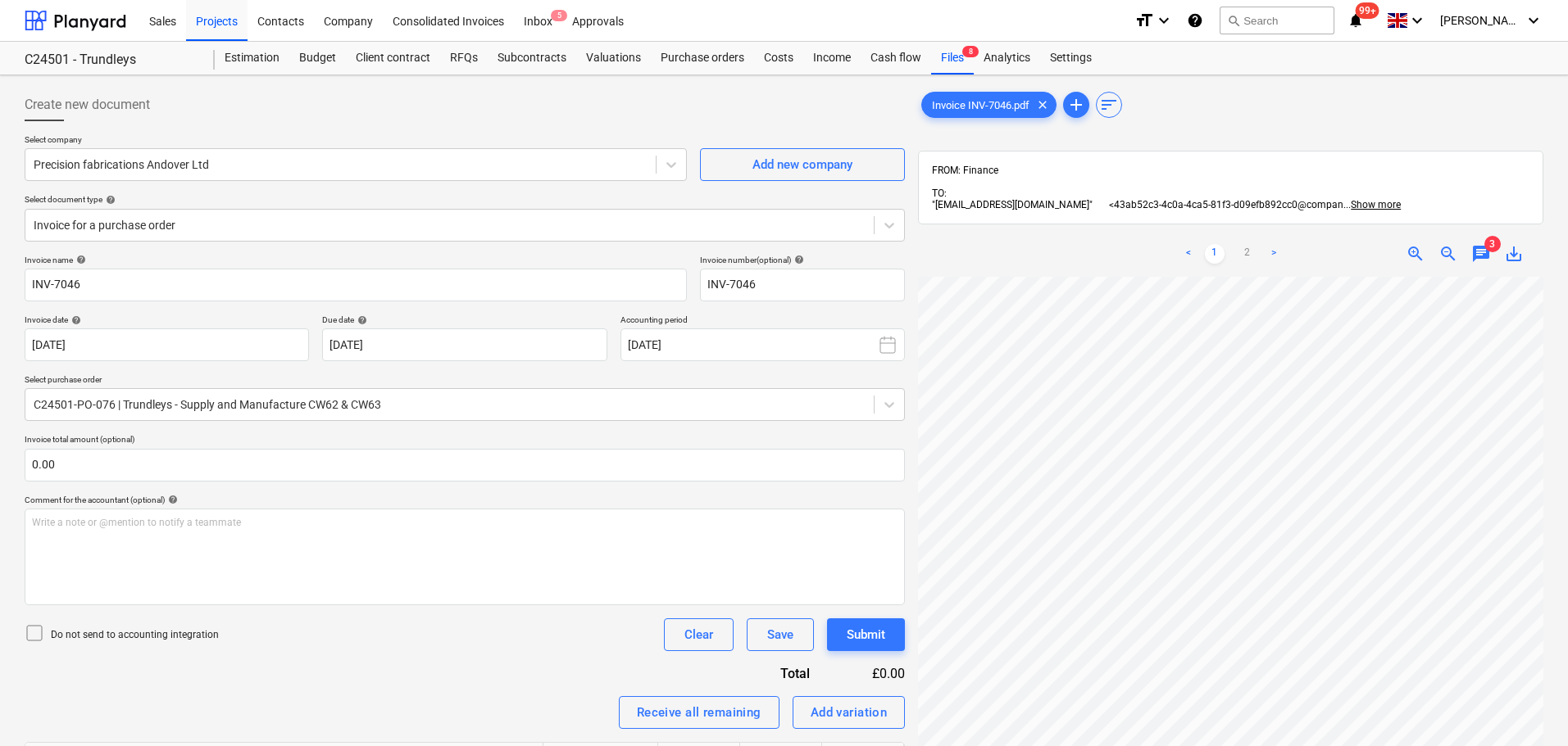
click at [1479, 240] on div "< 1 2 > zoom_in zoom_out chat 3 save_alt" at bounding box center [1230, 253] width 625 height 46
click at [1483, 248] on span "chat" at bounding box center [1481, 253] width 20 height 20
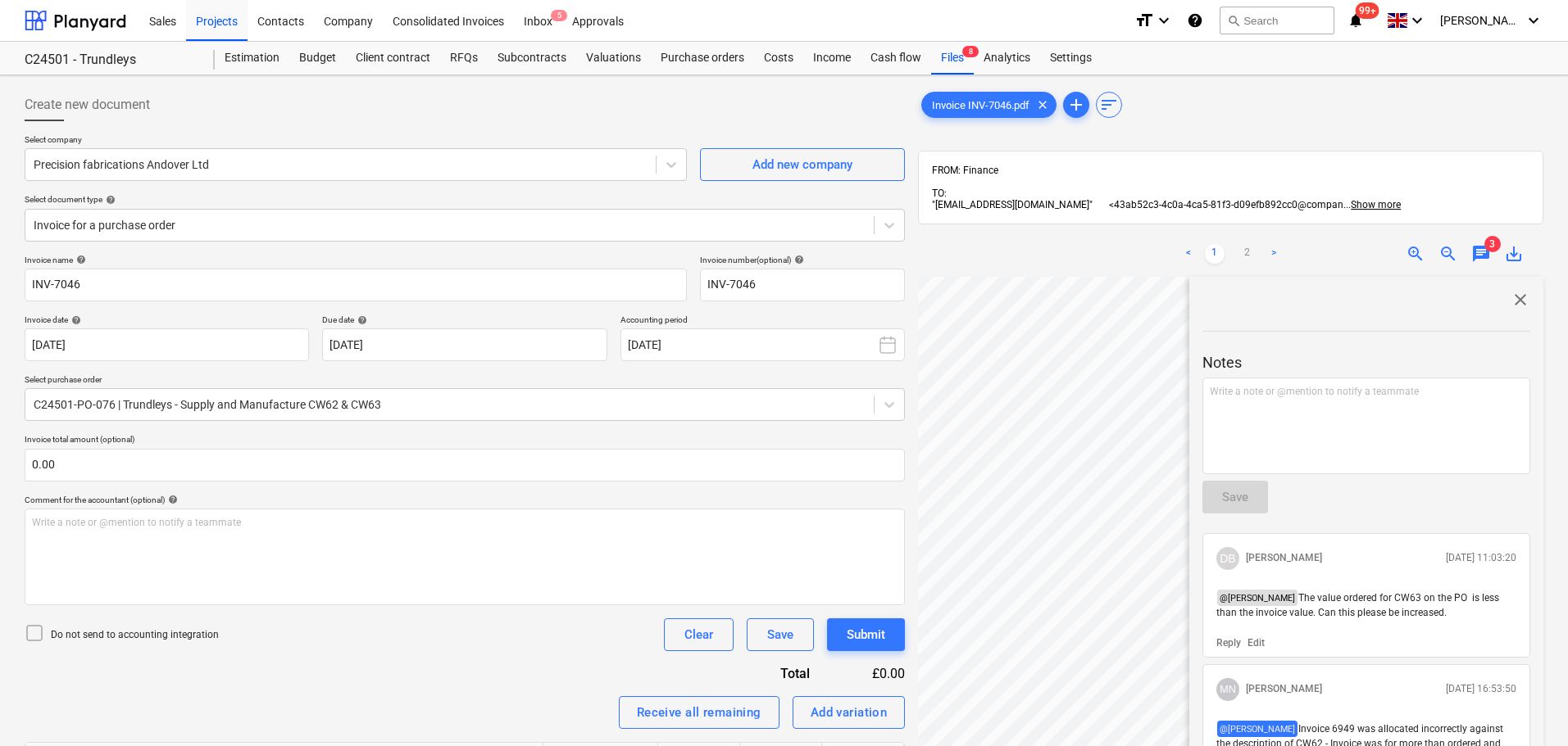
click at [1517, 298] on span "close" at bounding box center [1520, 300] width 20 height 20
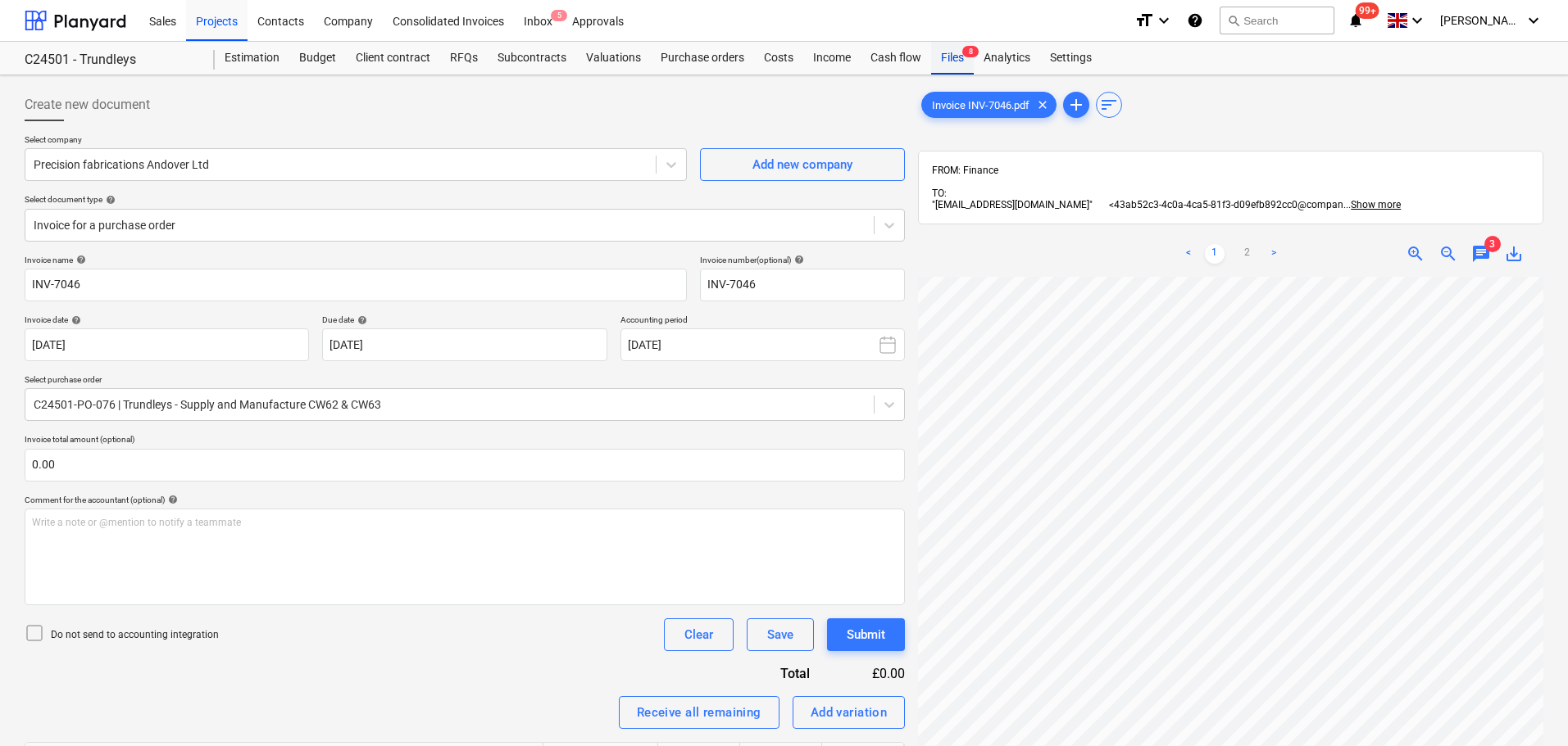
click at [943, 61] on div "Files 8" at bounding box center [951, 58] width 43 height 33
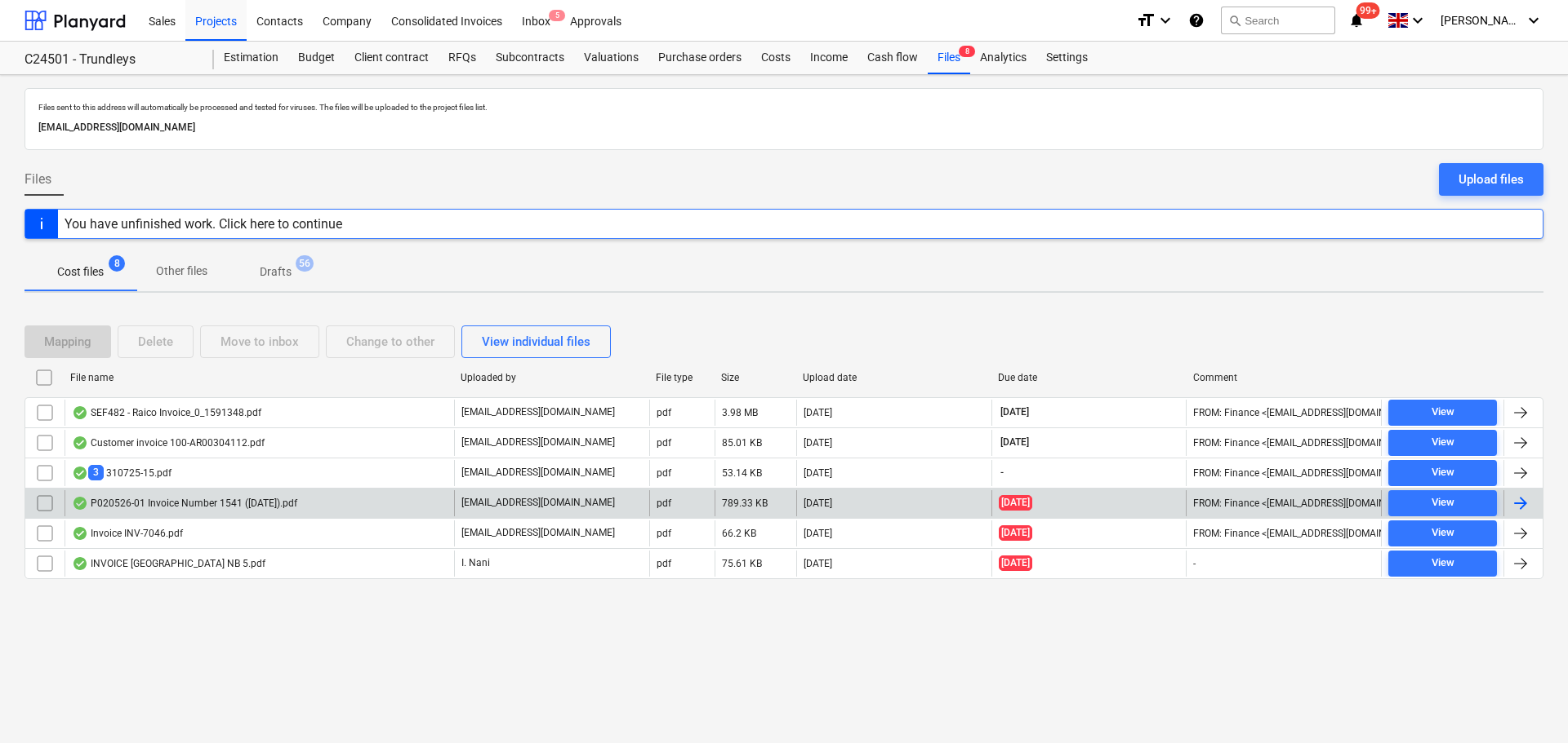
click at [255, 502] on div "P020526-01 Invoice Number 1541 ([DATE]).pdf" at bounding box center [184, 504] width 225 height 13
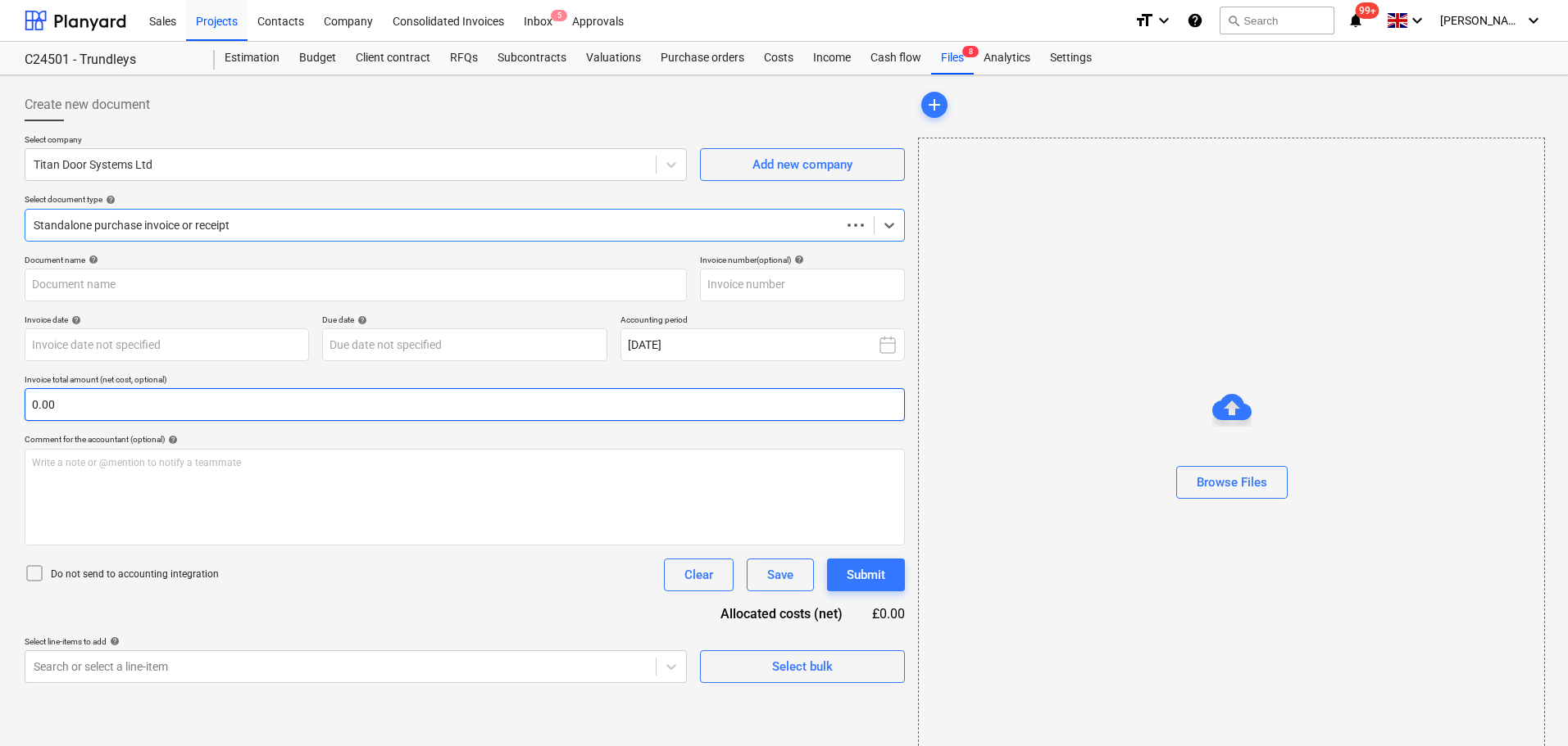
type input "INV-1541"
type input "17 Jul 2025"
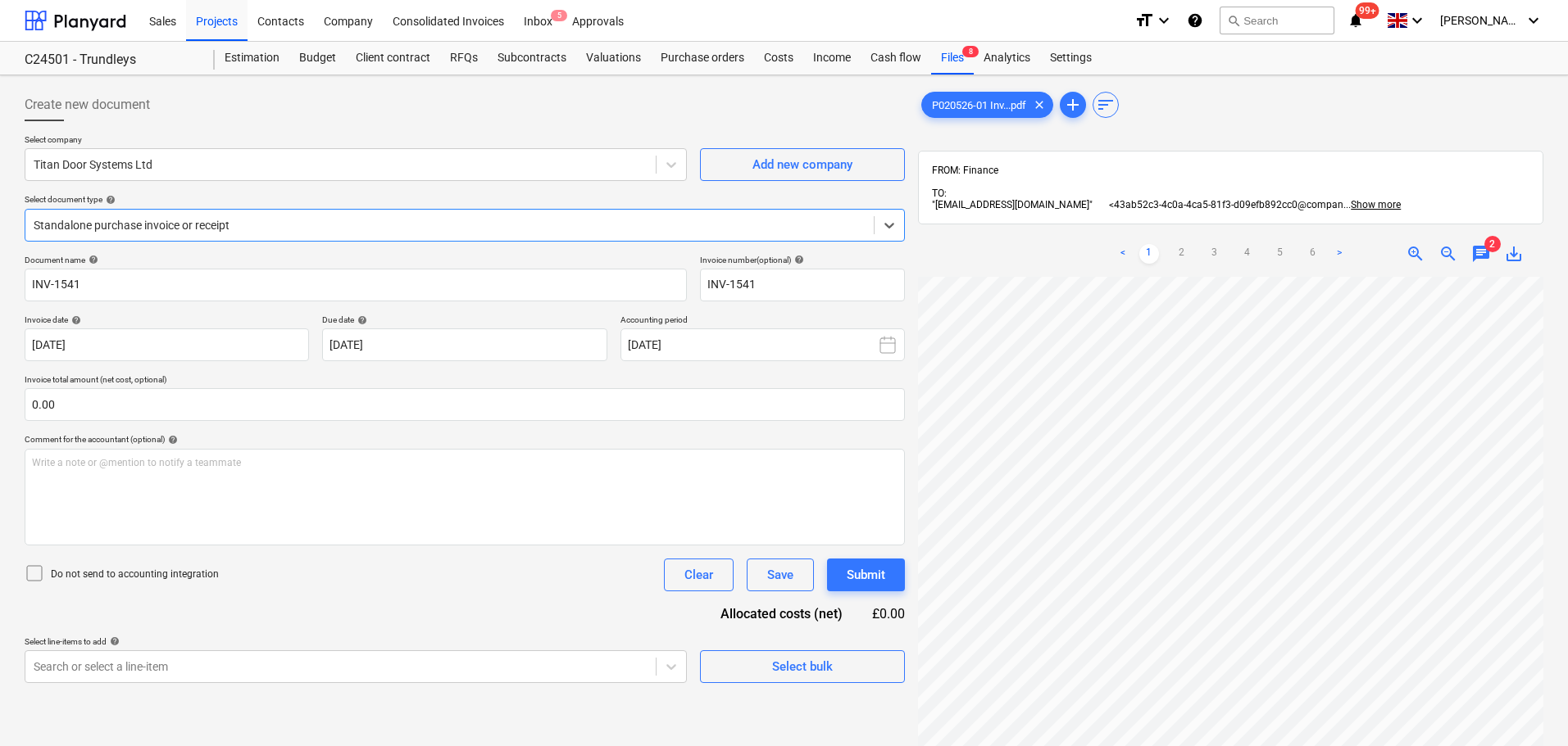
click at [1490, 257] on div "chat" at bounding box center [1481, 253] width 33 height 20
click at [1471, 243] on div "< 1 2 3 4 5 6 > zoom_in zoom_out chat 2 save_alt" at bounding box center [1230, 253] width 625 height 46
click at [1477, 249] on span "chat" at bounding box center [1481, 253] width 20 height 20
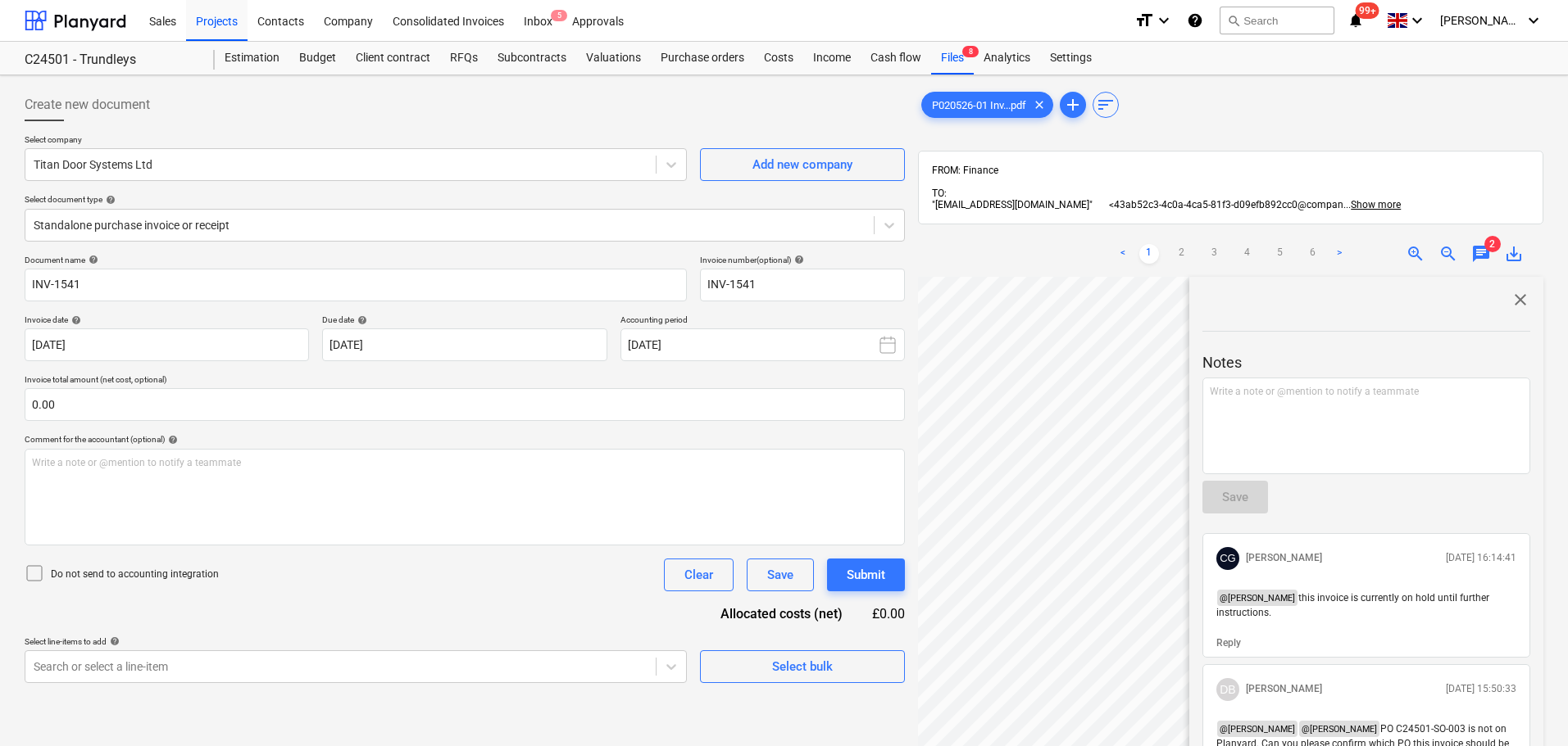
click at [1479, 252] on span "chat" at bounding box center [1481, 253] width 20 height 20
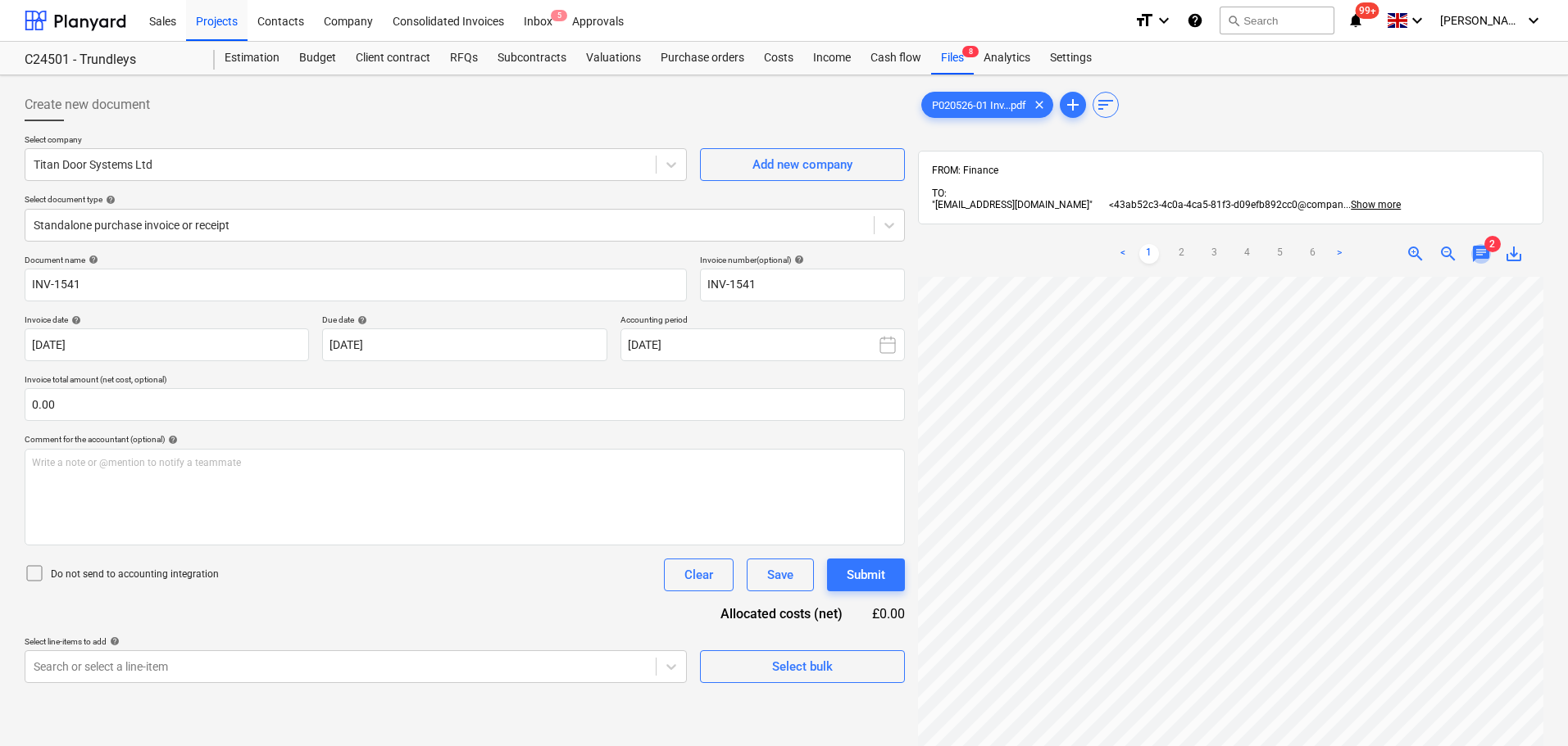
click at [1479, 252] on span "chat" at bounding box center [1481, 253] width 20 height 20
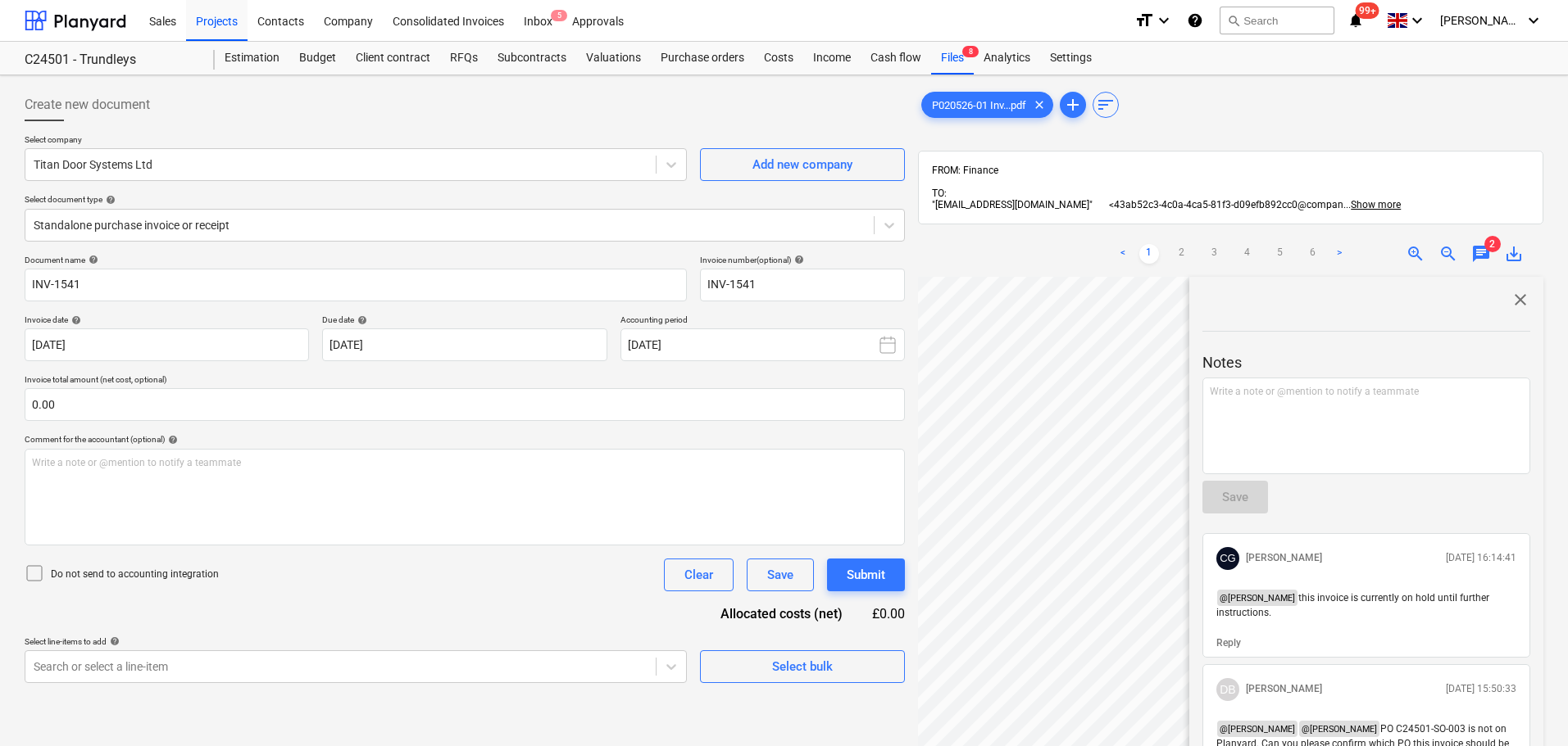
click at [1484, 233] on div "< 1 2 3 4 5 6 > zoom_in zoom_out chat 2 save_alt" at bounding box center [1230, 253] width 625 height 46
click at [1480, 254] on span "chat" at bounding box center [1481, 253] width 20 height 20
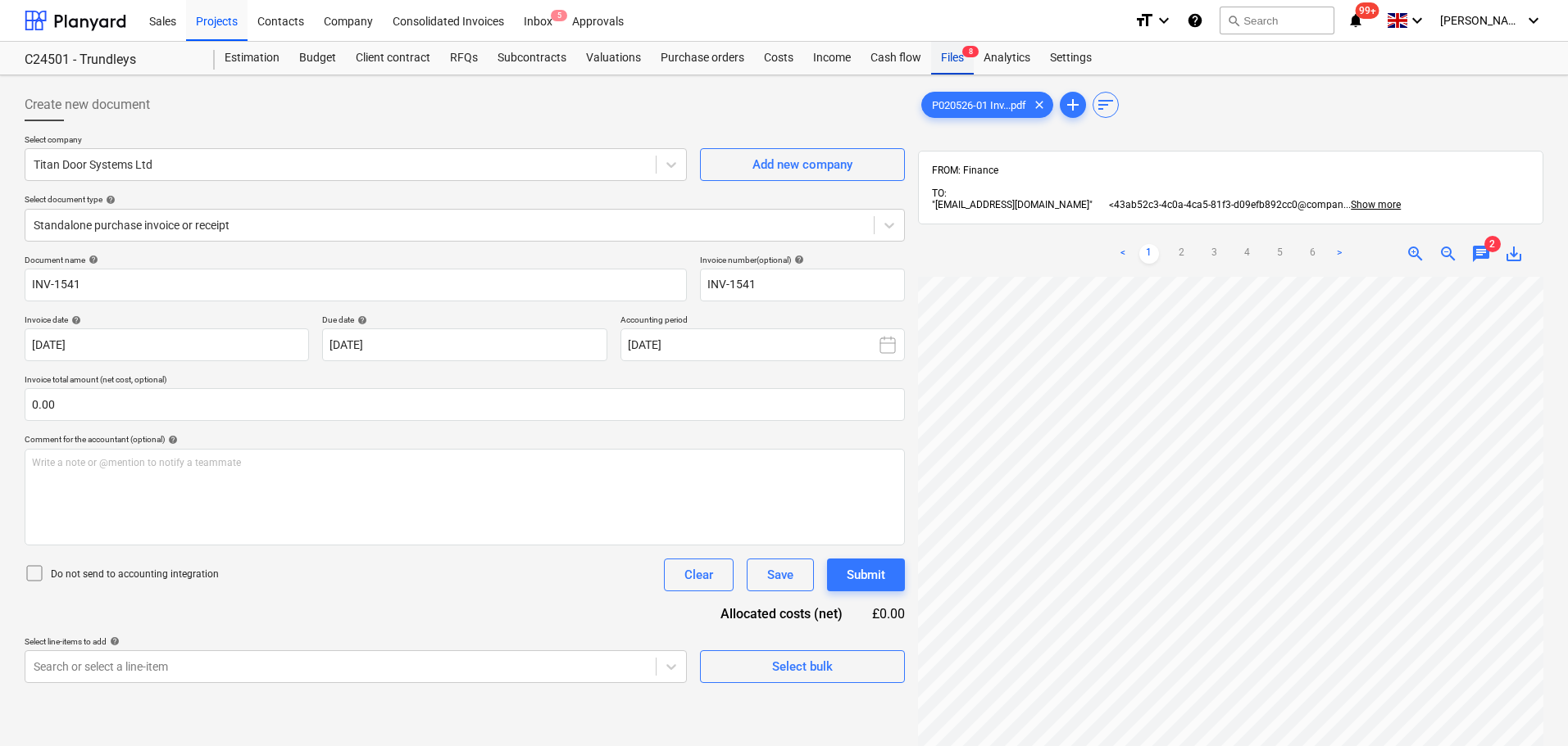
click at [966, 61] on div "Files 8" at bounding box center [951, 58] width 43 height 33
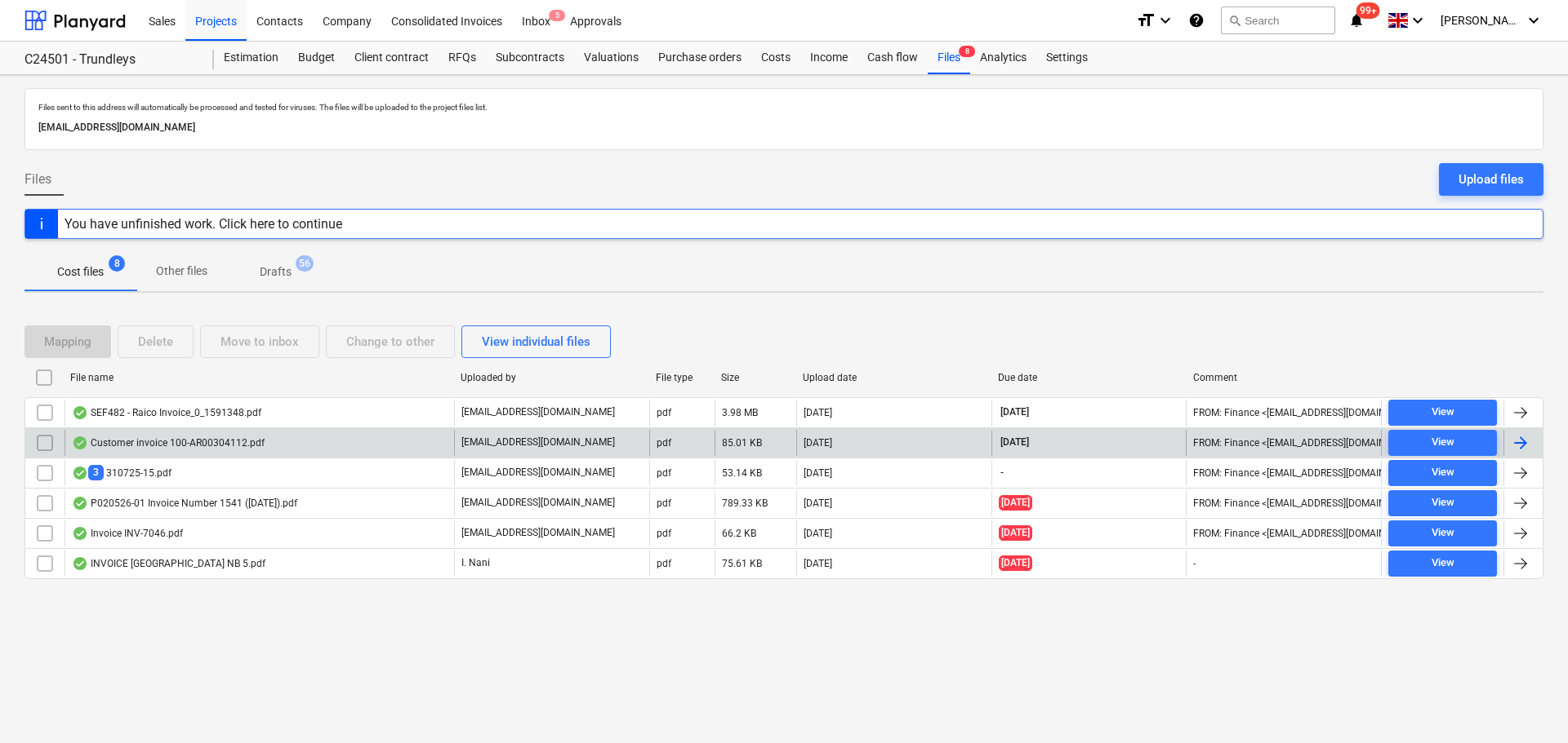
click at [222, 444] on div "Customer invoice 100-AR00304112.pdf" at bounding box center [168, 444] width 193 height 13
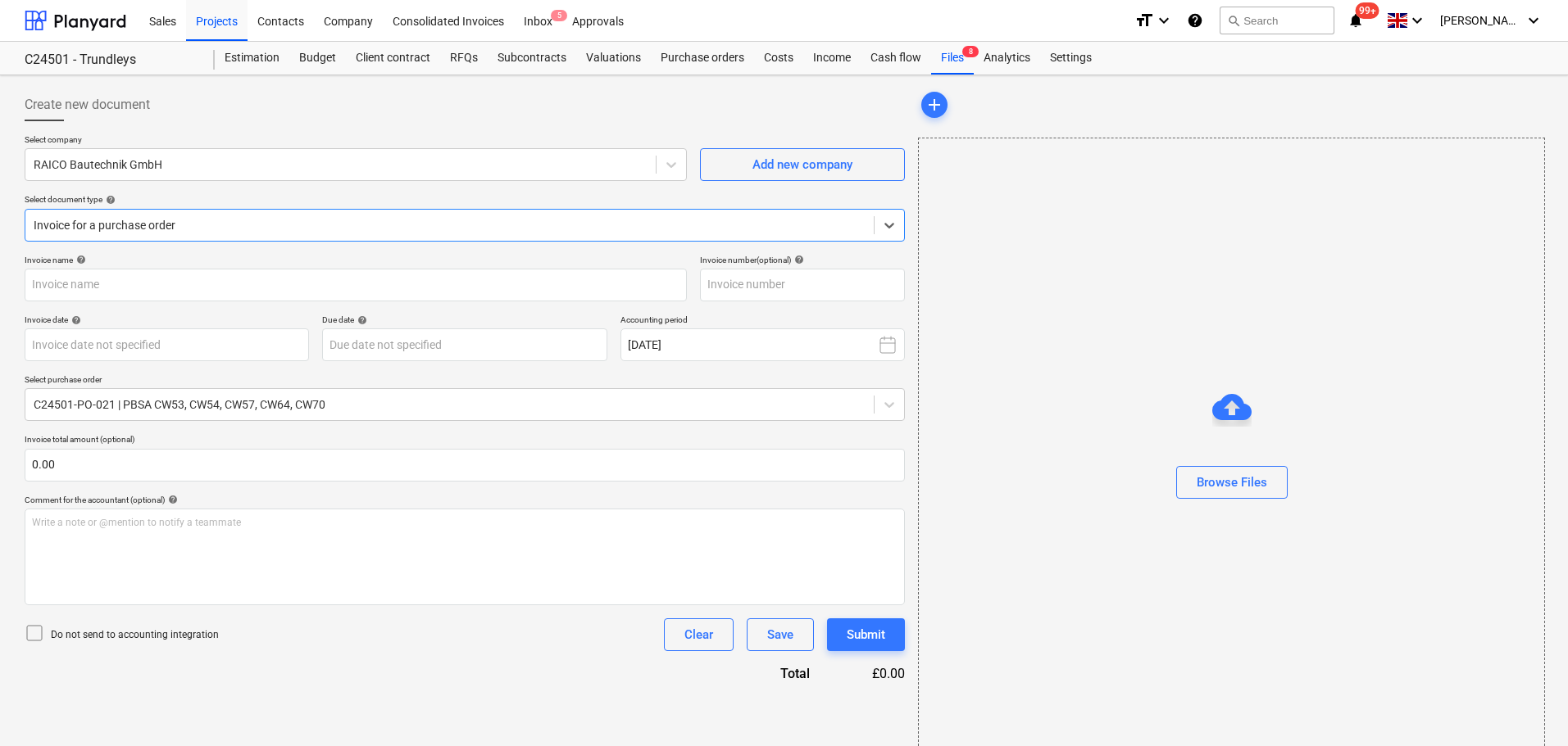
type input "AR00304112"
type input "[DATE]"
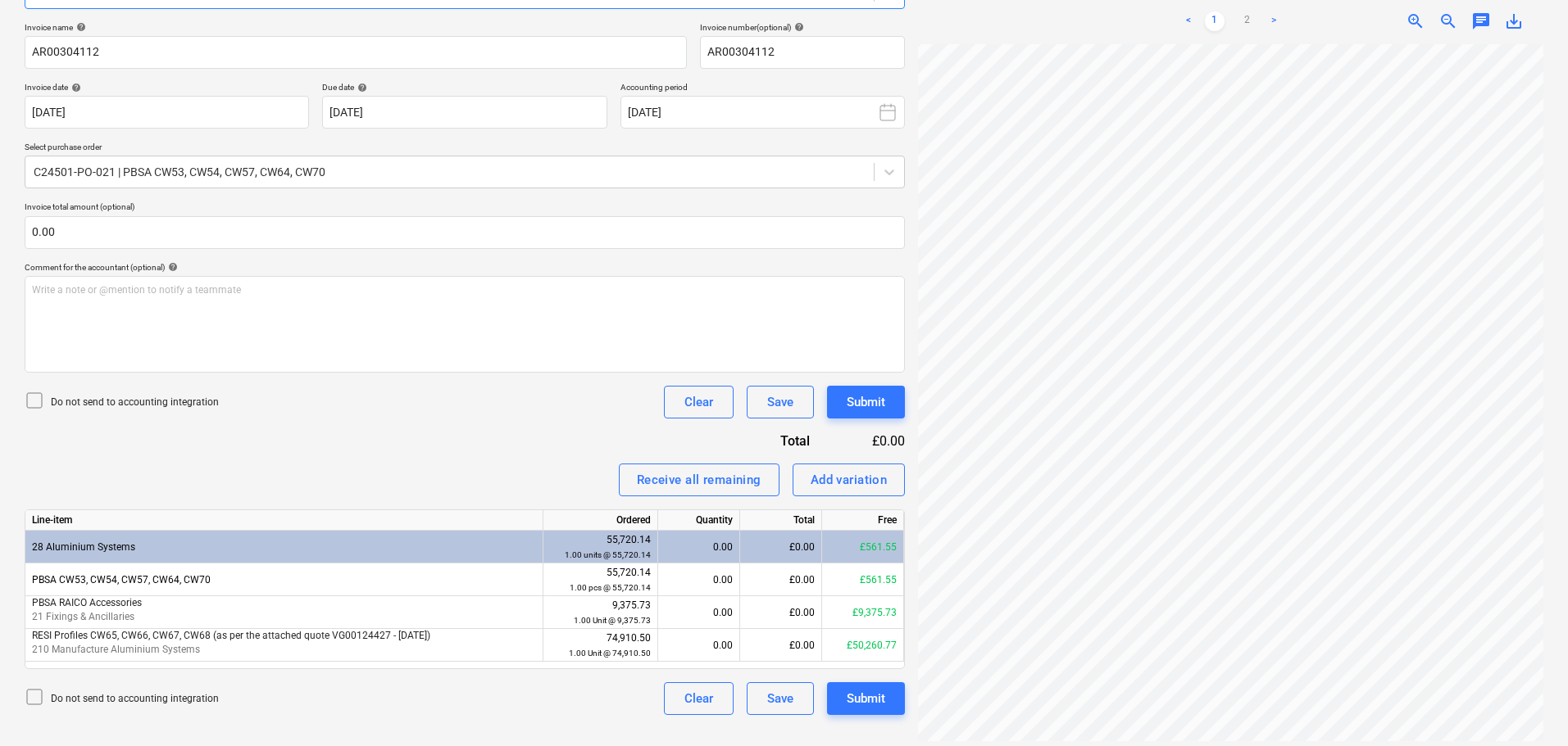
scroll to position [346, 115]
click at [1245, 3] on div "Fetching purchase order failed" at bounding box center [1245, 17] width 188 height 33
click at [1215, 12] on div "Fetching purchase order failed" at bounding box center [1245, 17] width 175 height 20
click at [1251, 12] on div "Fetching purchase order failed" at bounding box center [1245, 17] width 175 height 20
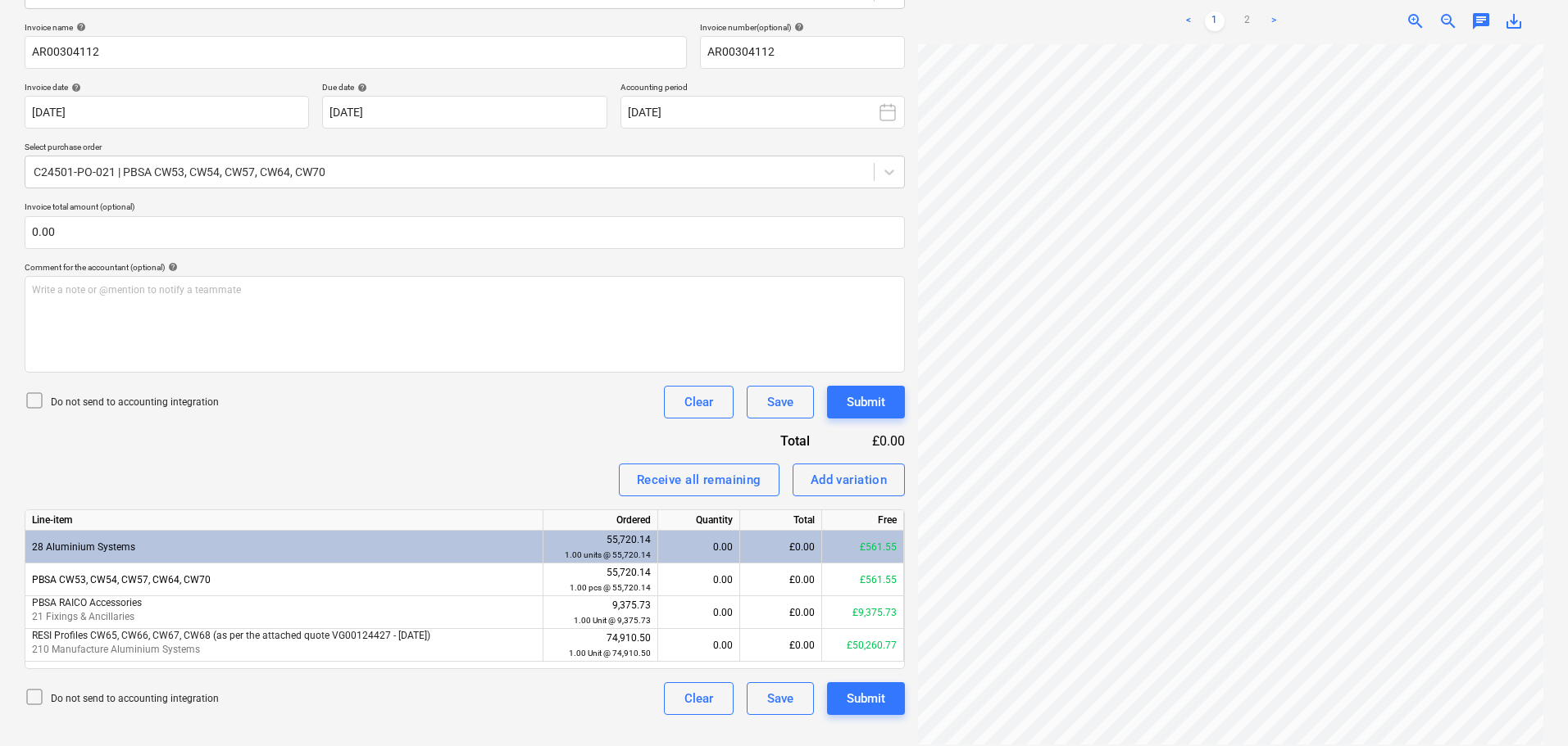
click at [1270, 5] on div "Fetching purchase order failed" at bounding box center [1245, 17] width 188 height 33
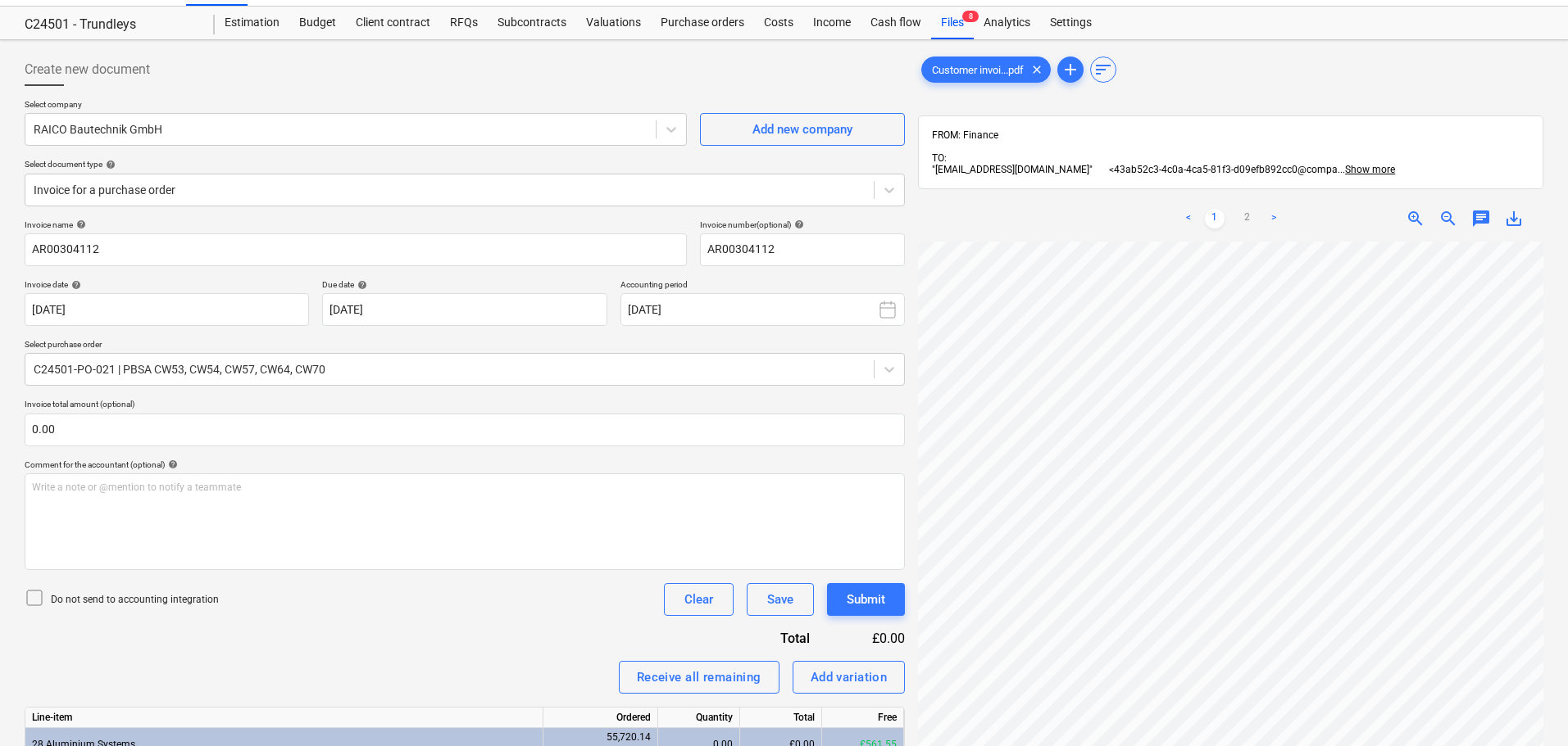
scroll to position [0, 0]
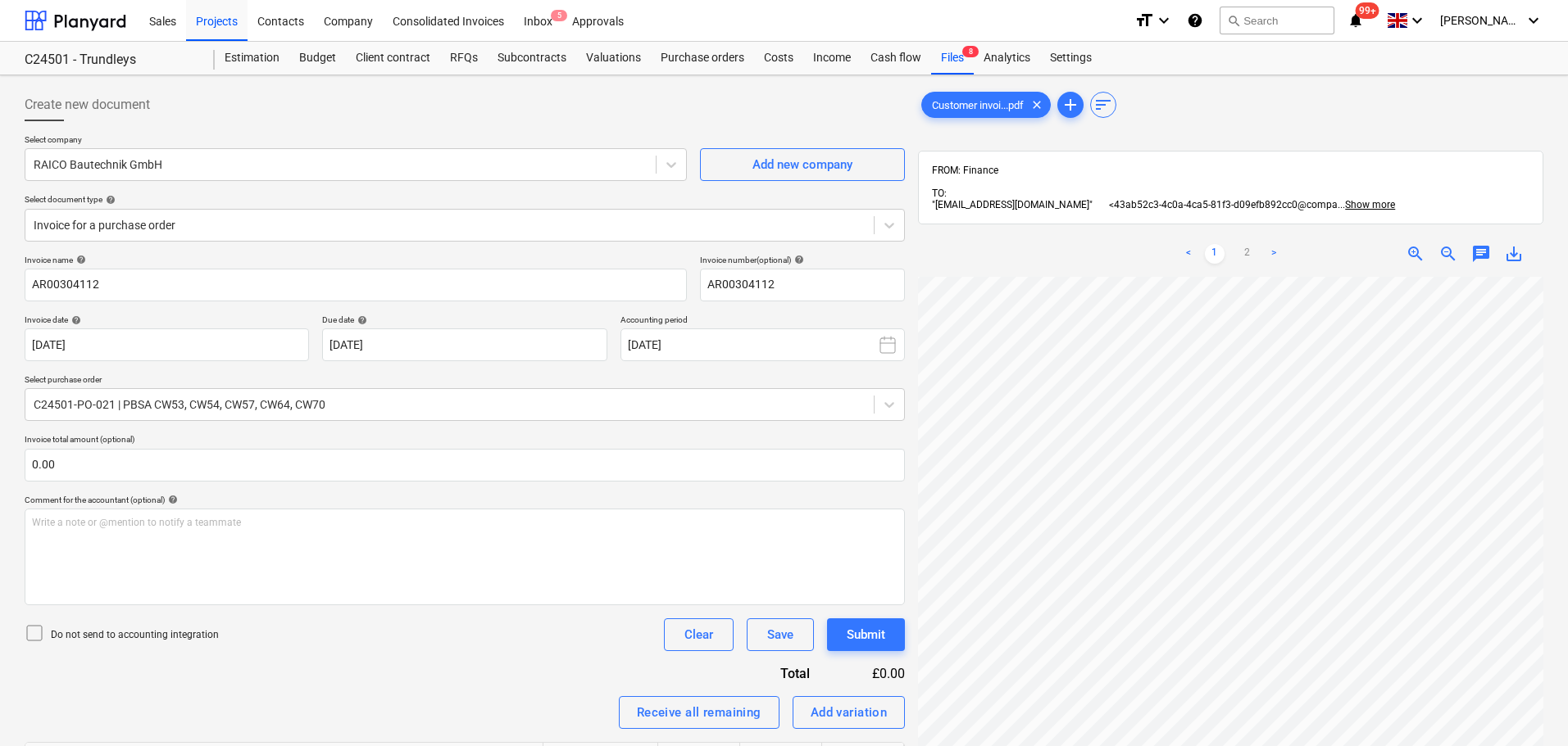
click at [1214, 248] on link "1" at bounding box center [1214, 253] width 20 height 20
click at [1244, 245] on link "2" at bounding box center [1247, 253] width 20 height 20
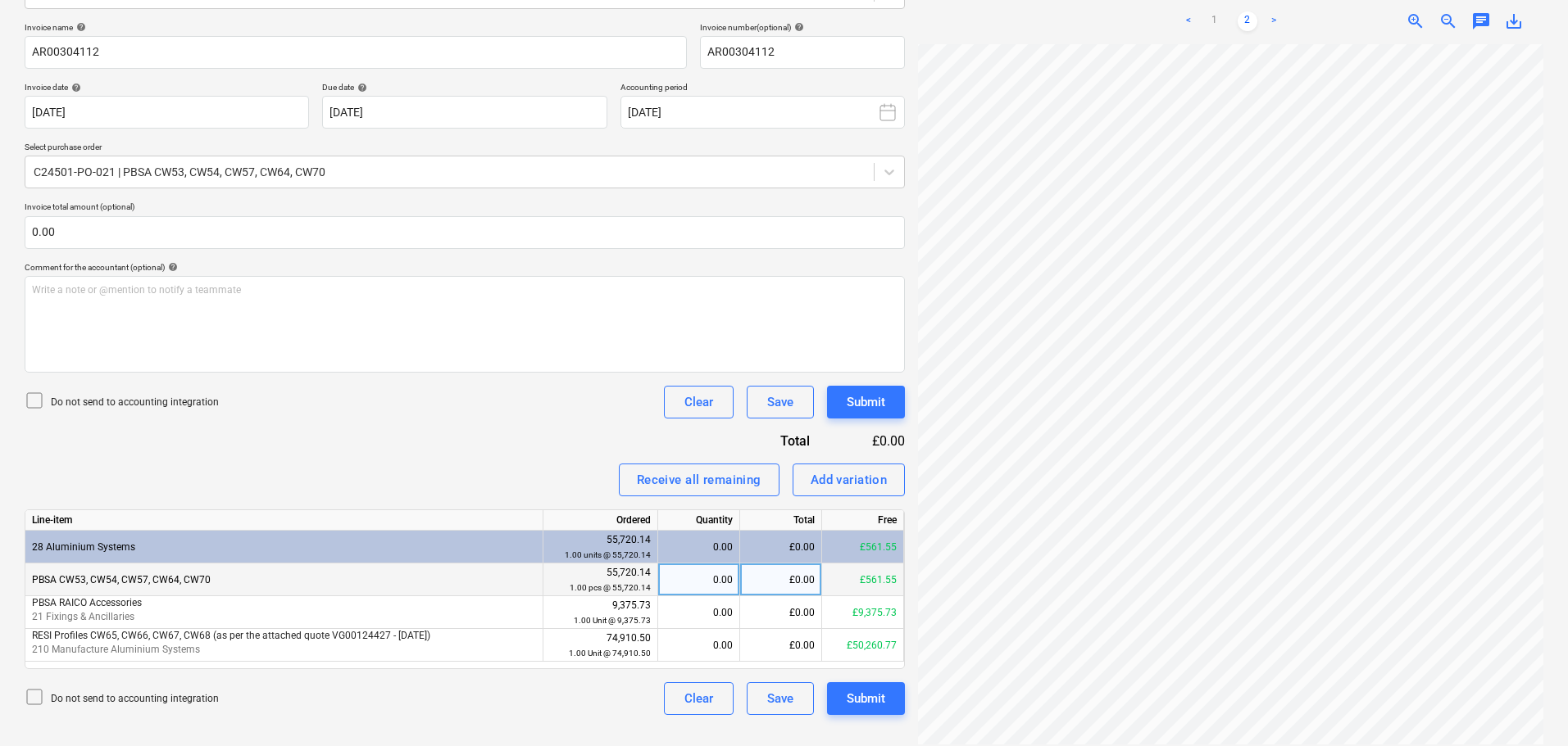
scroll to position [82, 115]
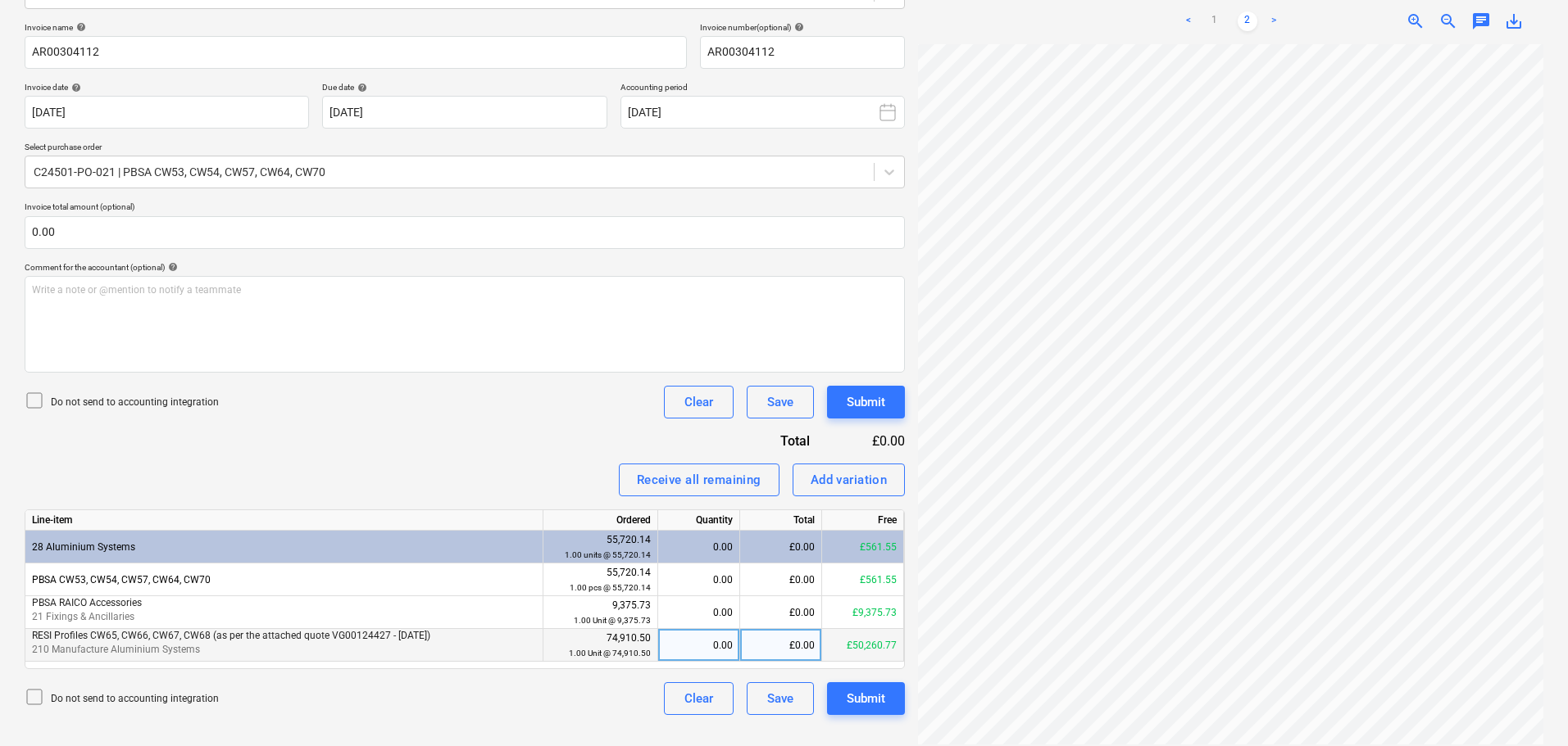
click at [795, 640] on div "£0.00" at bounding box center [781, 646] width 82 height 33
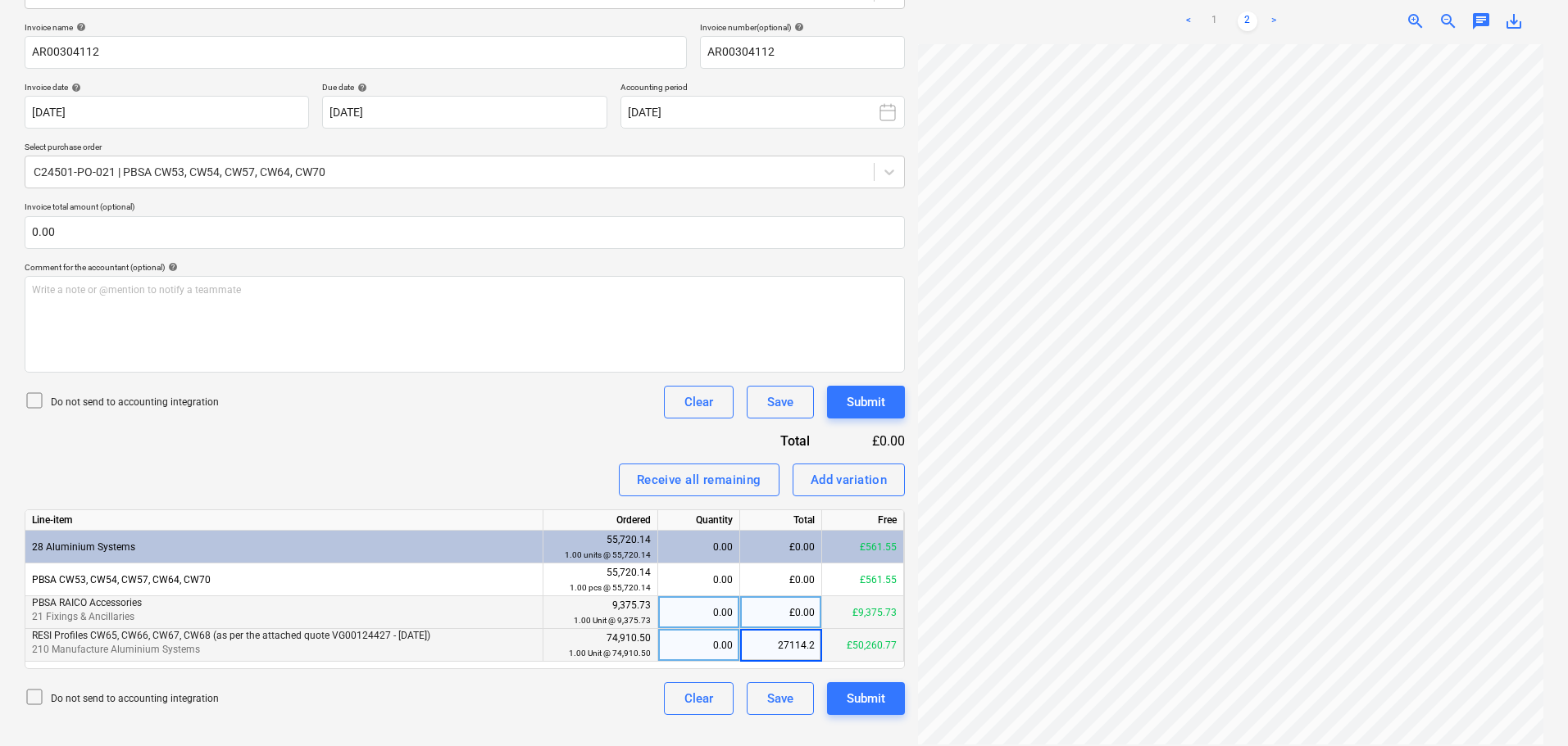
type input "27114.27"
click at [807, 613] on div "£0.00" at bounding box center [781, 613] width 82 height 33
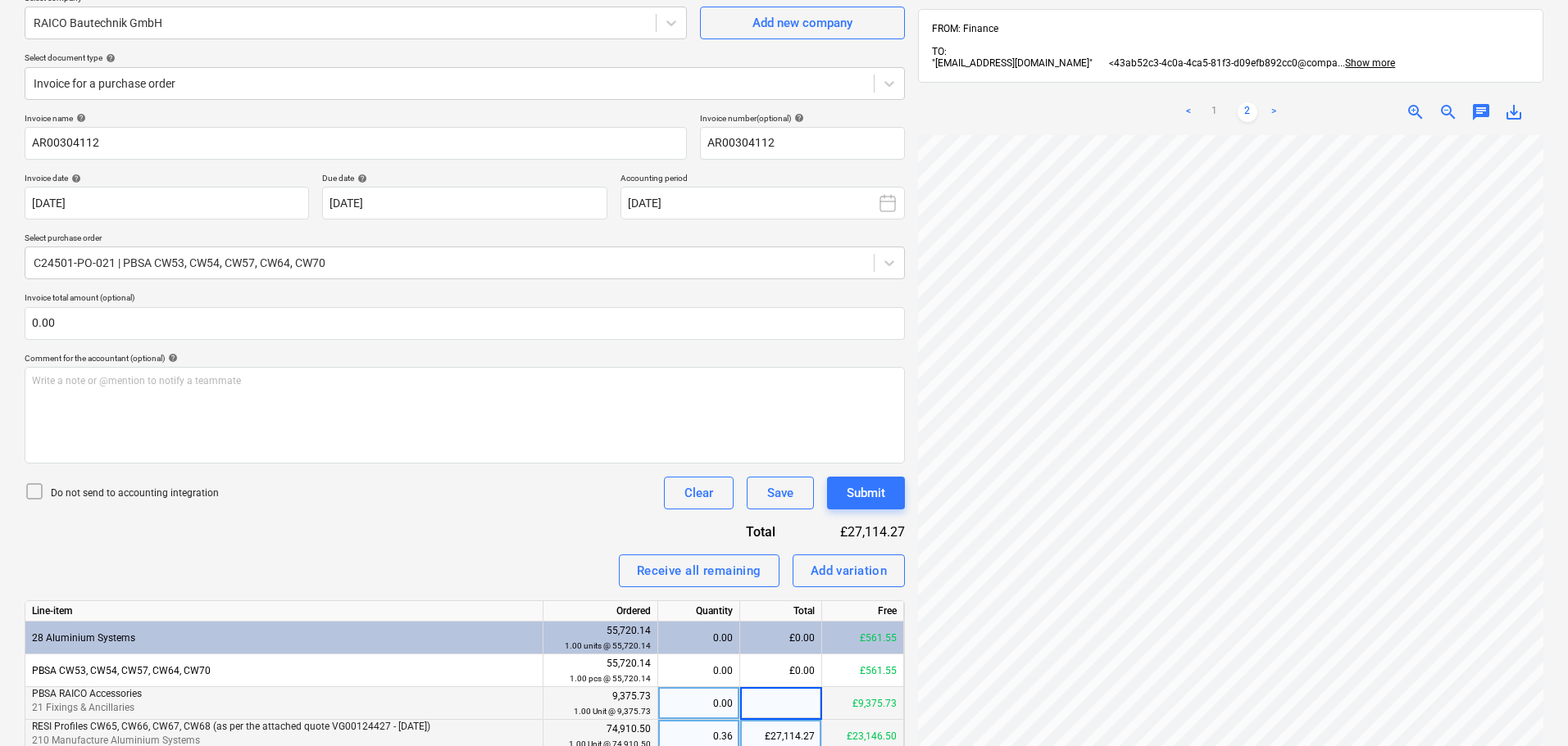
scroll to position [69, 0]
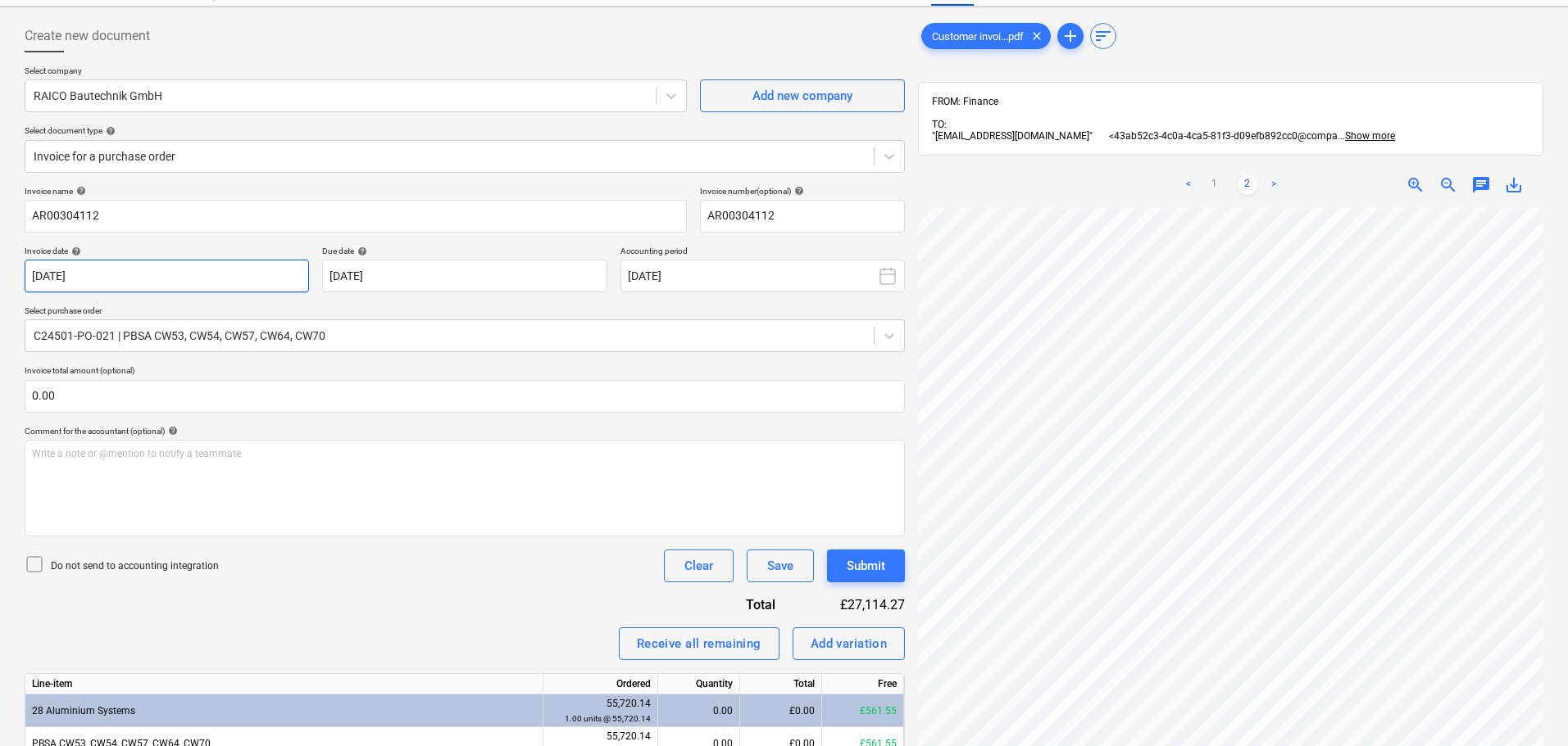
click at [112, 267] on input "[DATE]" at bounding box center [166, 276] width 285 height 33
click at [218, 286] on body "Sales Projects Contacts Company Consolidated Invoices Inbox 5 Approvals format_…" at bounding box center [784, 304] width 1568 height 746
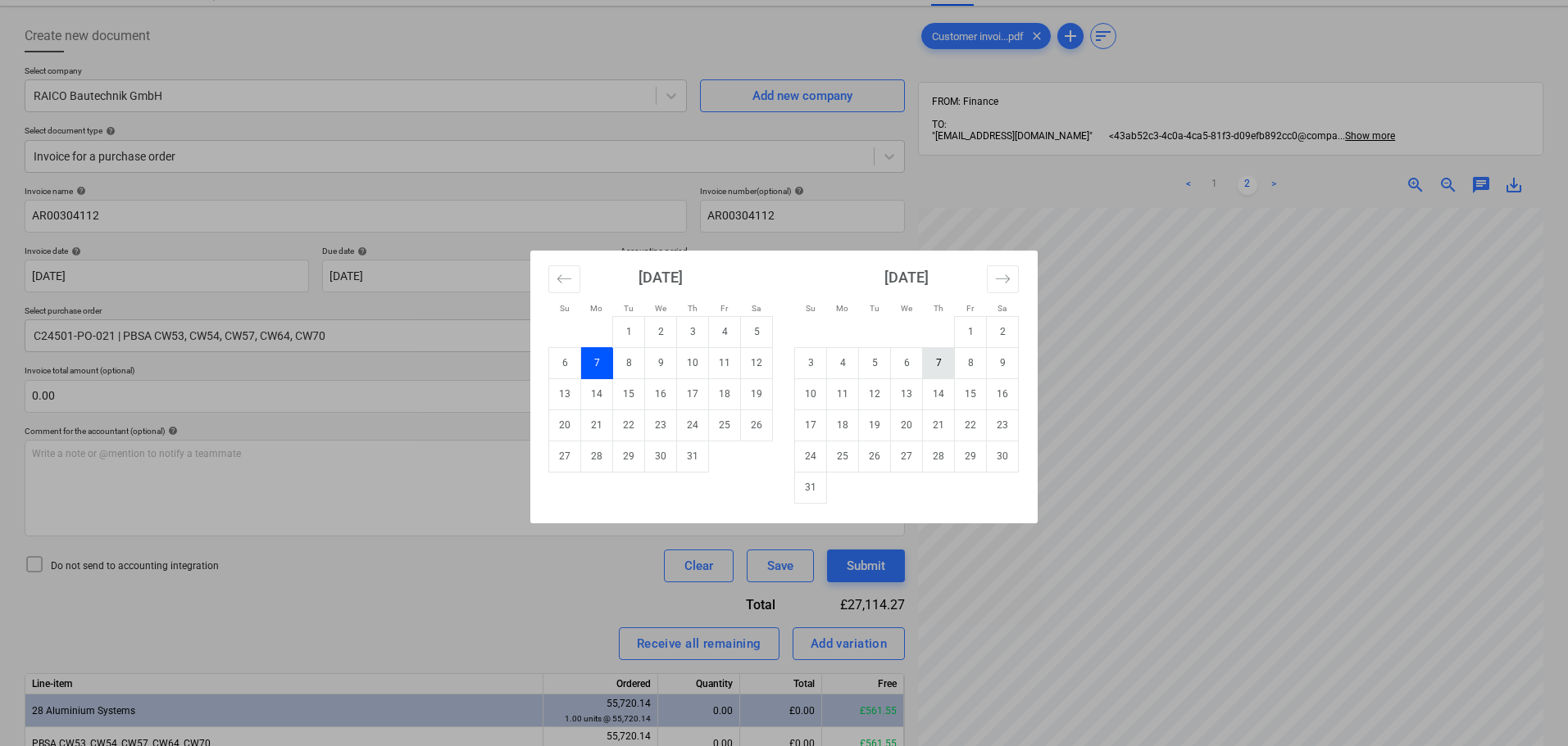
click at [931, 361] on td "7" at bounding box center [939, 362] width 32 height 31
type input "[DATE]"
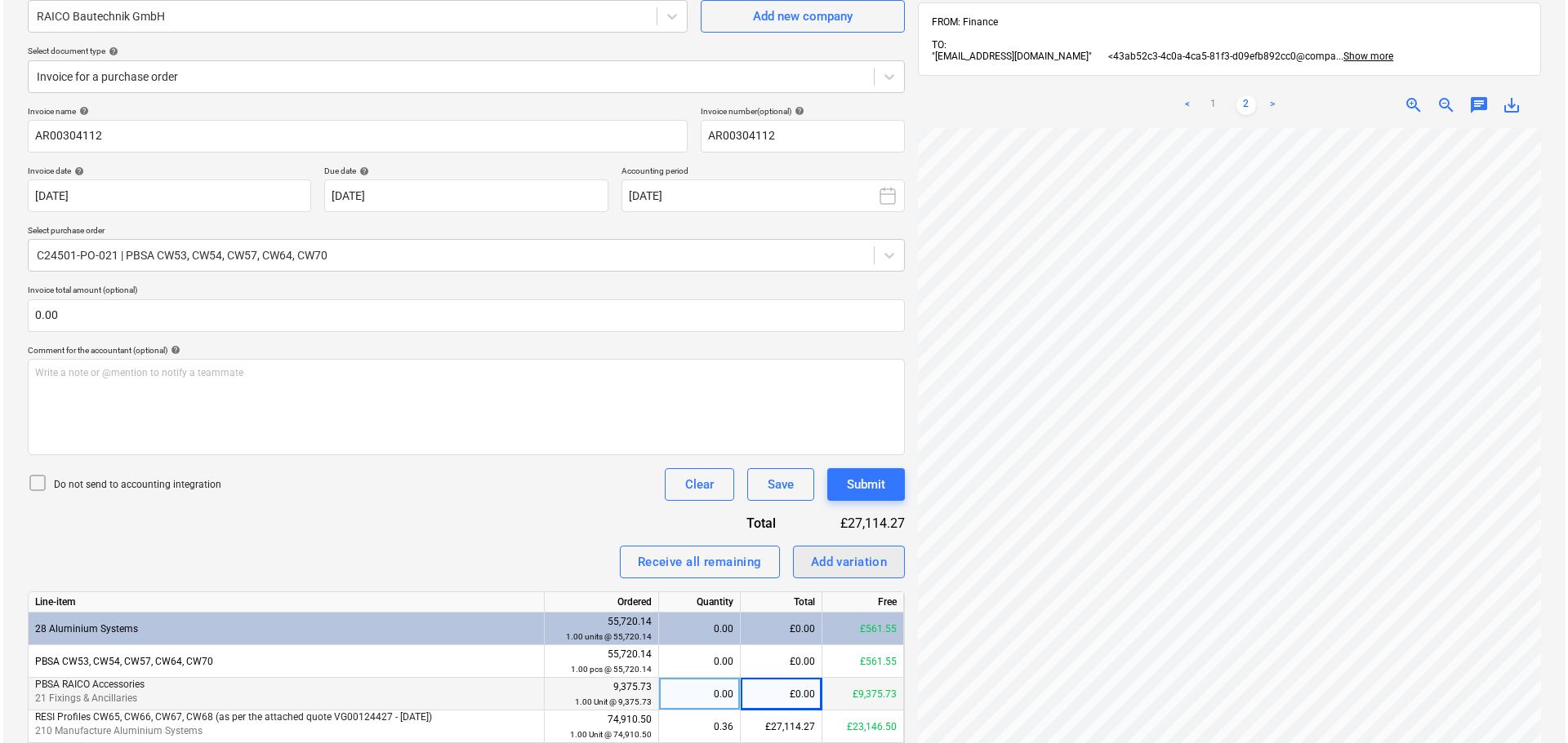
scroll to position [232, 0]
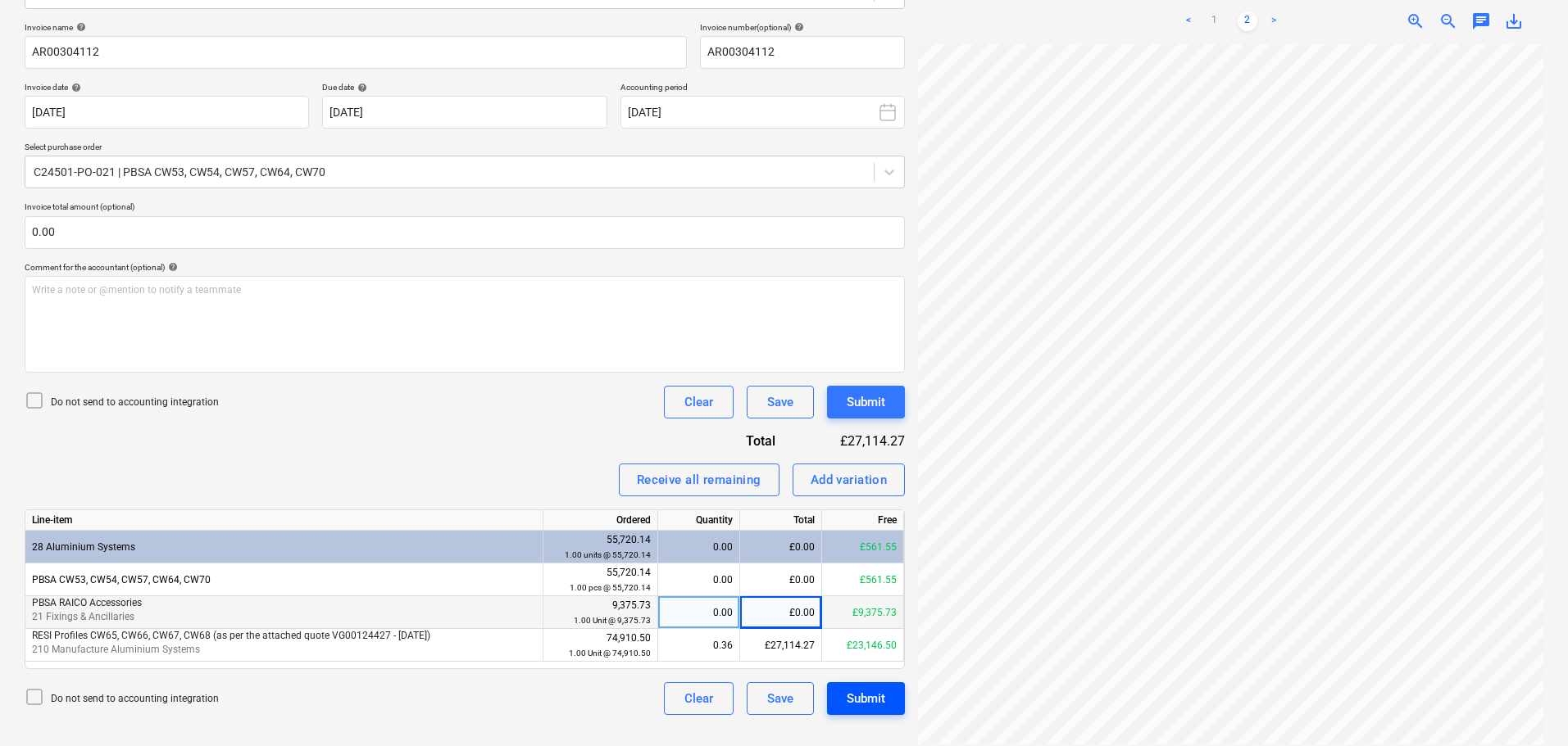
click at [867, 698] on div "Submit" at bounding box center [865, 699] width 39 height 22
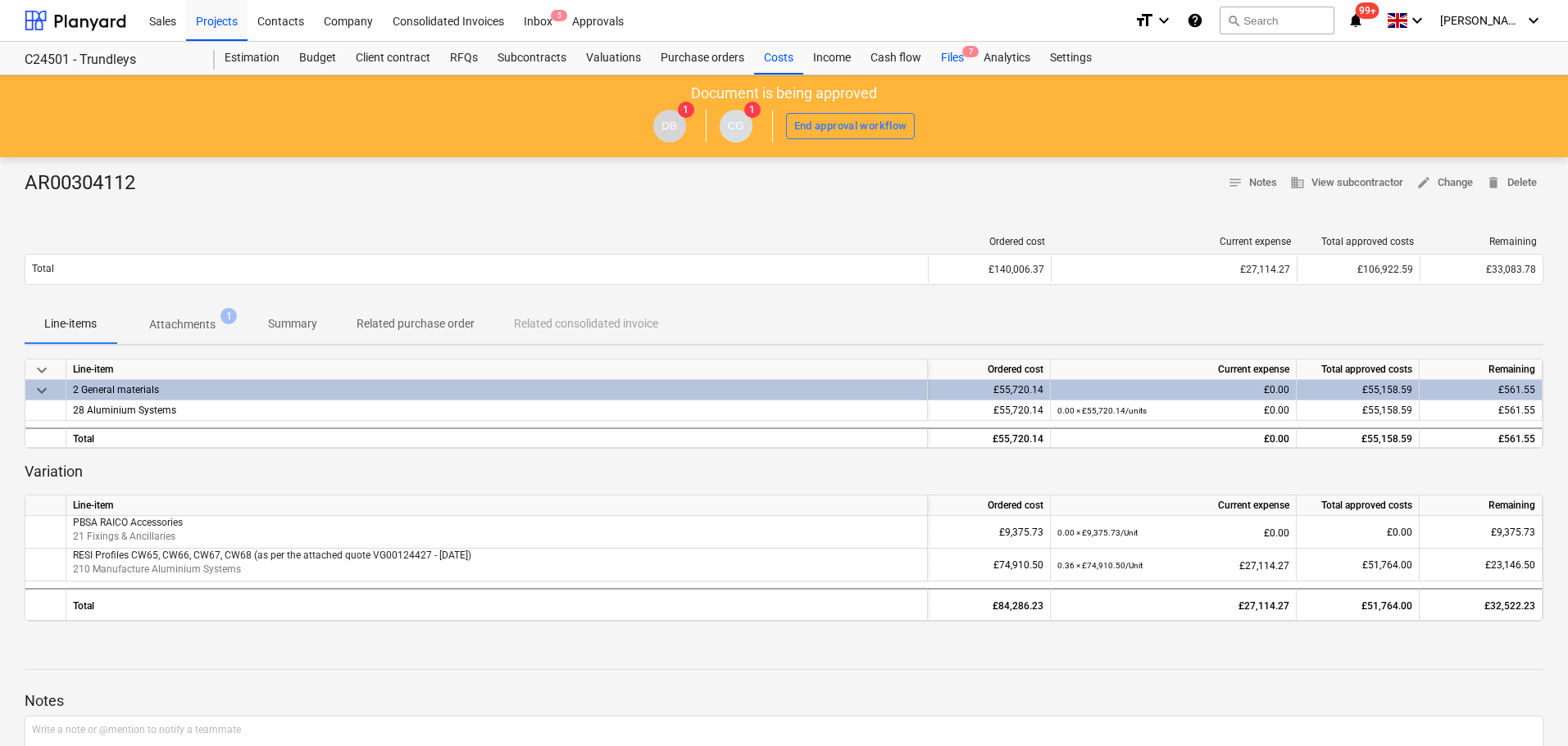
click at [950, 47] on div "Files 7" at bounding box center [951, 58] width 43 height 33
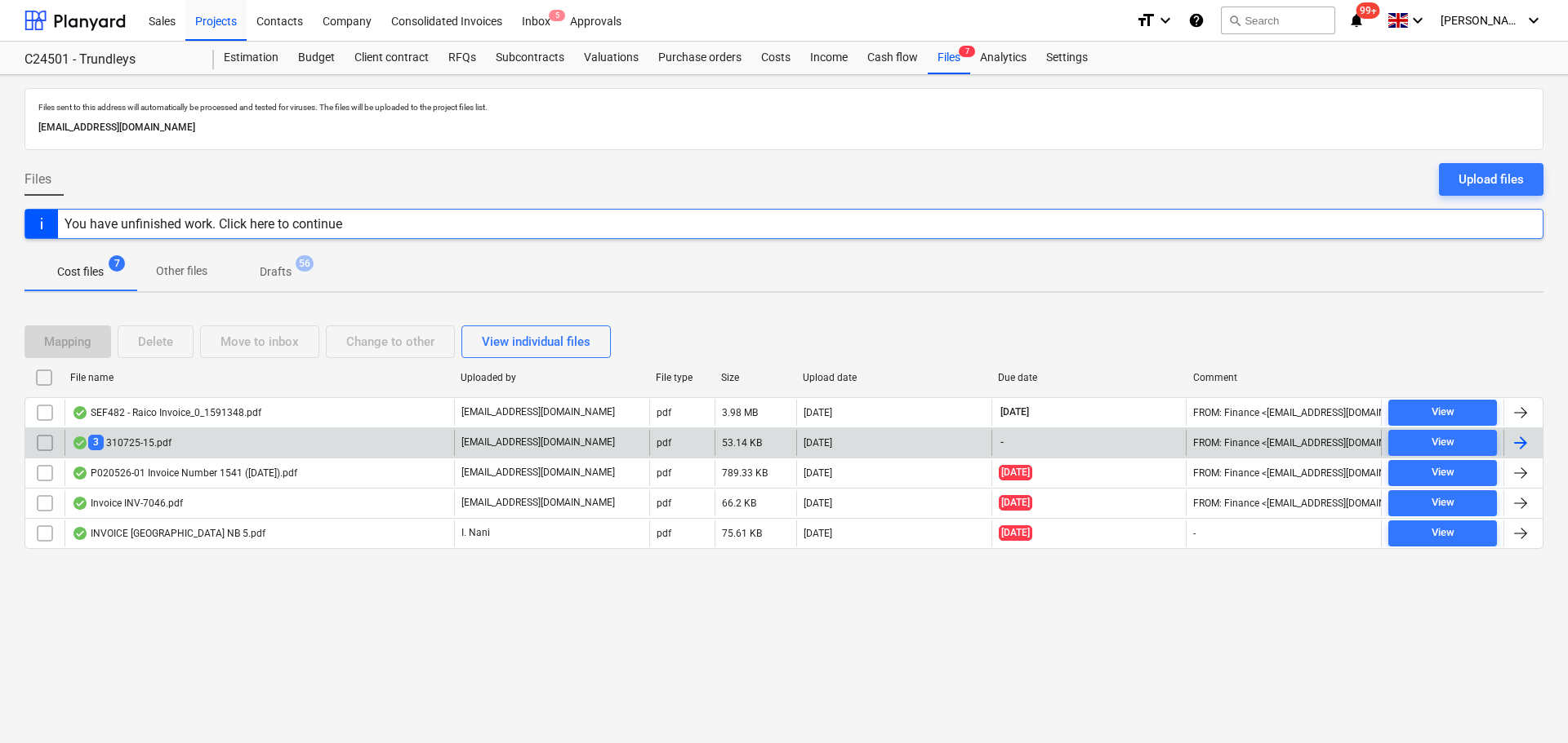
click at [162, 444] on div "3 310725-15.pdf" at bounding box center [122, 443] width 100 height 15
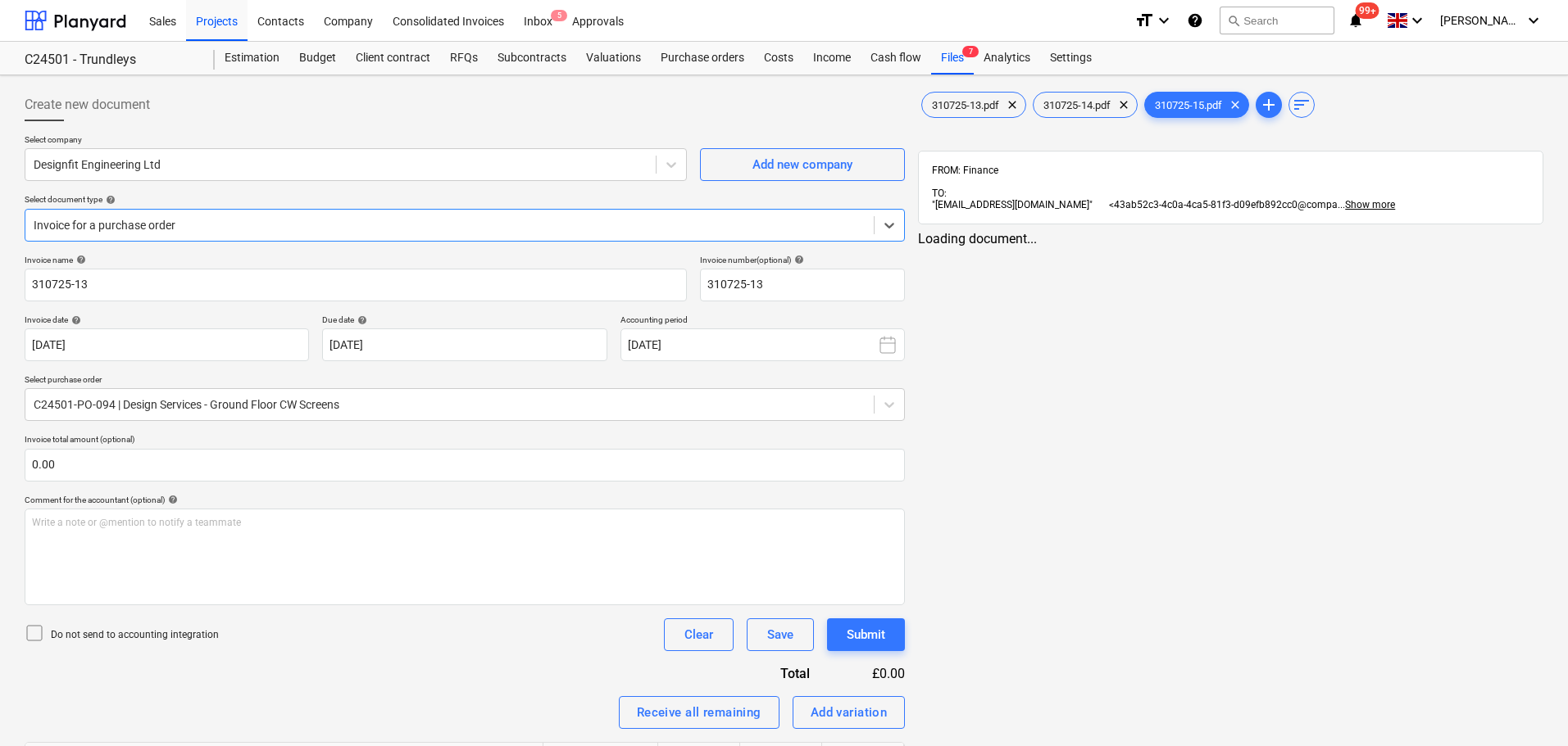
type input "310725-13"
type input "[DATE]"
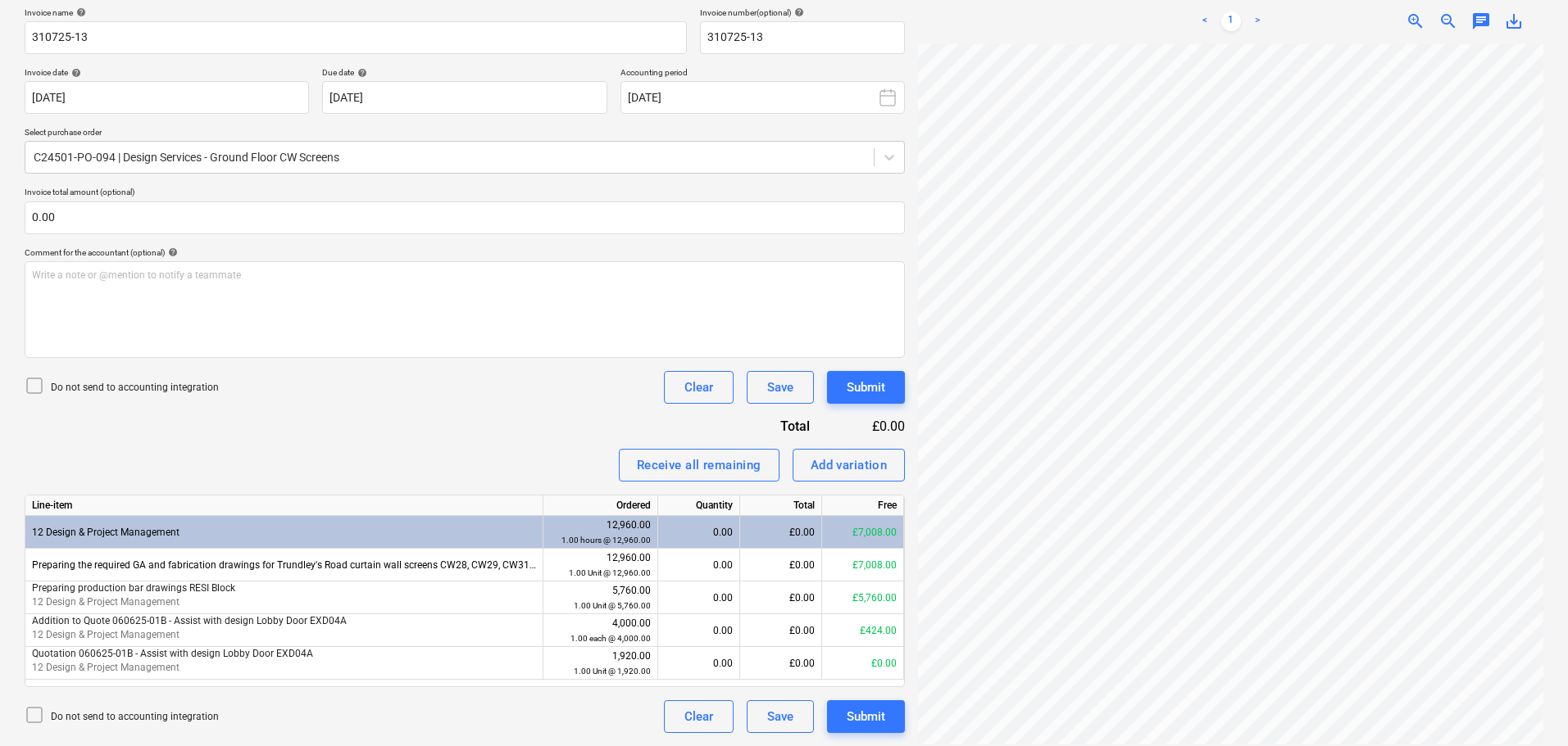
scroll to position [246, 420]
drag, startPoint x: 1291, startPoint y: 740, endPoint x: 1368, endPoint y: 746, distance: 77.2
click at [1368, 746] on div "Create new document Select company Designfit Engineering Ltd Add new company Se…" at bounding box center [784, 286] width 1568 height 918
click at [758, 595] on div "£0.00" at bounding box center [781, 598] width 82 height 33
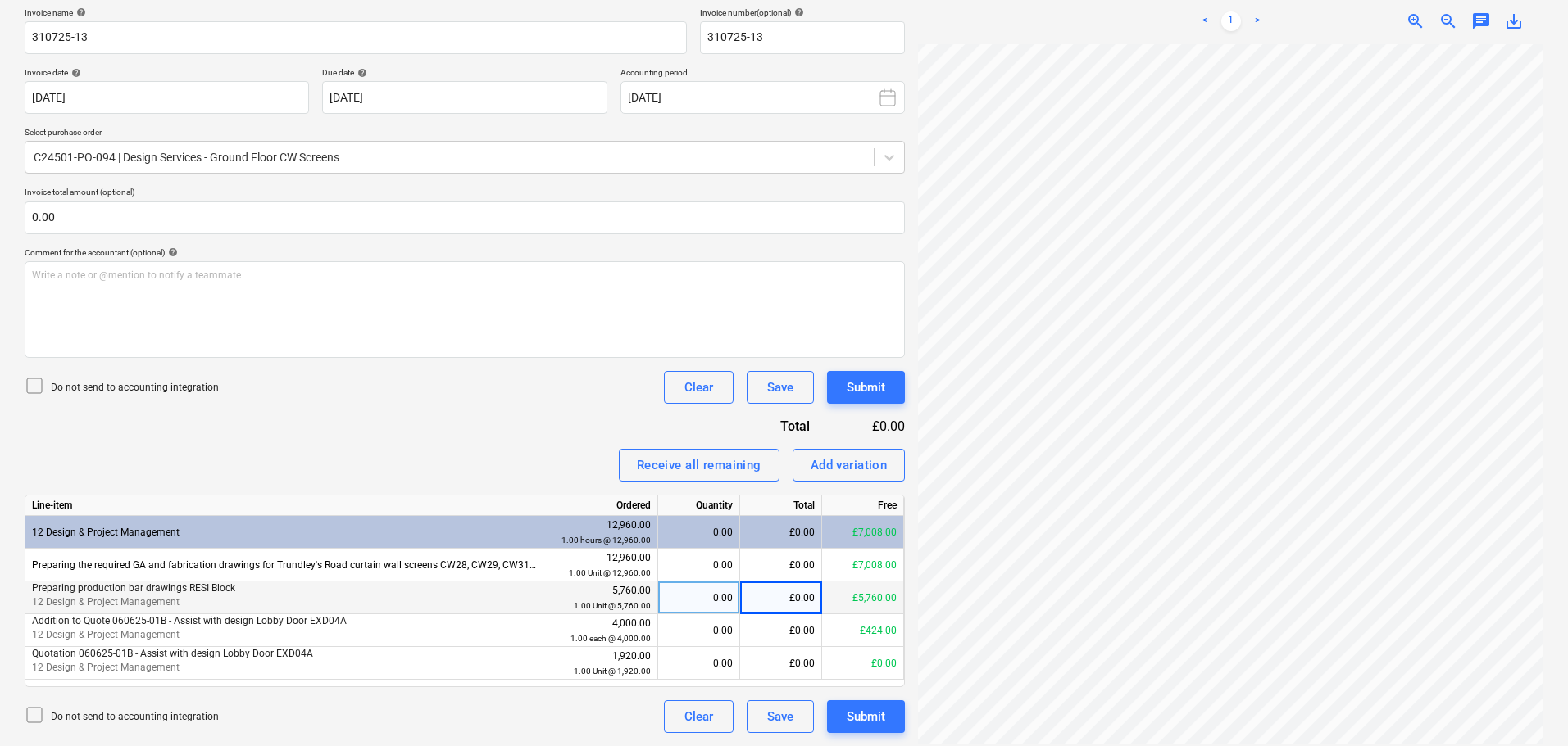
scroll to position [246, 420]
click at [798, 597] on div "£0.00" at bounding box center [781, 598] width 82 height 33
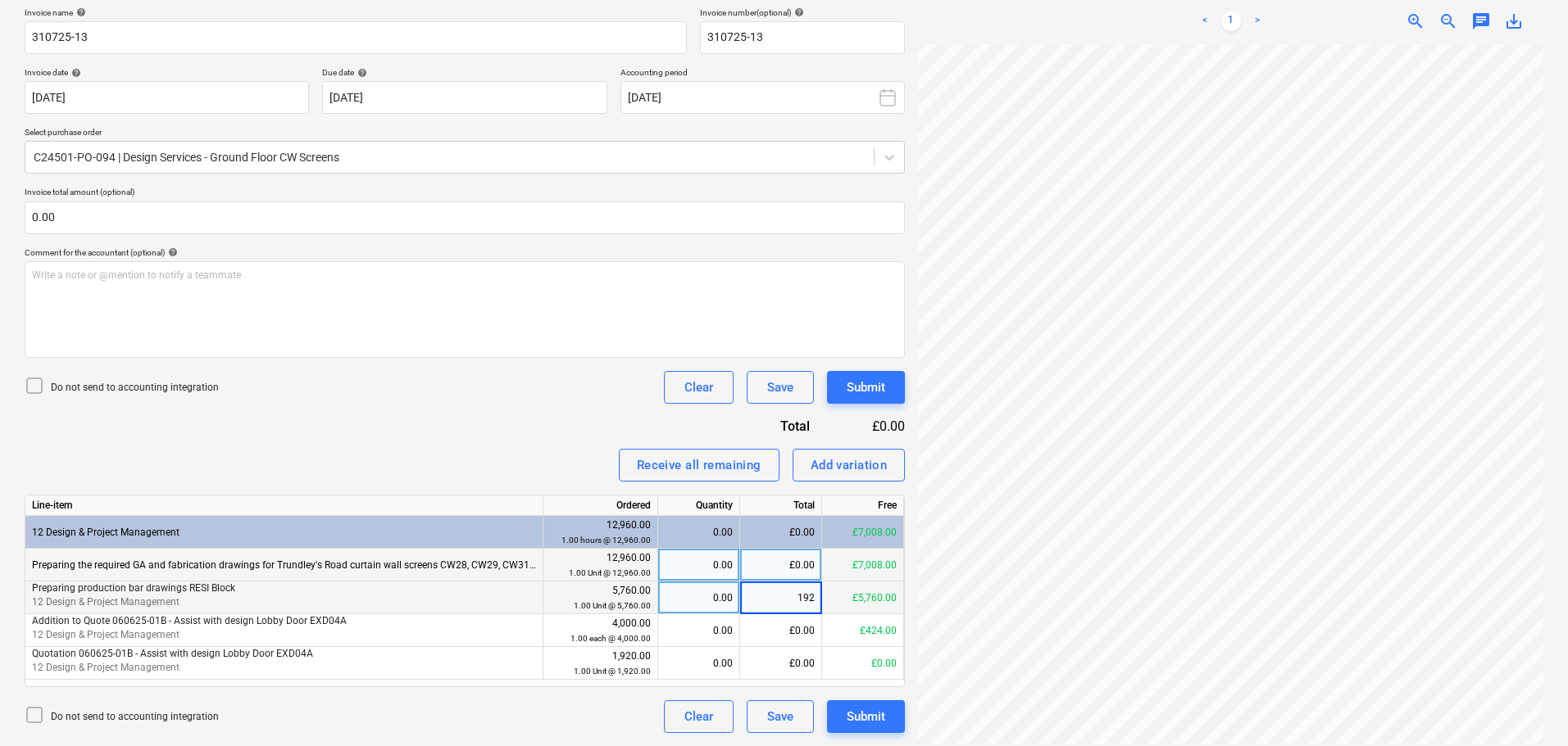
type input "1920"
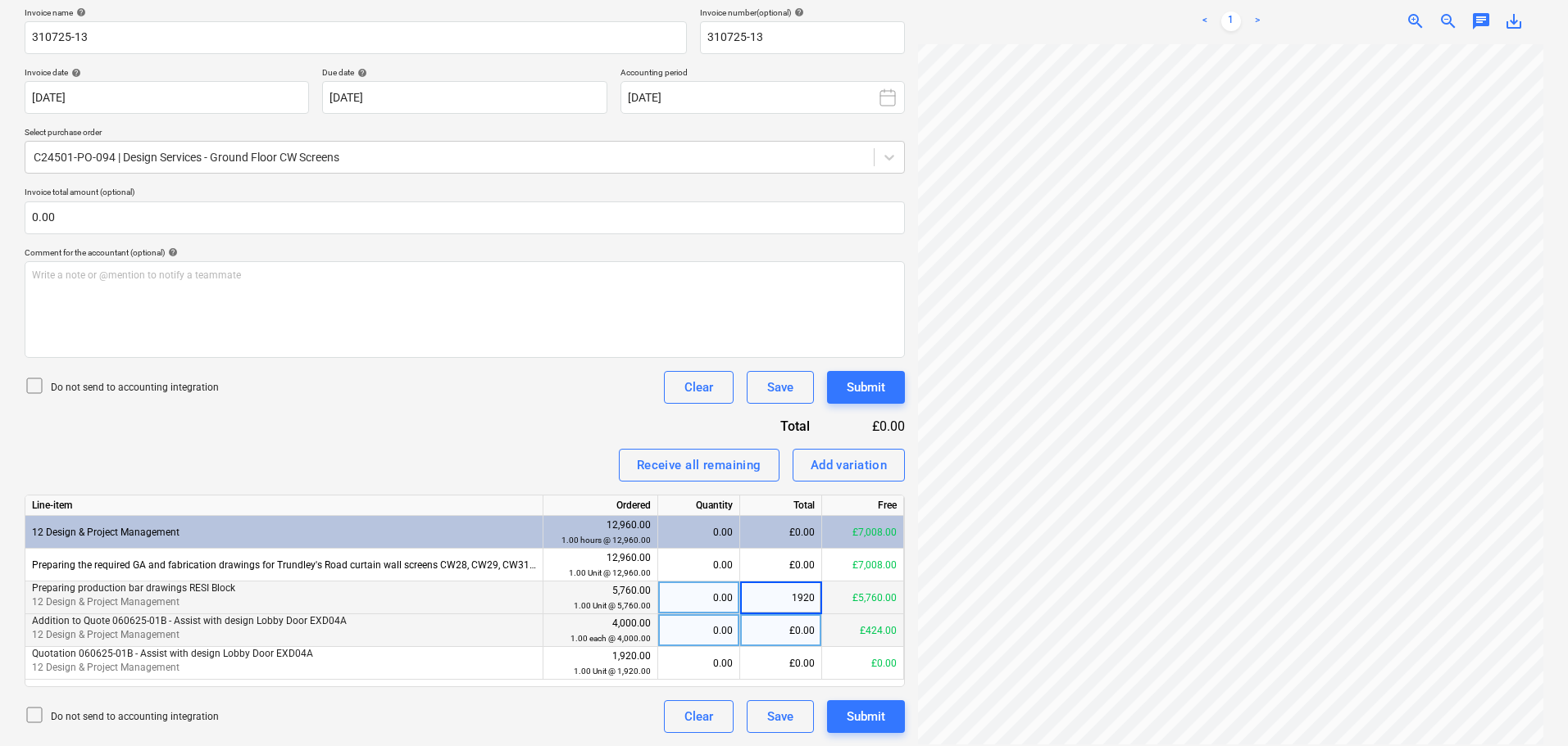
click at [792, 619] on div "£0.00" at bounding box center [781, 631] width 82 height 33
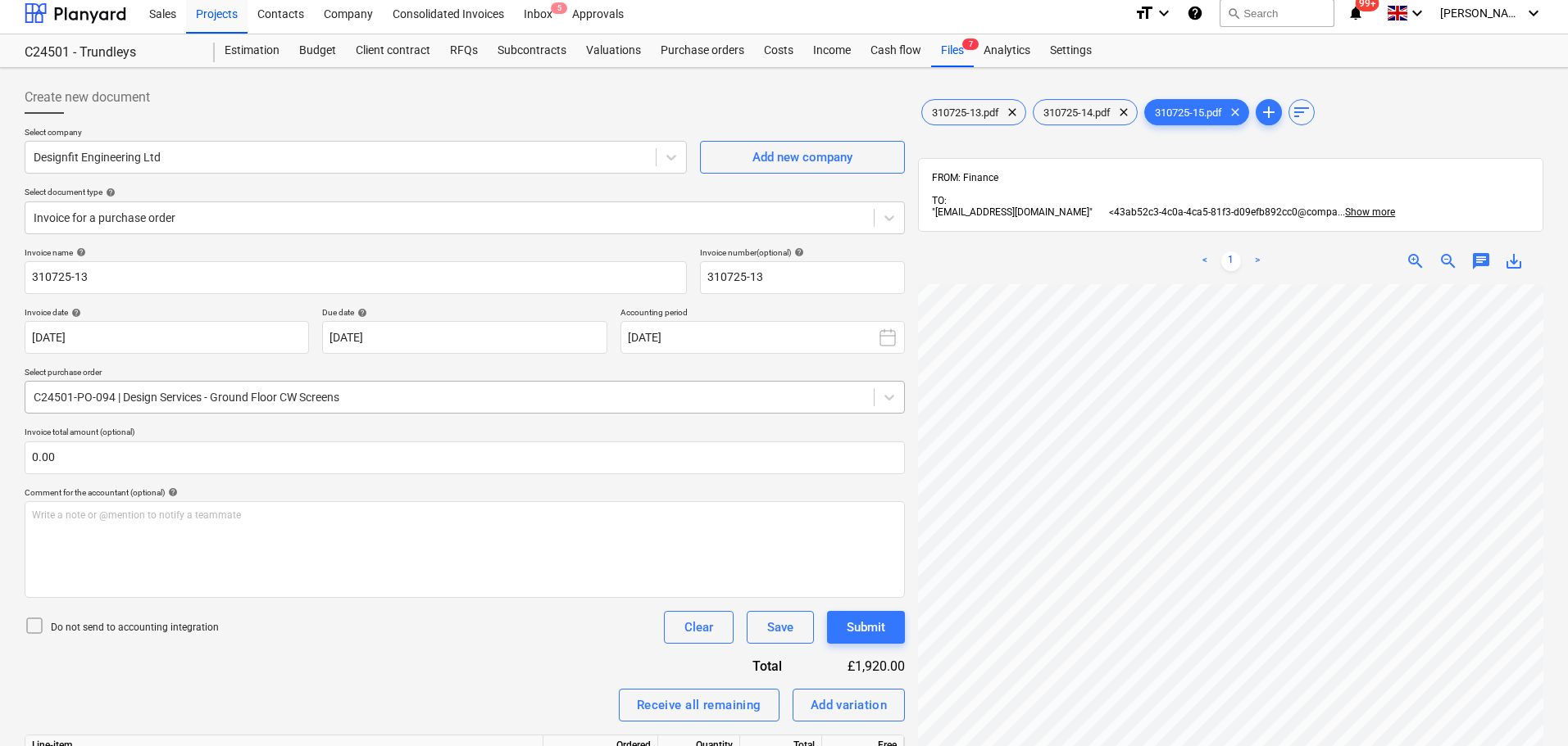
scroll to position [2, 0]
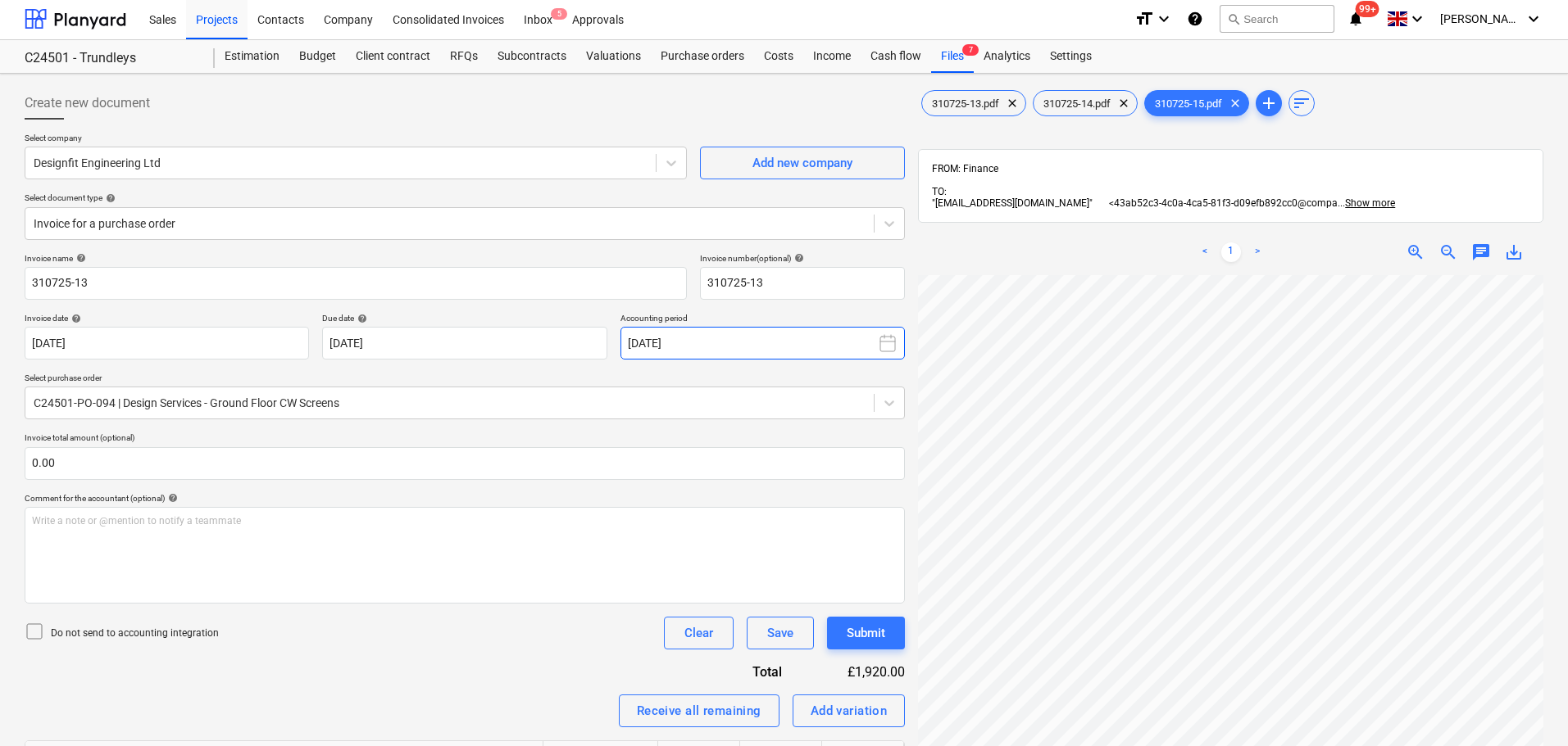
click at [878, 340] on icon at bounding box center [887, 343] width 20 height 20
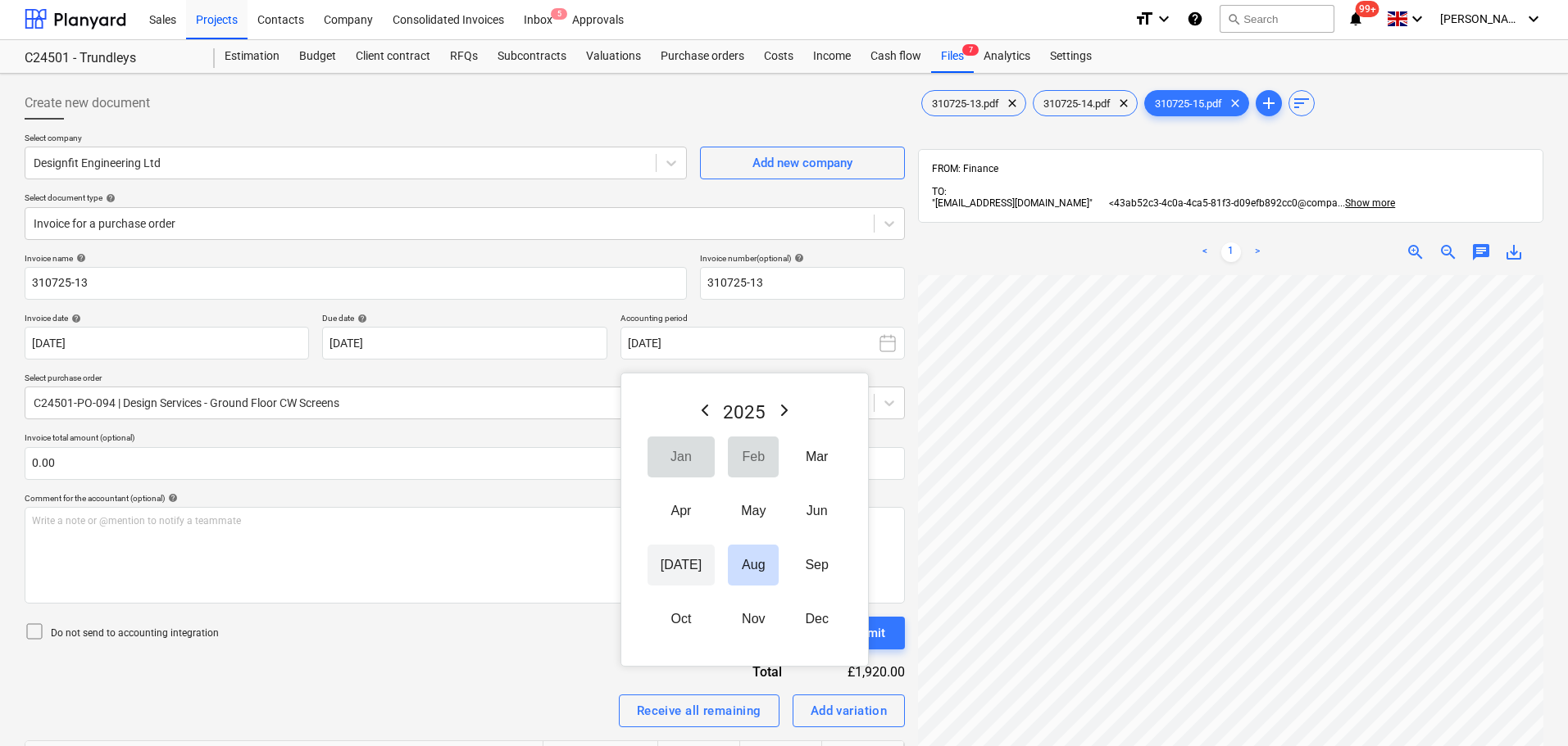
click at [662, 562] on button "Jul" at bounding box center [681, 564] width 67 height 41
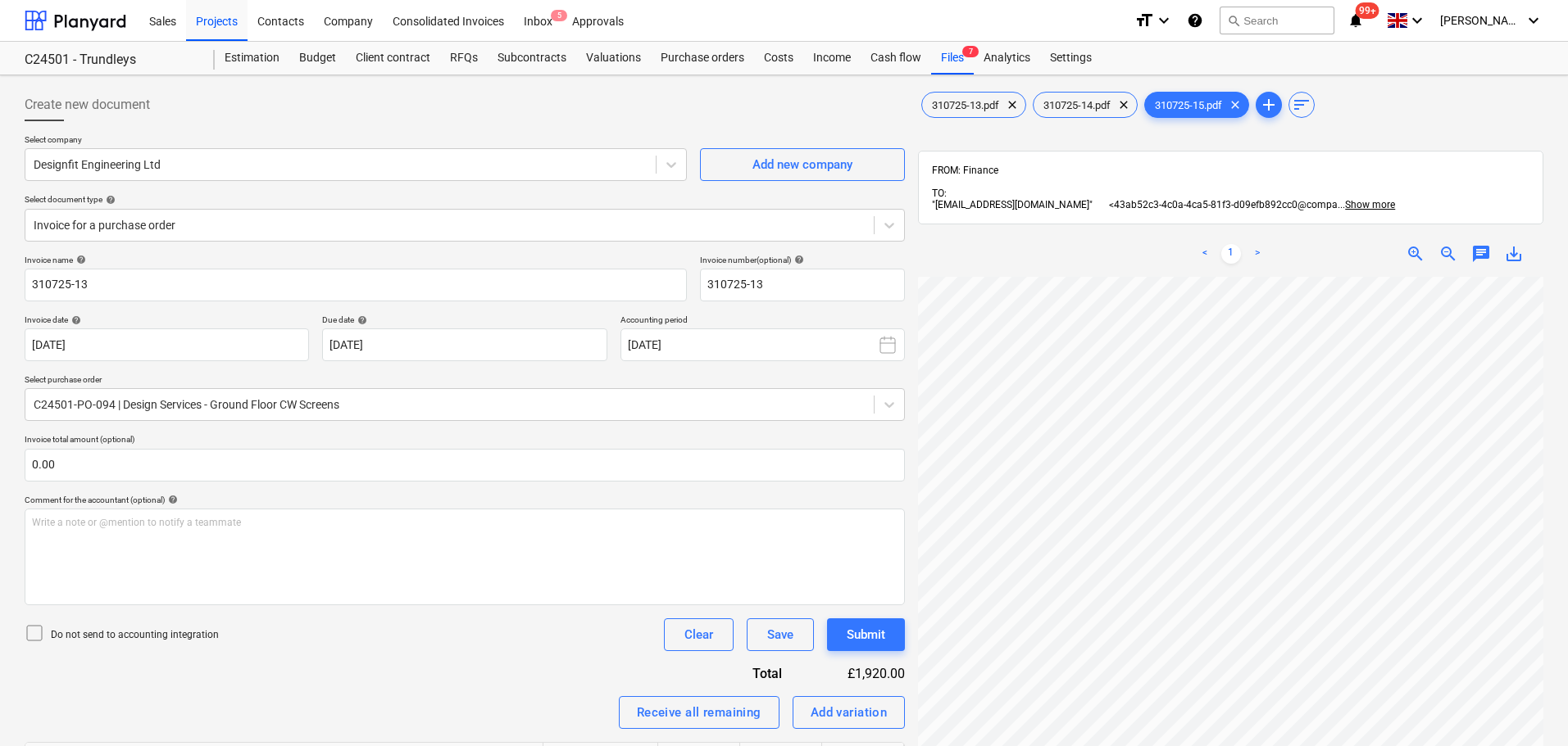
scroll to position [246, 0]
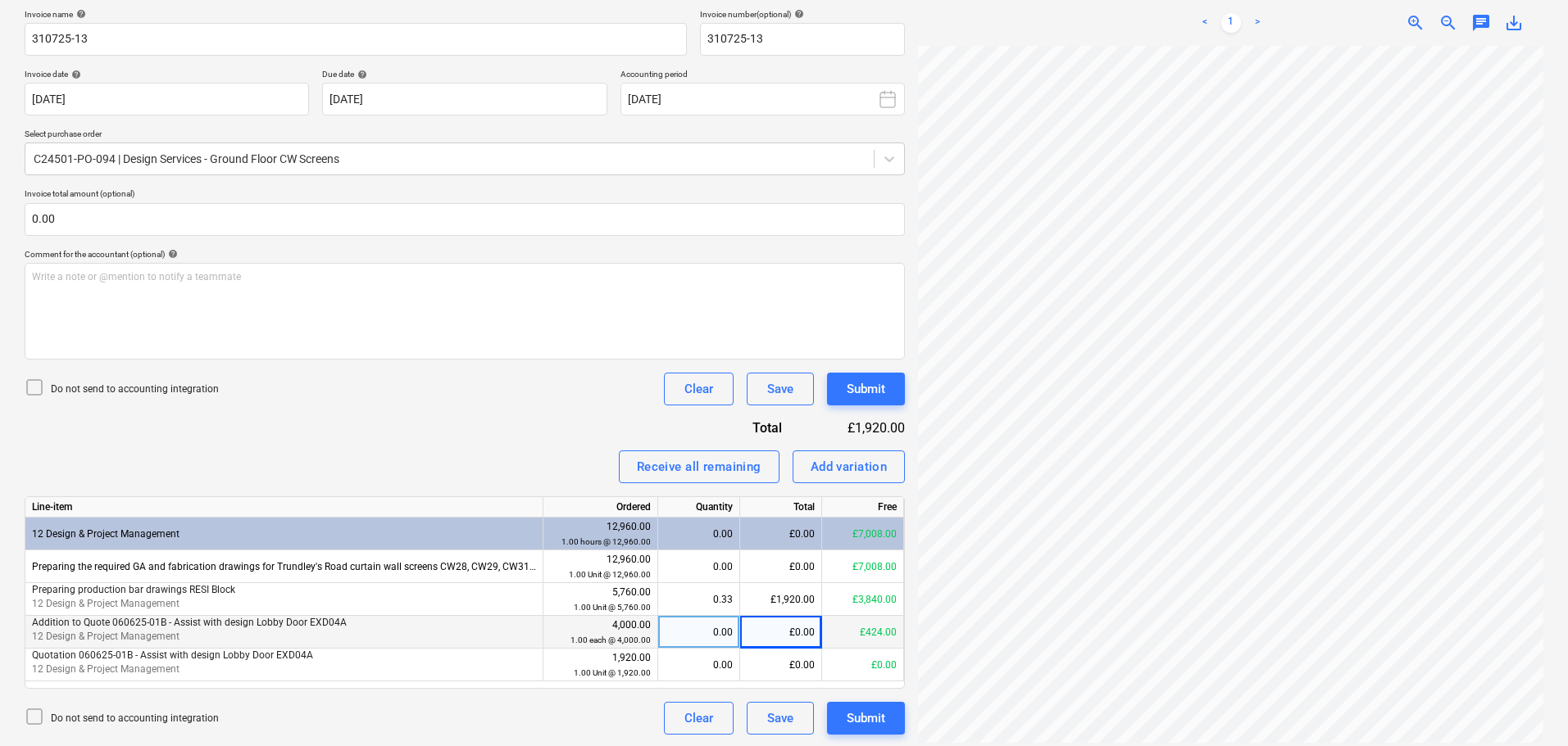
drag, startPoint x: 1289, startPoint y: 735, endPoint x: 1233, endPoint y: 735, distance: 56.0
click at [1234, 735] on div at bounding box center [1230, 396] width 625 height 701
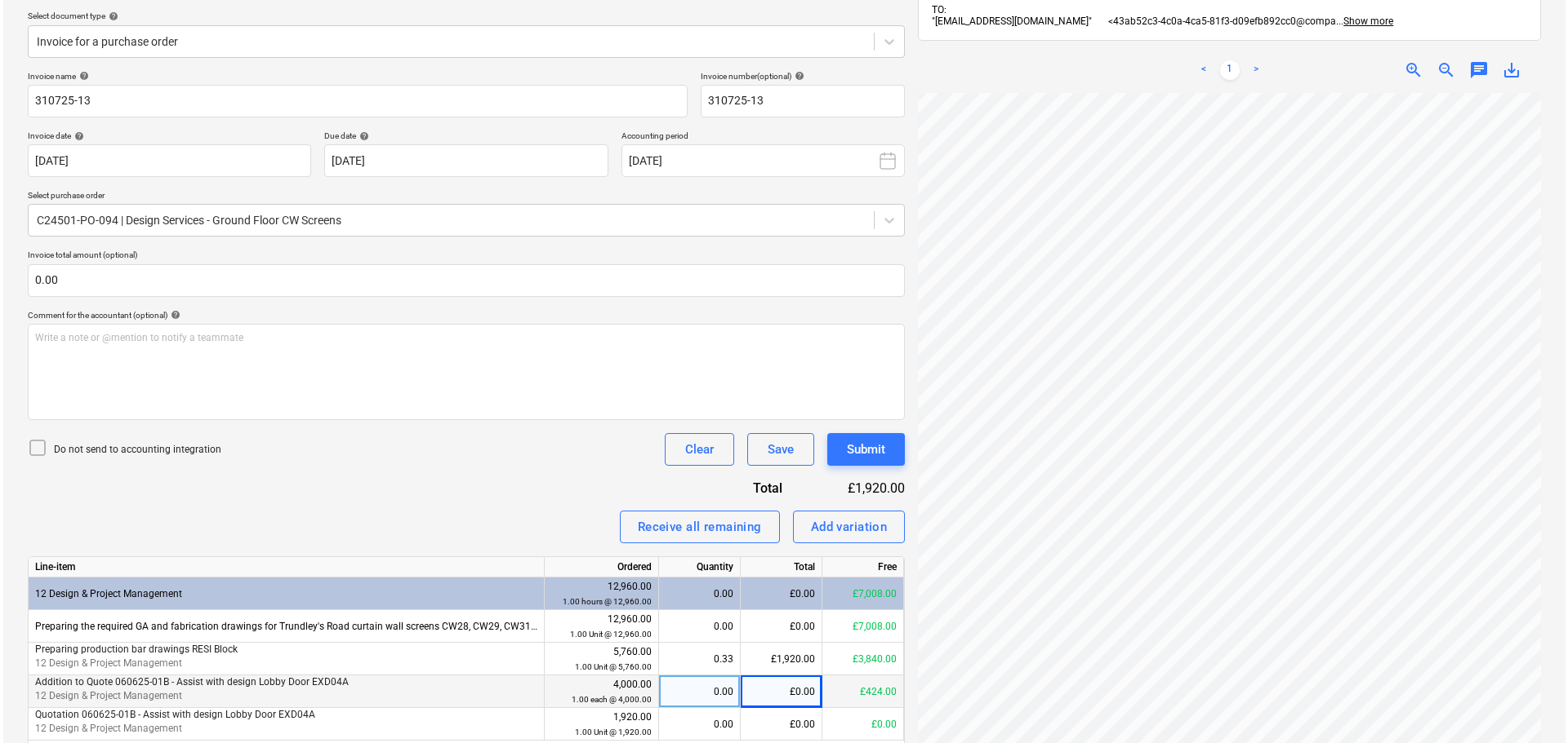
scroll to position [247, 0]
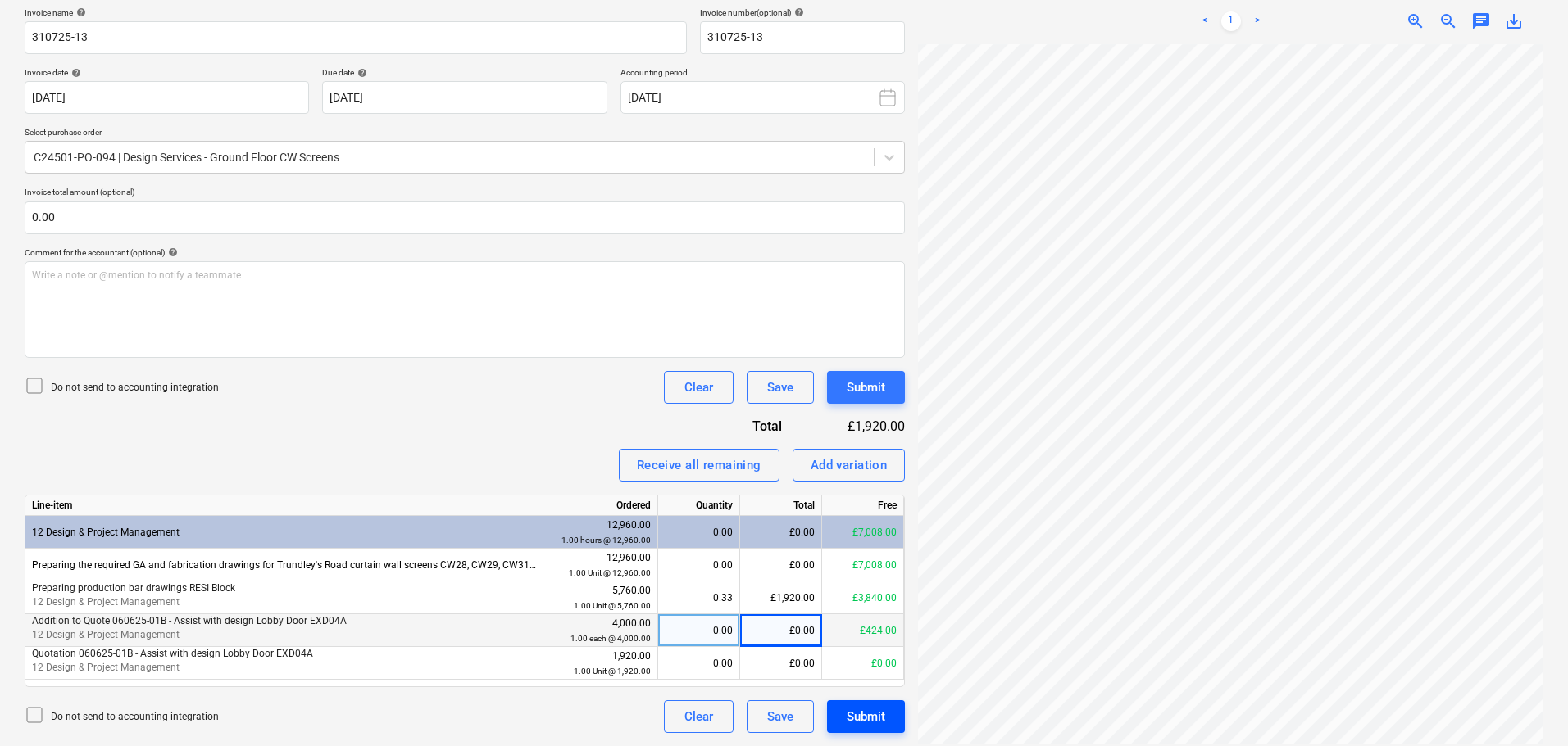
click at [885, 720] on div "Submit" at bounding box center [865, 717] width 39 height 22
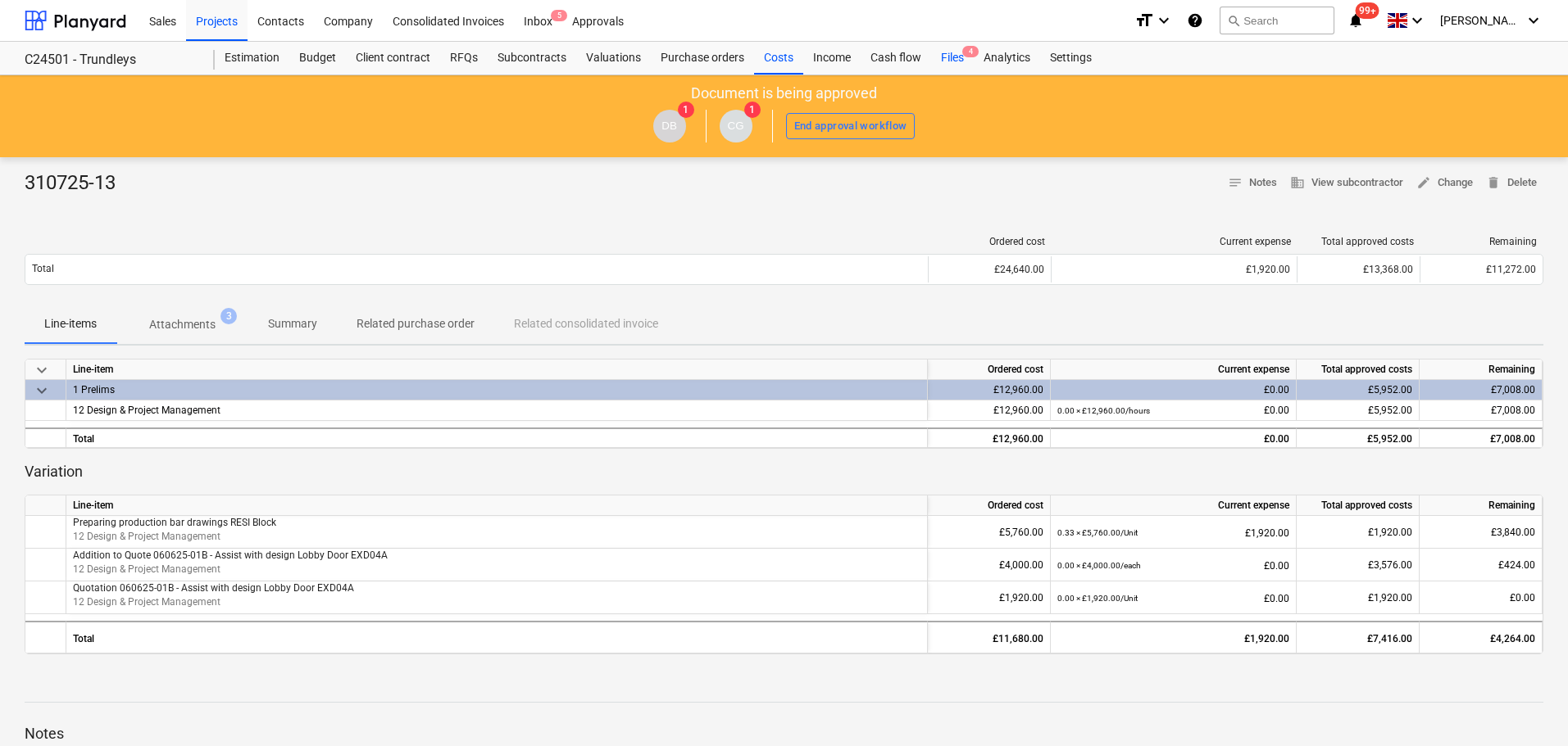
click at [962, 54] on span "4" at bounding box center [969, 52] width 16 height 11
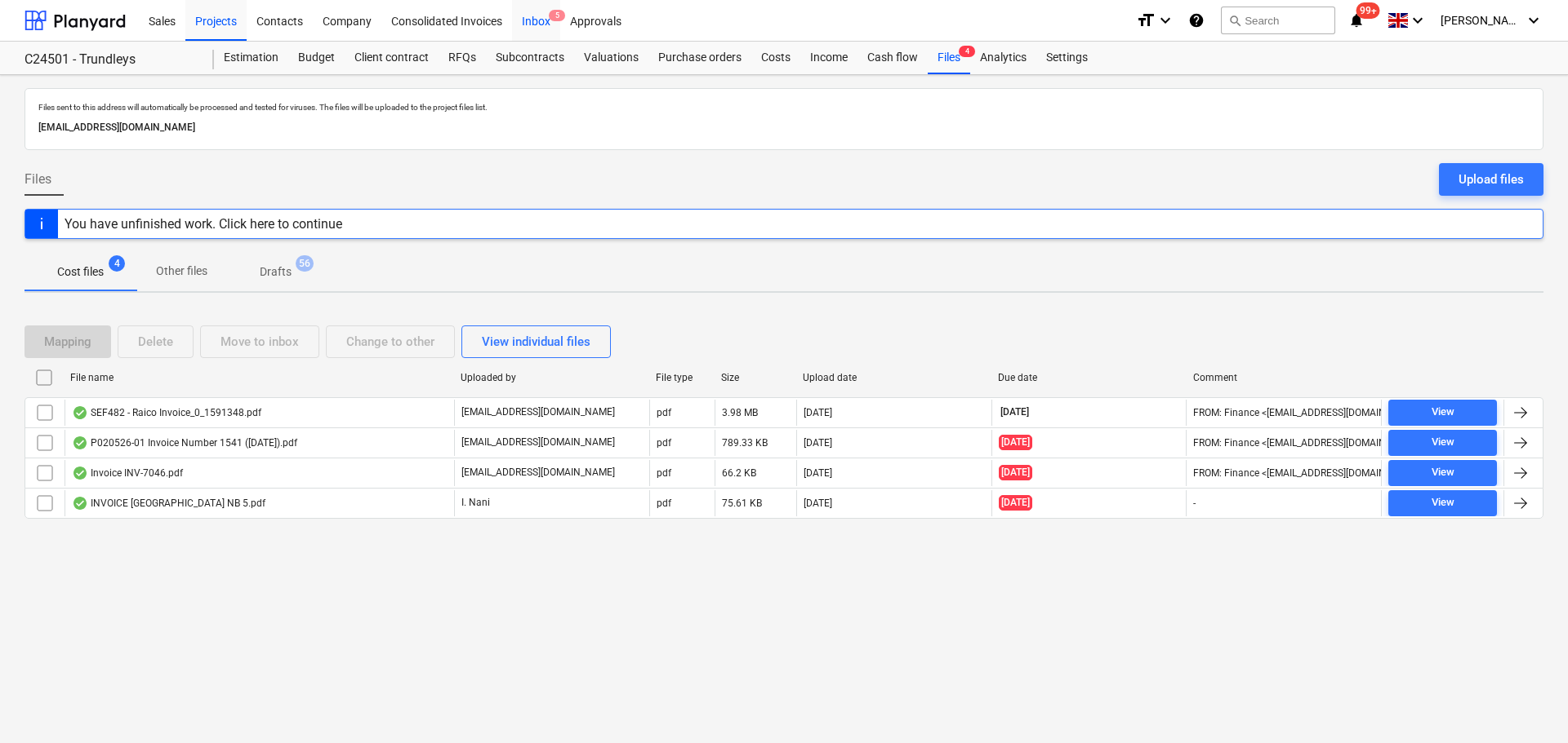
click at [521, 16] on div "Inbox 5" at bounding box center [535, 20] width 48 height 41
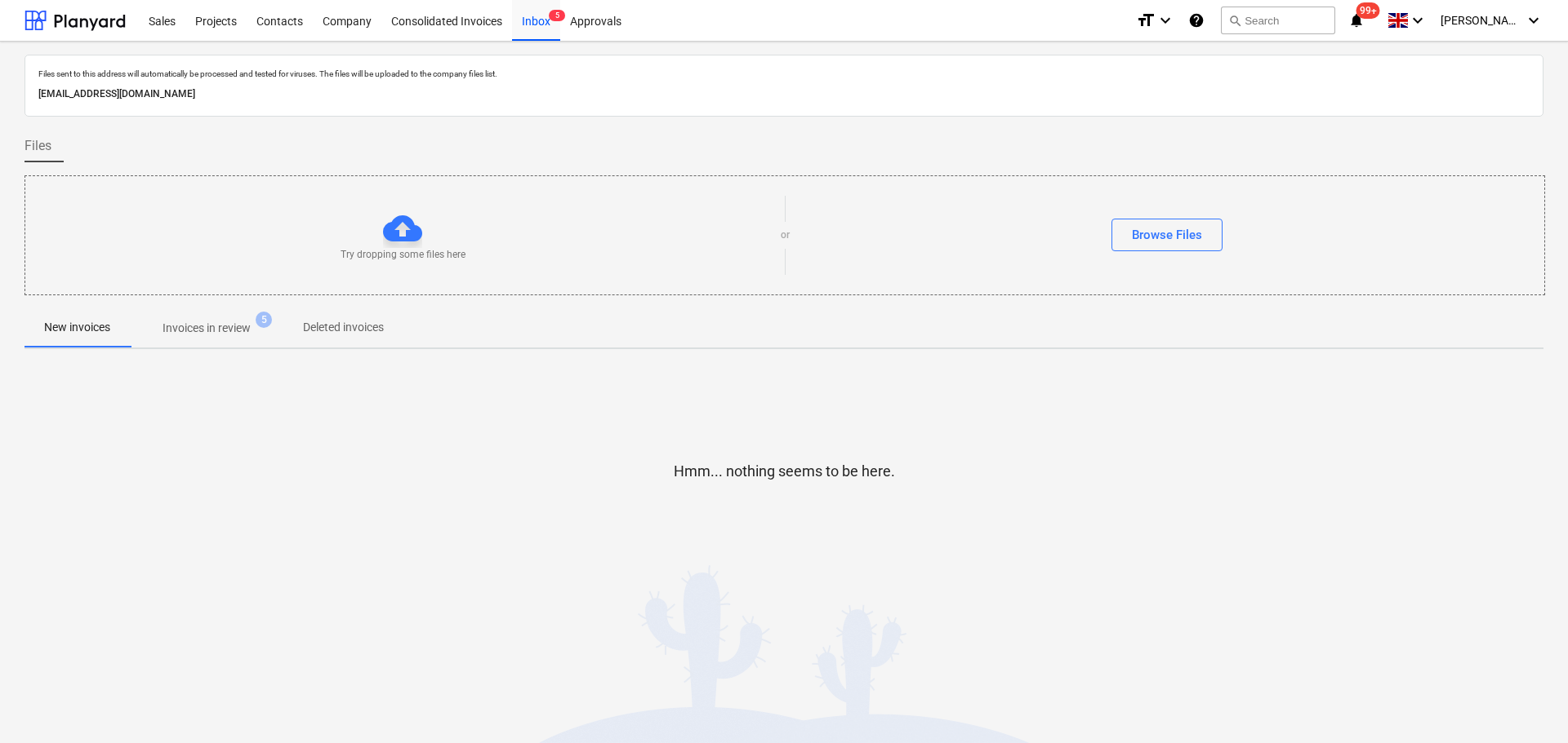
click at [250, 324] on p "Invoices in review" at bounding box center [206, 329] width 89 height 17
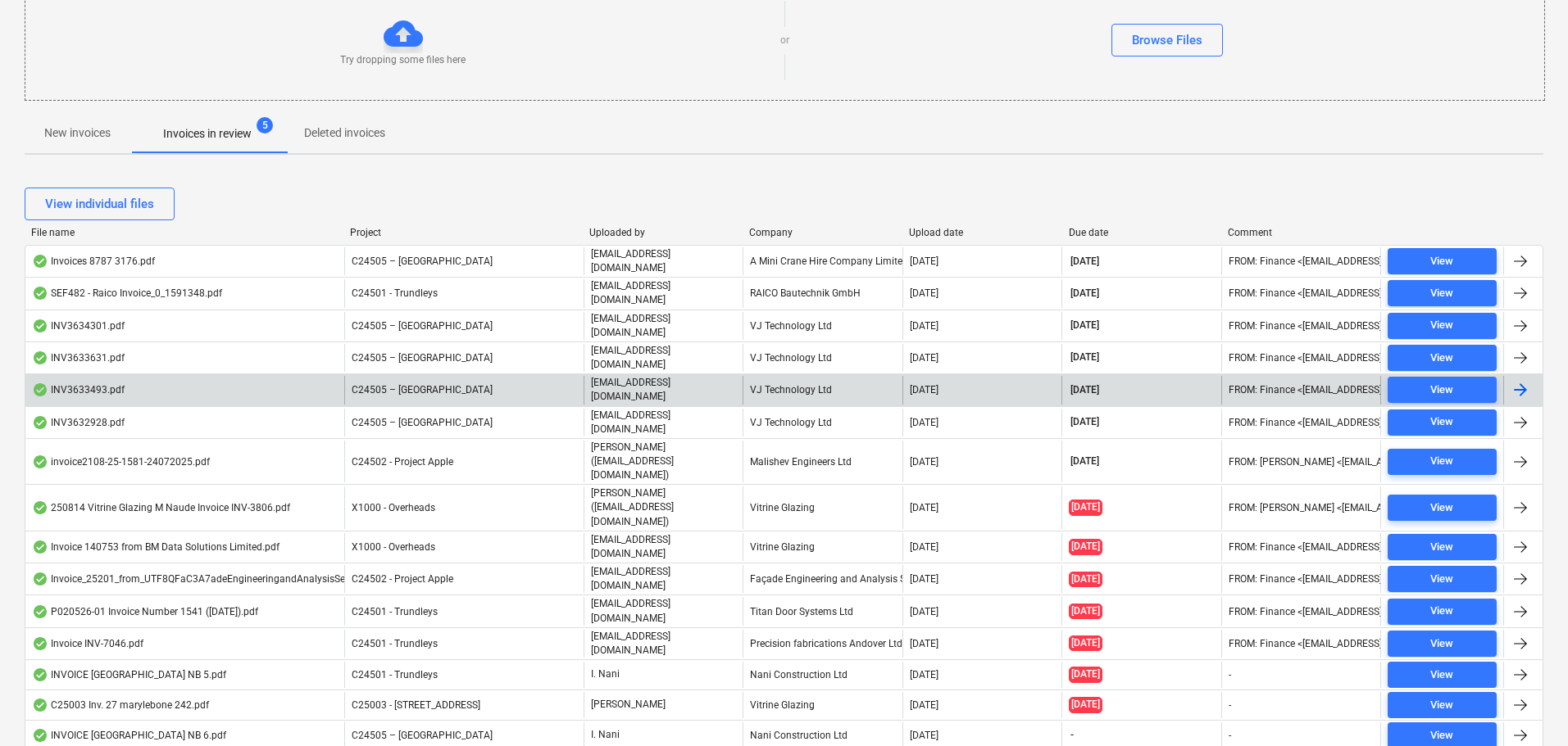
scroll to position [213, 0]
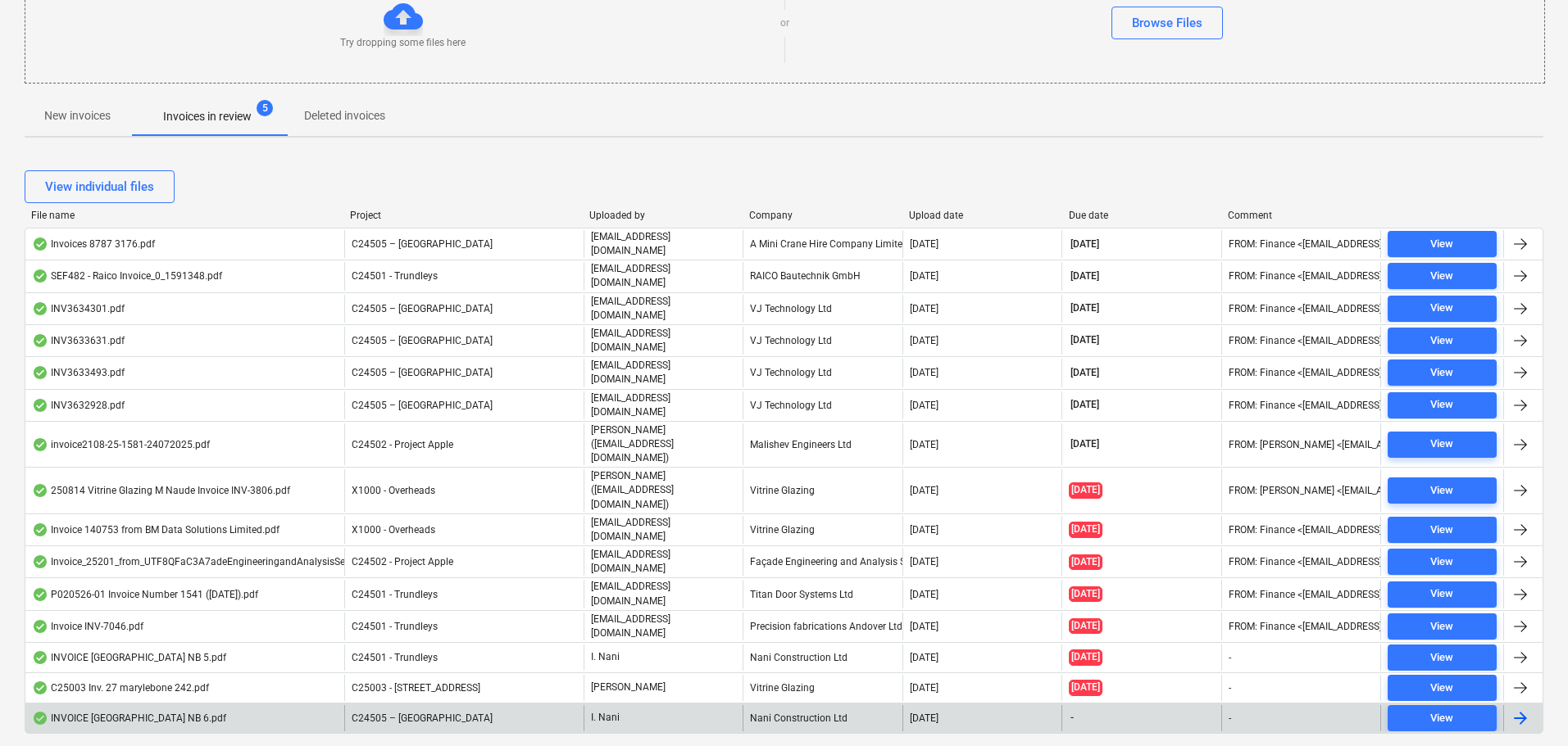
click at [200, 712] on div "INVOICE [GEOGRAPHIC_DATA] NB 6.pdf" at bounding box center [129, 719] width 194 height 13
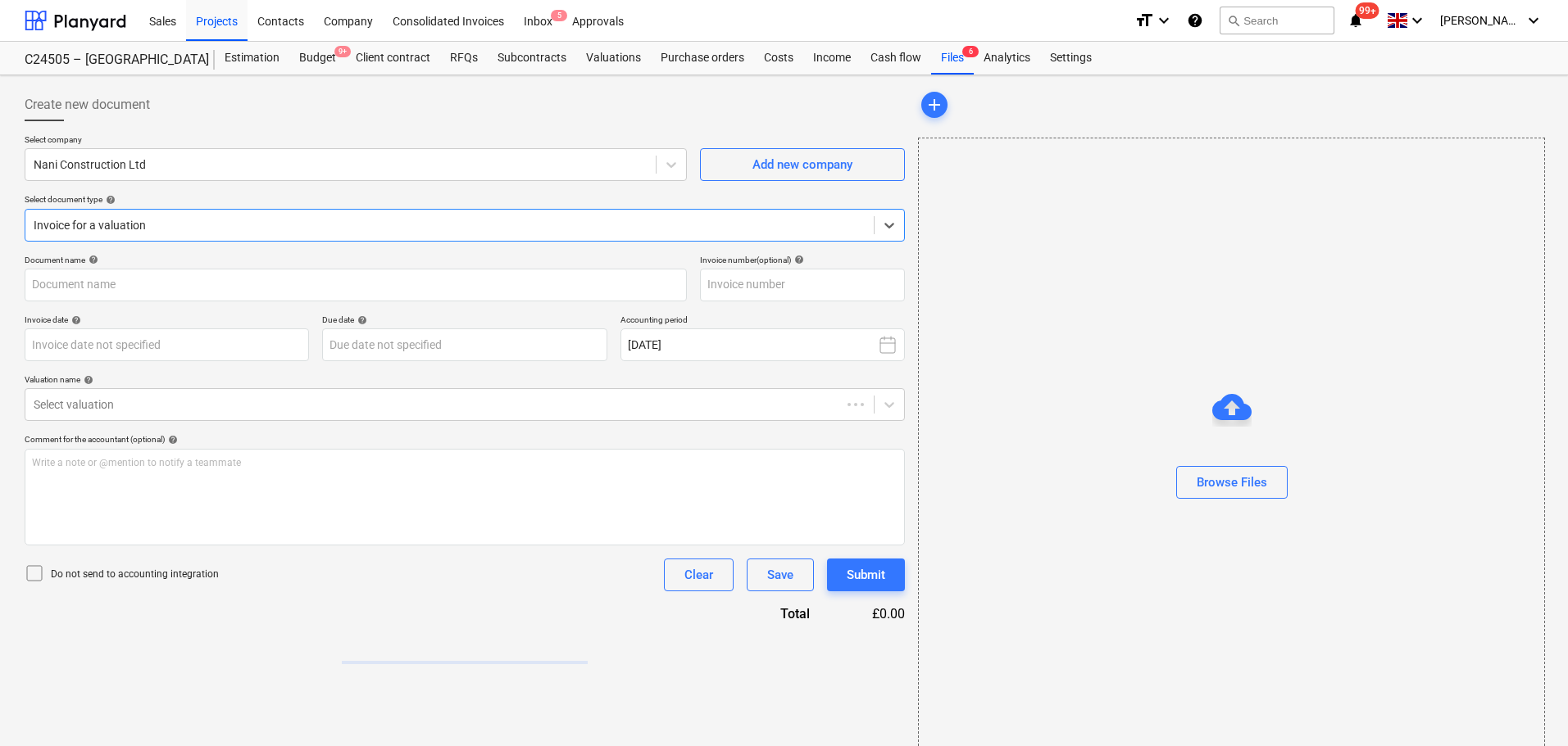
type input "6"
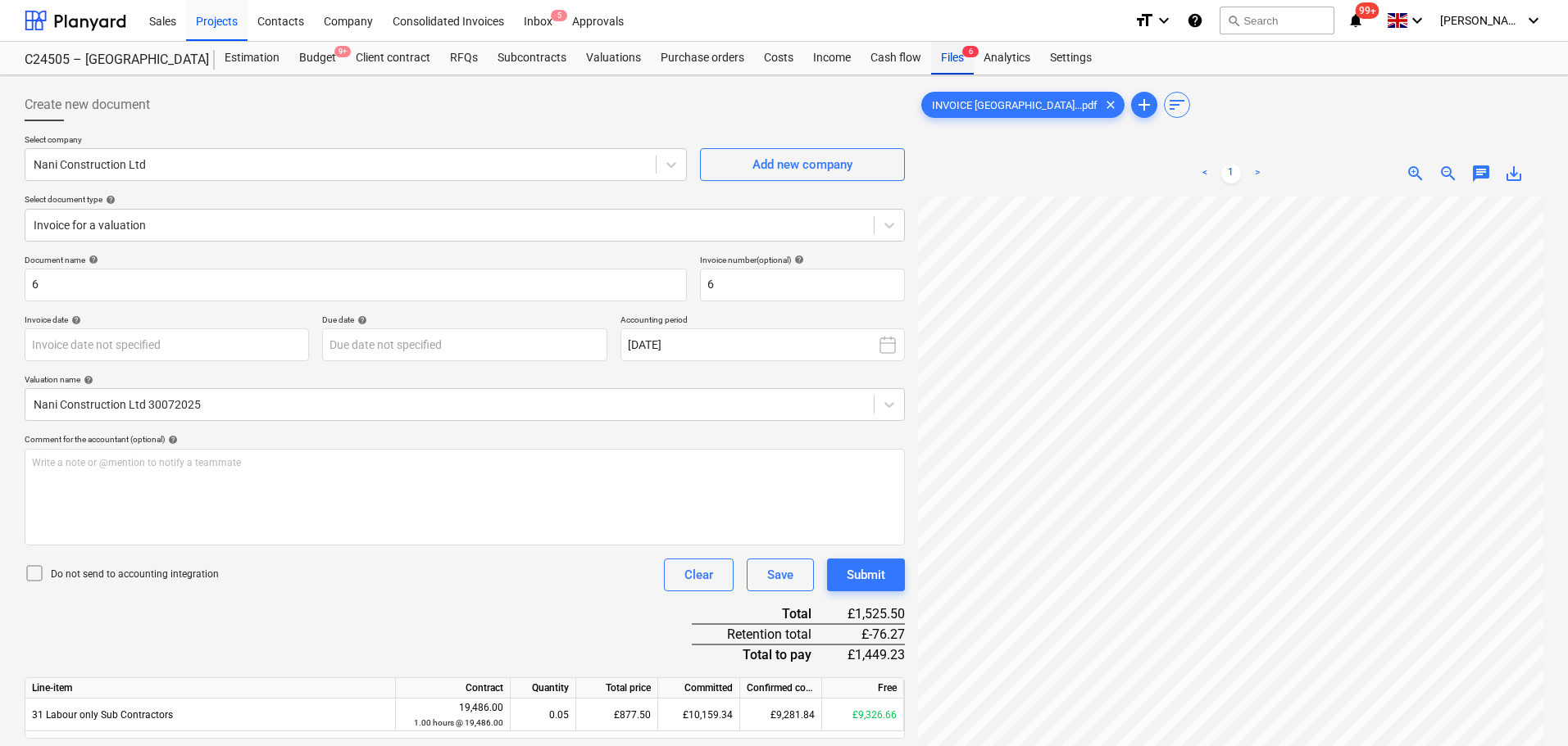
click at [951, 59] on div "Files 6" at bounding box center [951, 58] width 43 height 33
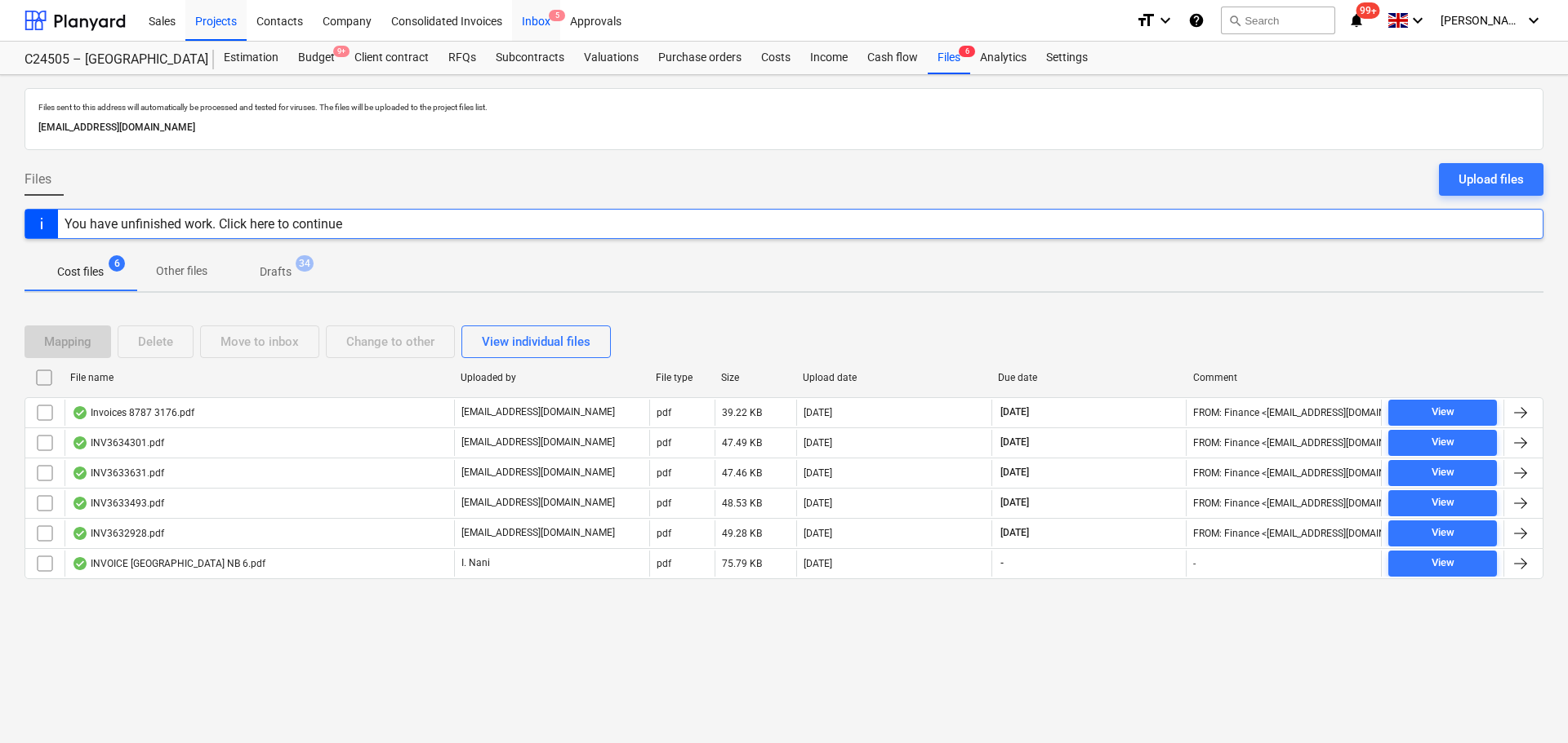
click at [541, 9] on div "Inbox 5" at bounding box center [535, 20] width 48 height 41
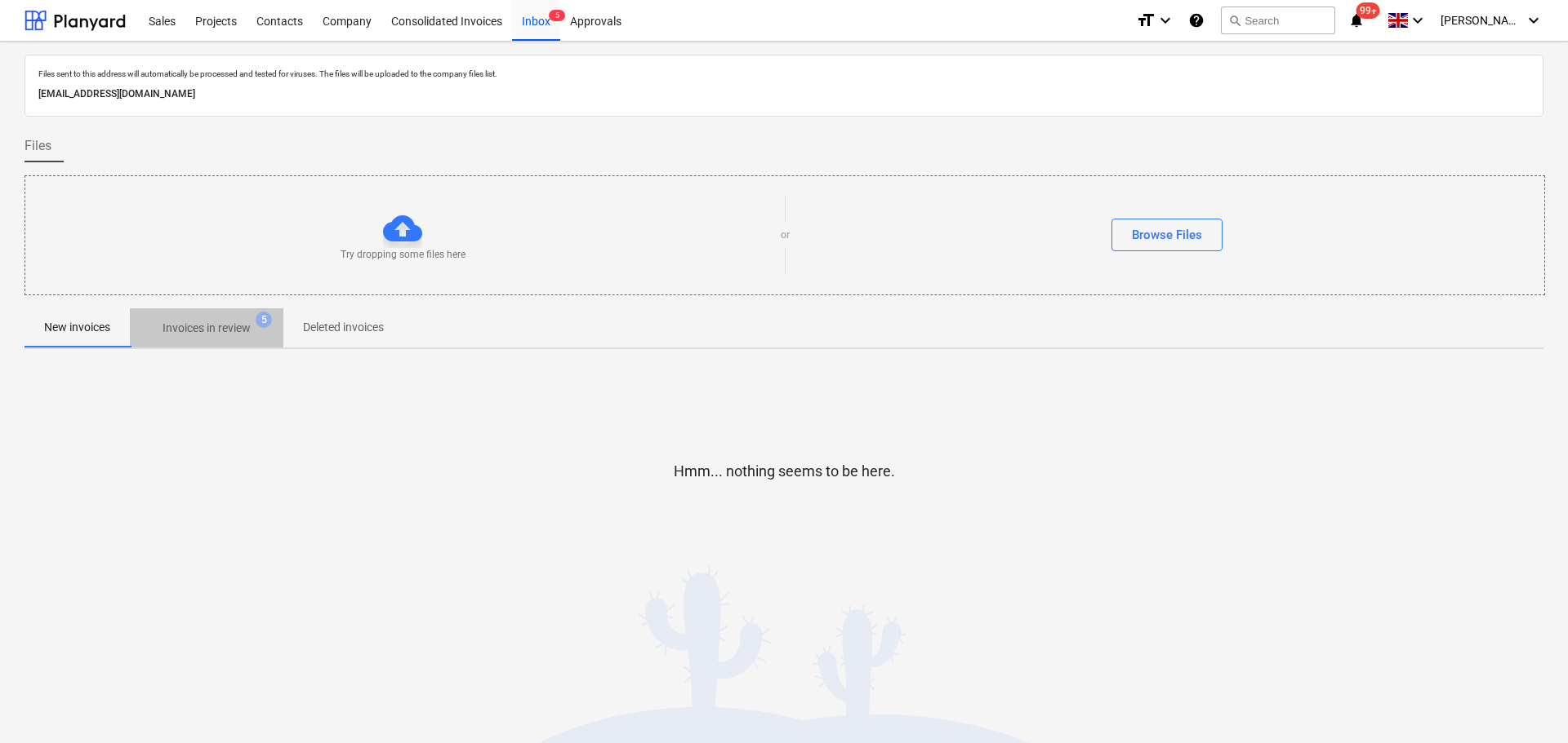
click at [250, 319] on span "Invoices in review 5" at bounding box center [206, 328] width 154 height 29
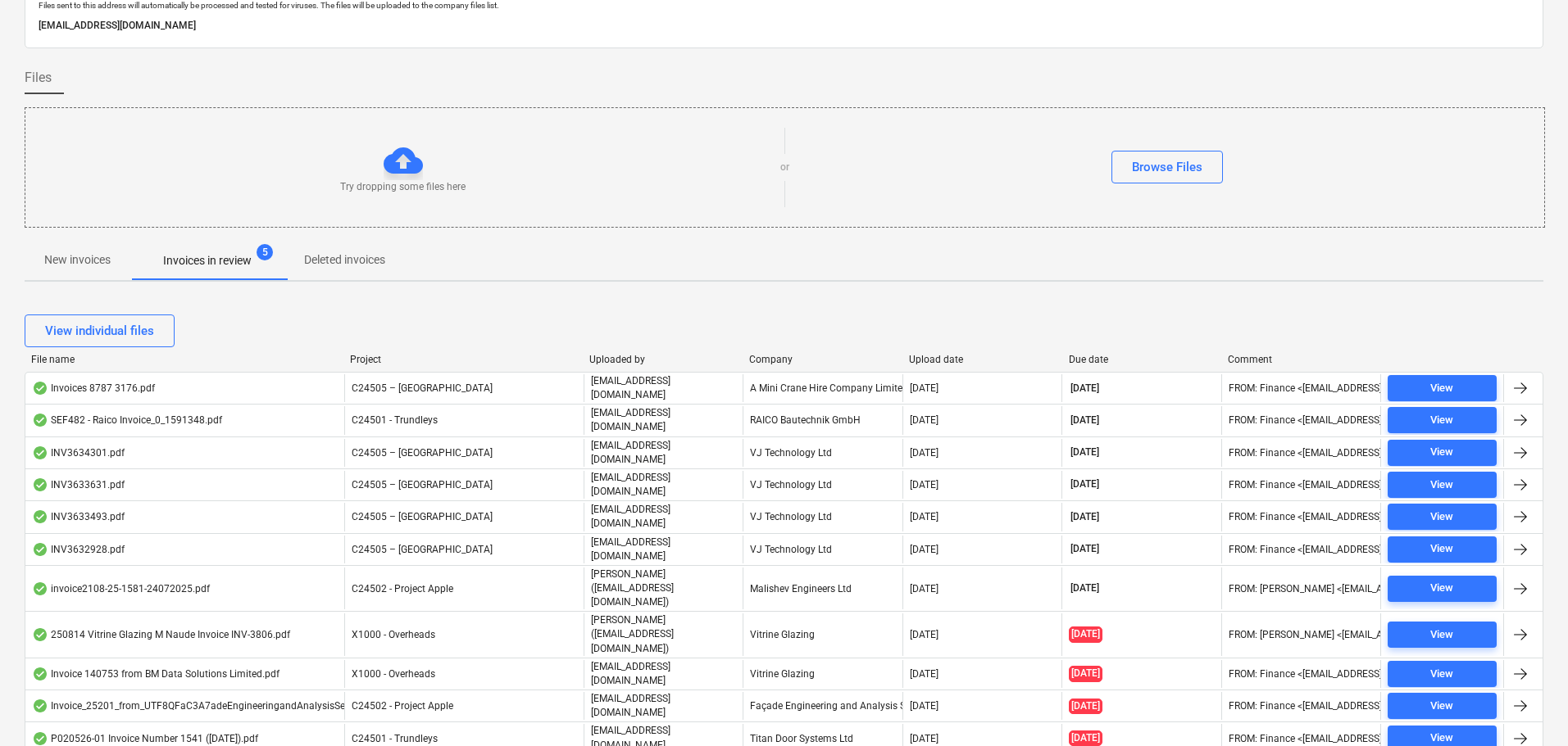
scroll to position [213, 0]
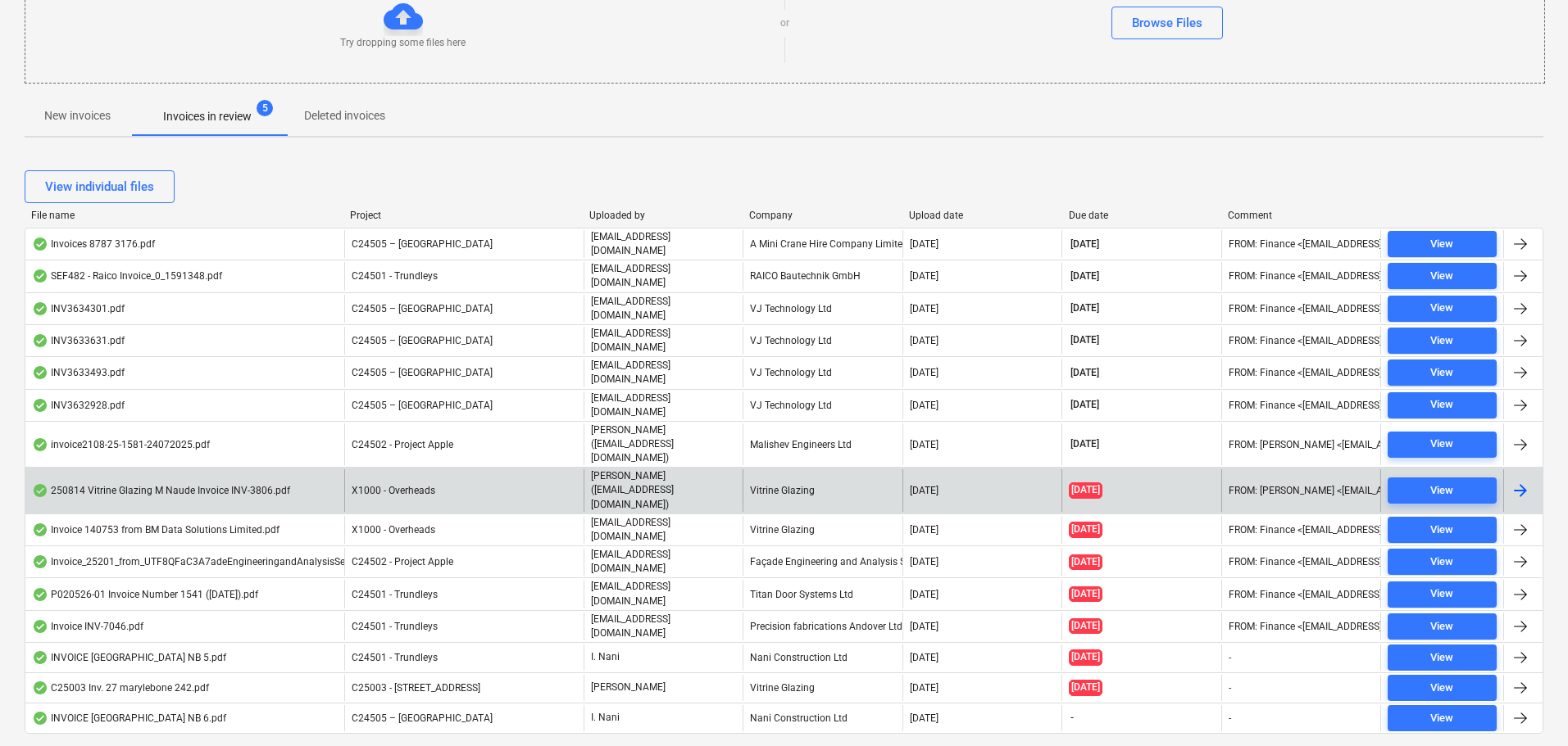
click at [421, 485] on span "X1000 - Overheads" at bounding box center [393, 491] width 83 height 11
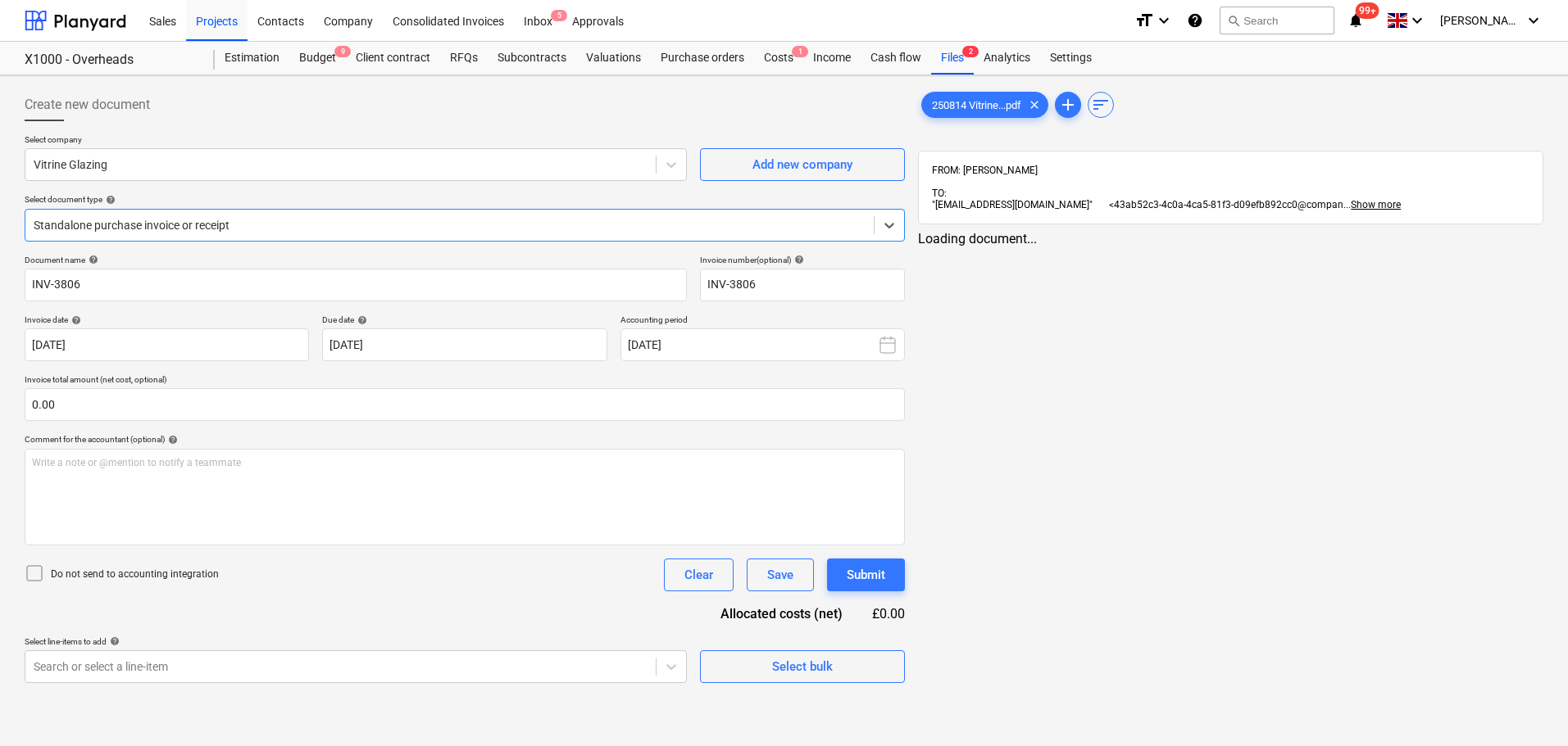
type input "INV-3806"
type input "14 Aug 2025"
type input "15 Aug 2025"
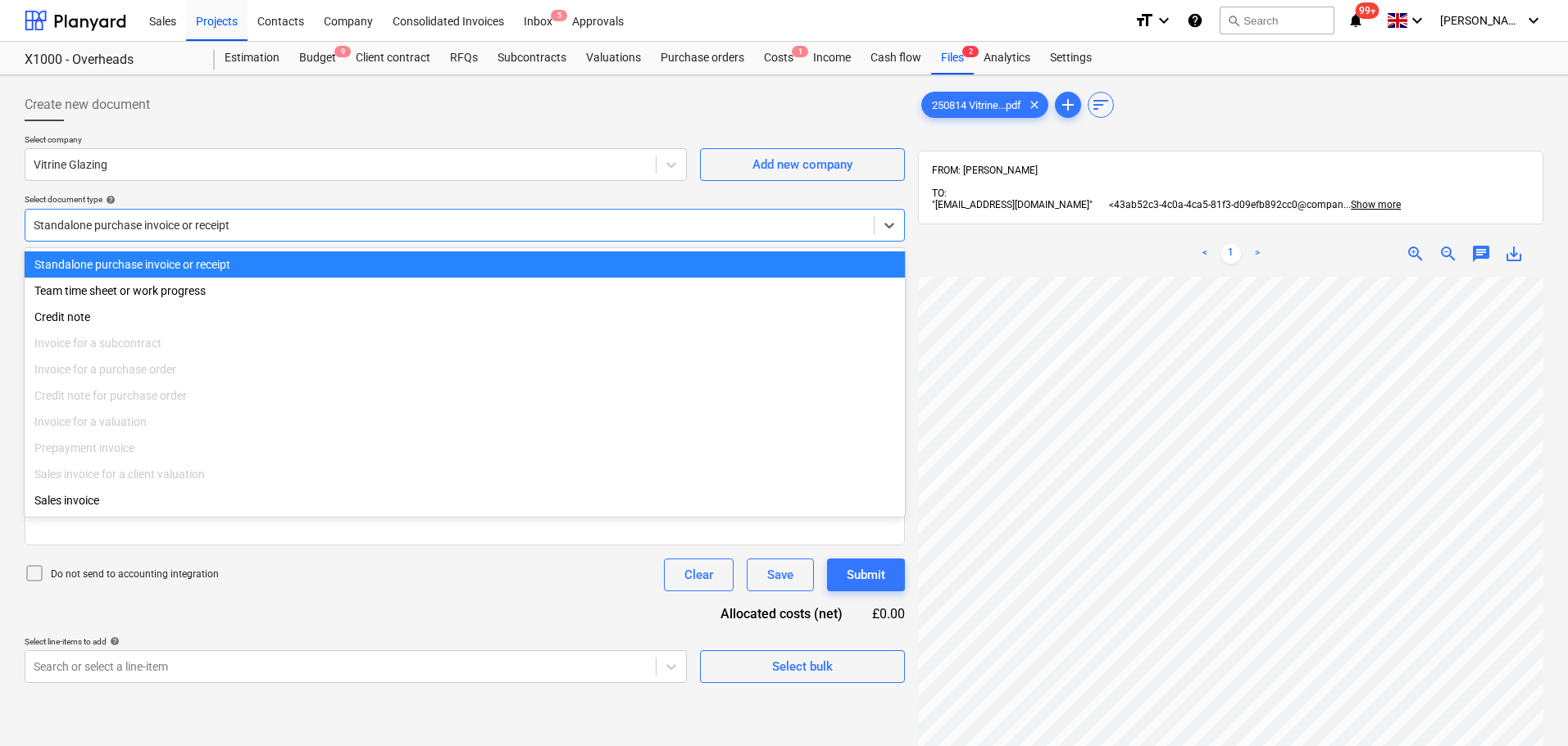
click at [667, 220] on div at bounding box center [450, 225] width 832 height 16
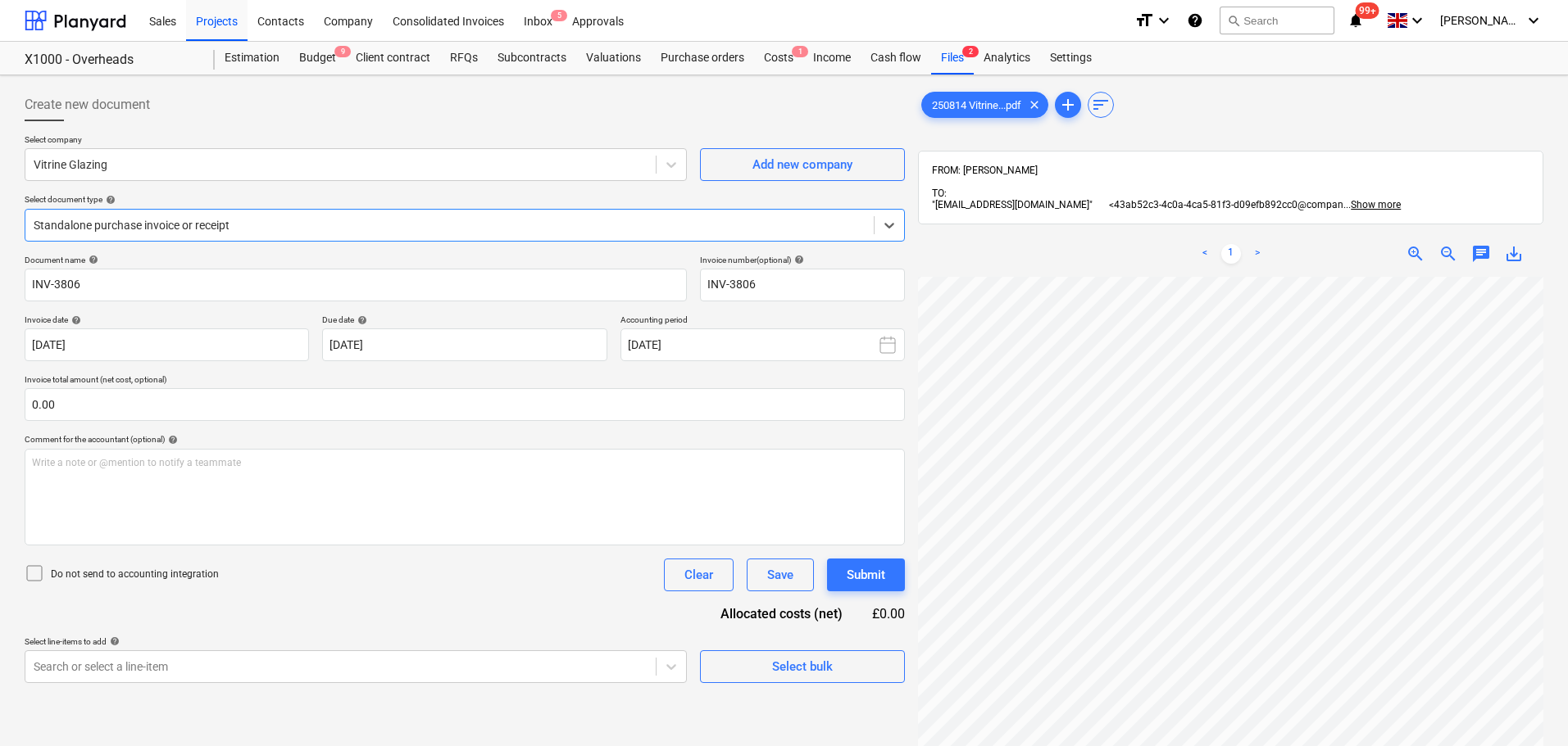
click at [586, 230] on div at bounding box center [450, 225] width 832 height 16
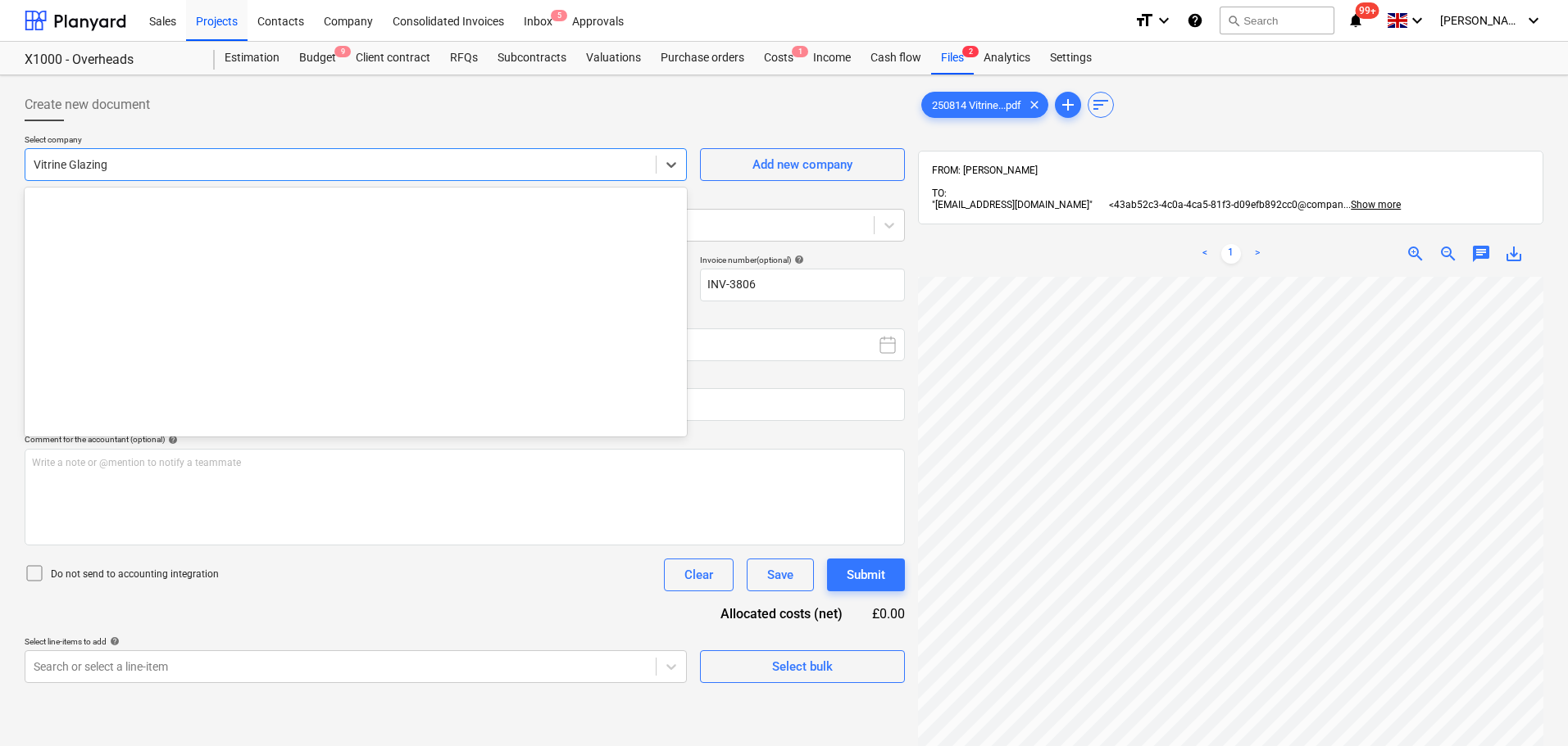
click at [310, 157] on div at bounding box center [340, 165] width 614 height 16
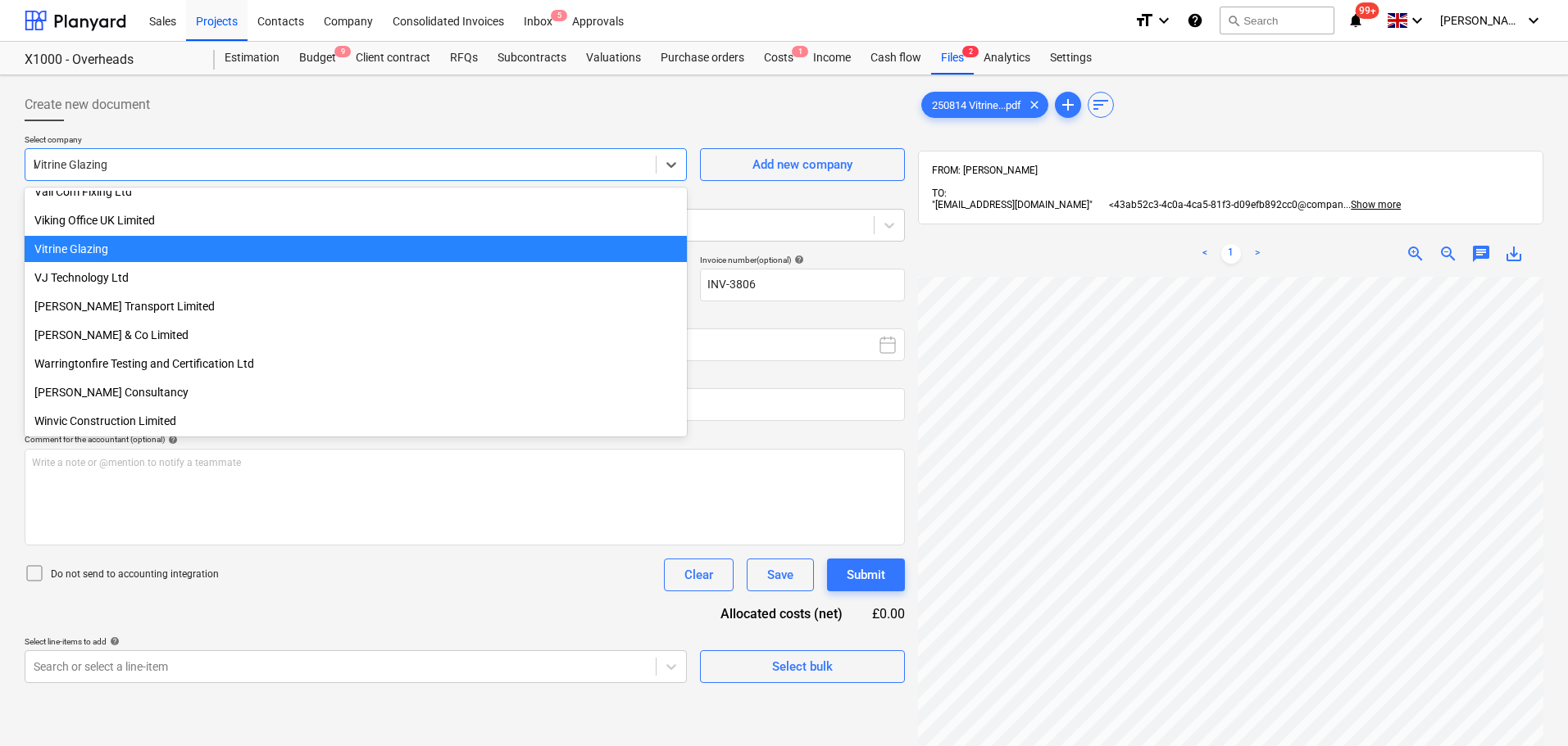
scroll to position [414, 0]
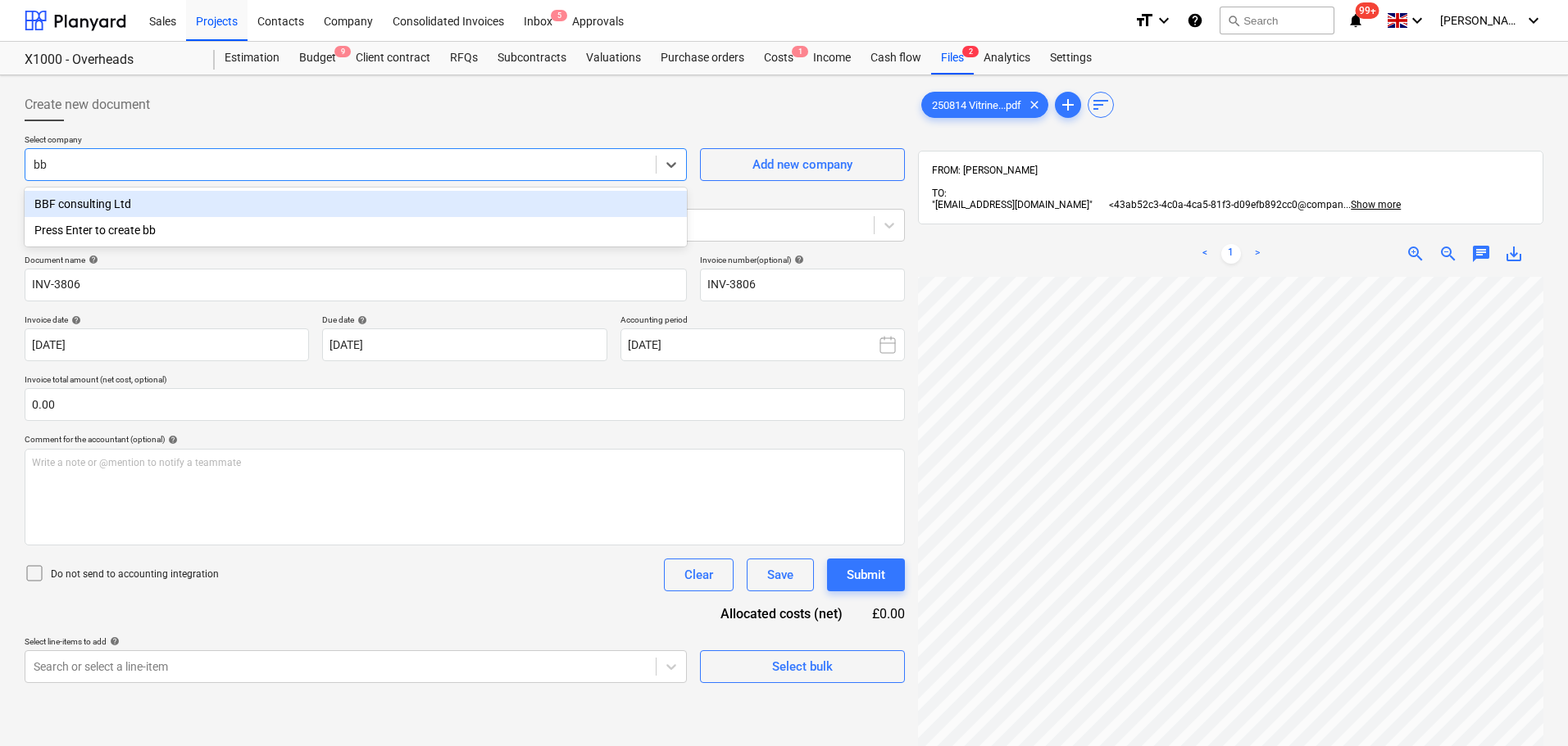
type input "bbf"
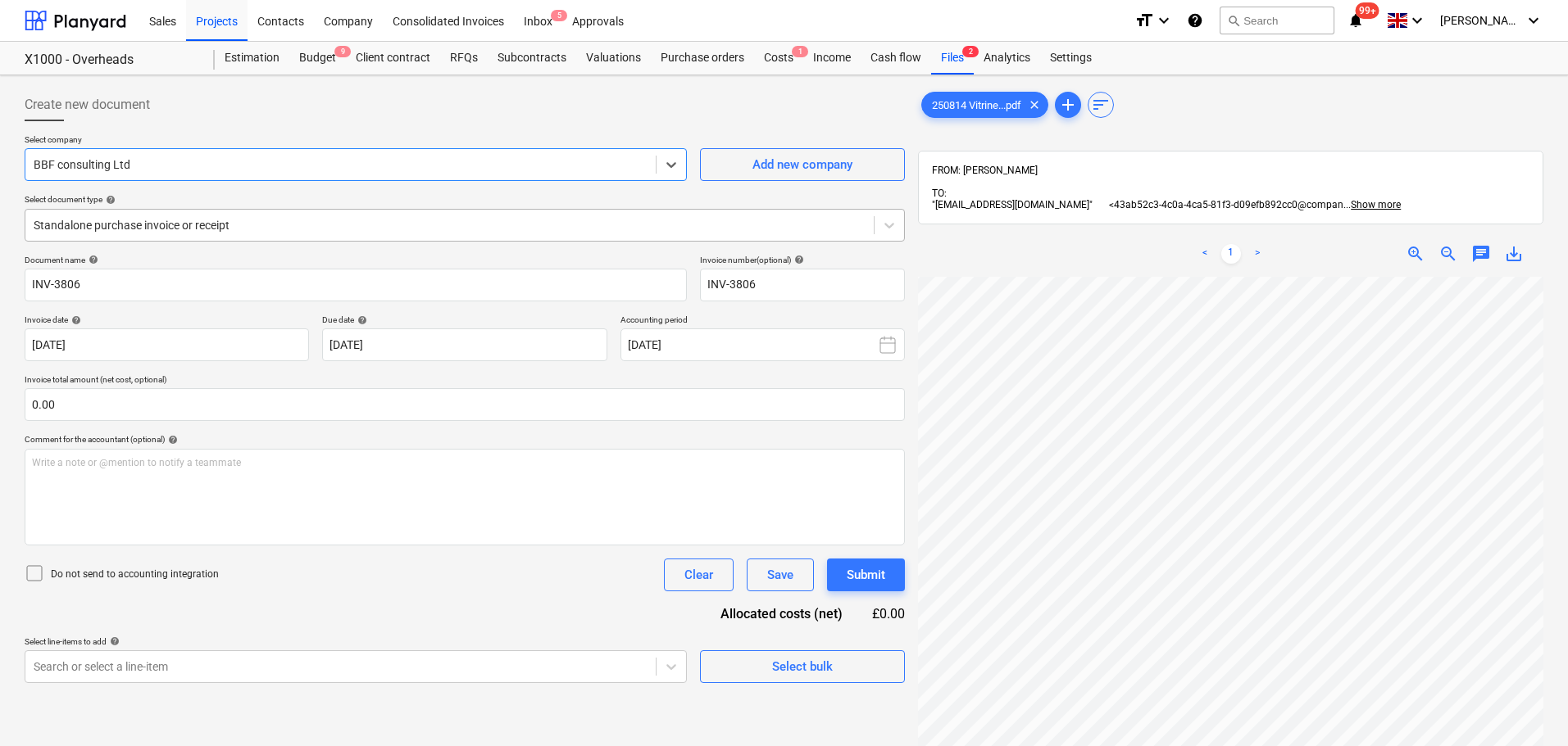
click at [538, 217] on div at bounding box center [450, 225] width 832 height 16
click at [514, 215] on div "Standalone purchase invoice or receipt" at bounding box center [449, 225] width 848 height 23
click at [565, 22] on div "Approvals" at bounding box center [597, 20] width 71 height 42
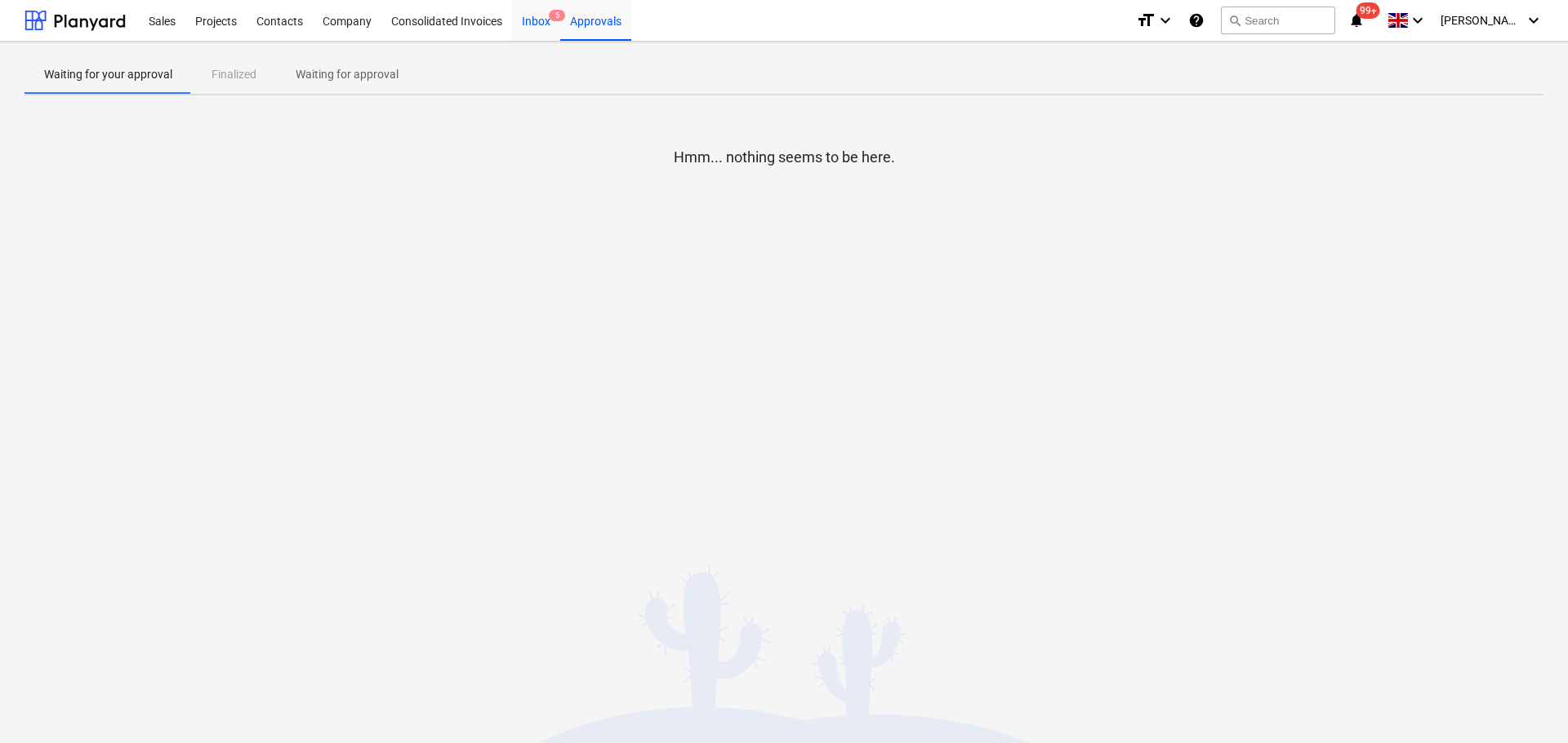
click at [531, 16] on div "Inbox 5" at bounding box center [535, 20] width 48 height 41
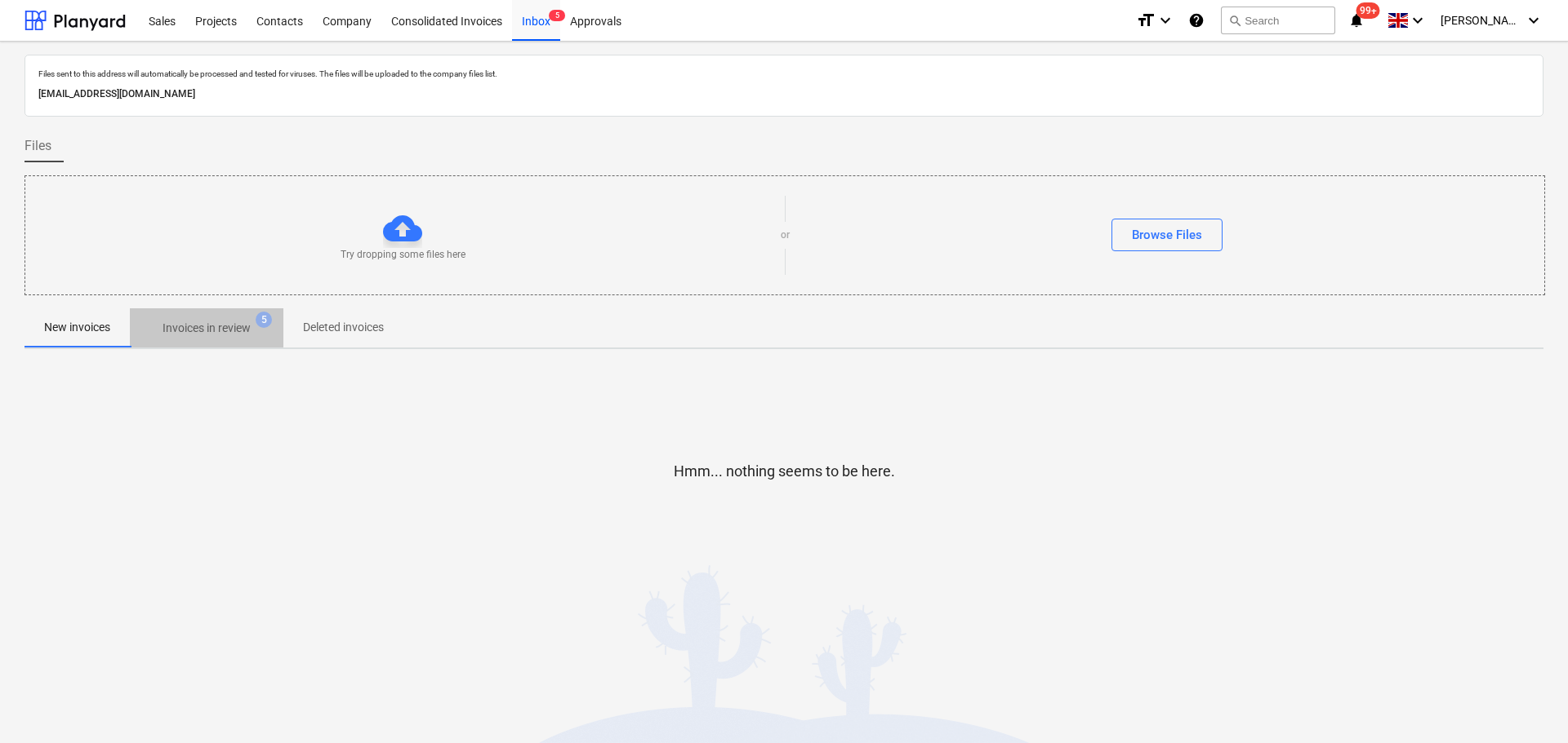
click at [212, 315] on span "Invoices in review 5" at bounding box center [206, 328] width 154 height 29
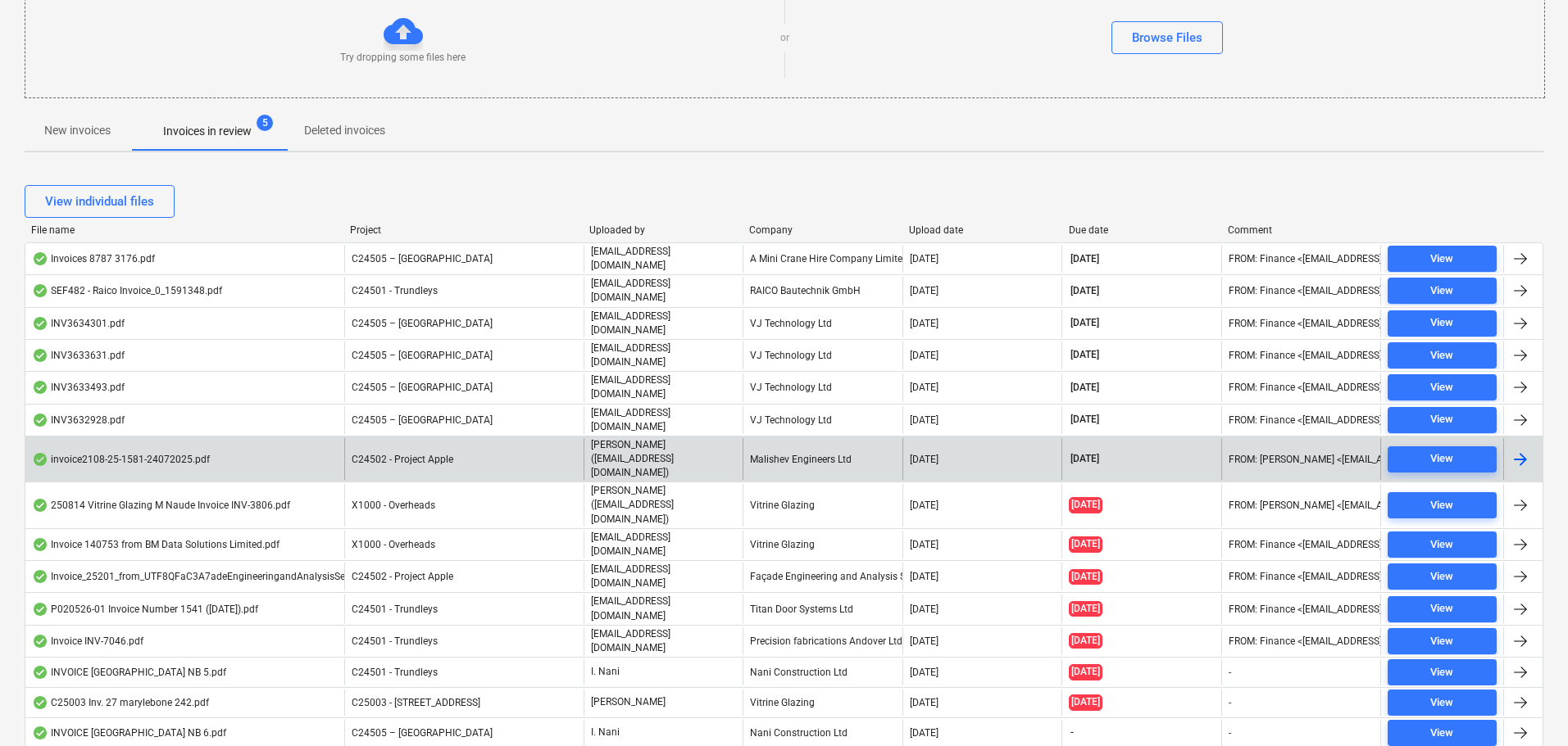
scroll to position [213, 0]
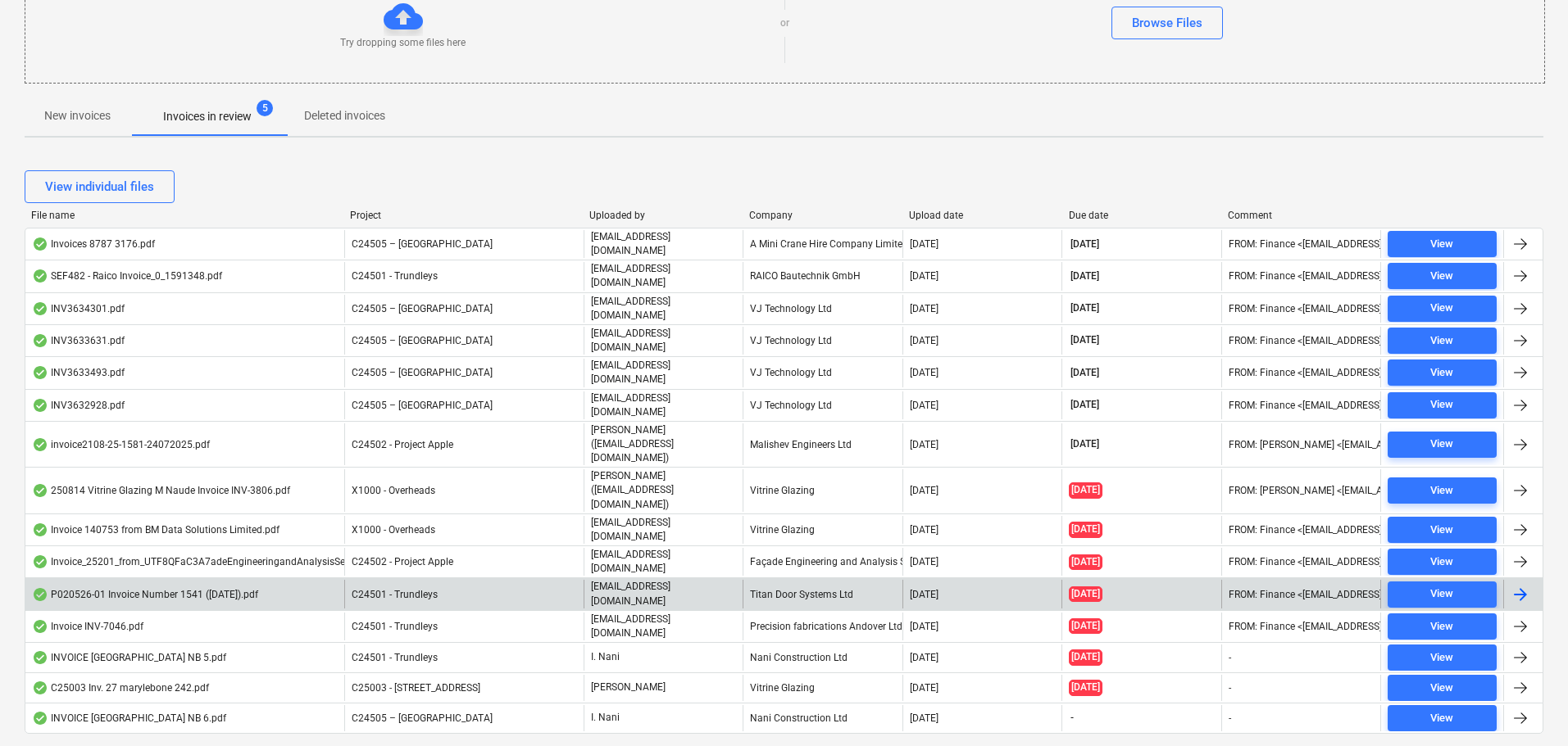
click at [309, 581] on div "P020526-01 Invoice Number 1541 ([DATE]).pdf" at bounding box center [184, 594] width 319 height 27
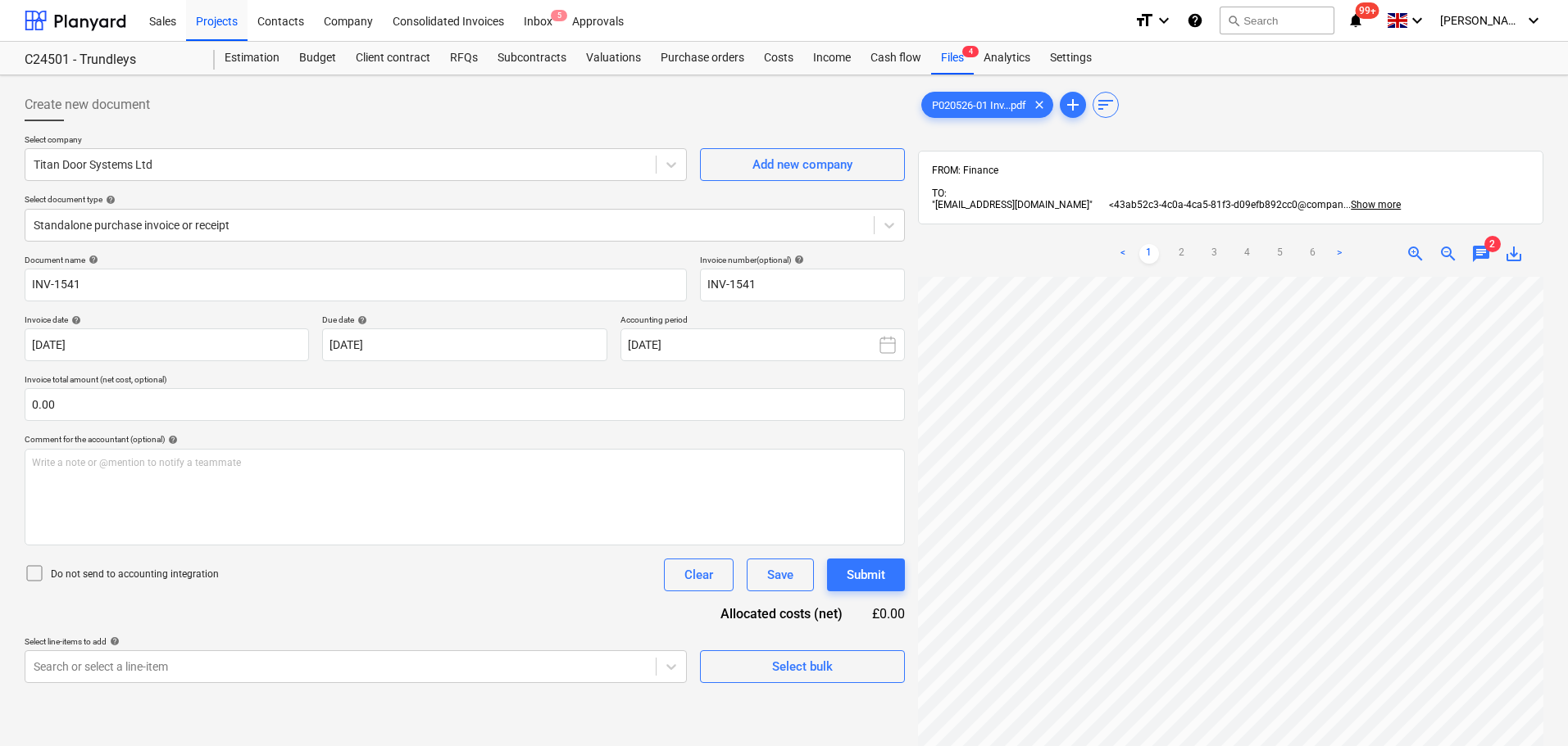
scroll to position [0, 115]
click at [1488, 257] on span "chat" at bounding box center [1481, 253] width 20 height 20
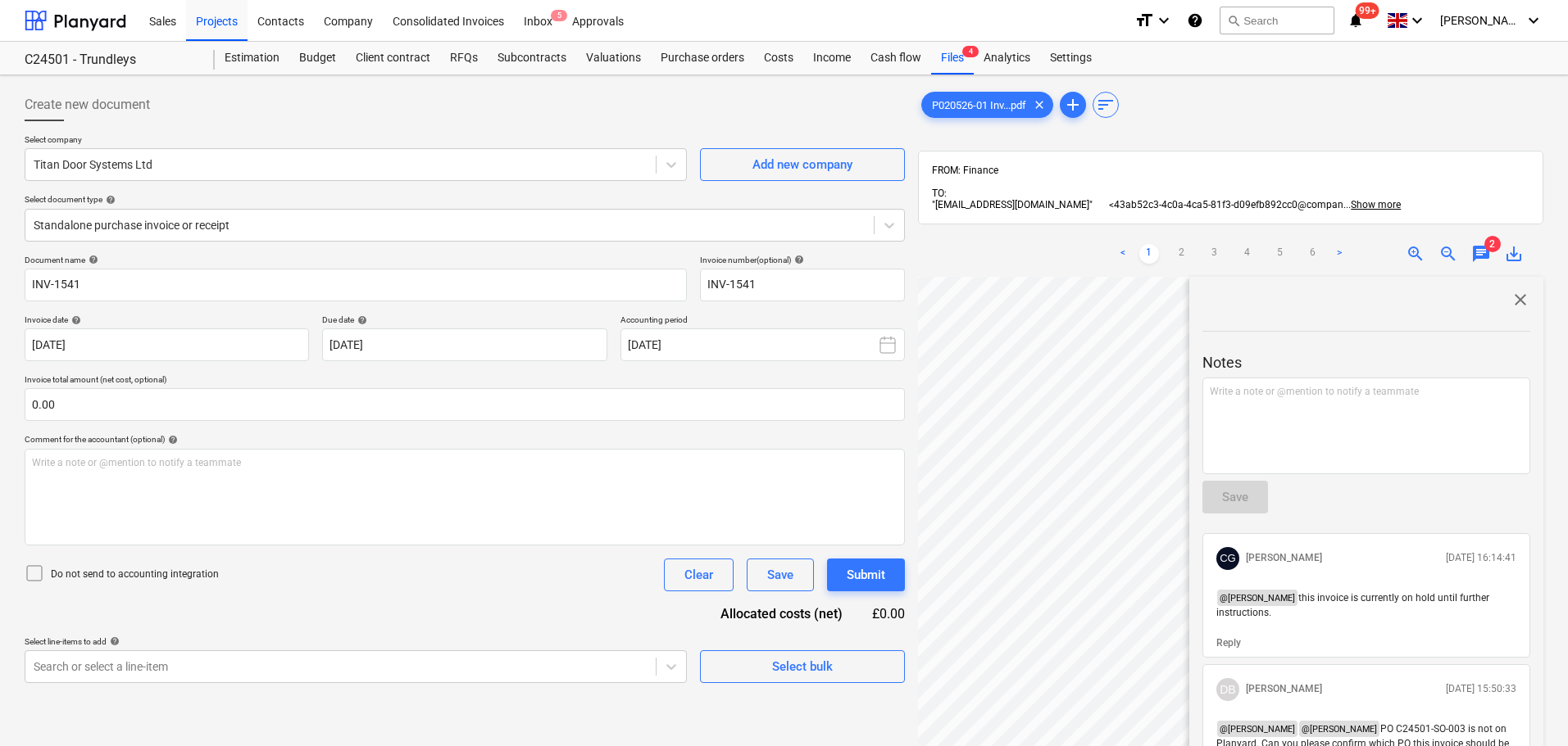
click at [1488, 257] on span "chat" at bounding box center [1481, 253] width 20 height 20
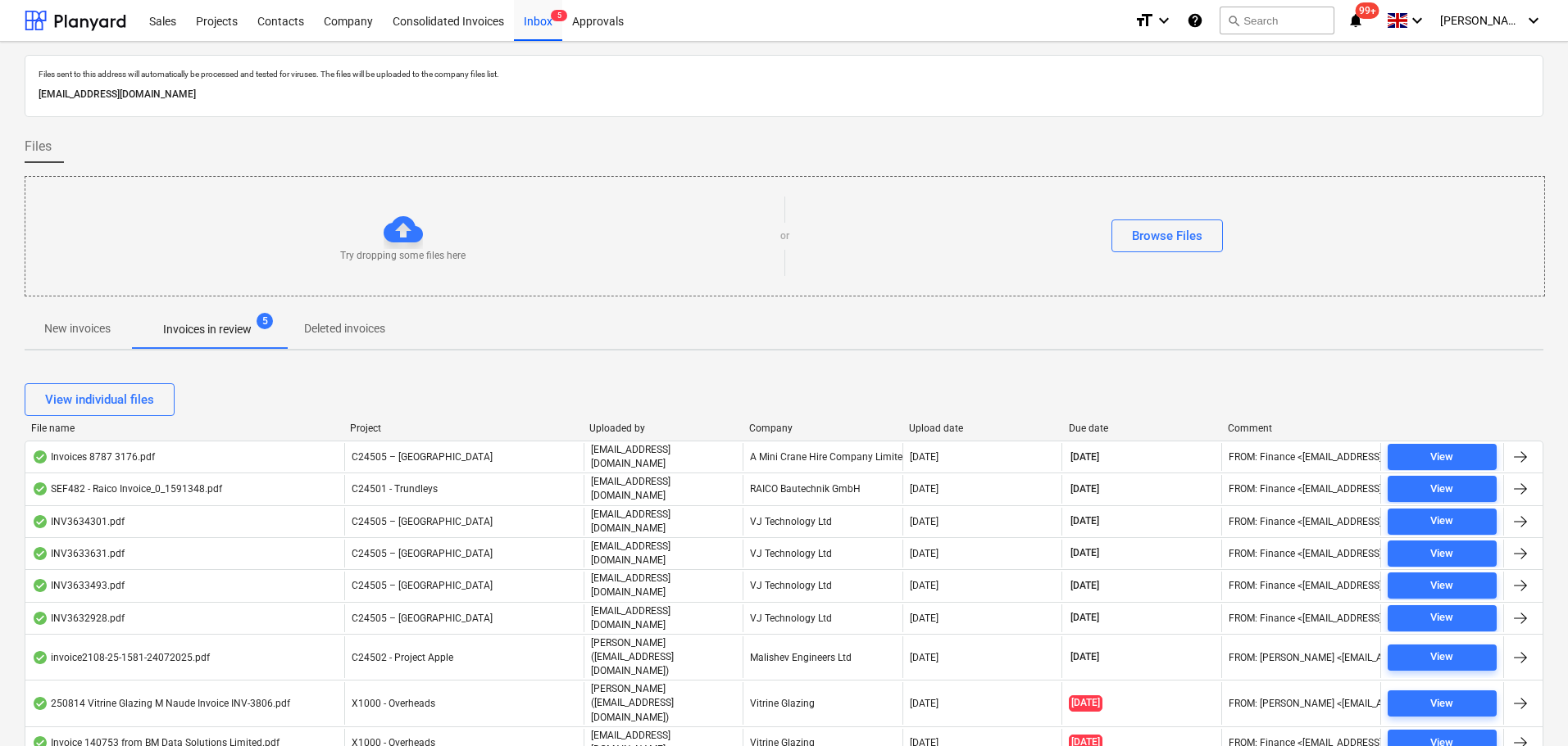
click at [86, 314] on button "New invoices" at bounding box center [78, 330] width 106 height 40
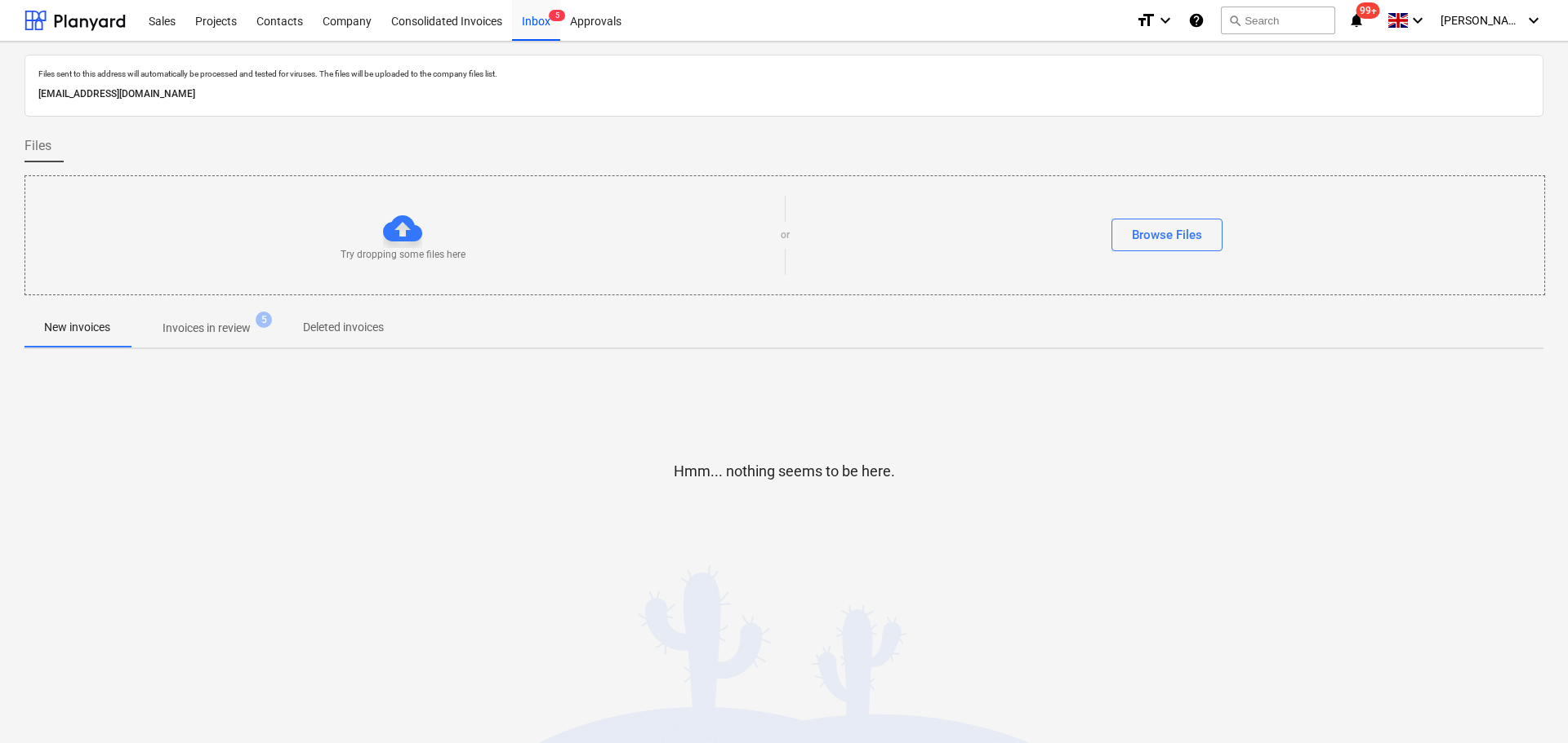
click at [242, 326] on p "Invoices in review" at bounding box center [206, 329] width 89 height 17
